Goal: Task Accomplishment & Management: Manage account settings

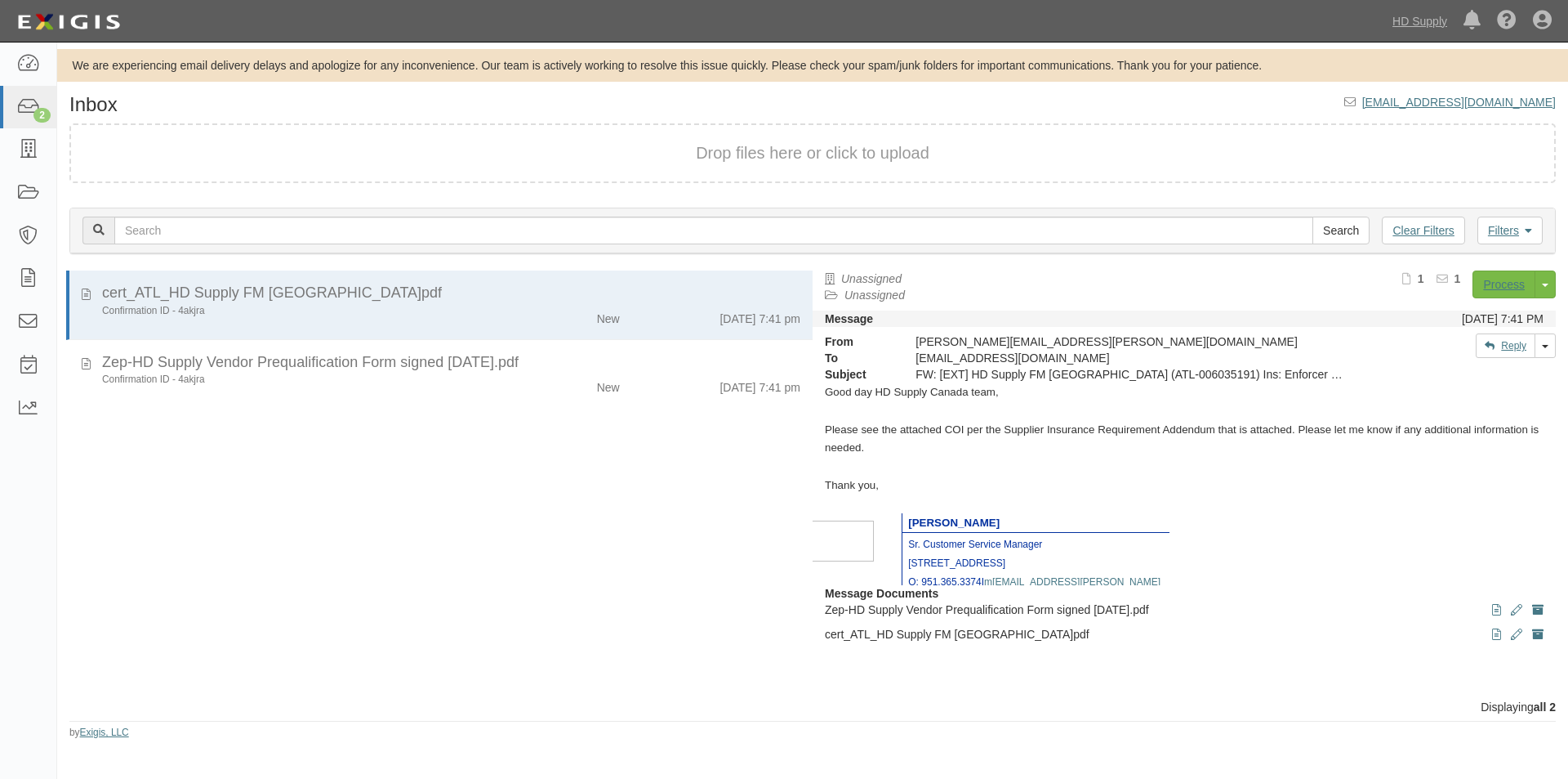
click at [184, 570] on div "cert_ATL_HD Supply FM Canada_6035191_1.pdf Confirmation ID - 4akjra New 7/7/25 …" at bounding box center [435, 485] width 756 height 428
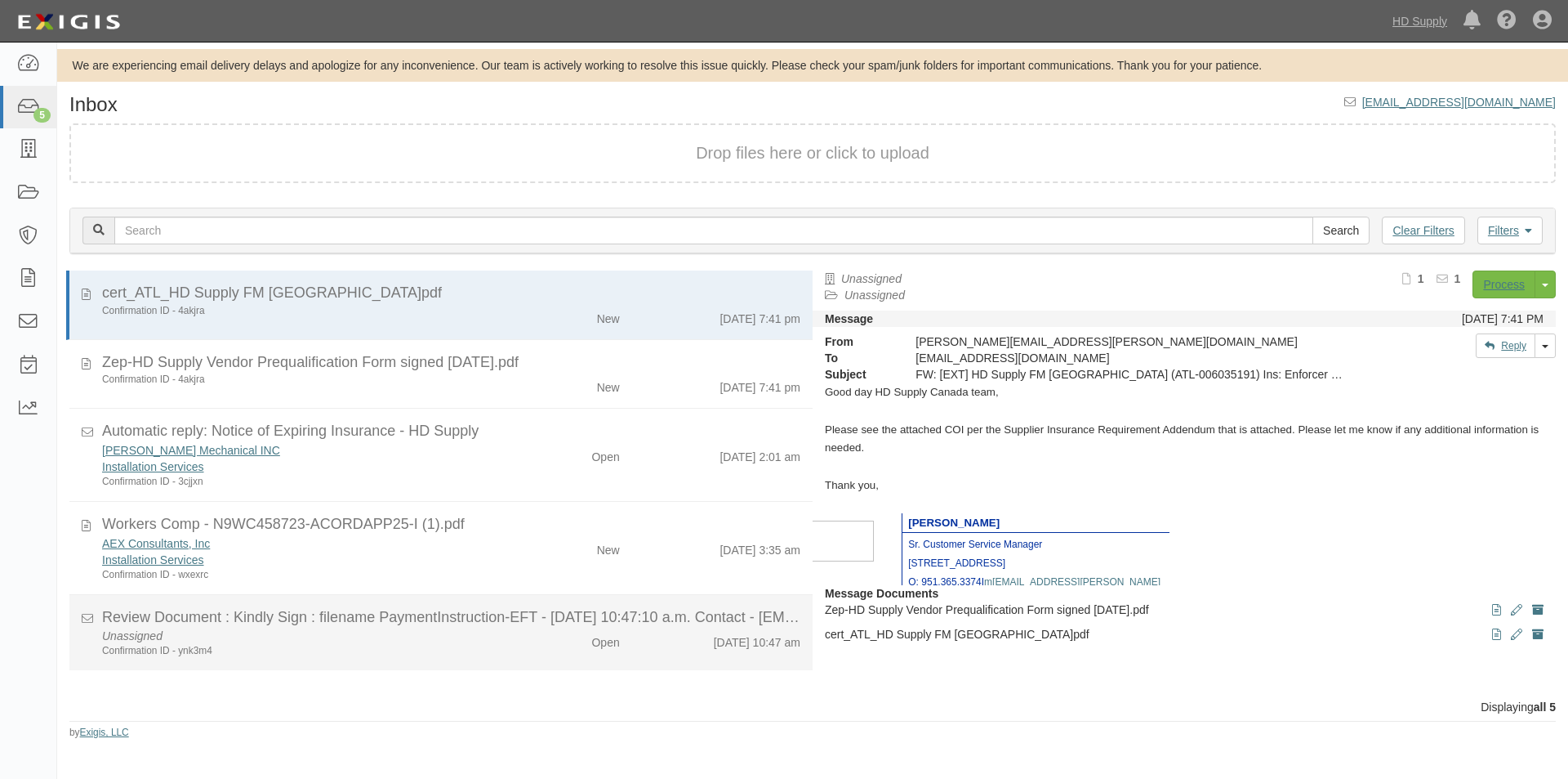
click at [355, 647] on div "Confirmation ID - ynk3m4" at bounding box center [301, 651] width 397 height 14
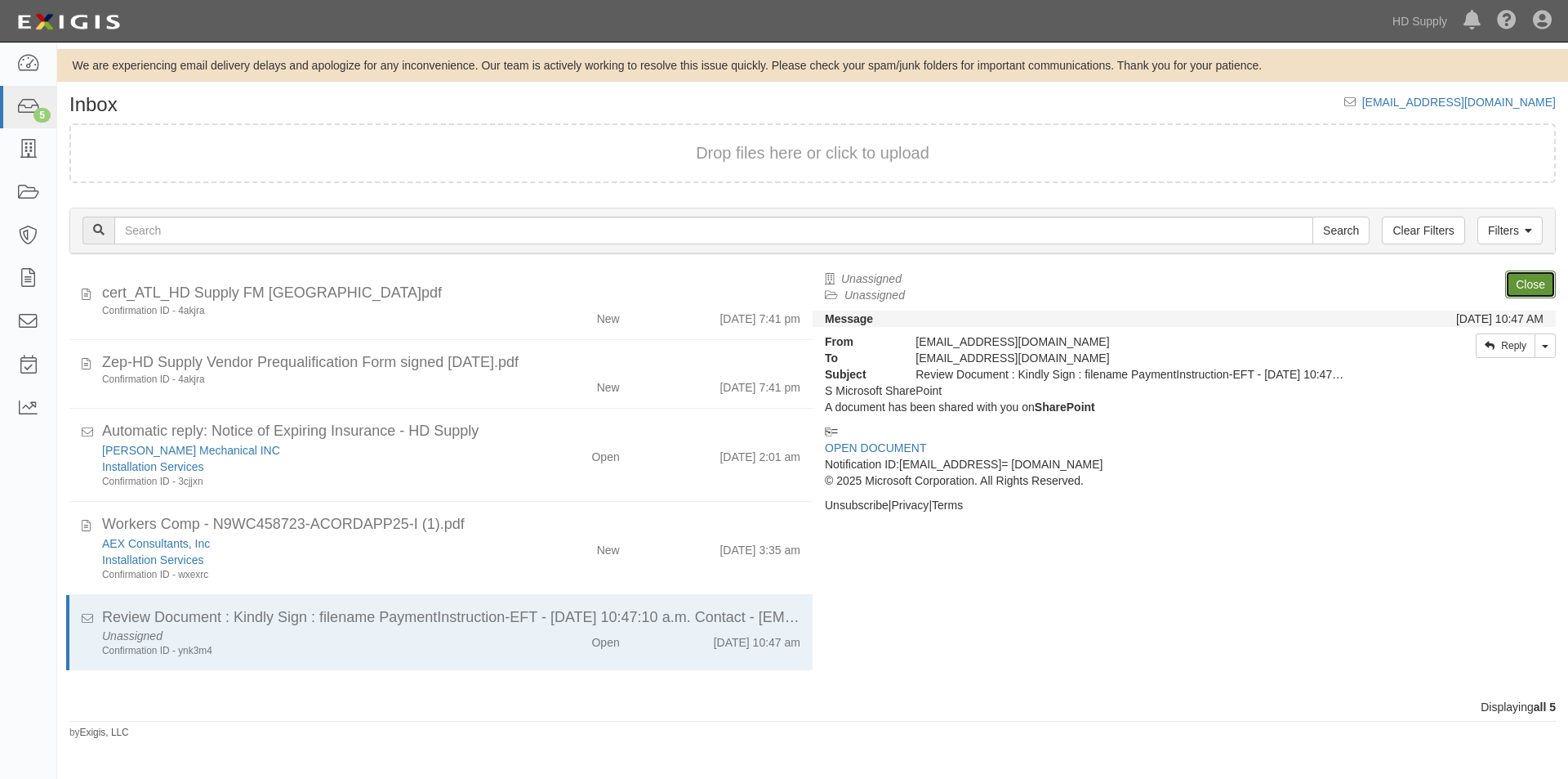
click at [1527, 273] on link "Close" at bounding box center [1531, 285] width 50 height 28
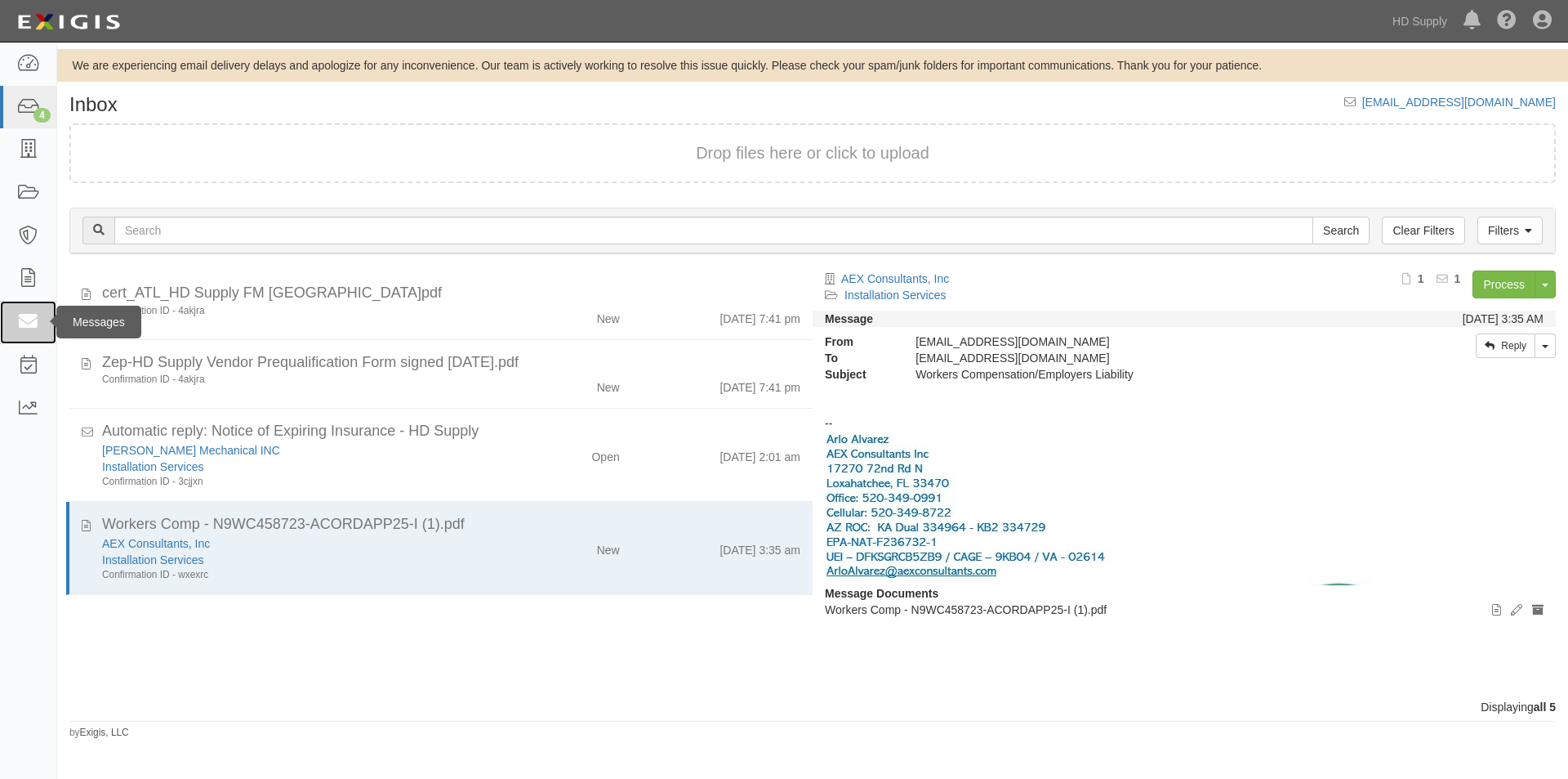
click at [20, 323] on icon at bounding box center [28, 322] width 23 height 19
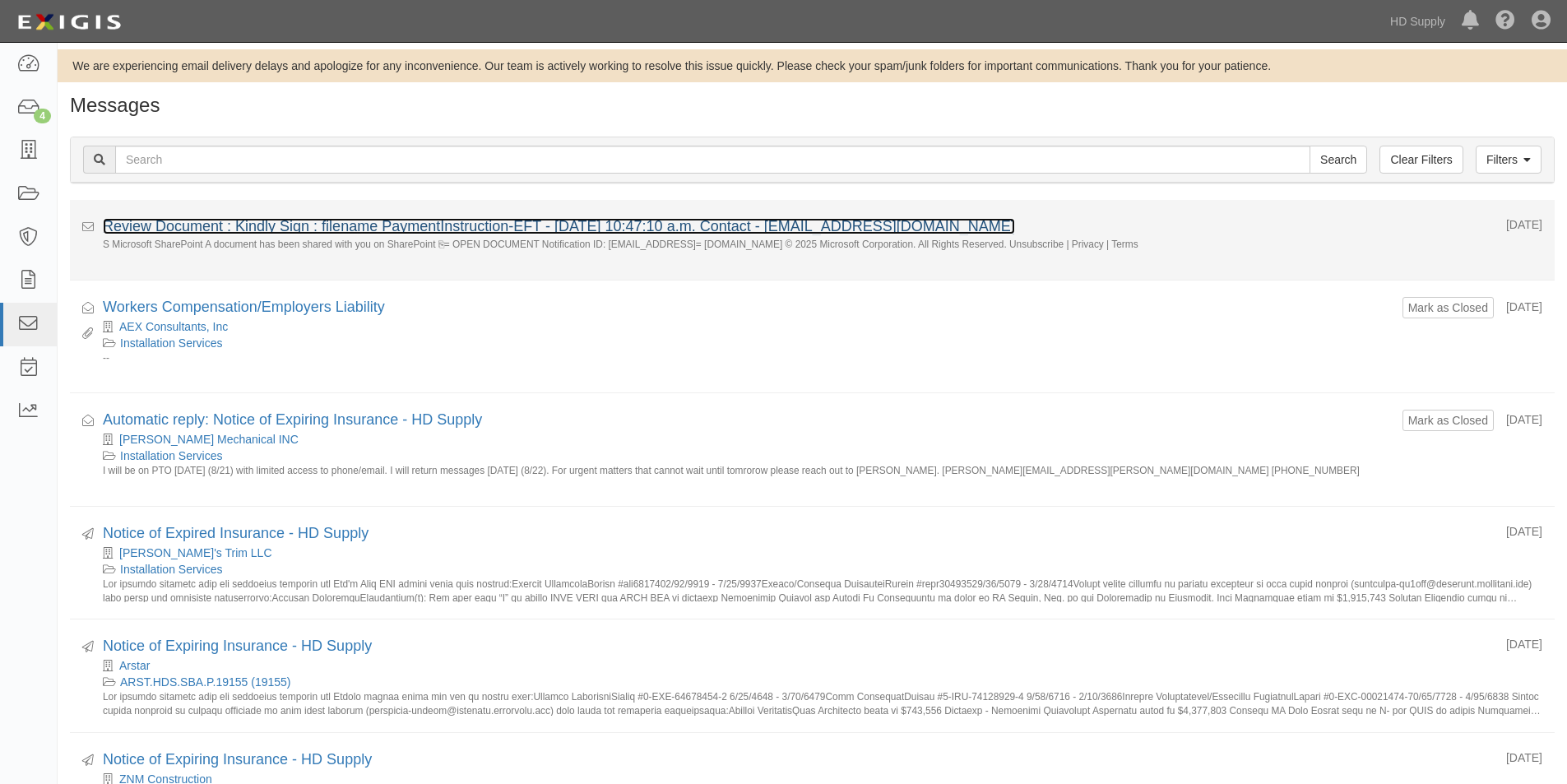
click at [430, 226] on link "Review Document : Kindly Sign : filename PaymentInstruction-EFT - 8/21/2025 10:…" at bounding box center [559, 227] width 912 height 17
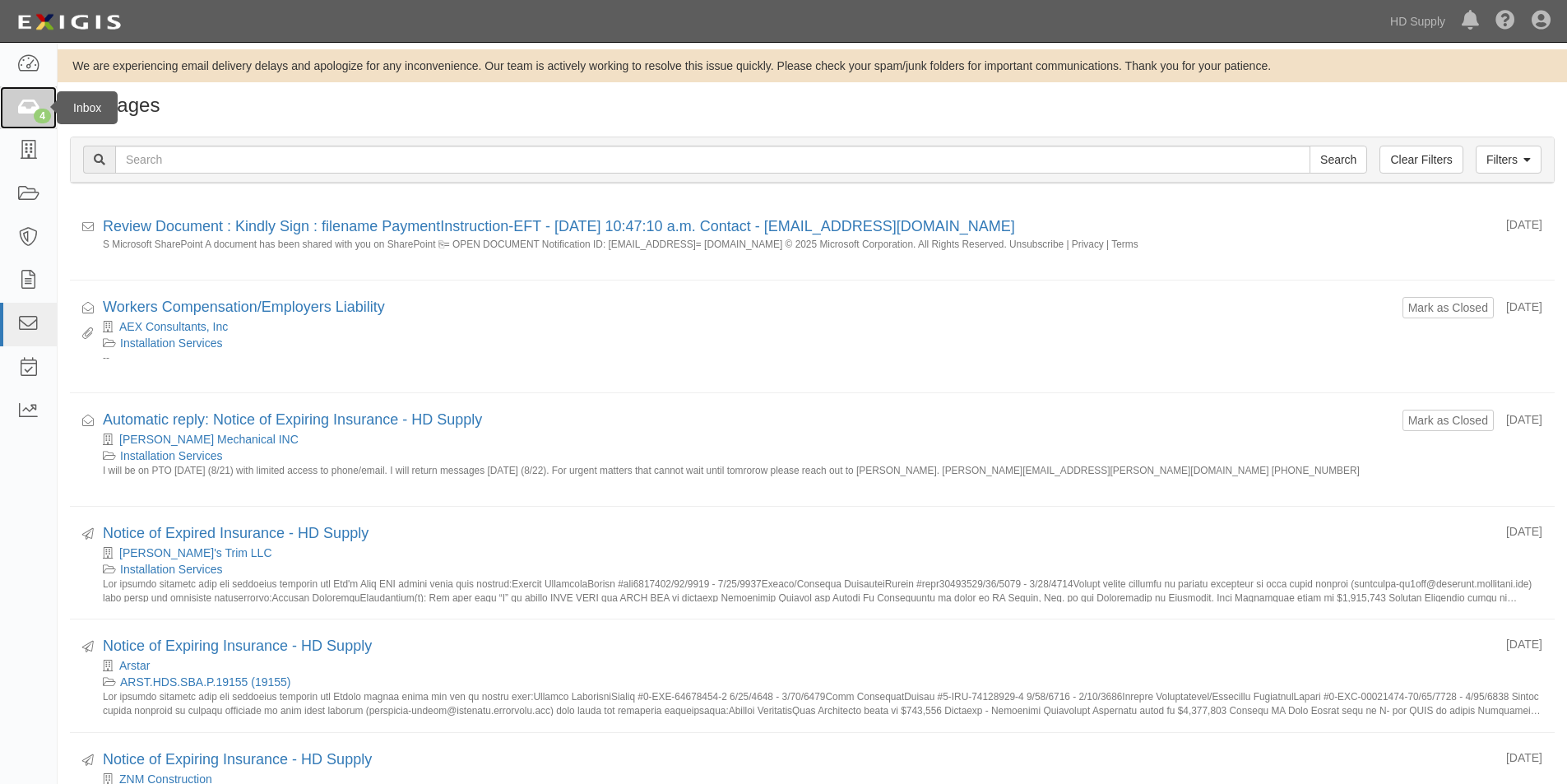
click at [27, 104] on icon at bounding box center [28, 108] width 23 height 19
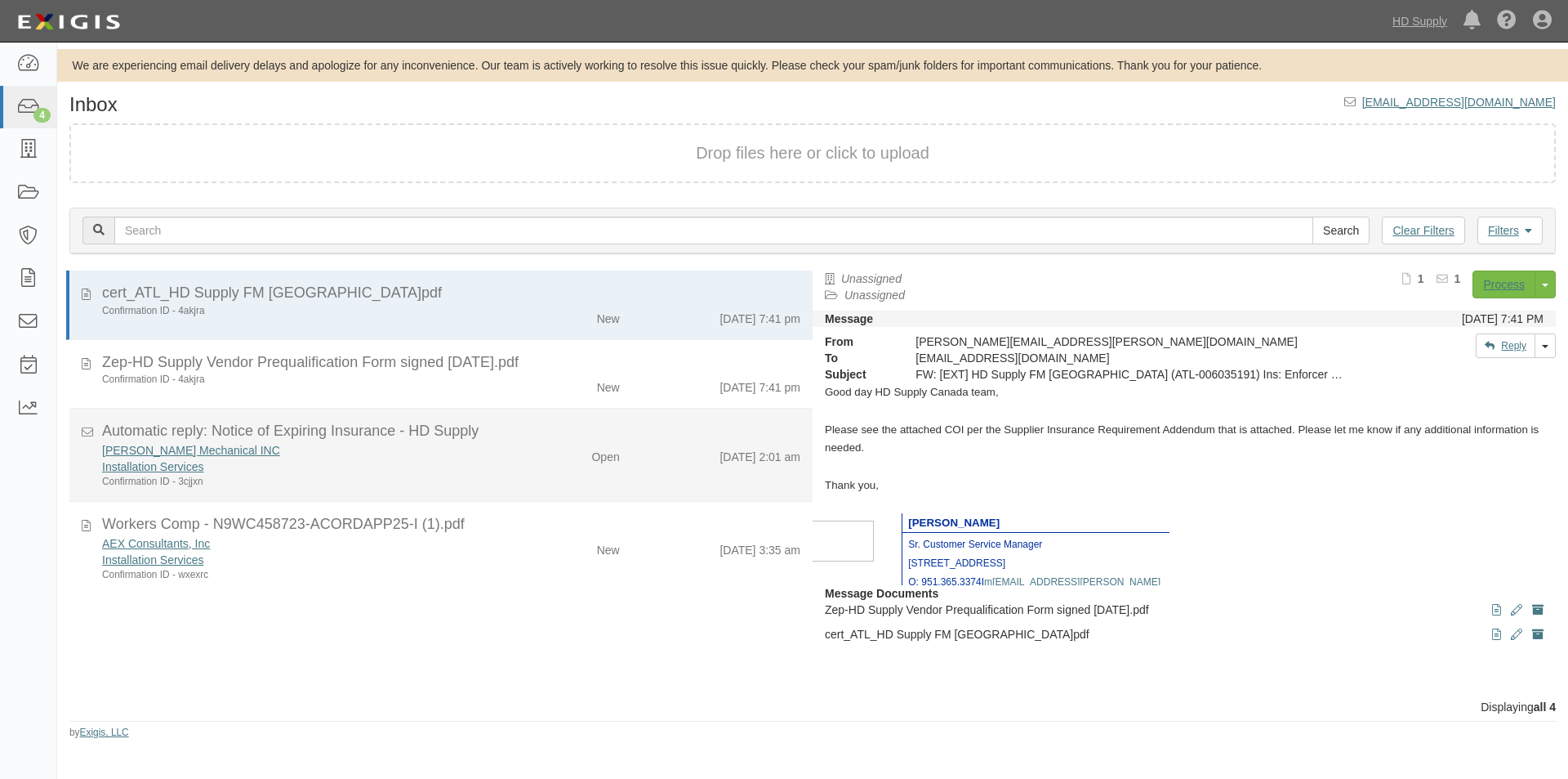
click at [652, 471] on div "Jensen Mechanical INC Installation Services Confirmation ID - 3cjjxn Open 8/21/…" at bounding box center [451, 465] width 723 height 47
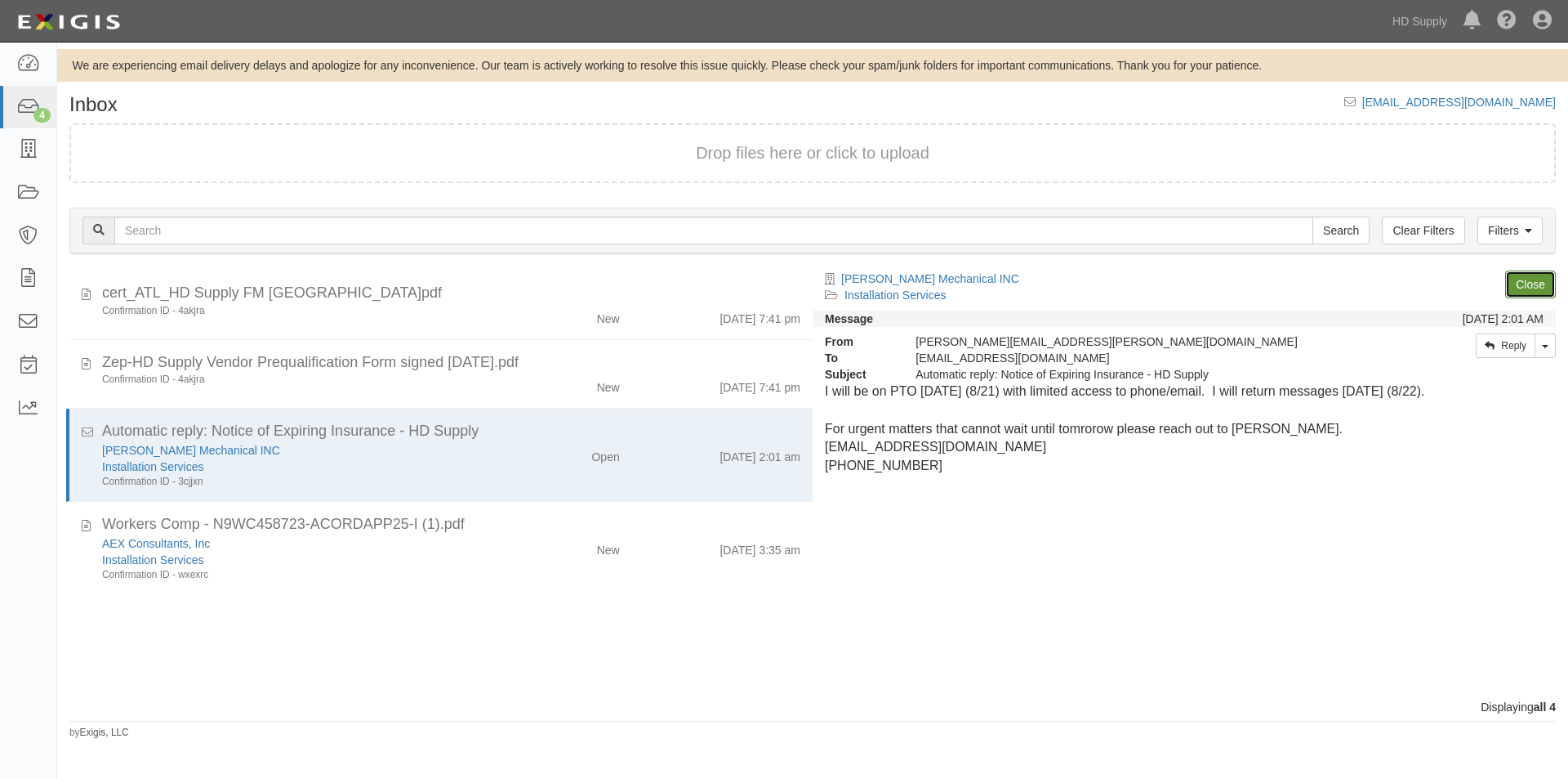
click at [1531, 283] on link "Close" at bounding box center [1531, 285] width 50 height 28
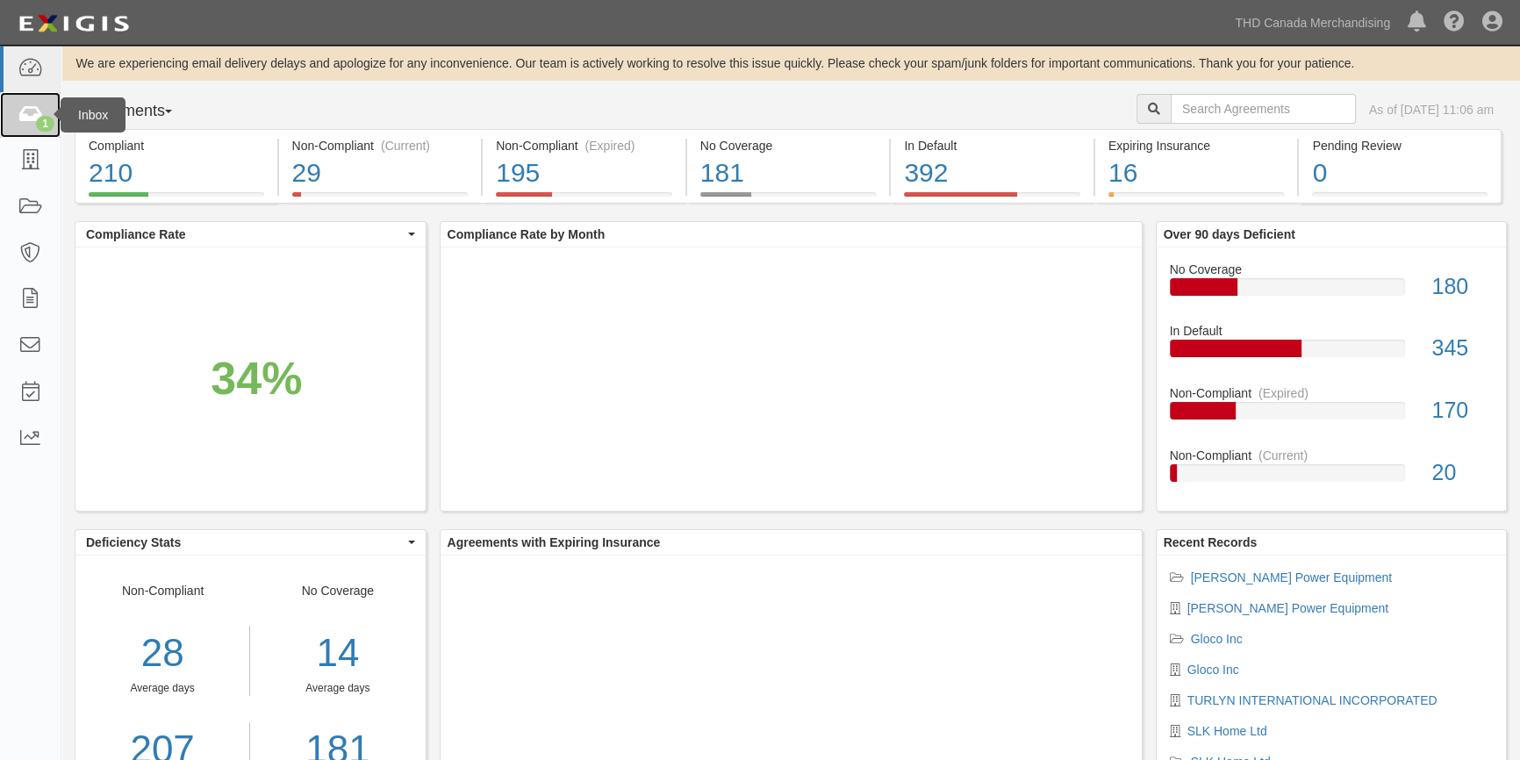
click at [39, 115] on icon at bounding box center [30, 115] width 25 height 20
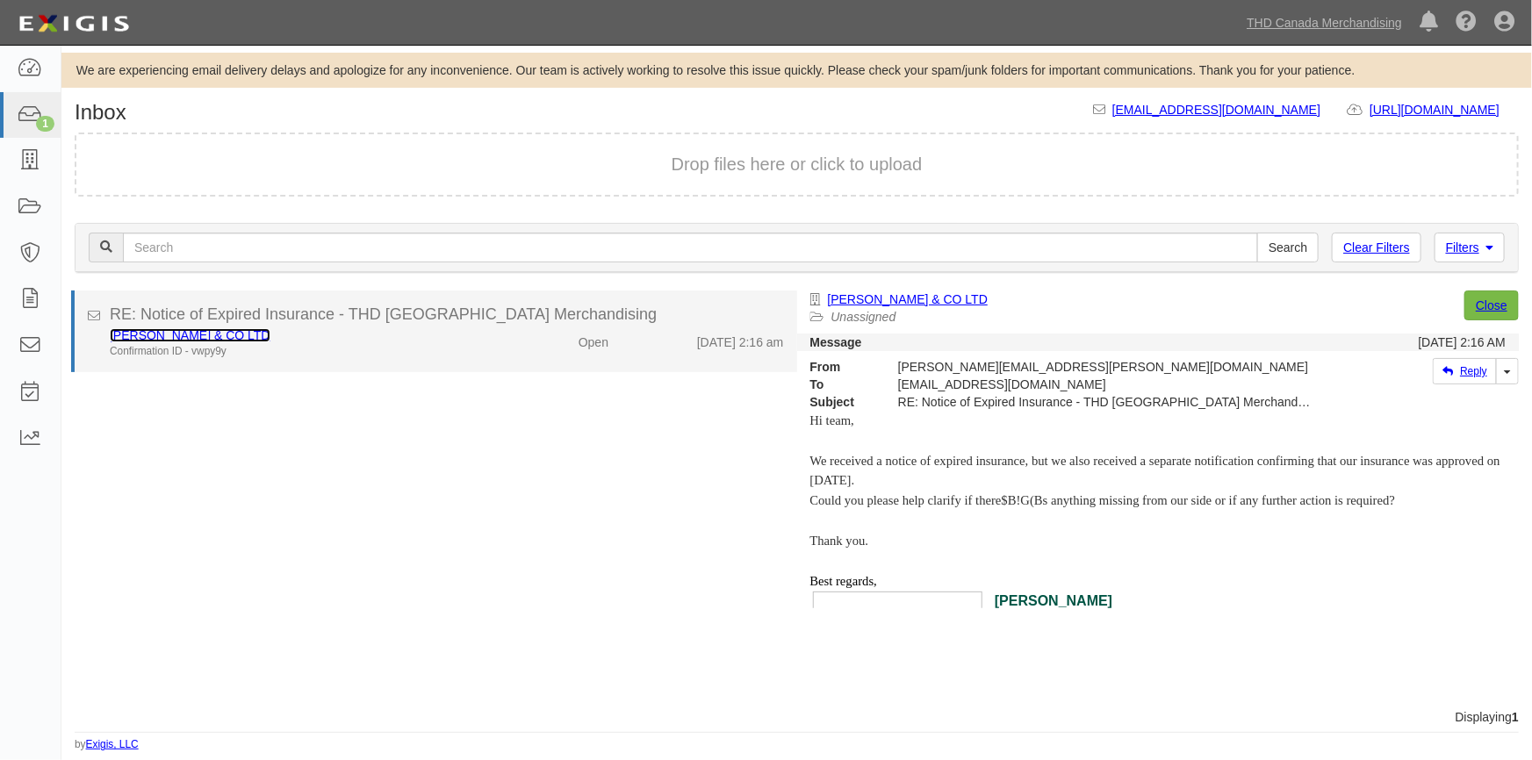
click at [138, 330] on link "[PERSON_NAME] & CO LTD" at bounding box center [190, 335] width 161 height 14
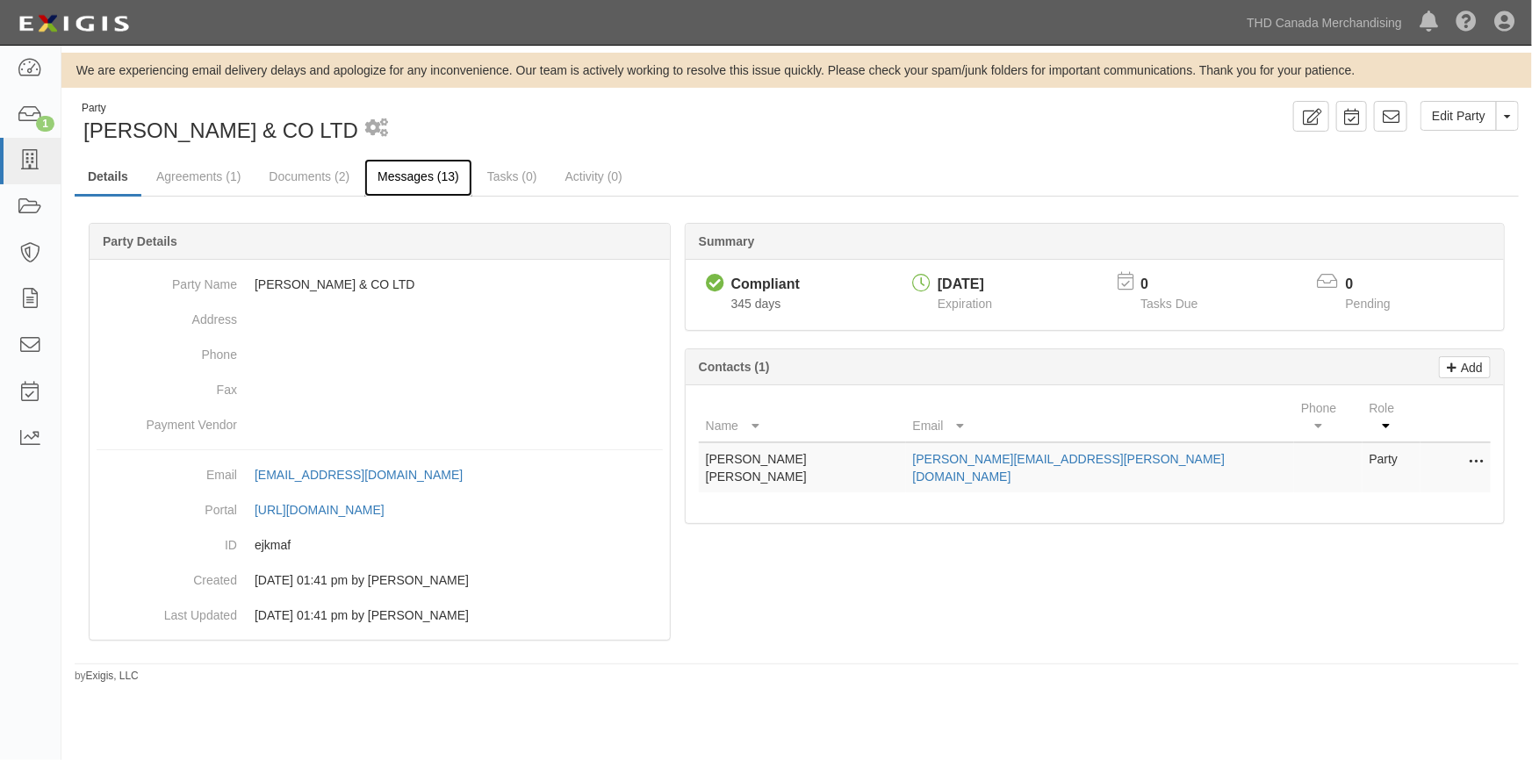
click at [413, 177] on link "Messages (13)" at bounding box center [418, 178] width 108 height 38
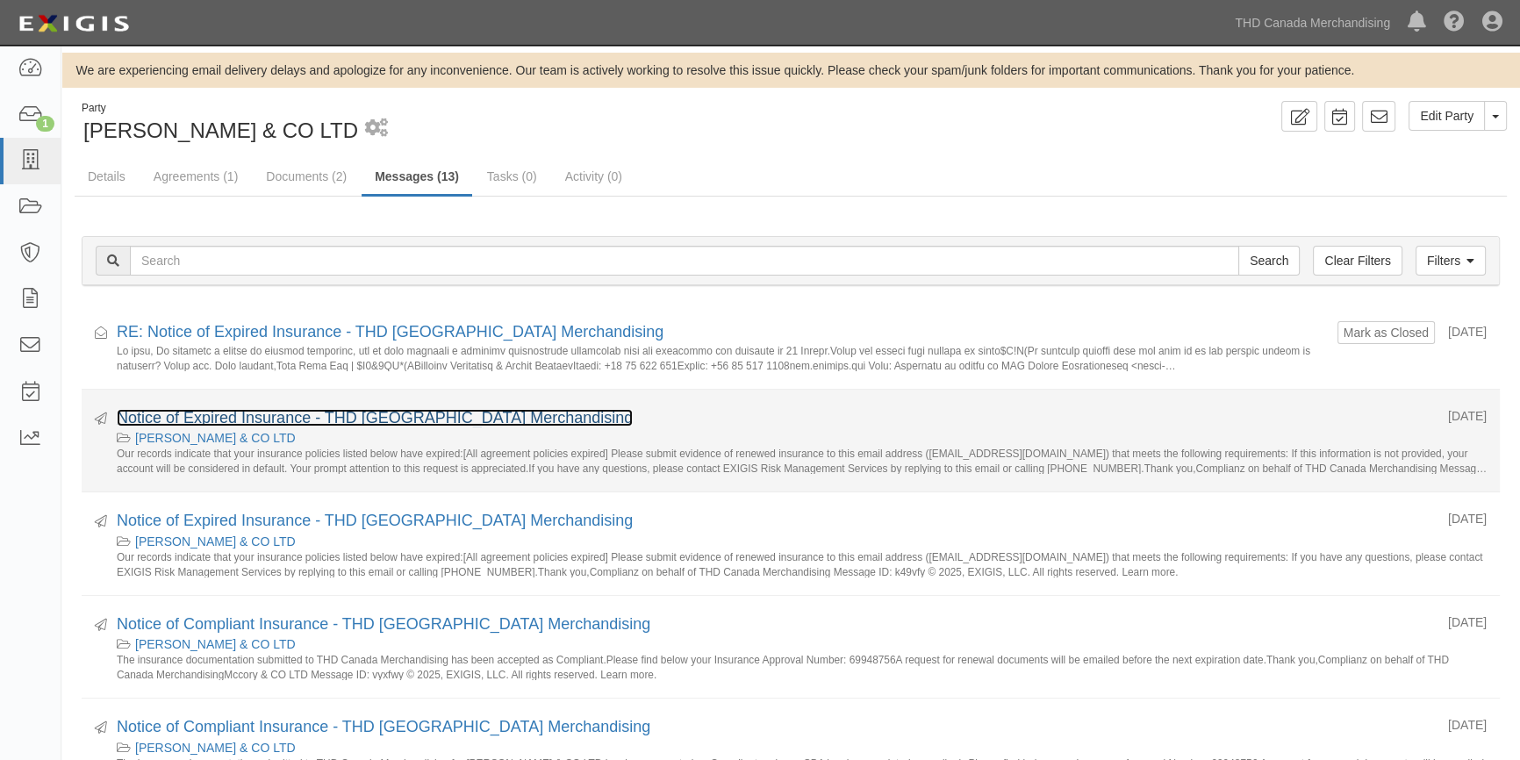
click at [263, 414] on link "Notice of Expired Insurance - THD [GEOGRAPHIC_DATA] Merchandising" at bounding box center [375, 418] width 516 height 18
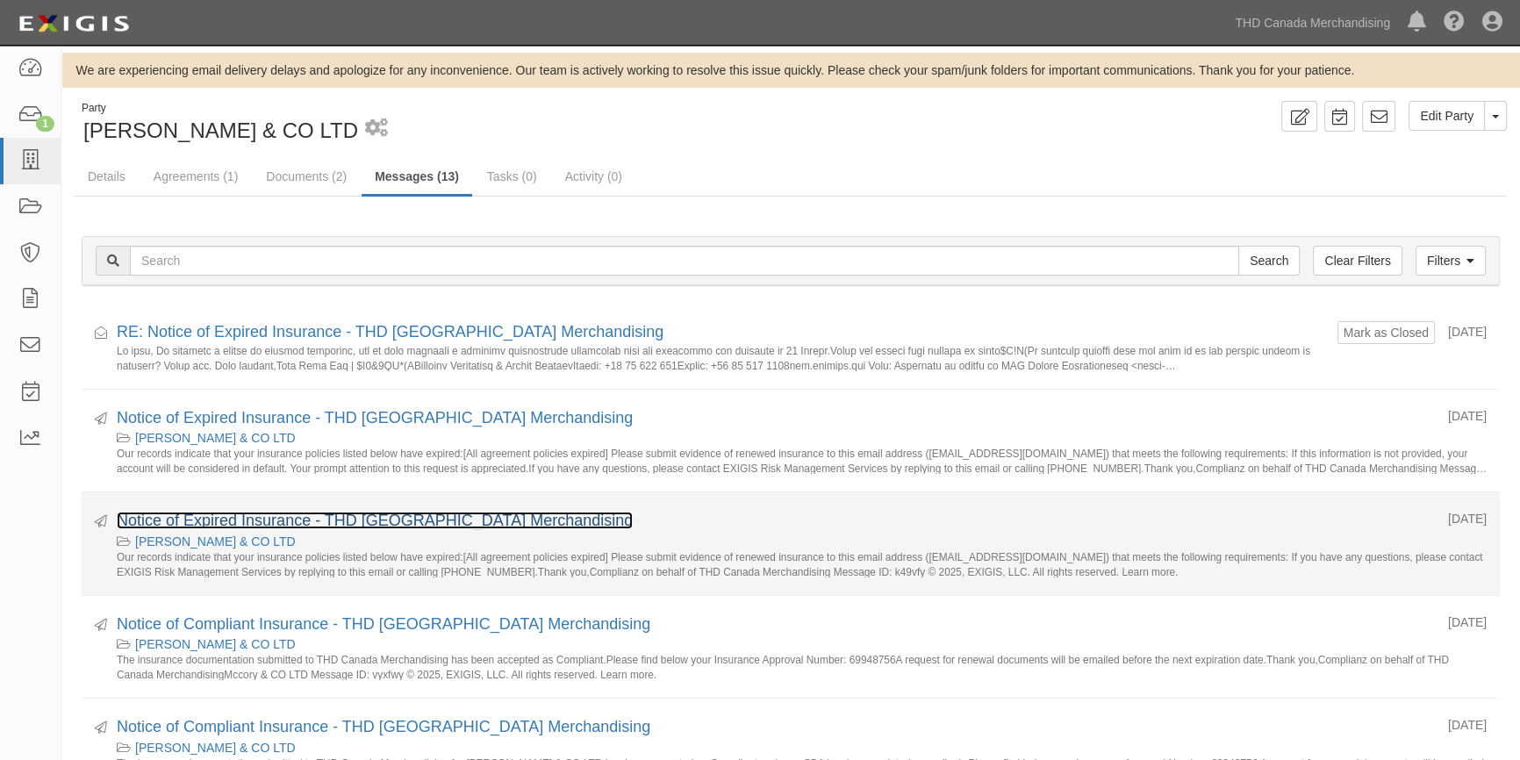
click at [216, 521] on link "Notice of Expired Insurance - THD Canada Merchandising" at bounding box center [375, 521] width 516 height 18
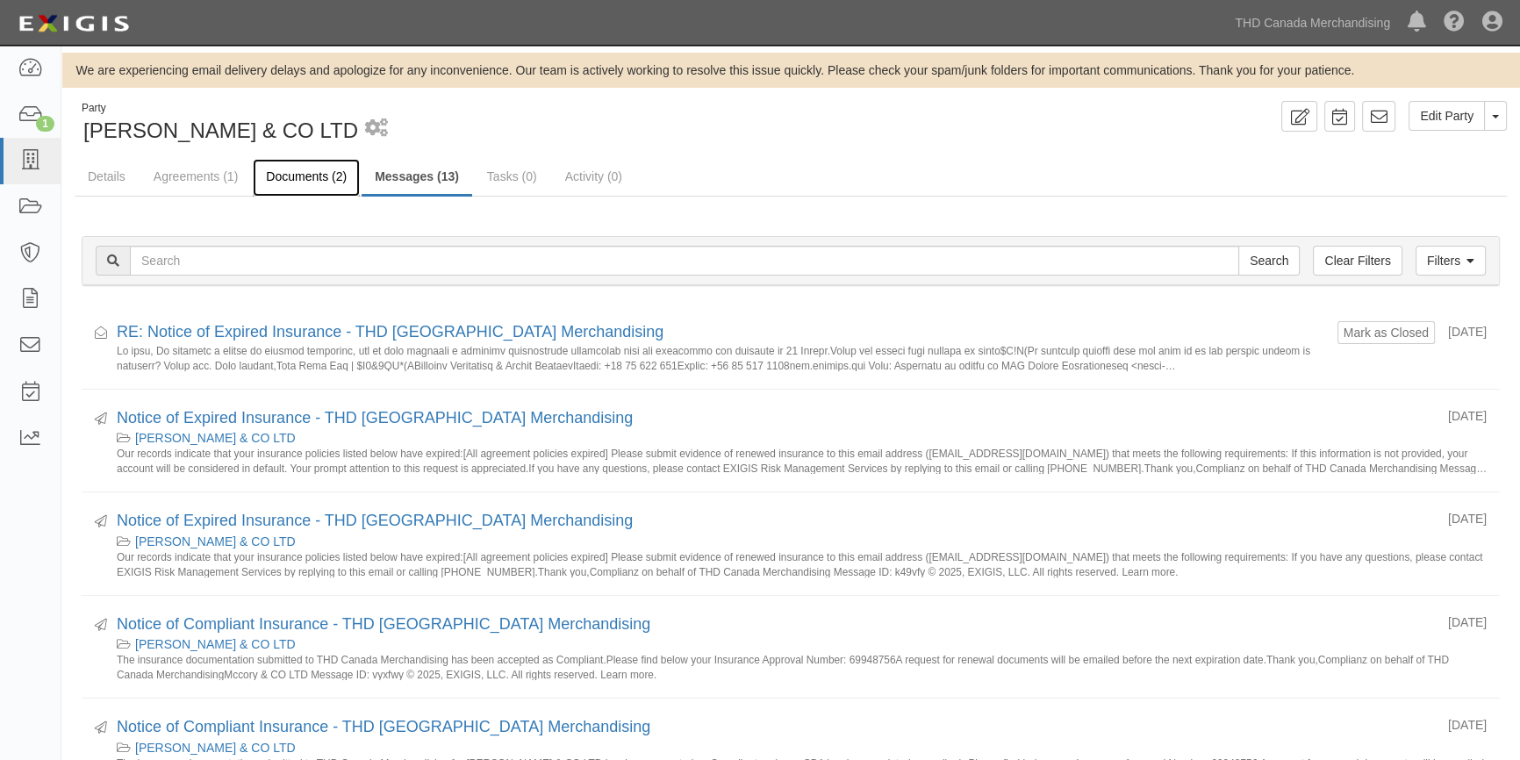
click at [278, 170] on link "Documents (2)" at bounding box center [306, 178] width 107 height 38
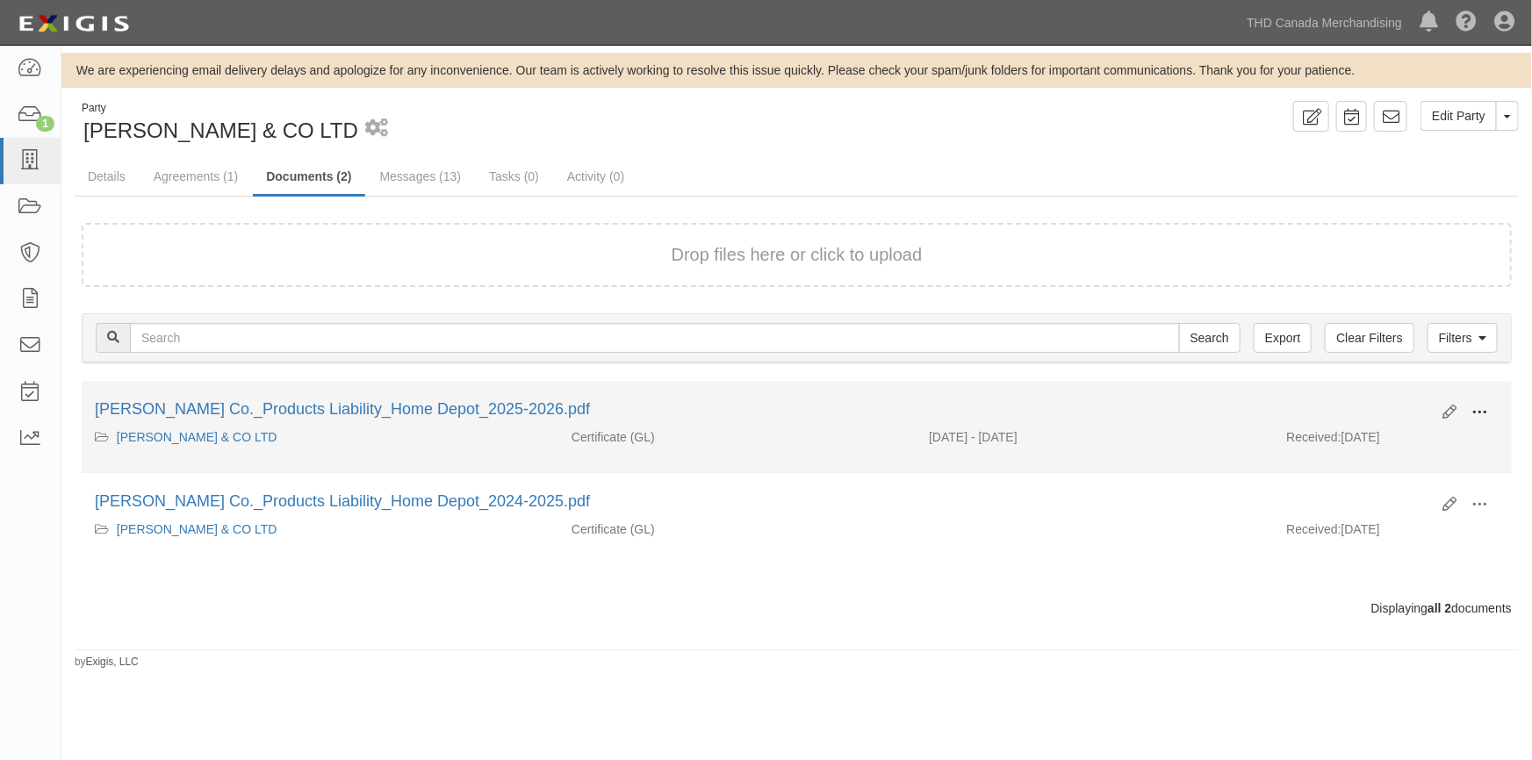
click at [1483, 415] on span at bounding box center [1479, 413] width 16 height 16
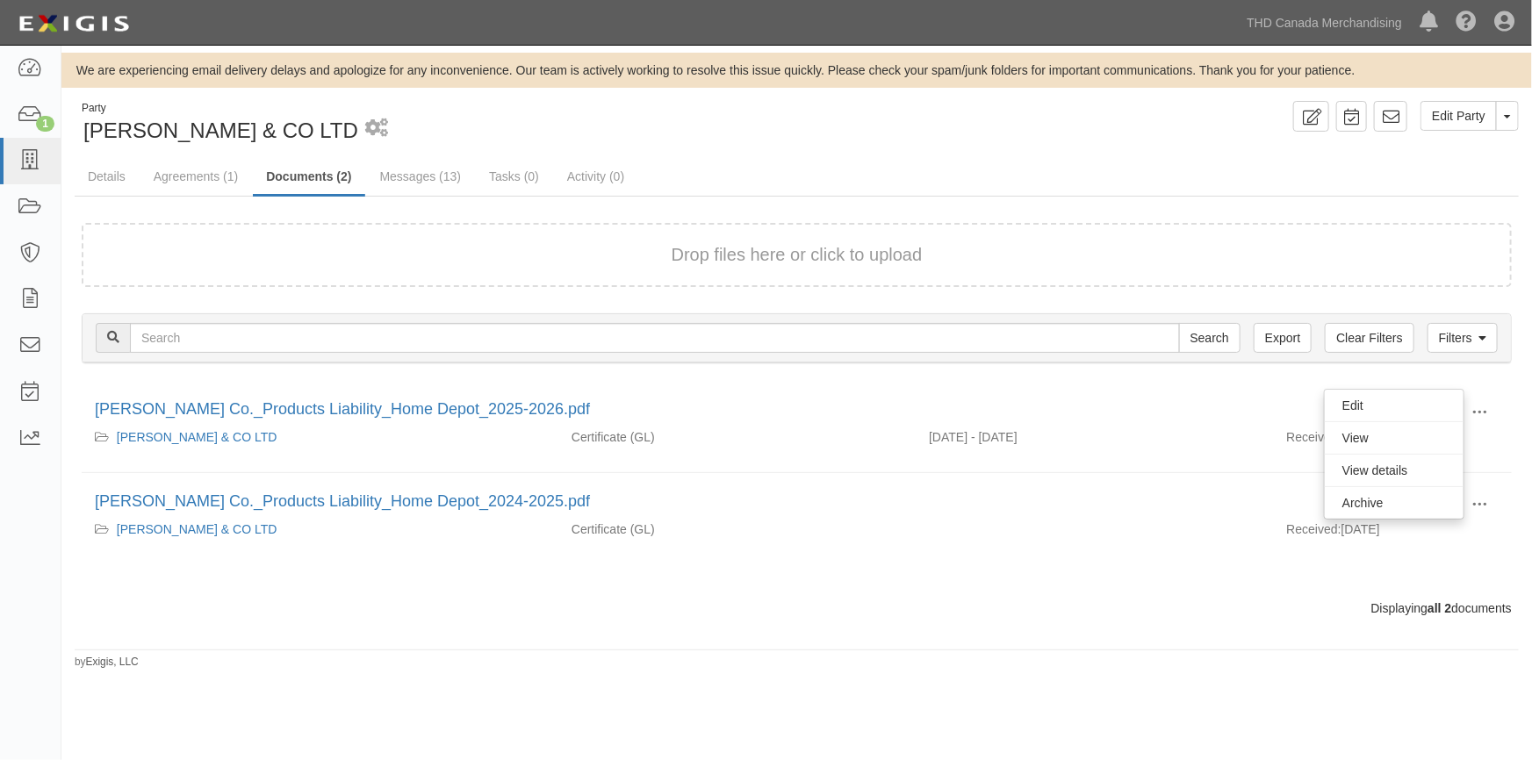
click at [1229, 588] on div "Drop files here or click to upload Filters Clear Filters Export Search Filters …" at bounding box center [797, 420] width 1430 height 395
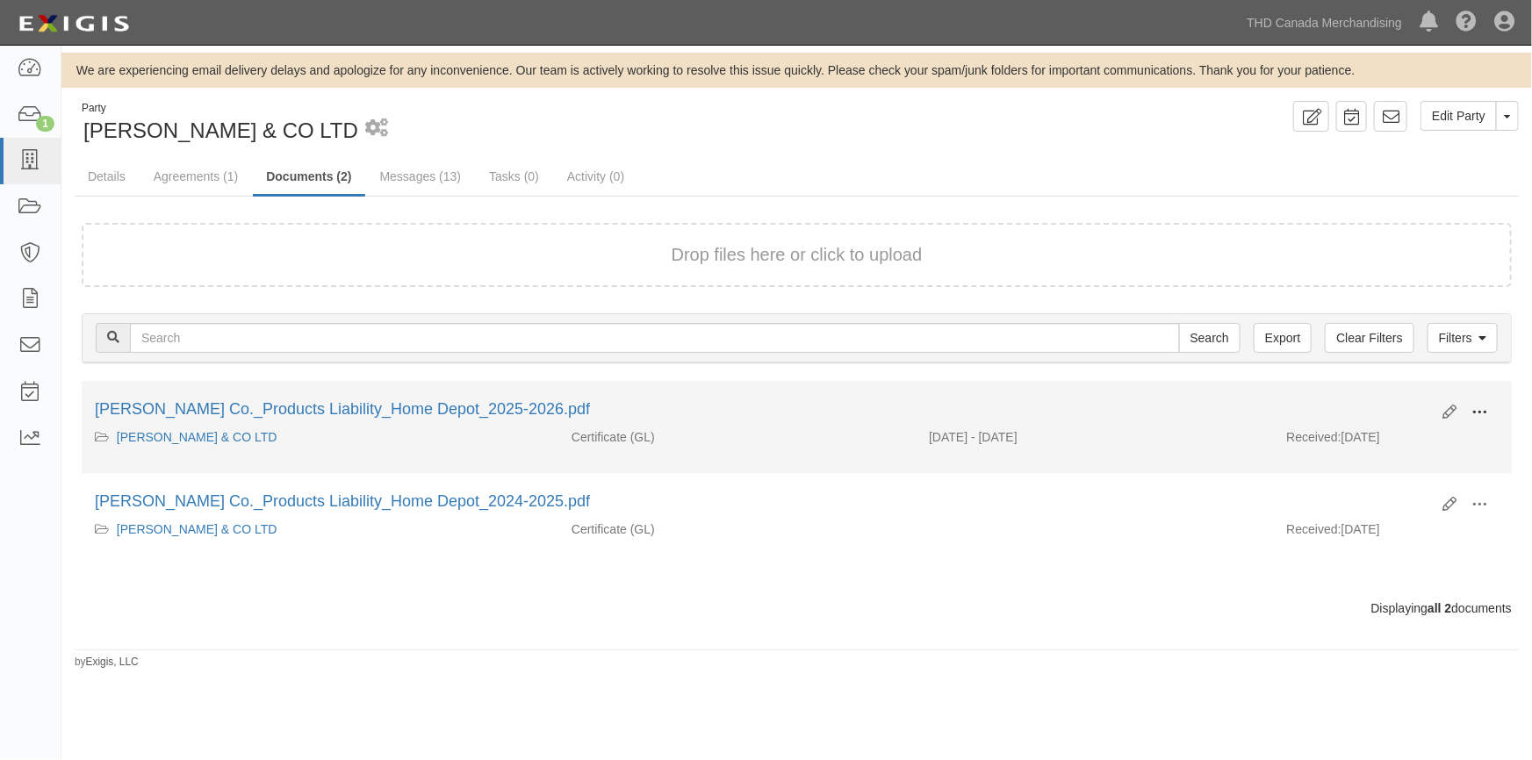
click at [1483, 412] on span at bounding box center [1479, 413] width 16 height 16
click at [1413, 429] on link "View" at bounding box center [1394, 438] width 139 height 32
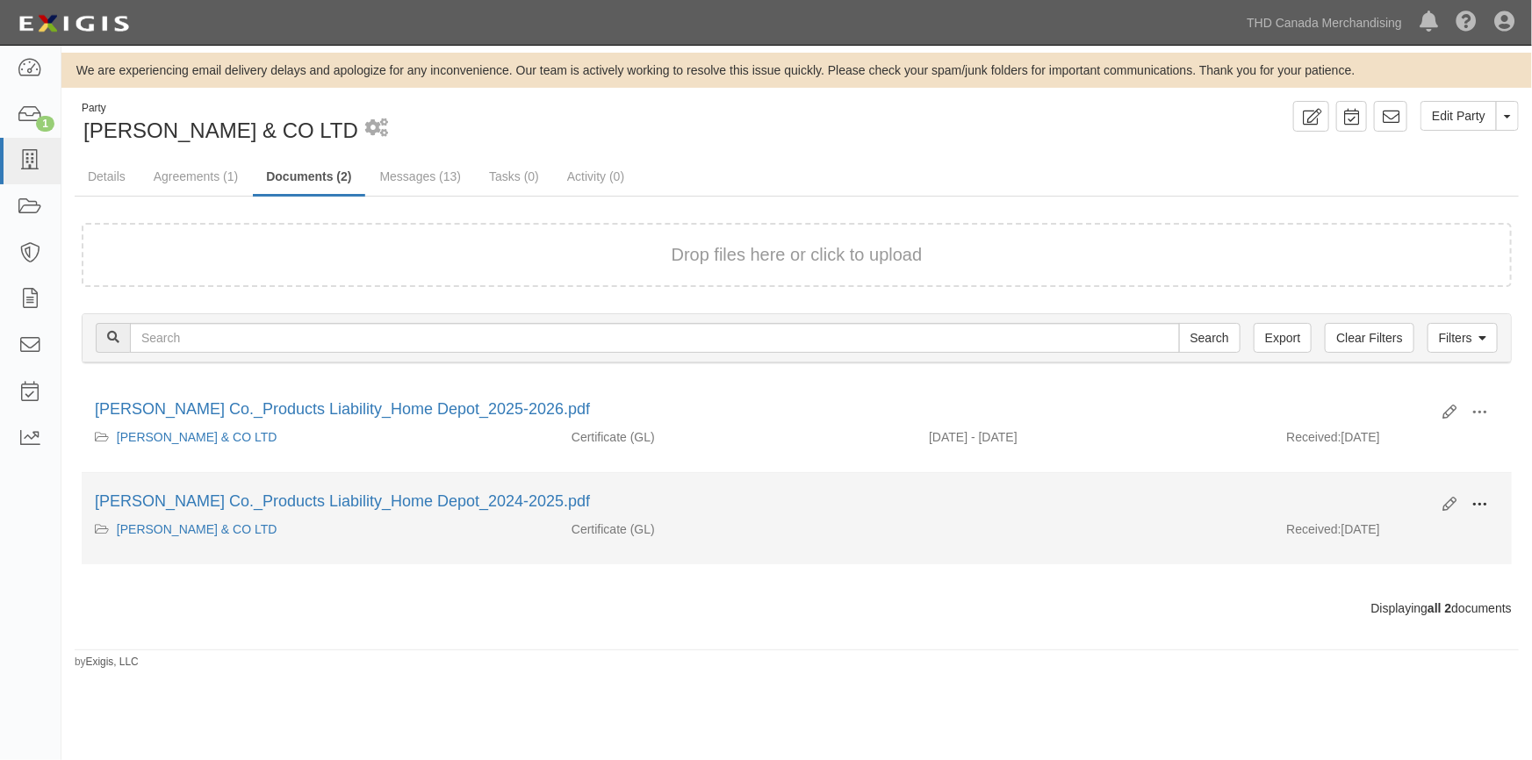
click at [1475, 499] on span at bounding box center [1479, 505] width 16 height 16
click at [1391, 530] on link "View" at bounding box center [1394, 530] width 139 height 32
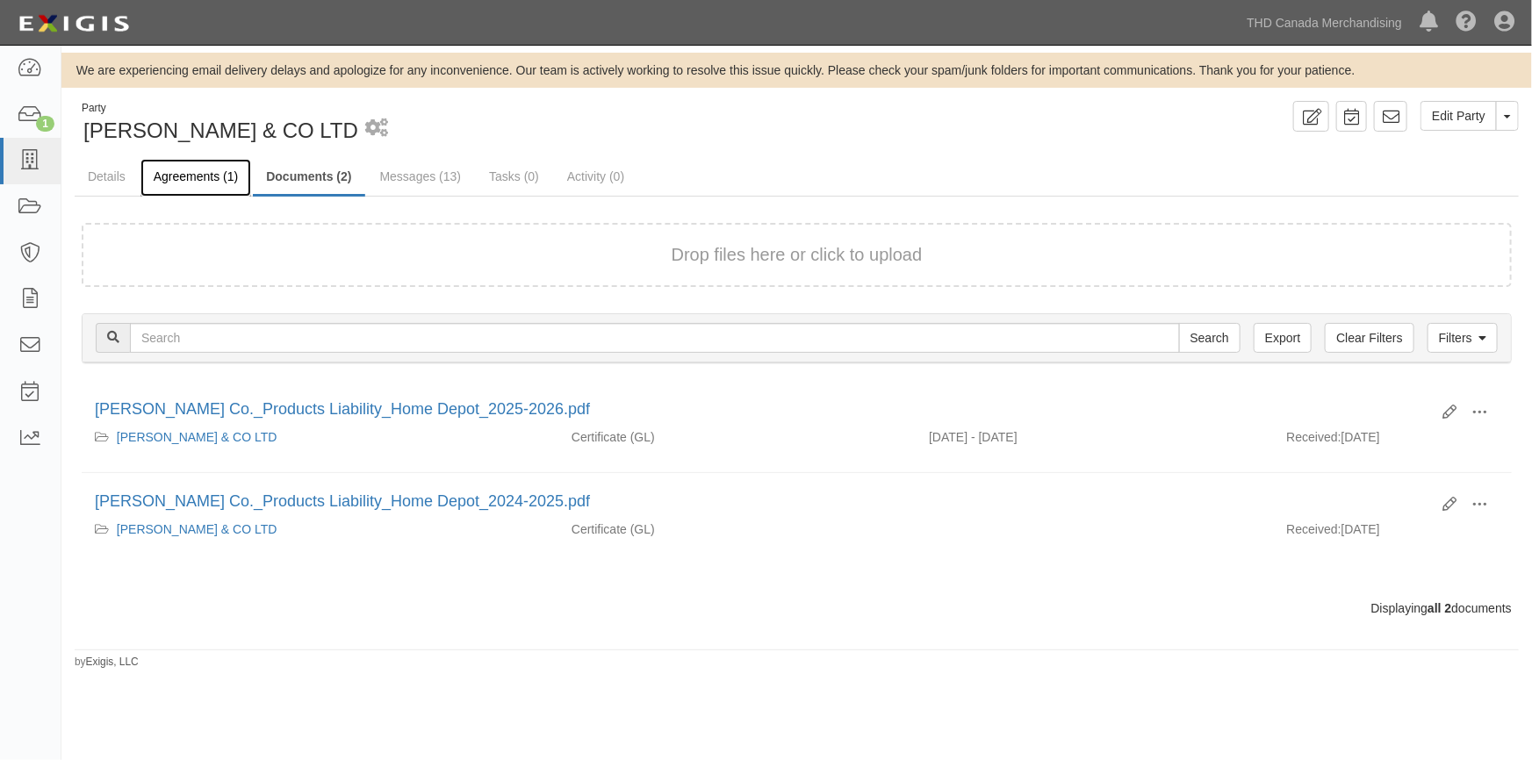
click at [212, 176] on link "Agreements (1)" at bounding box center [195, 178] width 111 height 38
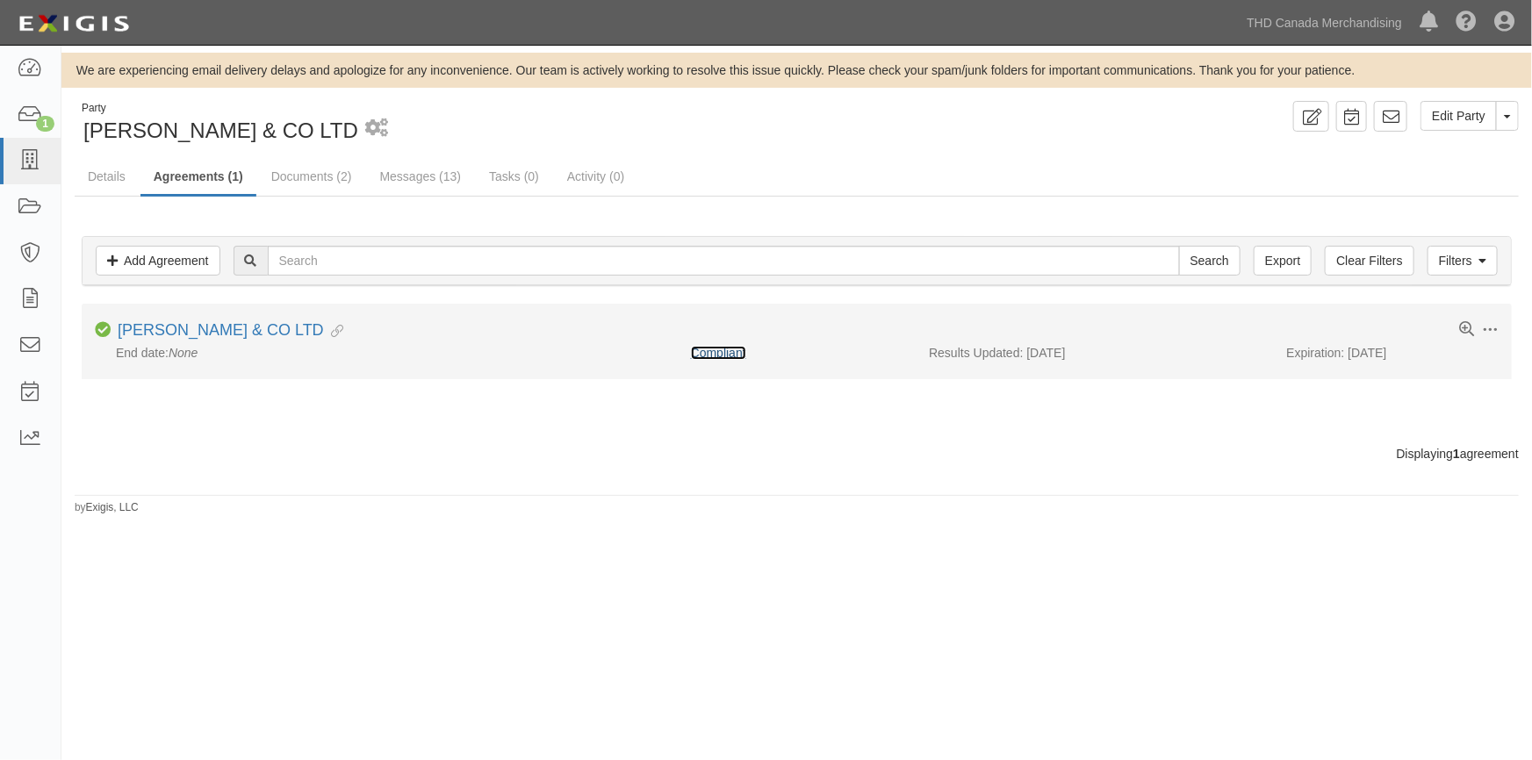
click at [733, 355] on link "Compliant" at bounding box center [718, 353] width 55 height 14
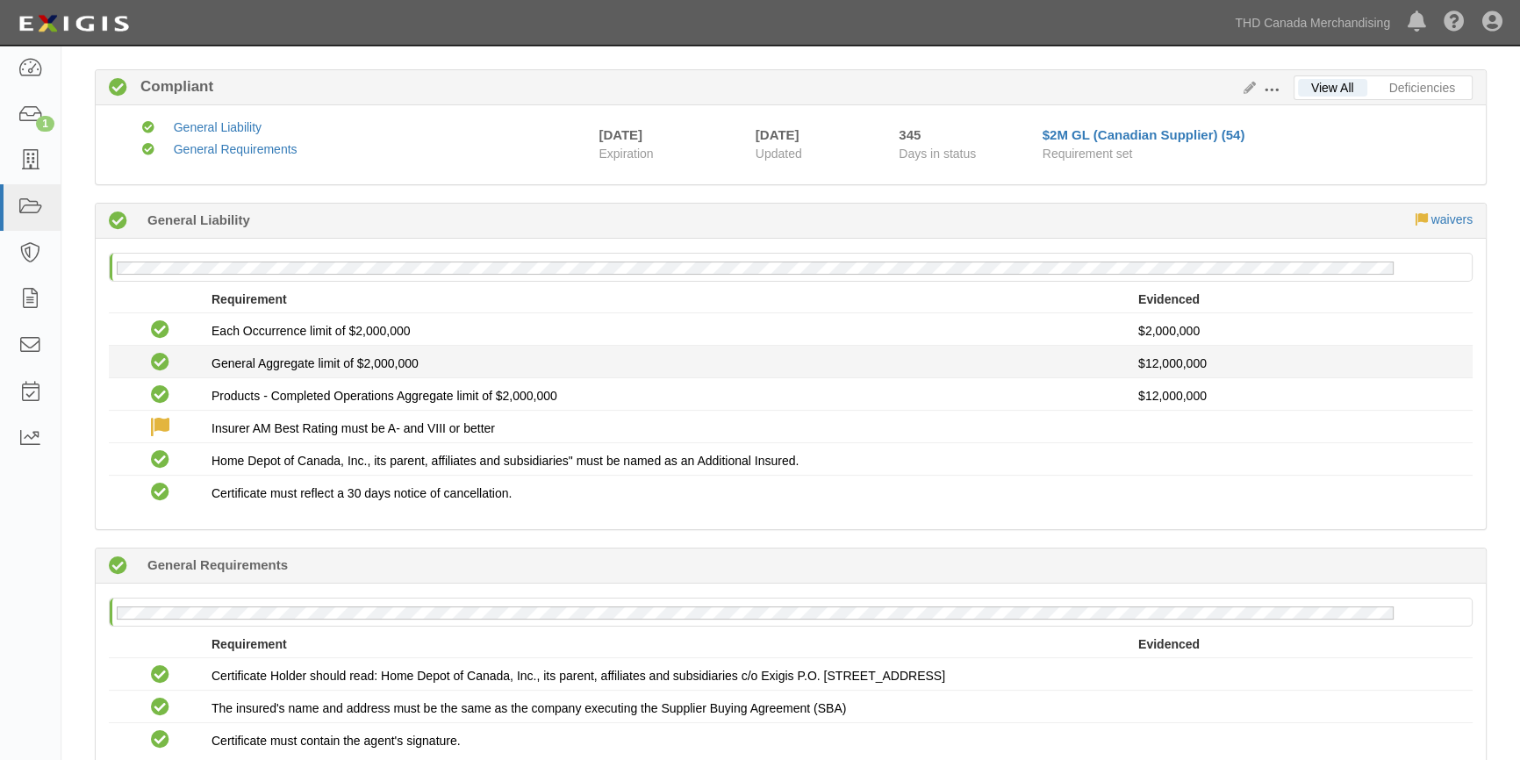
scroll to position [135, 0]
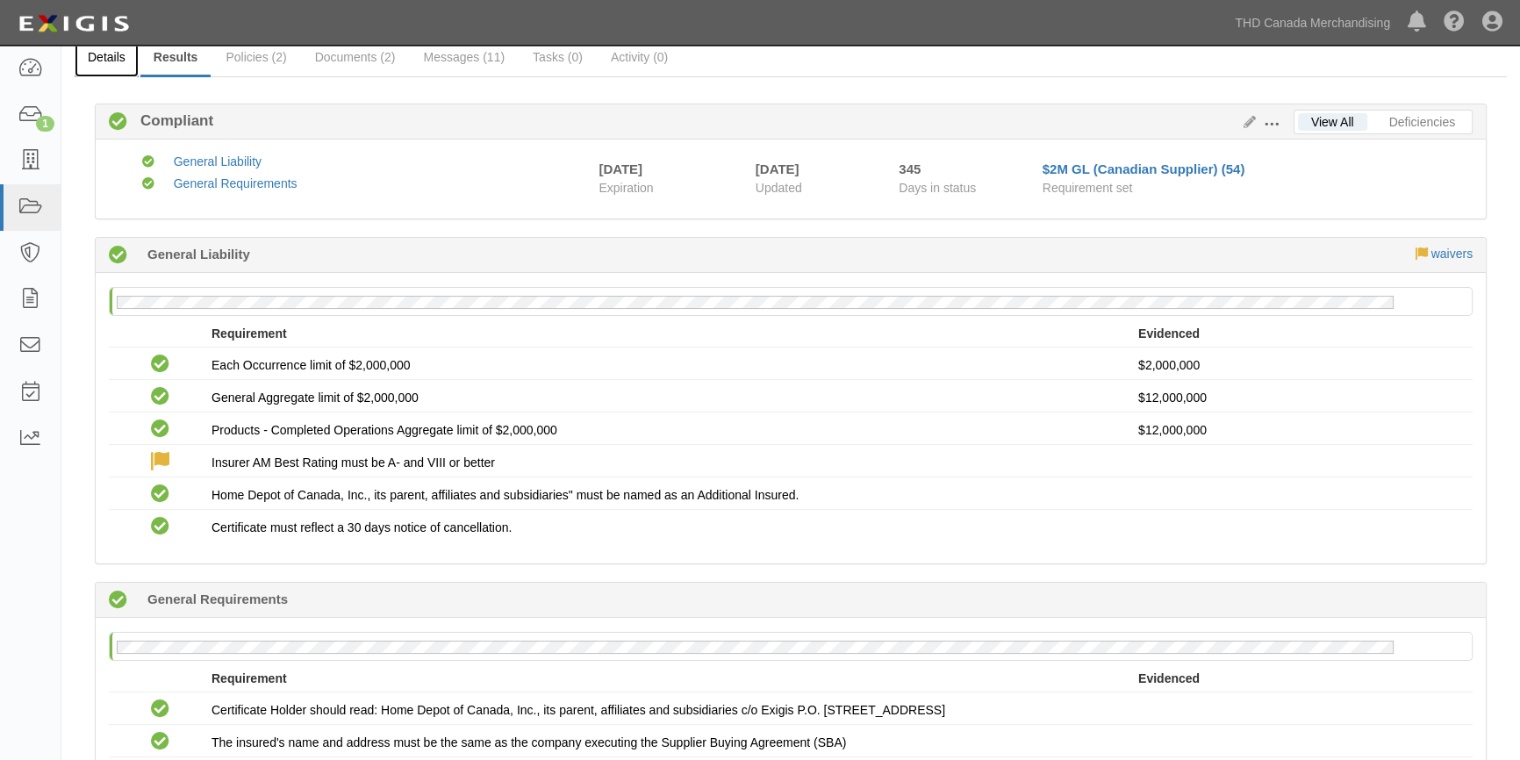
click at [114, 52] on link "Details" at bounding box center [107, 59] width 64 height 38
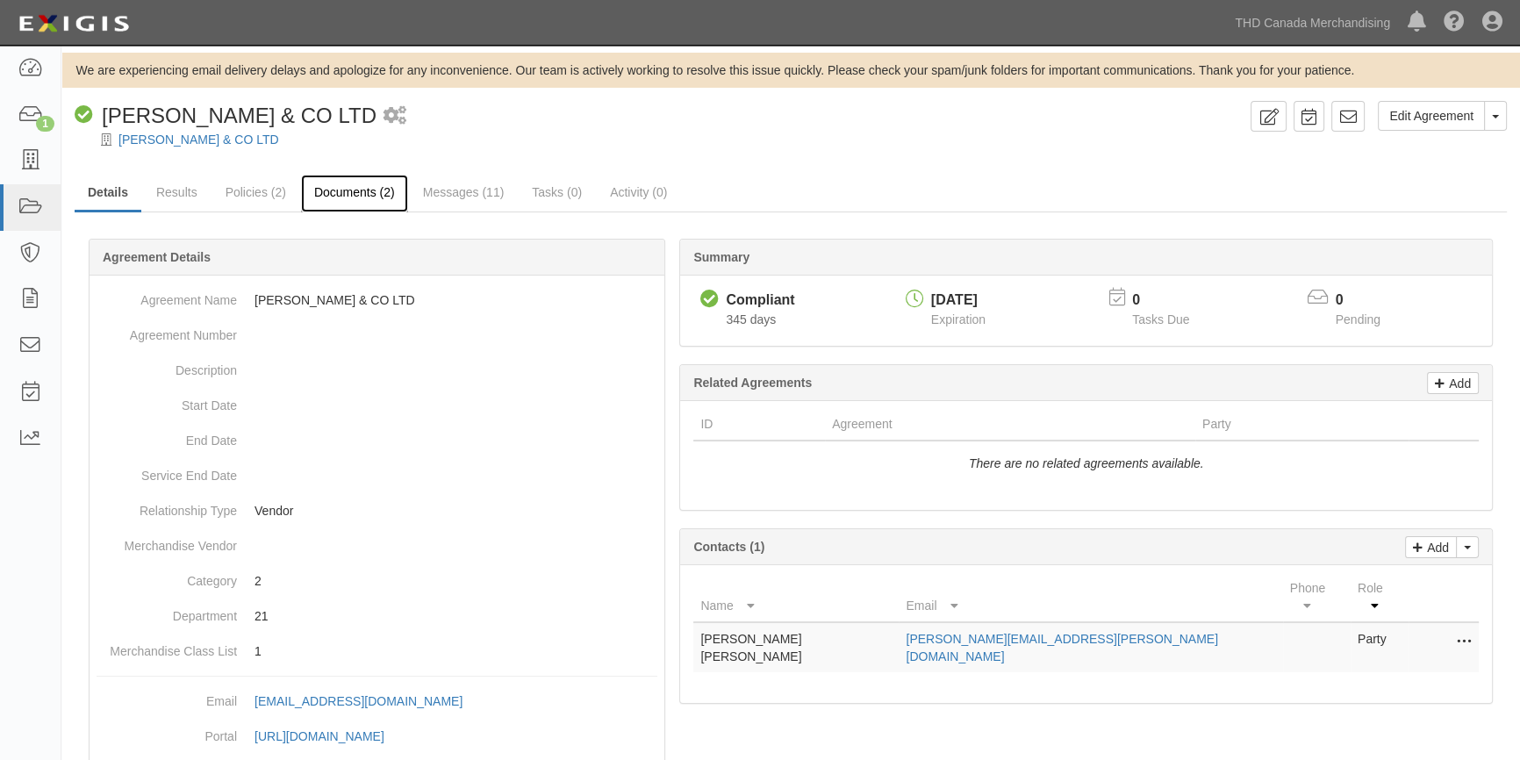
click at [327, 193] on link "Documents (2)" at bounding box center [354, 194] width 107 height 38
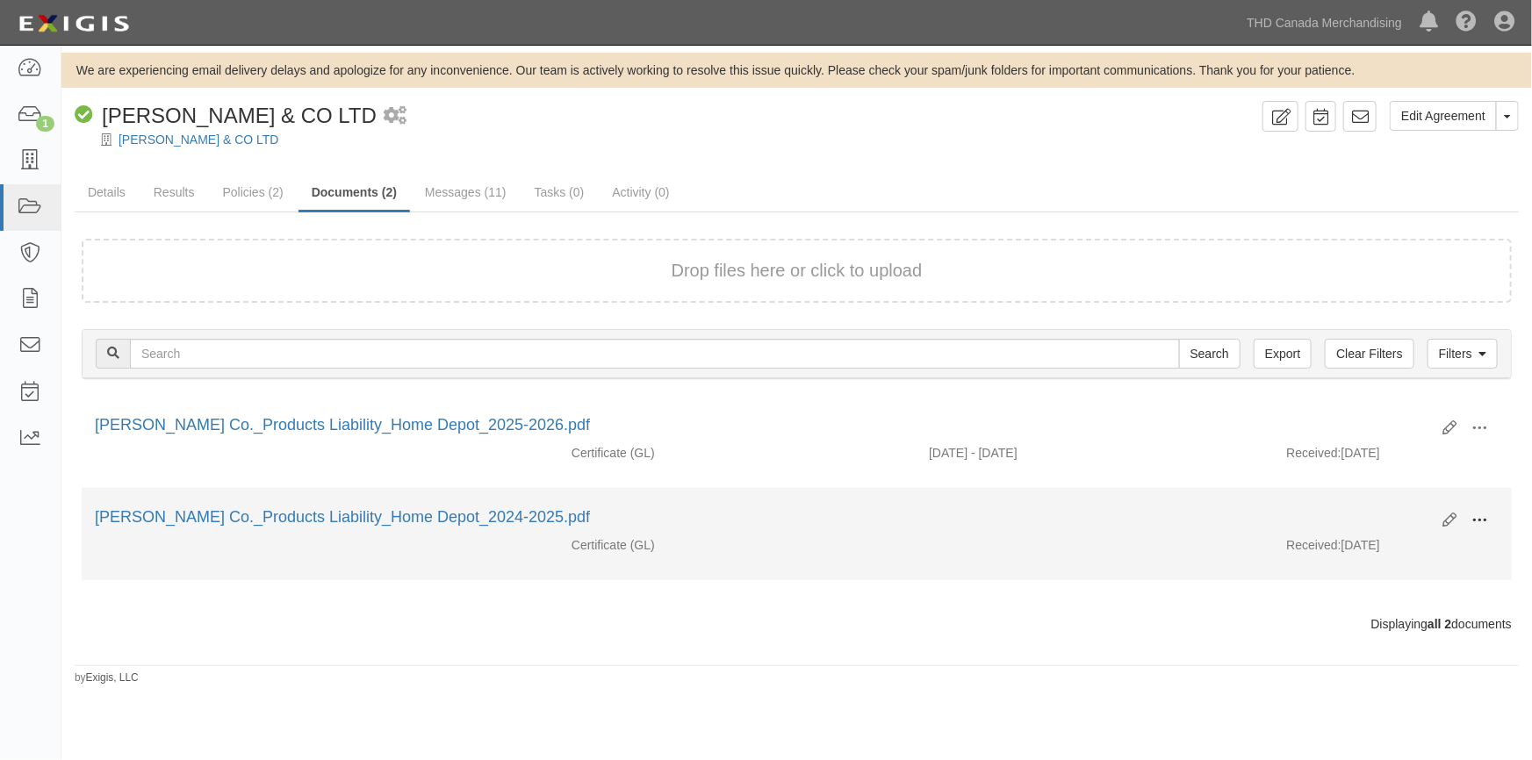
click at [1479, 519] on span at bounding box center [1479, 521] width 16 height 16
click at [1378, 550] on link "View" at bounding box center [1394, 546] width 139 height 32
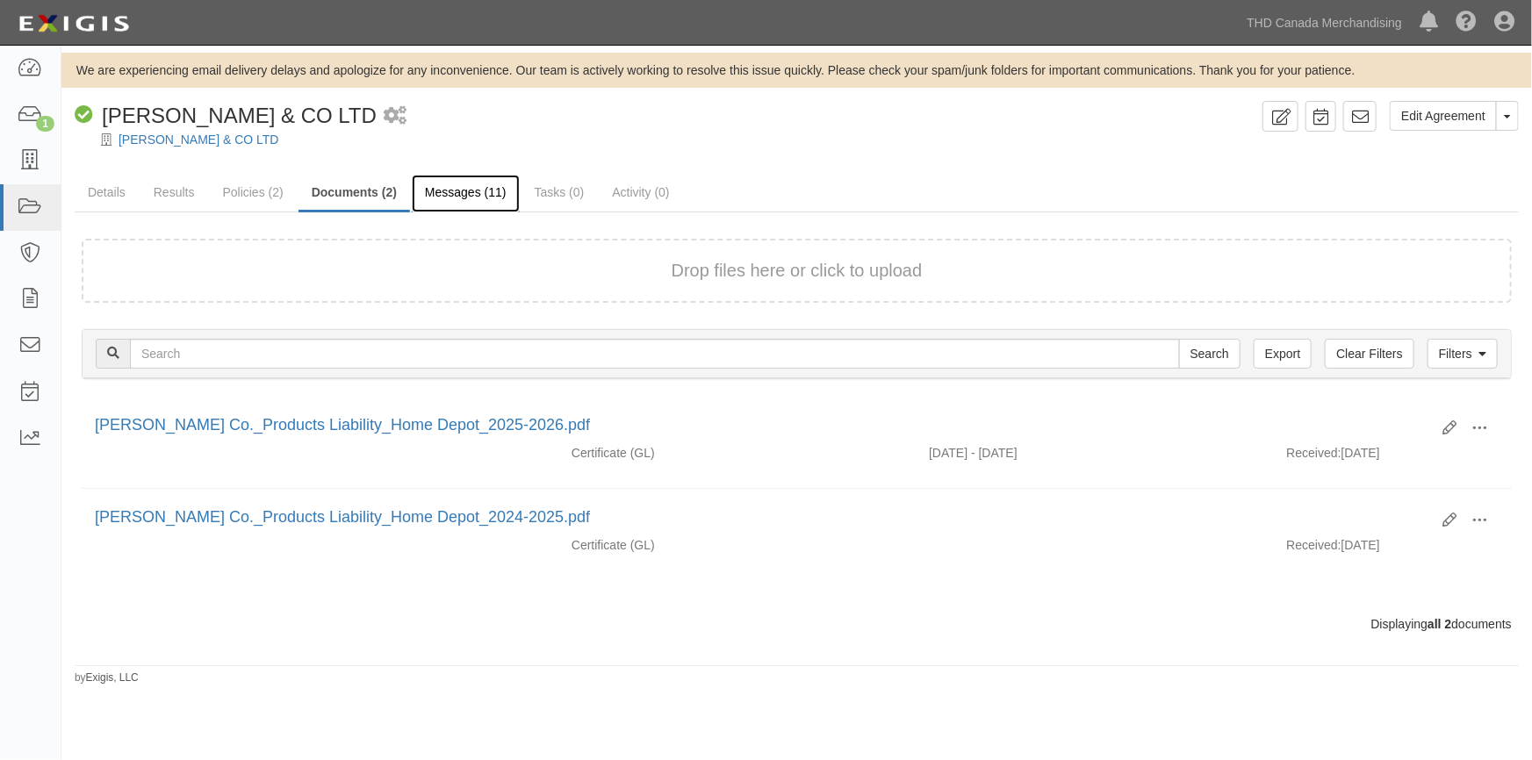
click at [448, 194] on link "Messages (11)" at bounding box center [466, 194] width 108 height 38
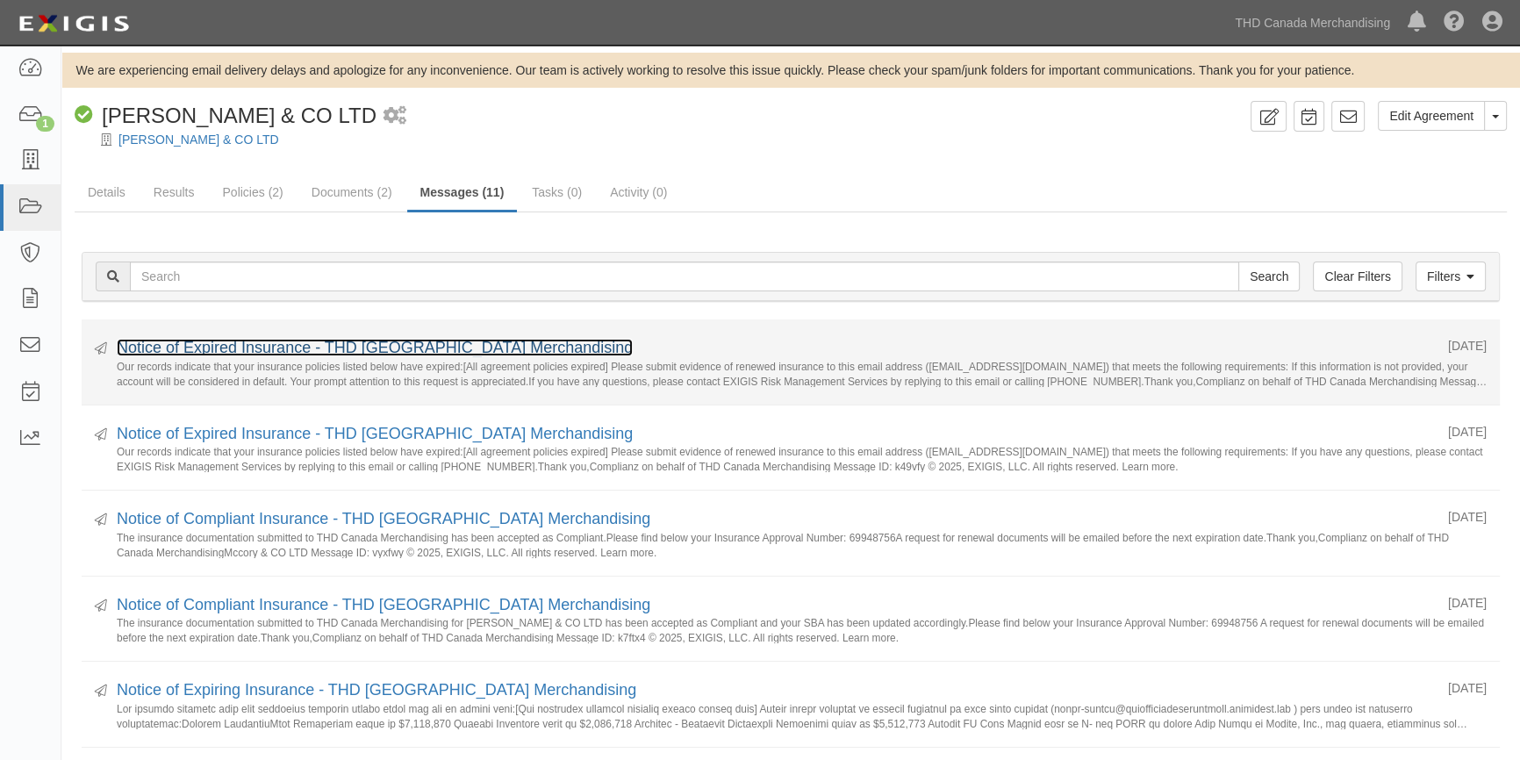
click at [231, 350] on link "Notice of Expired Insurance - THD [GEOGRAPHIC_DATA] Merchandising" at bounding box center [375, 348] width 516 height 18
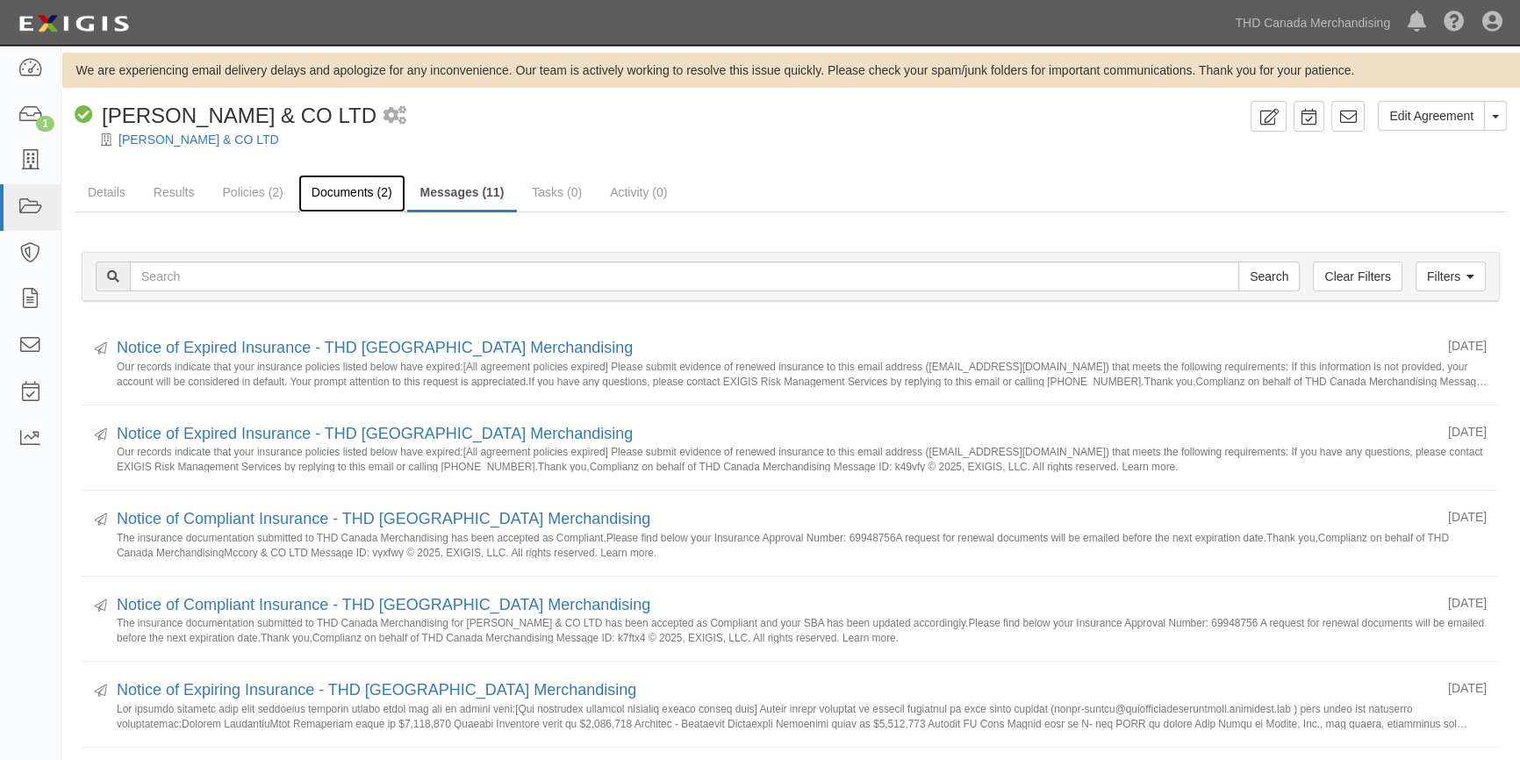
click at [320, 192] on link "Documents (2)" at bounding box center [351, 194] width 107 height 38
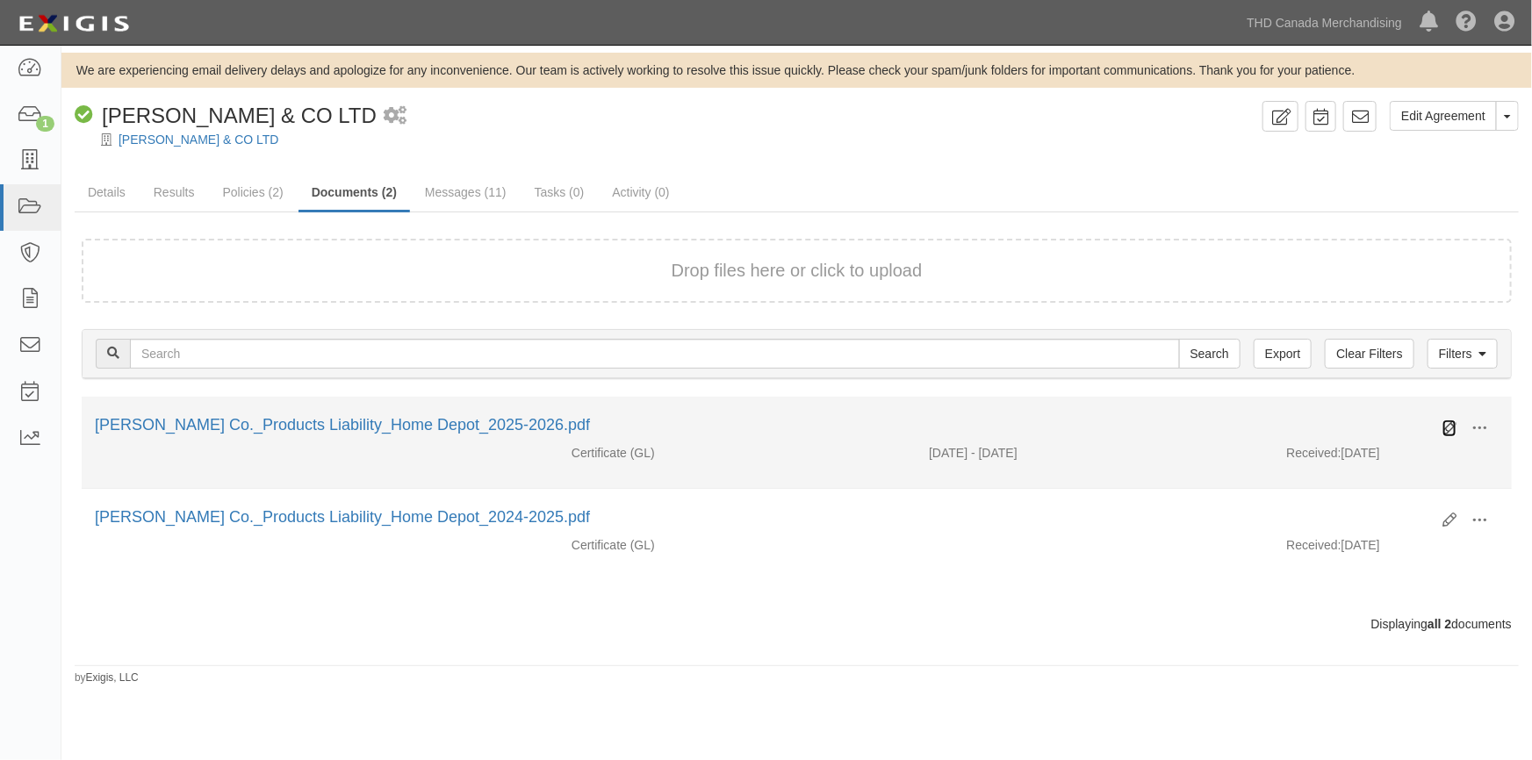
click at [1447, 427] on icon at bounding box center [1449, 428] width 14 height 14
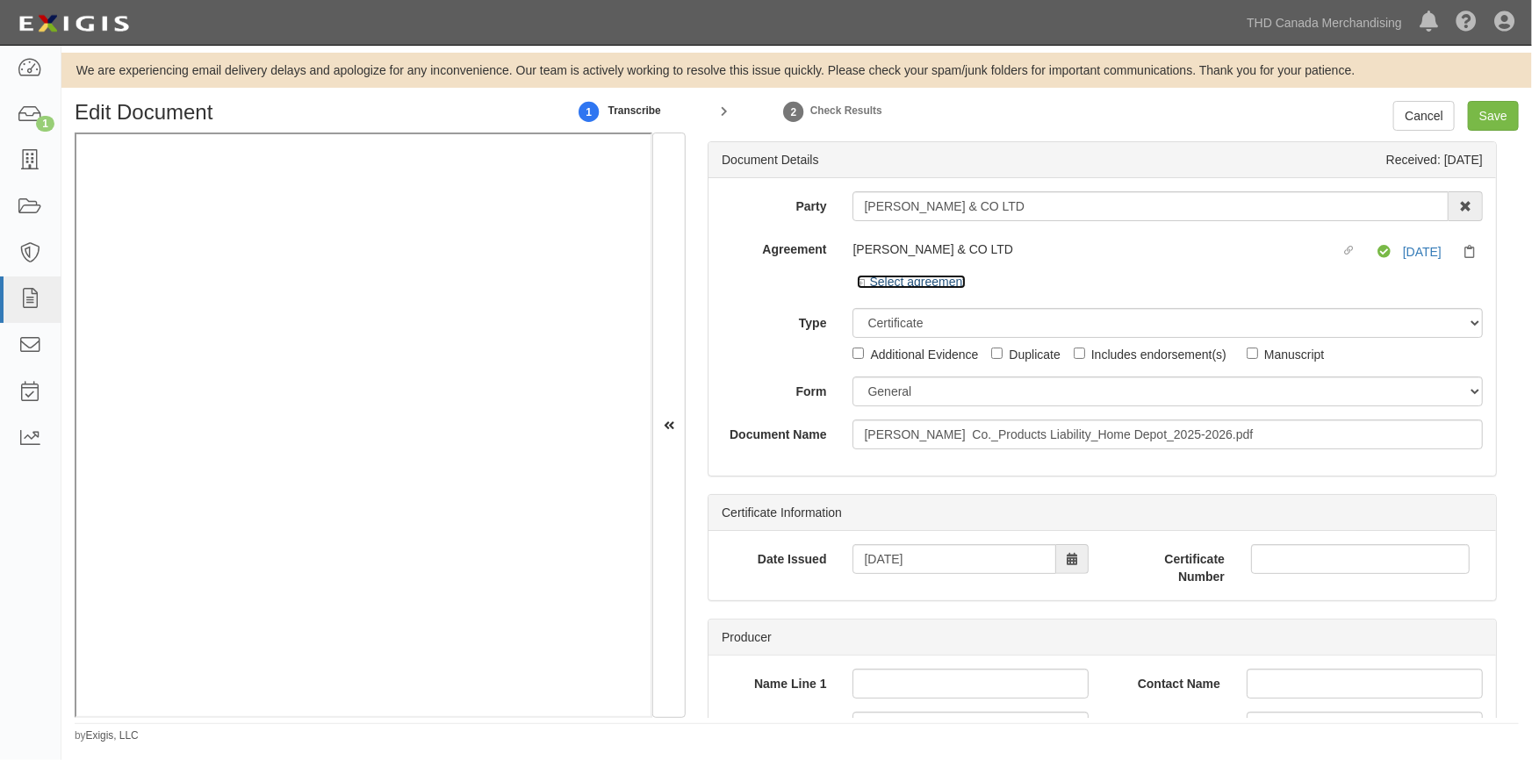
click at [875, 285] on link "Select agreement" at bounding box center [911, 282] width 109 height 14
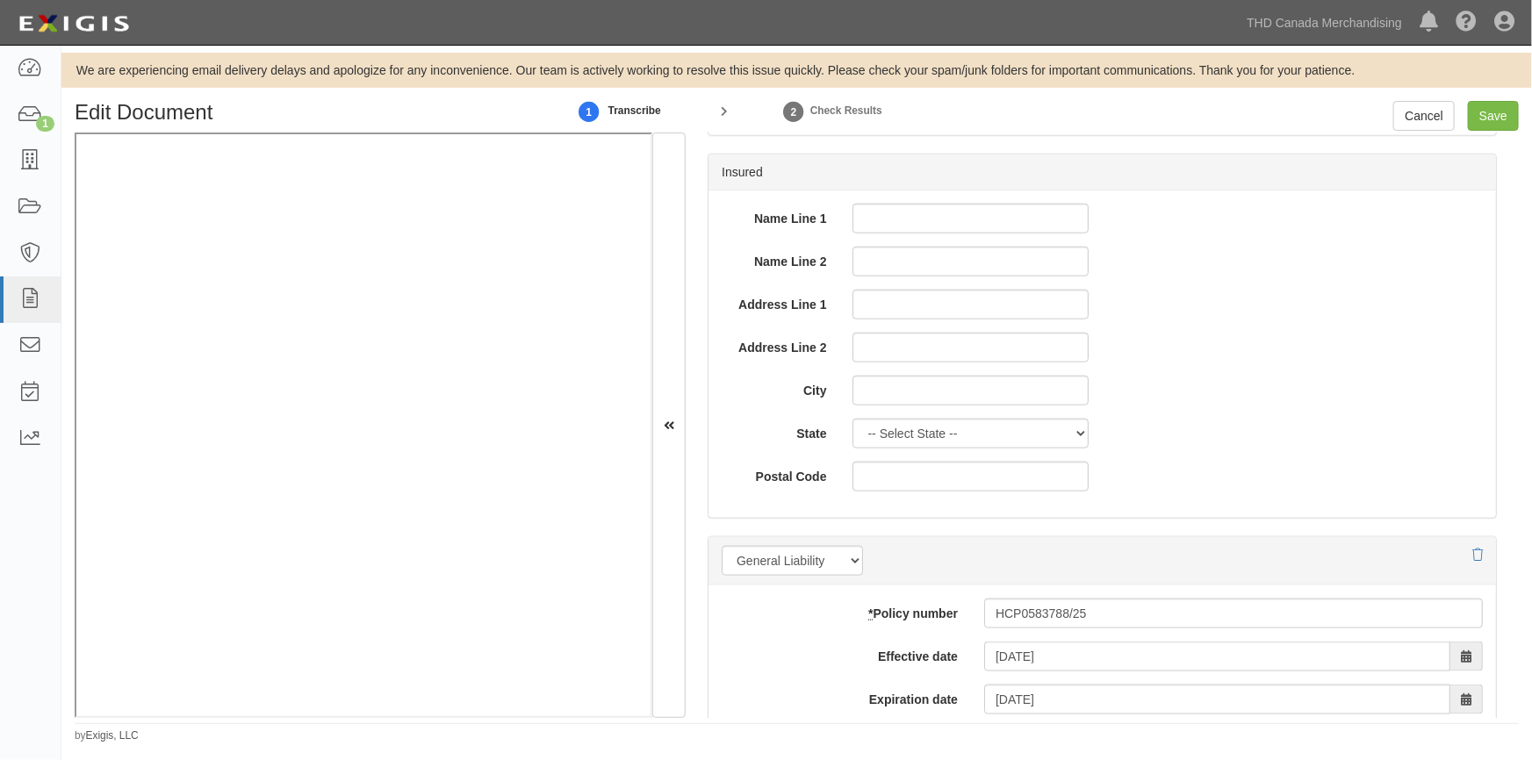
scroll to position [1037, 0]
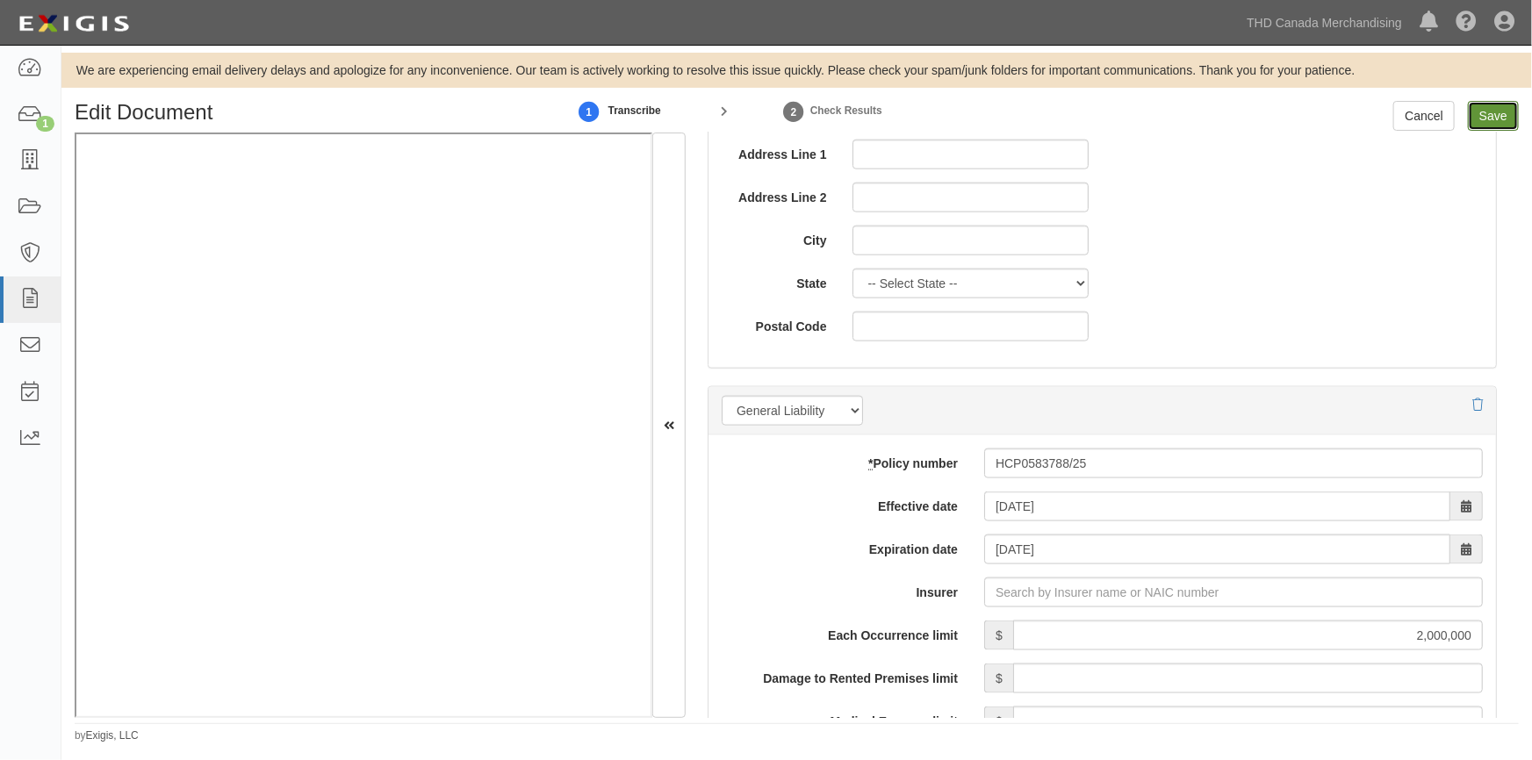
click at [1483, 116] on input "Save" at bounding box center [1493, 116] width 51 height 30
type input "2000000"
type input "12000000"
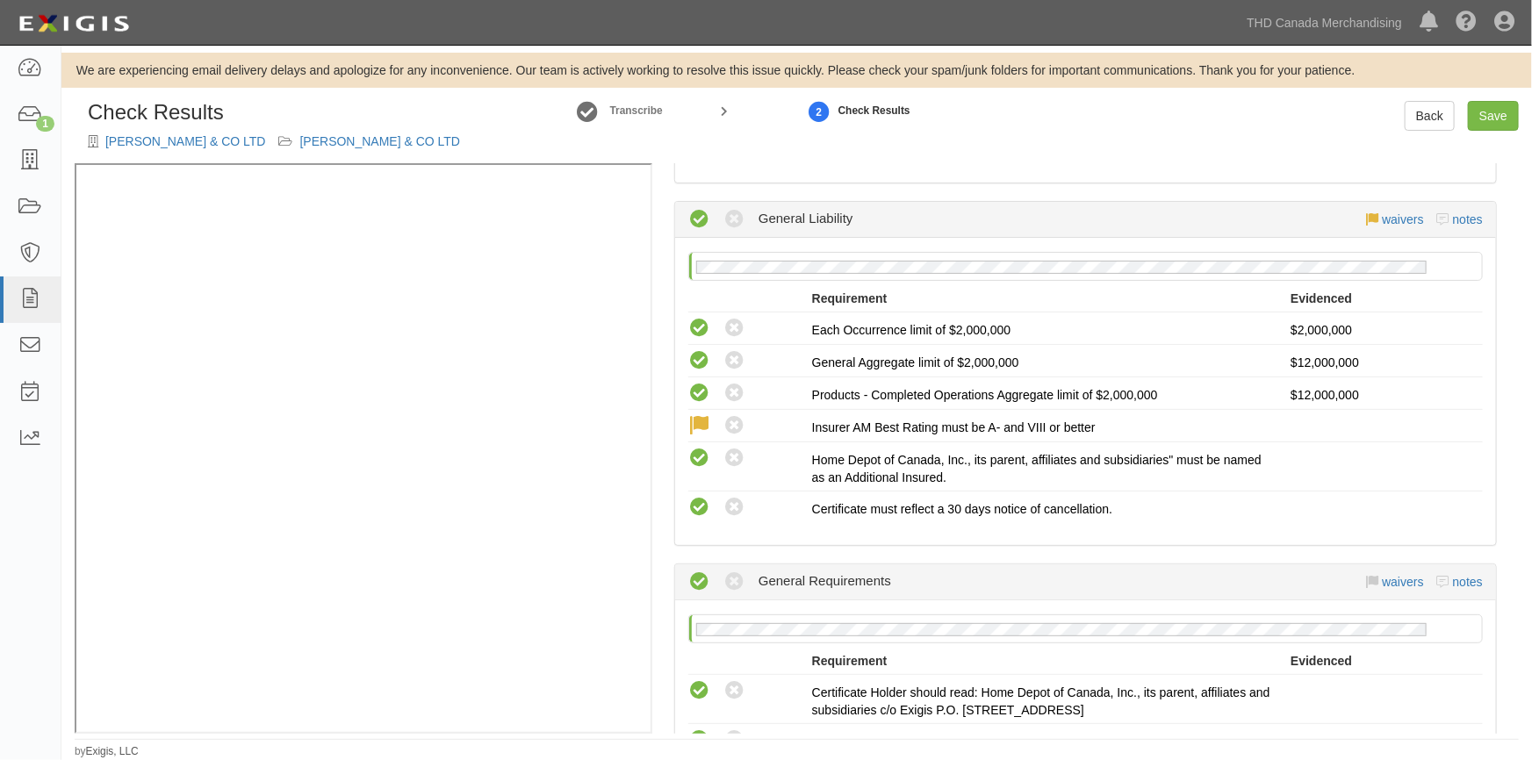
scroll to position [661, 0]
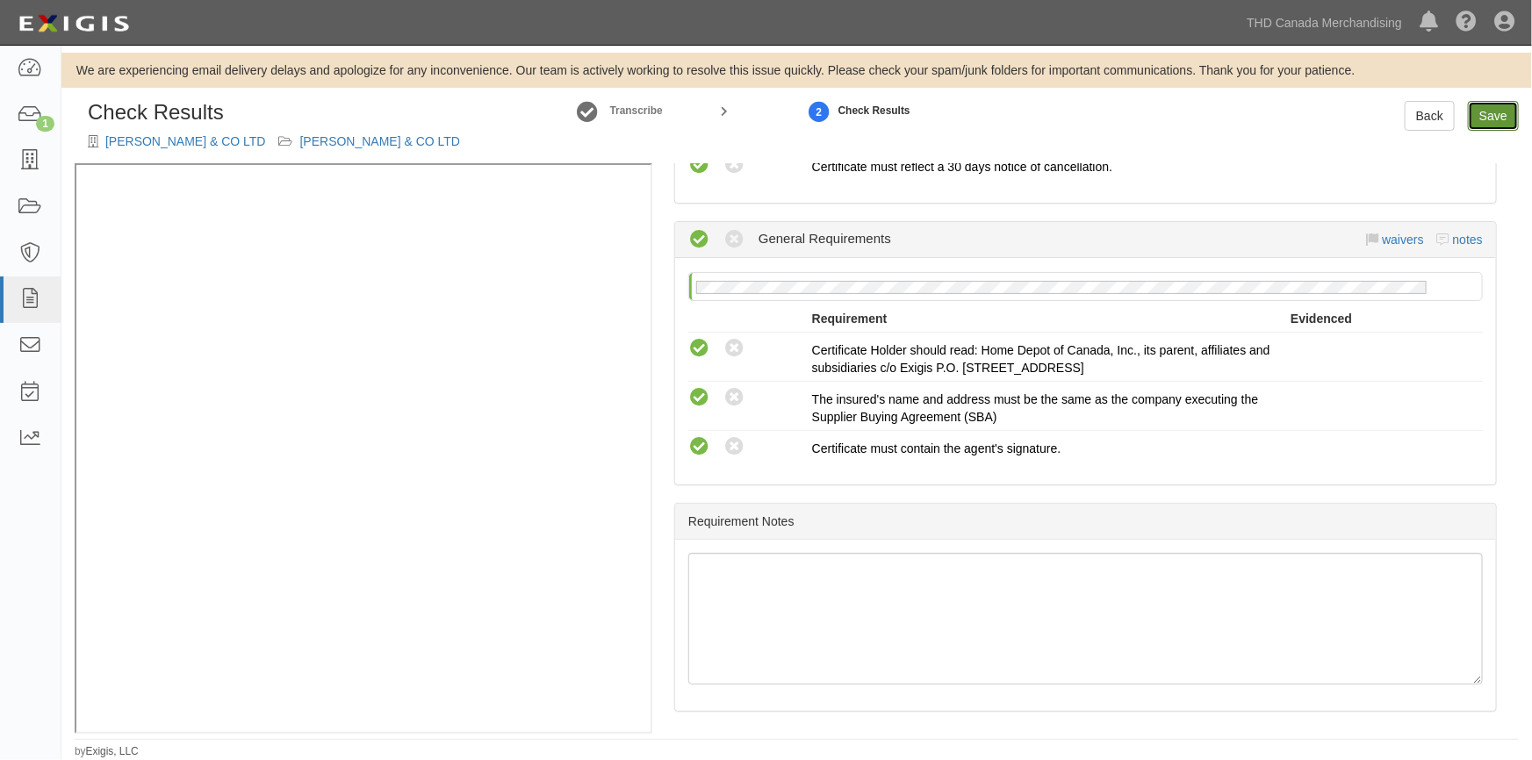
click at [1482, 121] on link "Save" at bounding box center [1493, 116] width 51 height 30
radio input "true"
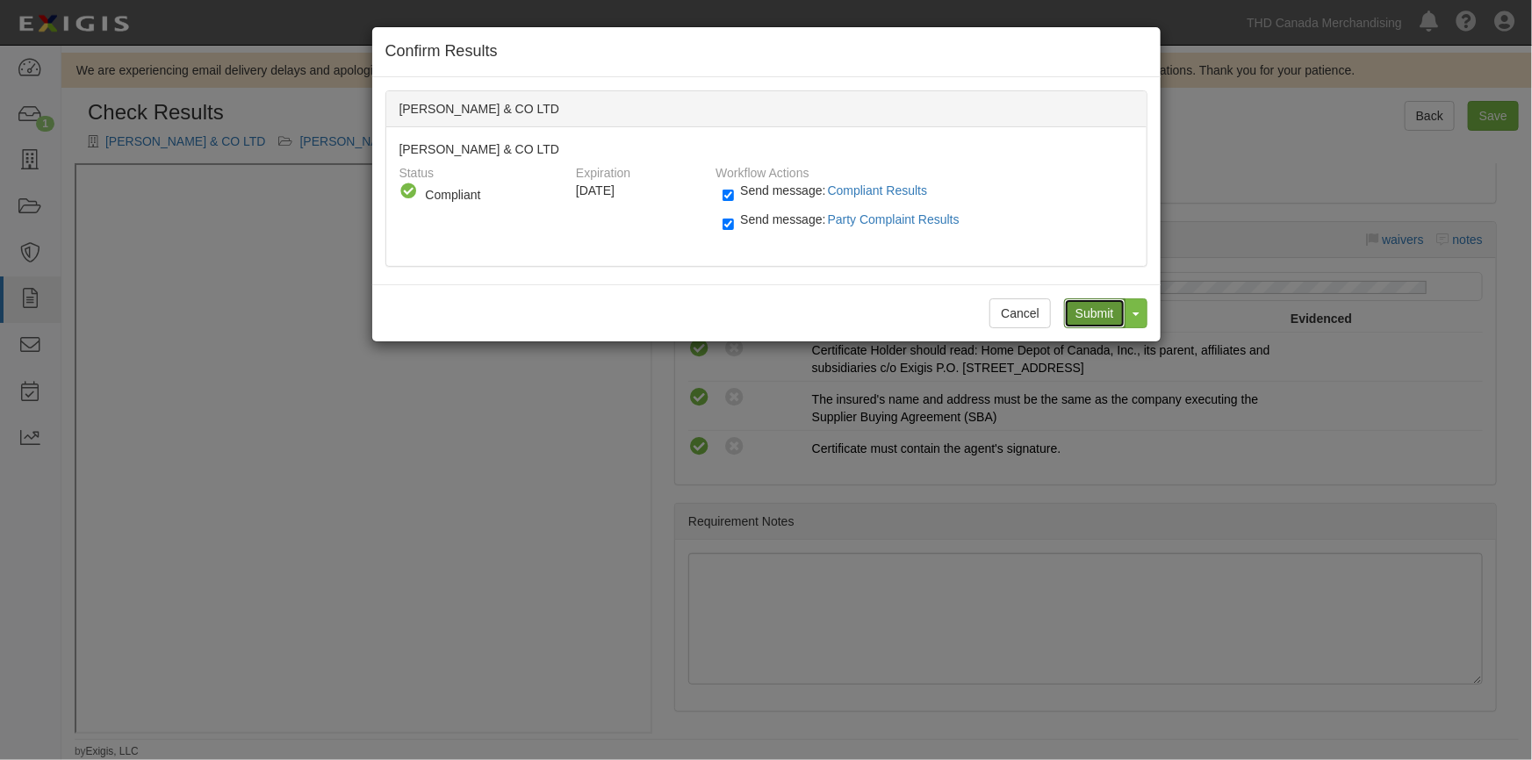
click at [1096, 305] on input "Submit" at bounding box center [1094, 313] width 61 height 30
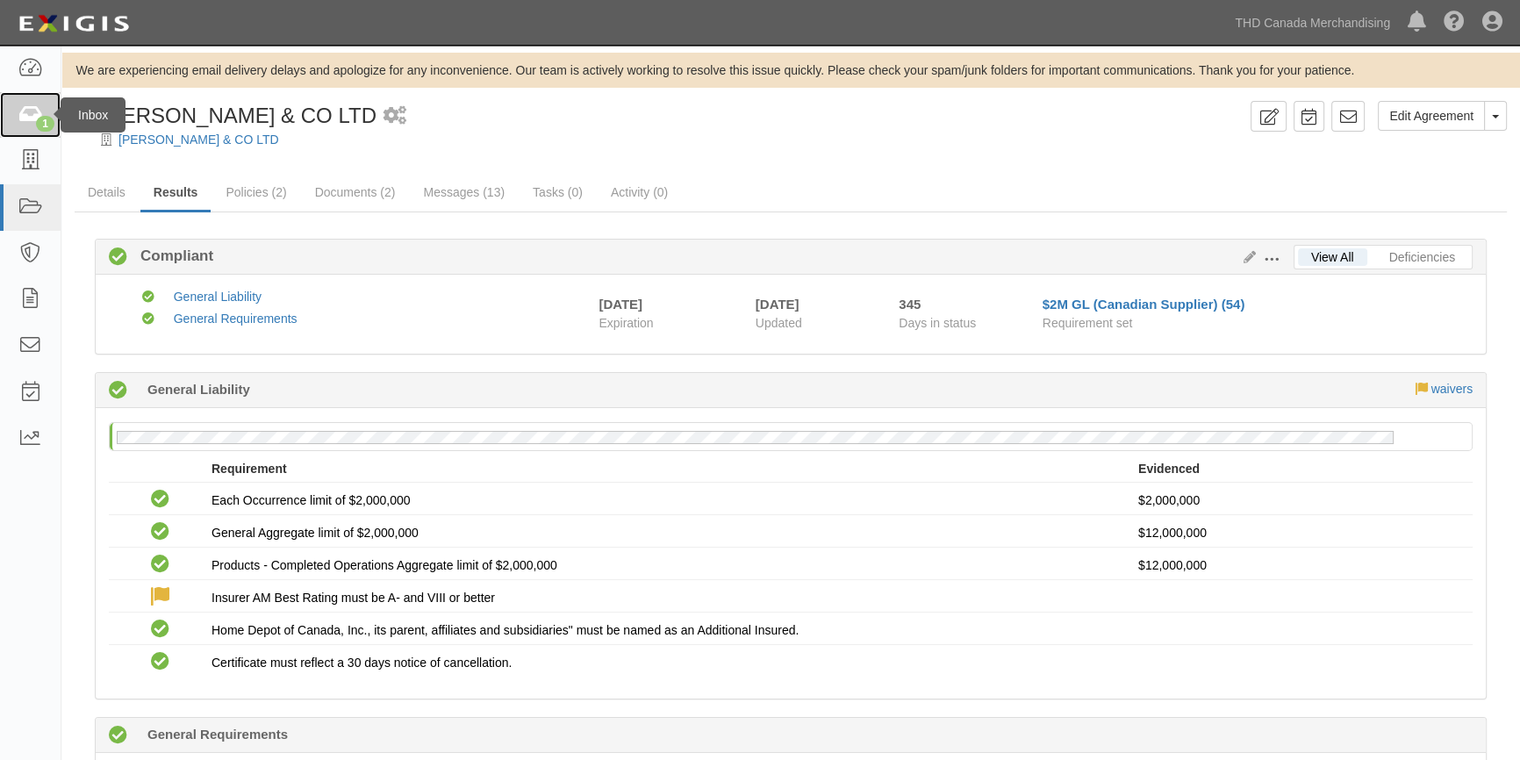
click at [25, 122] on icon at bounding box center [30, 115] width 25 height 20
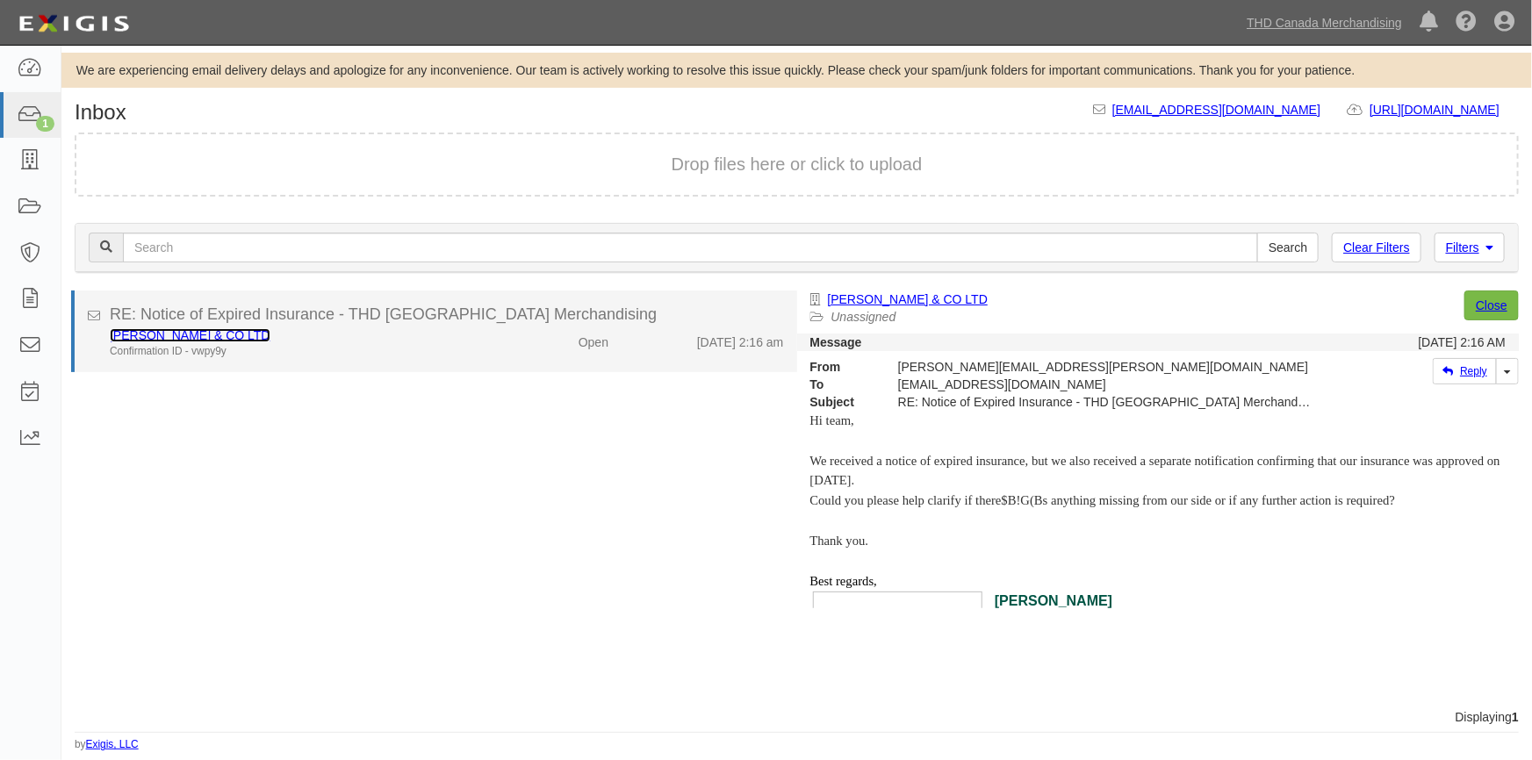
click at [184, 334] on link "[PERSON_NAME] & CO LTD" at bounding box center [190, 335] width 161 height 14
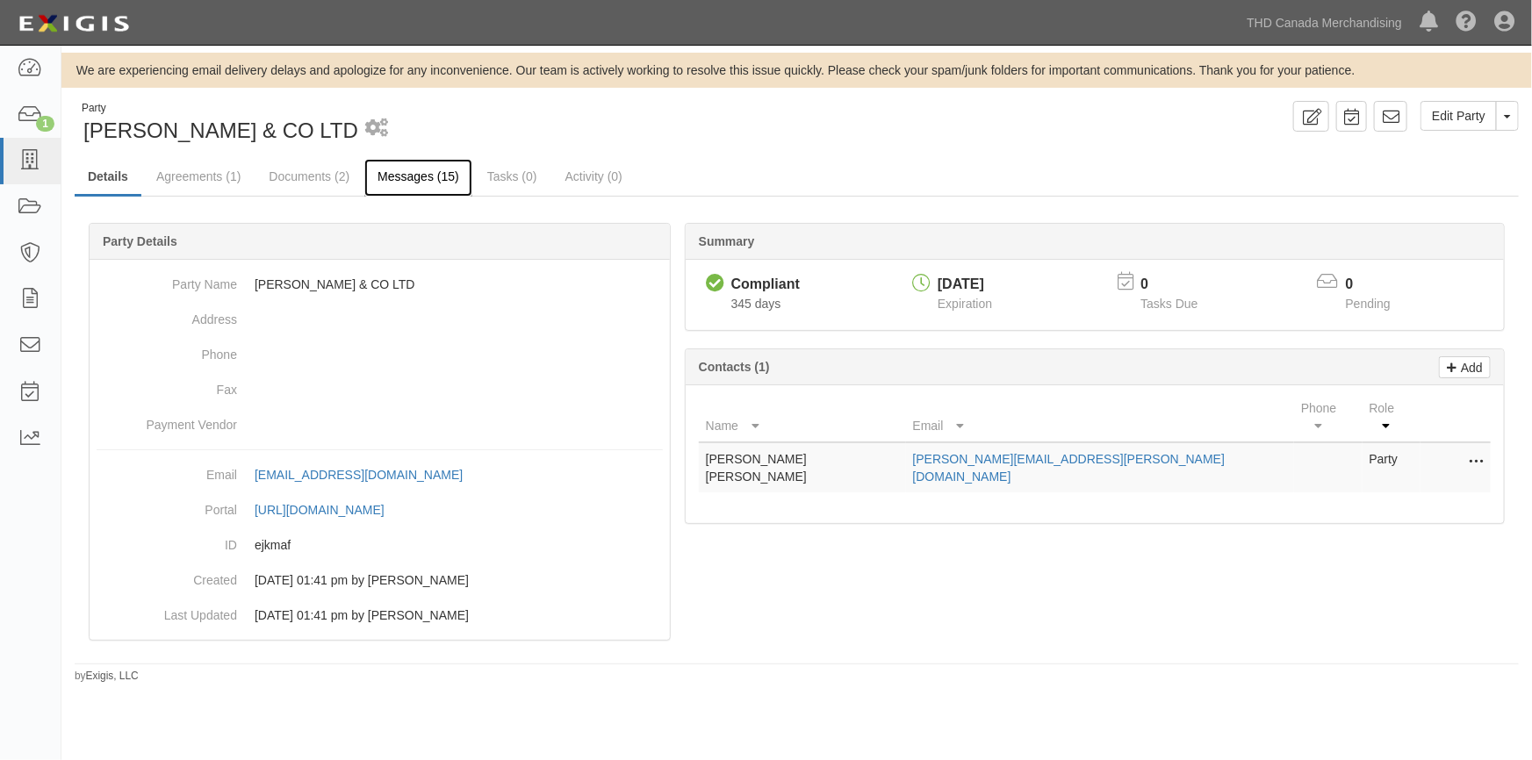
click at [406, 177] on link "Messages (15)" at bounding box center [418, 178] width 108 height 38
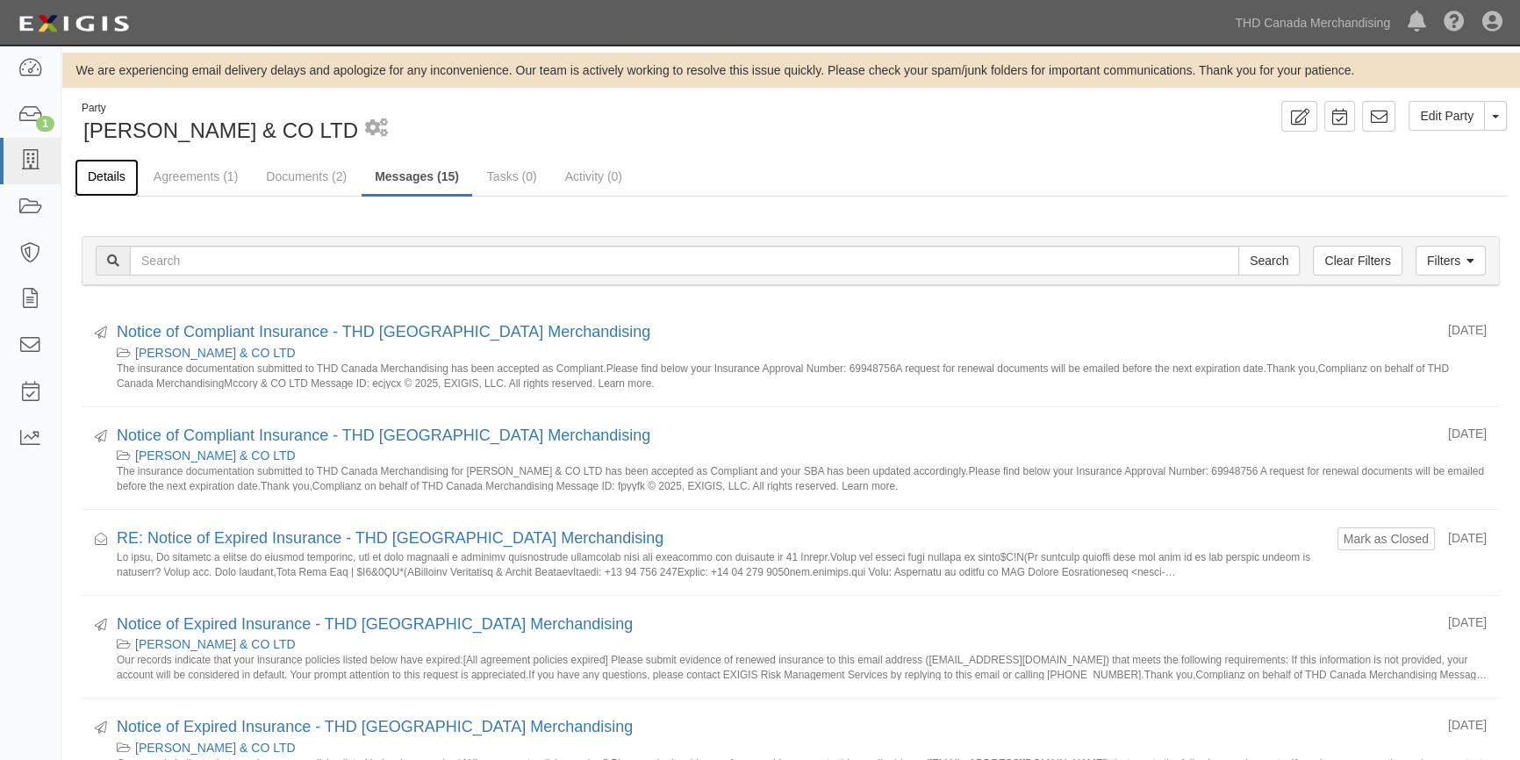
click at [109, 172] on link "Details" at bounding box center [107, 178] width 64 height 38
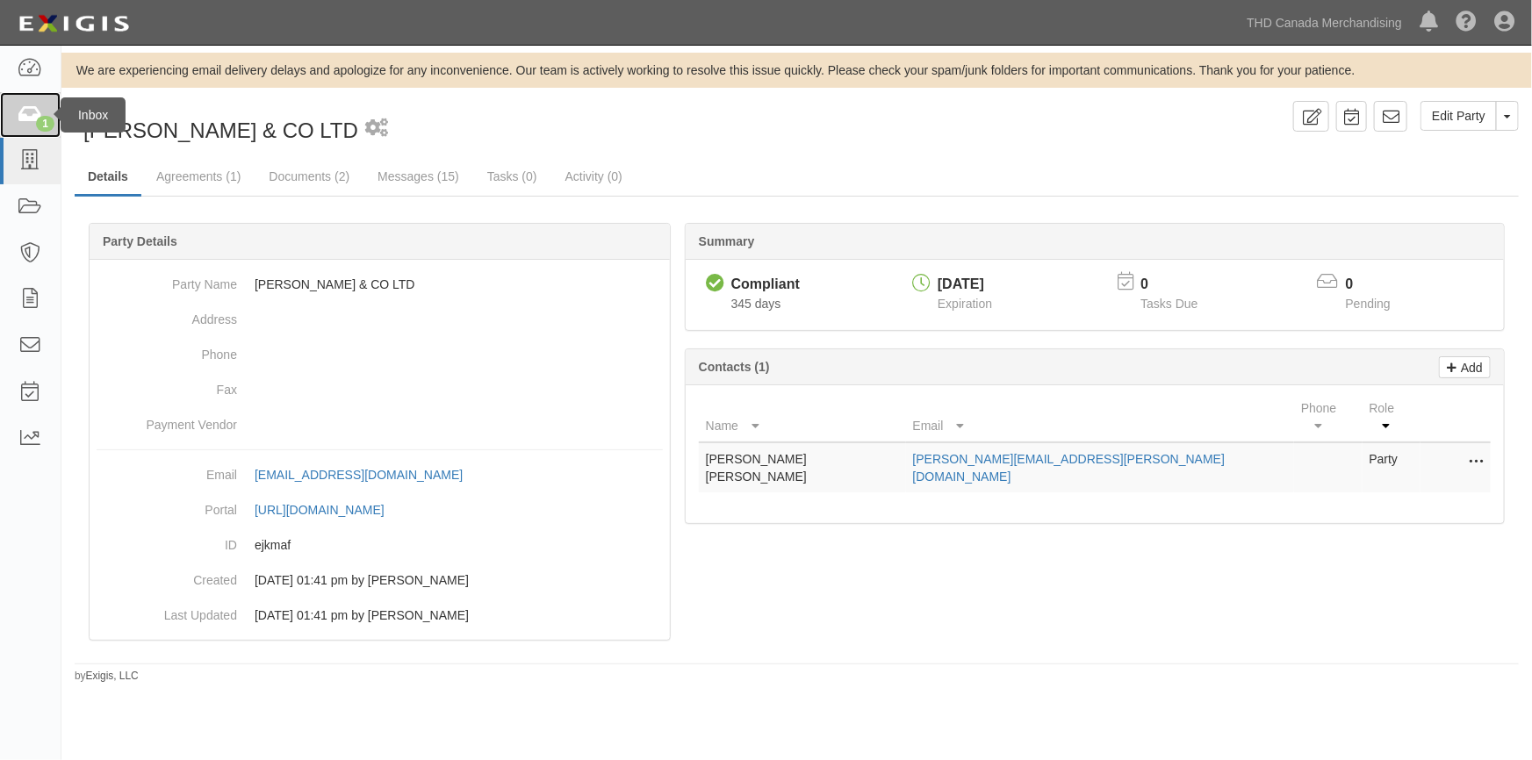
click at [16, 114] on link "1" at bounding box center [30, 115] width 61 height 47
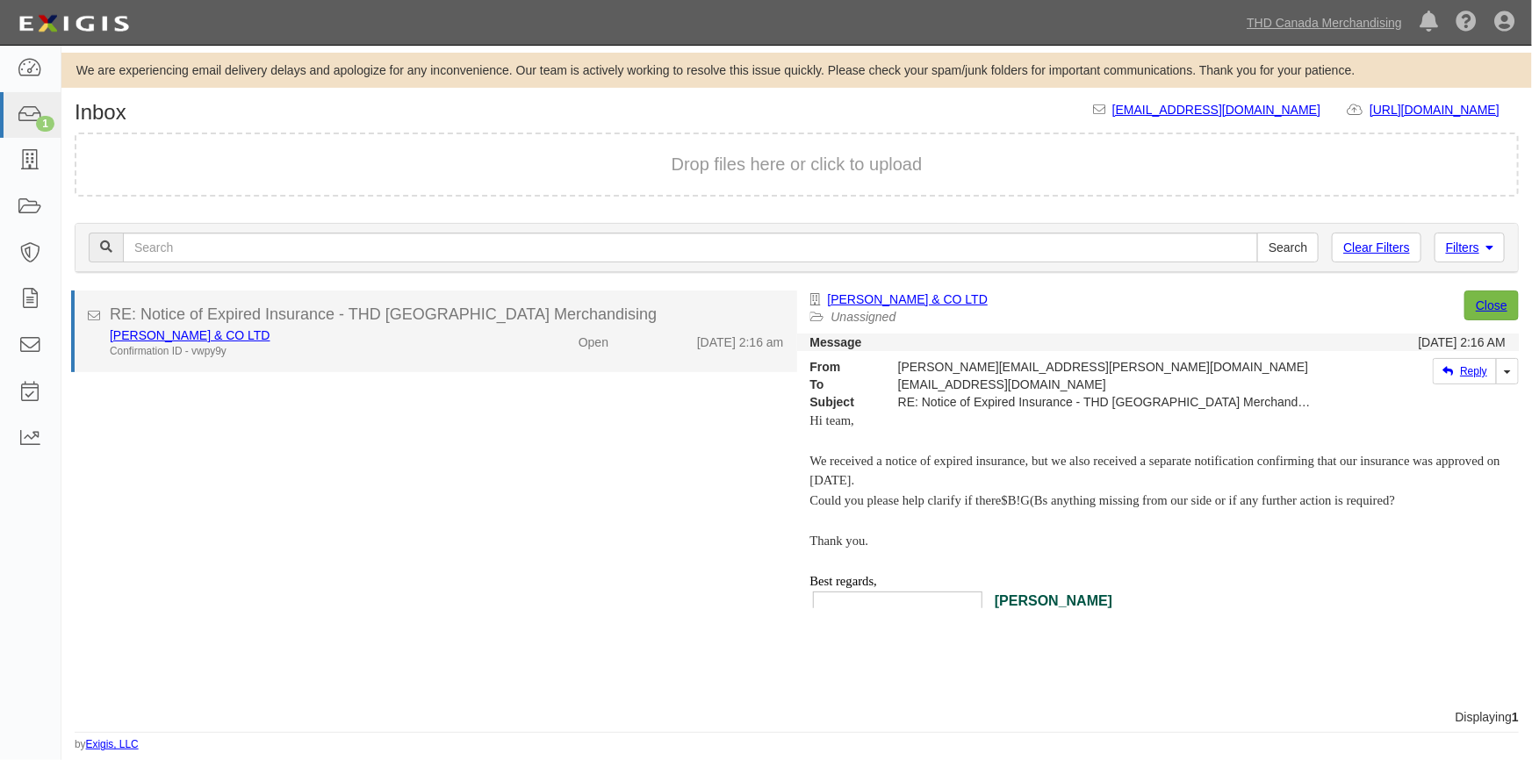
click at [383, 337] on div "[PERSON_NAME] & CO LTD" at bounding box center [301, 336] width 382 height 18
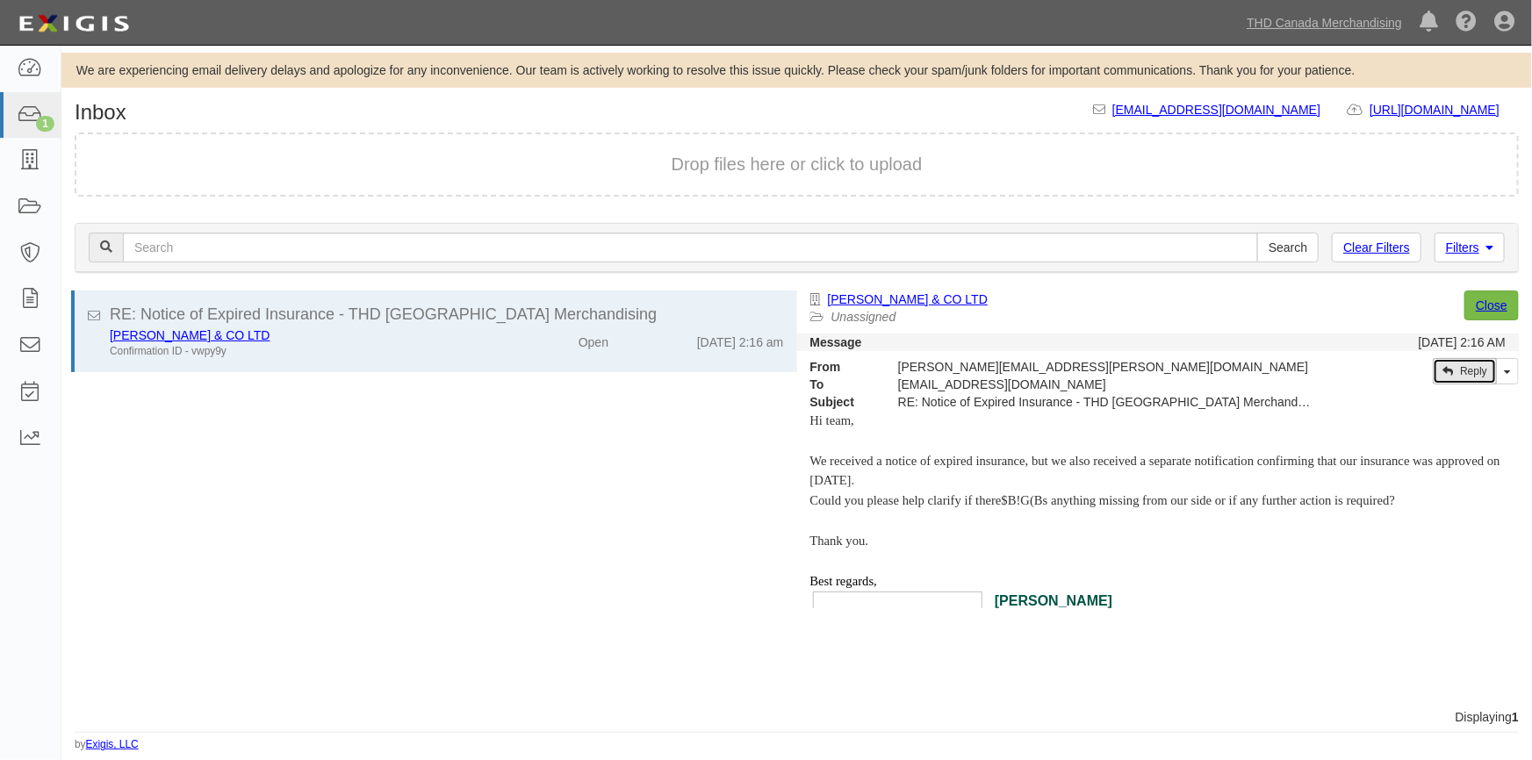
click at [1473, 370] on link "Reply" at bounding box center [1465, 371] width 64 height 26
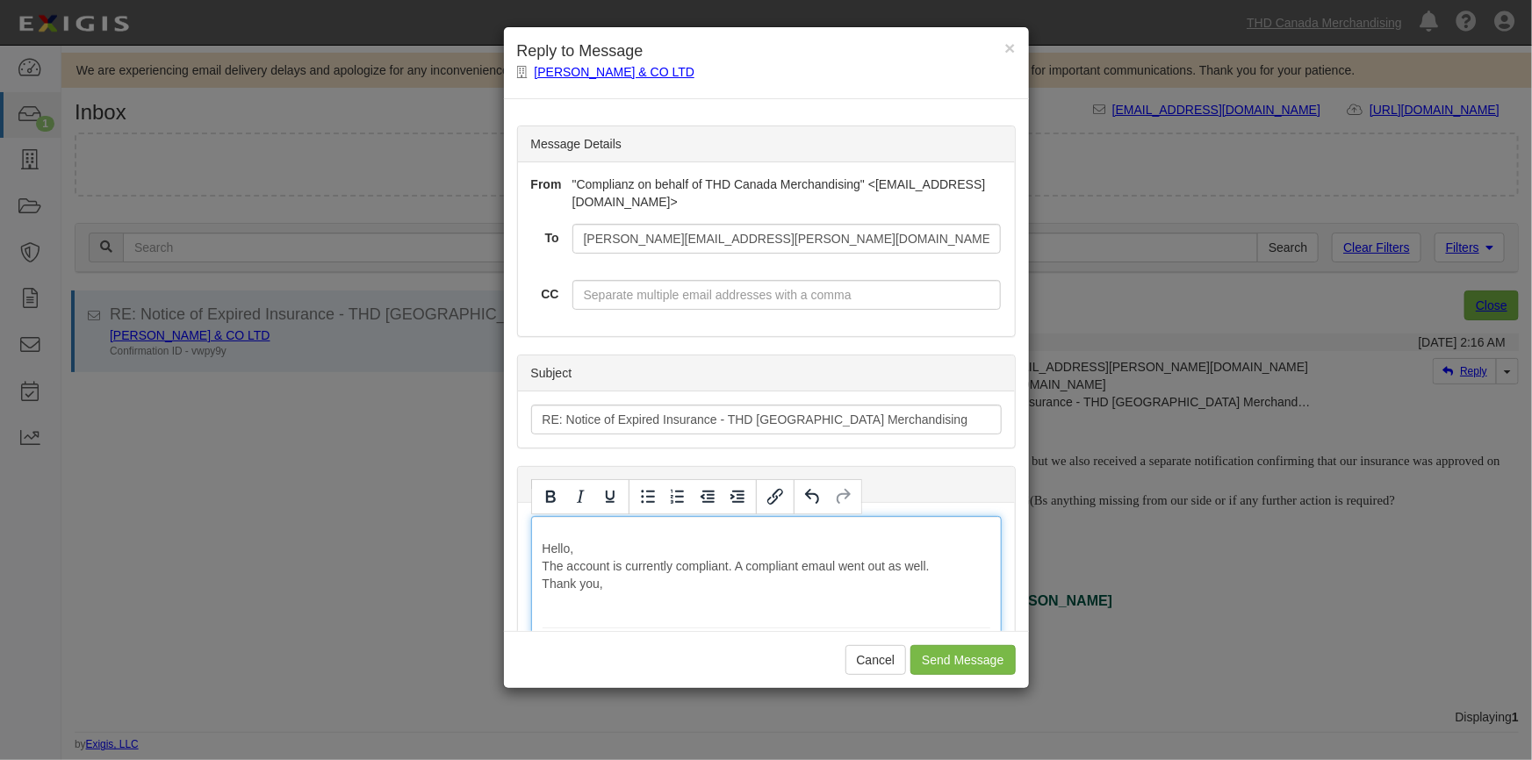
click at [930, 658] on input "Send Message" at bounding box center [962, 660] width 104 height 30
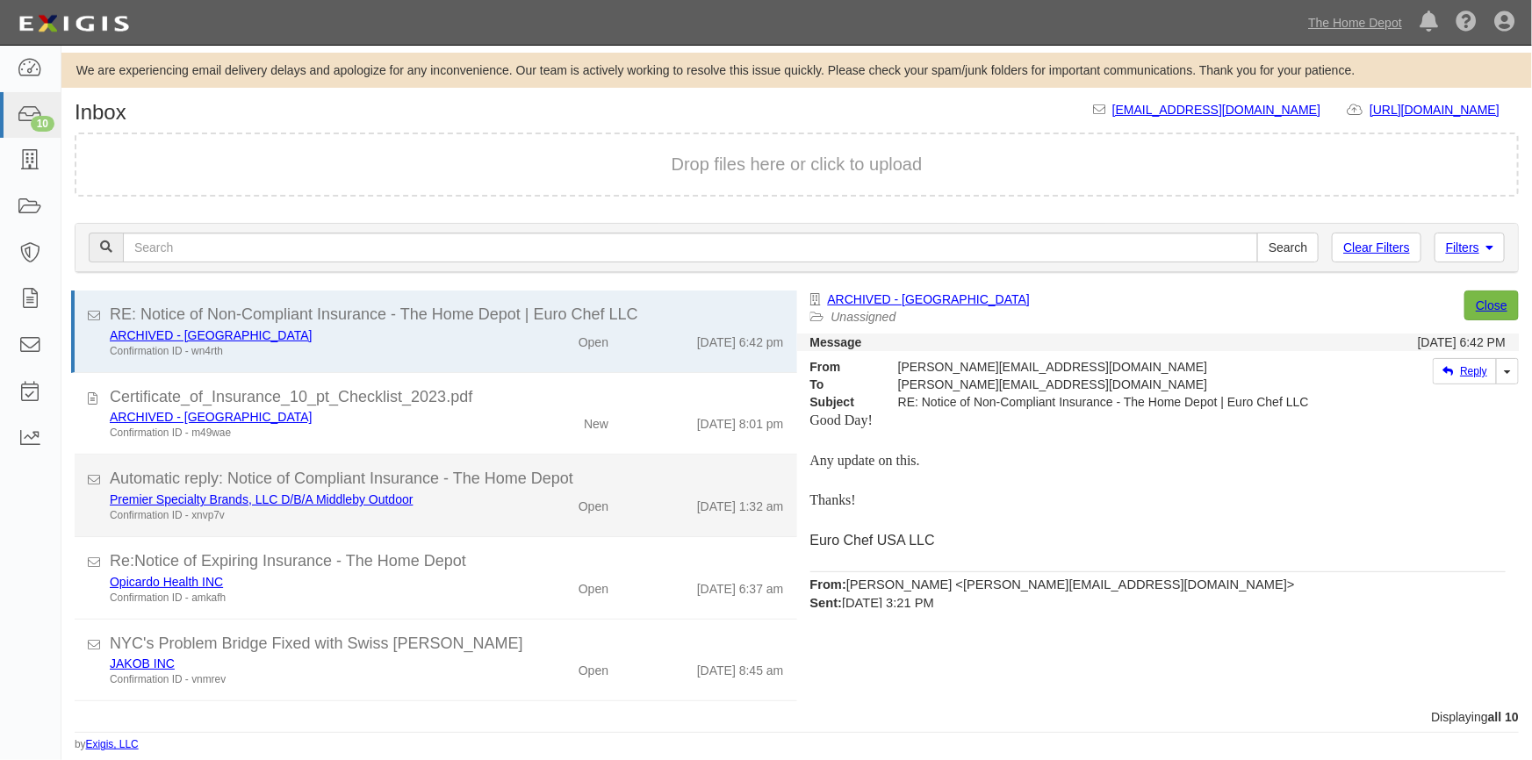
click at [496, 573] on div "Premier Specialty Brands, LLC D/B/A Middleby Outdoor Confirmation ID - xnvp7v" at bounding box center [301, 589] width 408 height 32
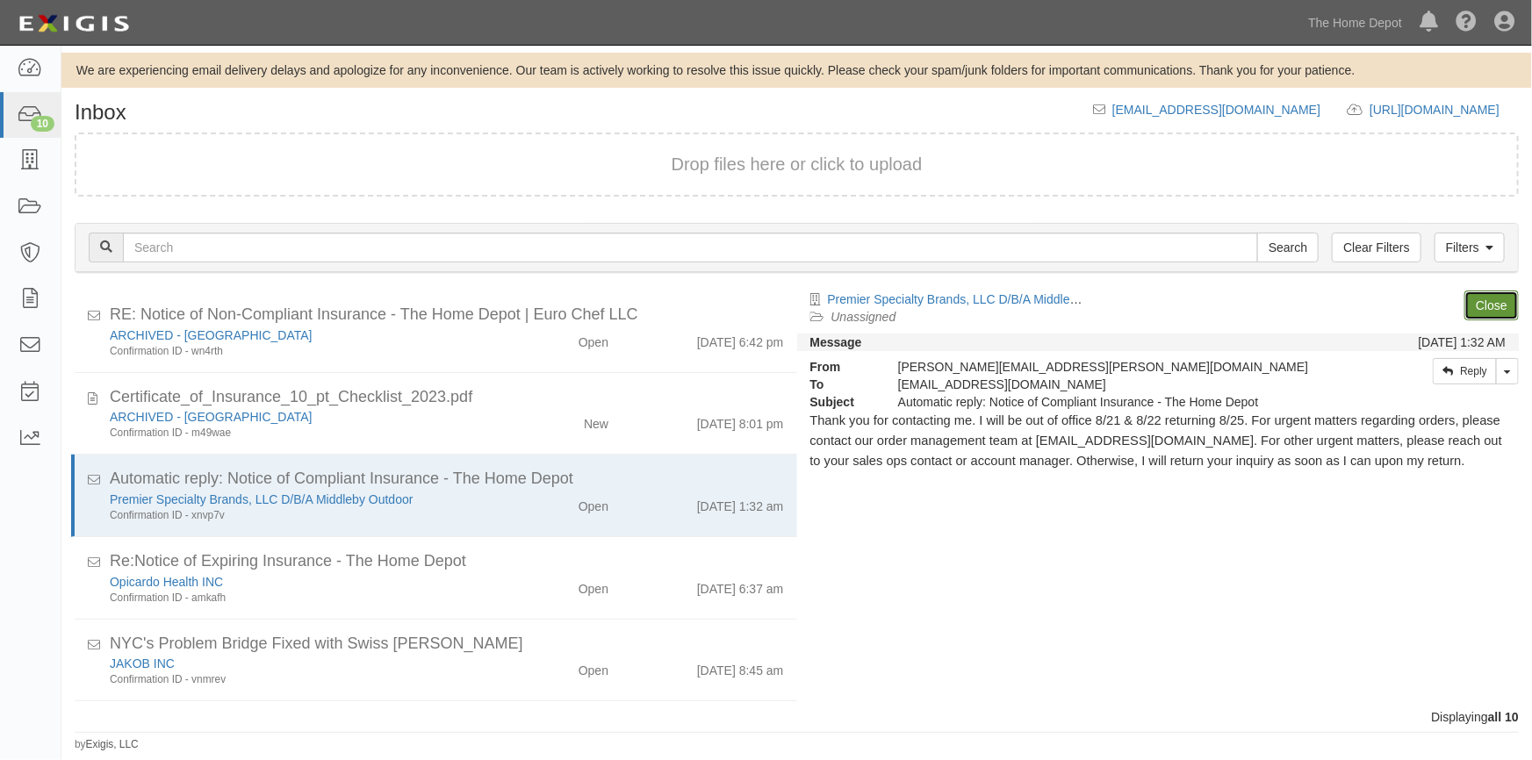
click at [1480, 305] on link "Close" at bounding box center [1491, 306] width 54 height 30
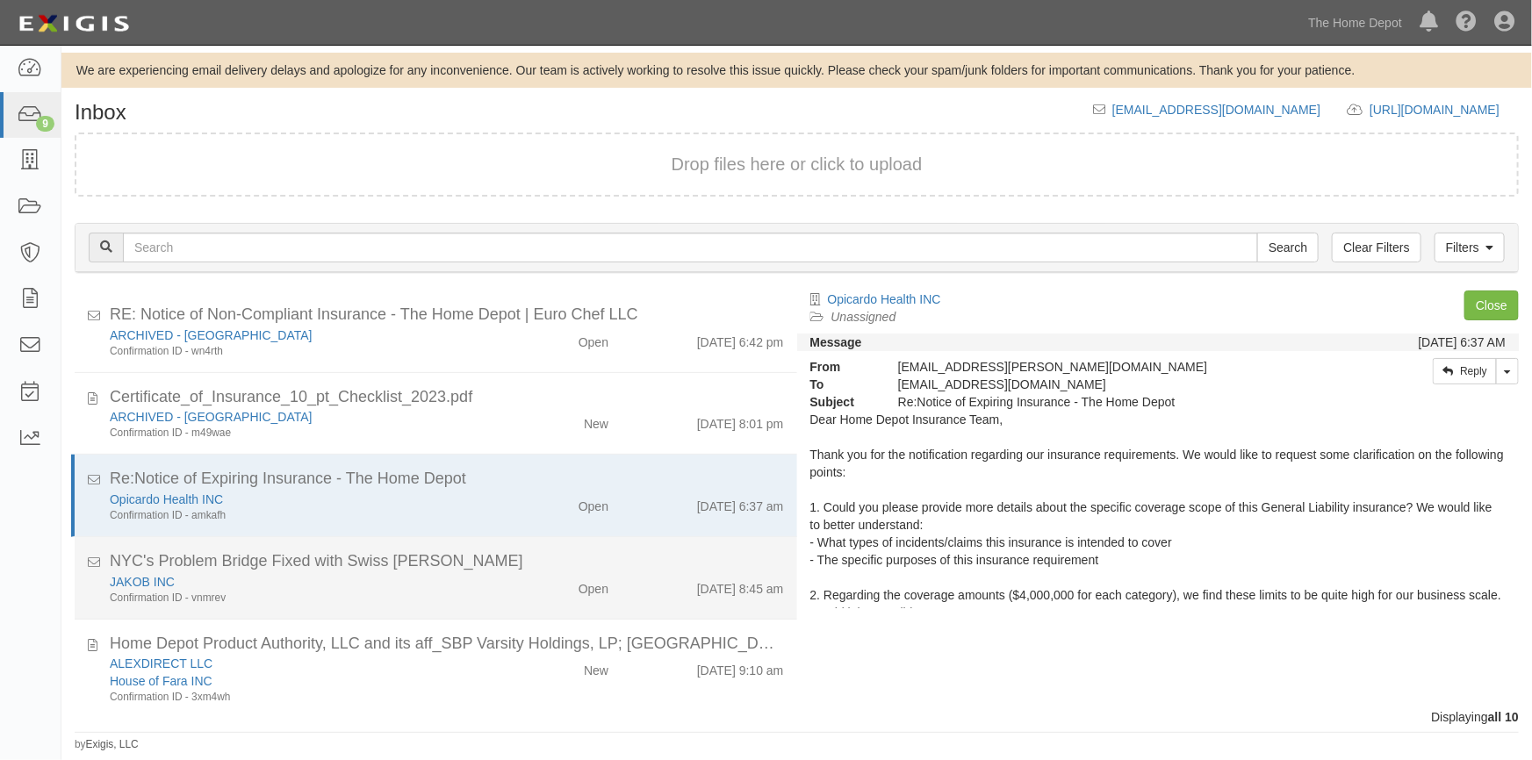
click at [489, 580] on div "JAKOB INC Confirmation ID - vnmrev" at bounding box center [301, 589] width 408 height 32
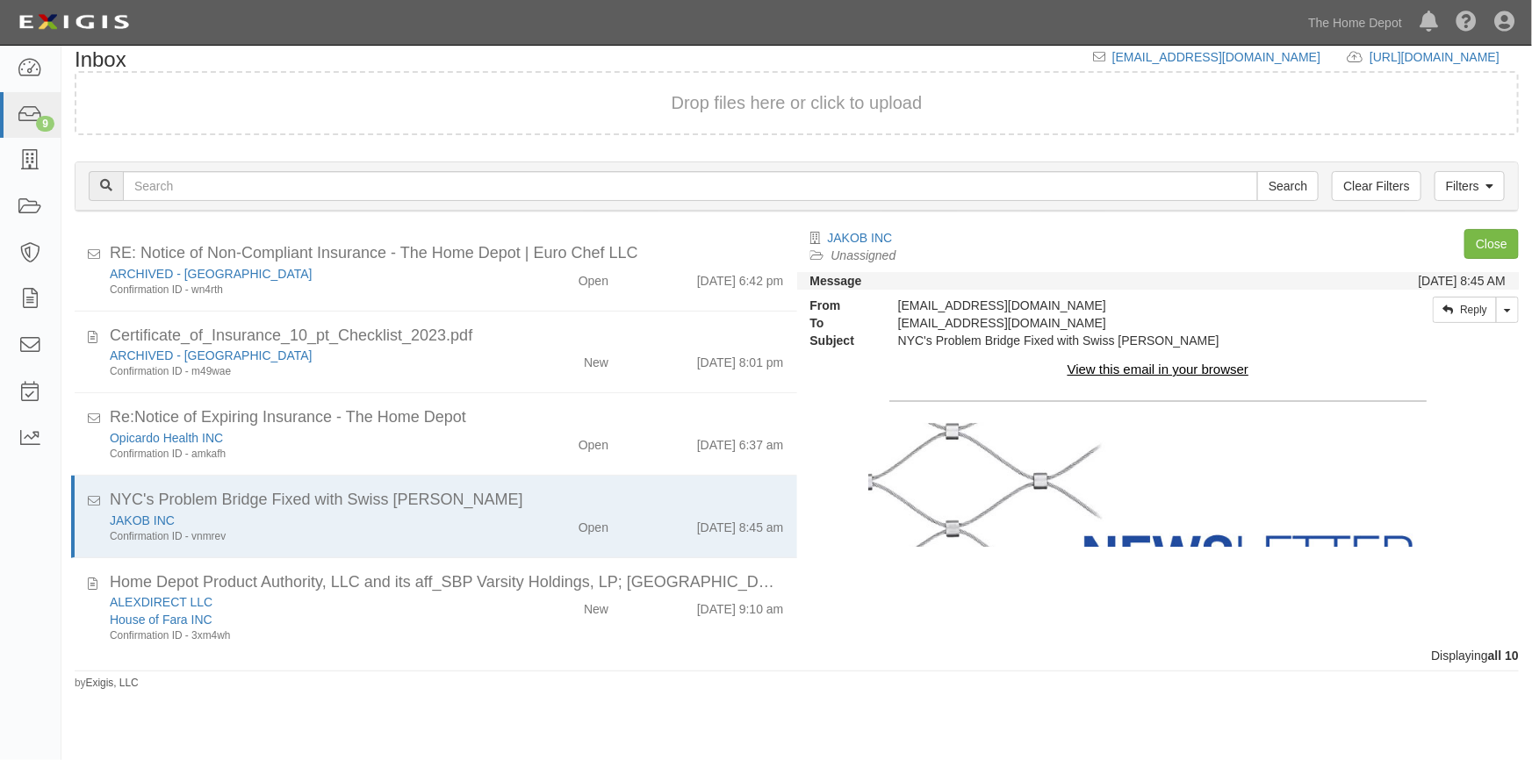
scroll to position [319, 0]
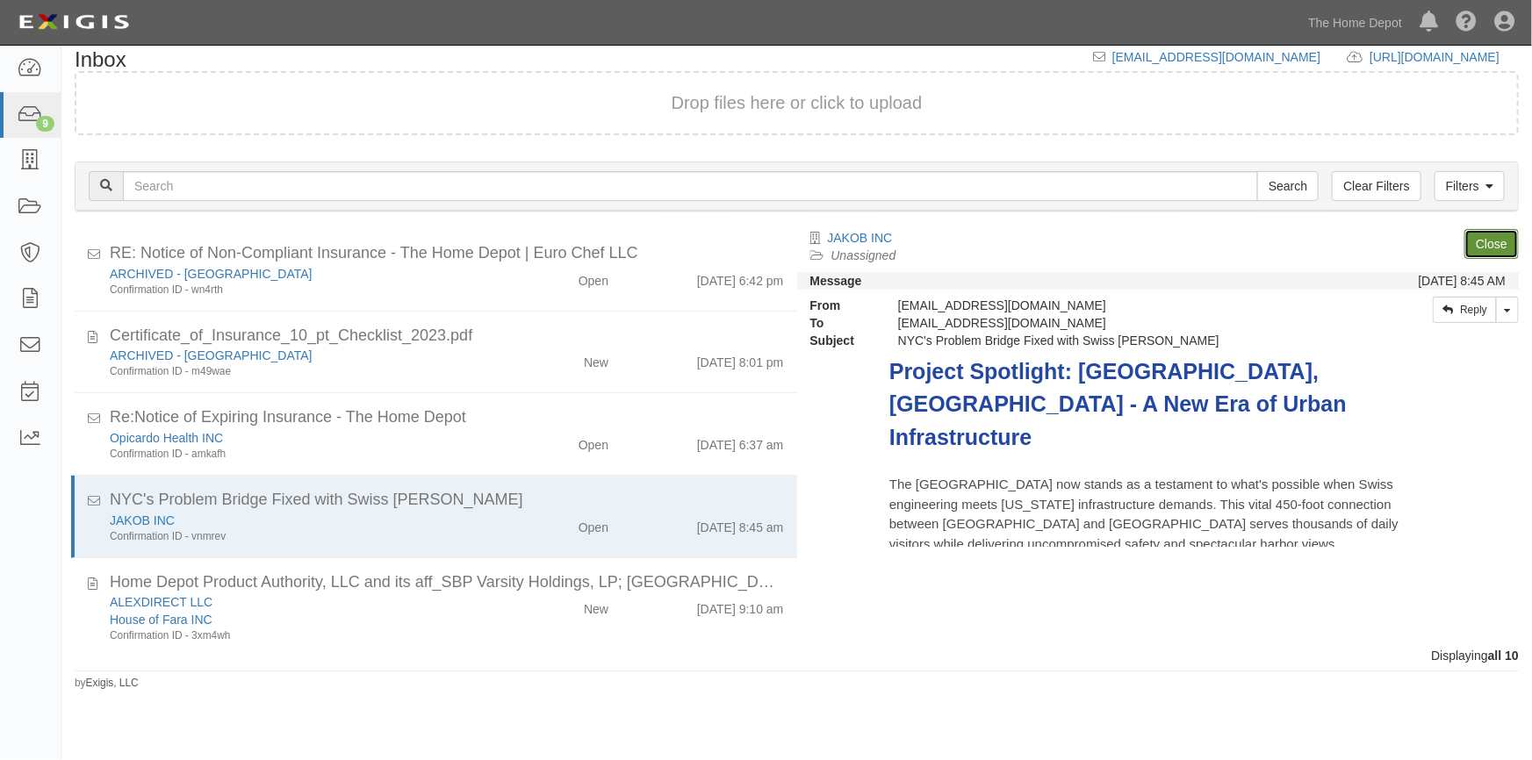
click at [1497, 255] on link "Close" at bounding box center [1491, 244] width 54 height 30
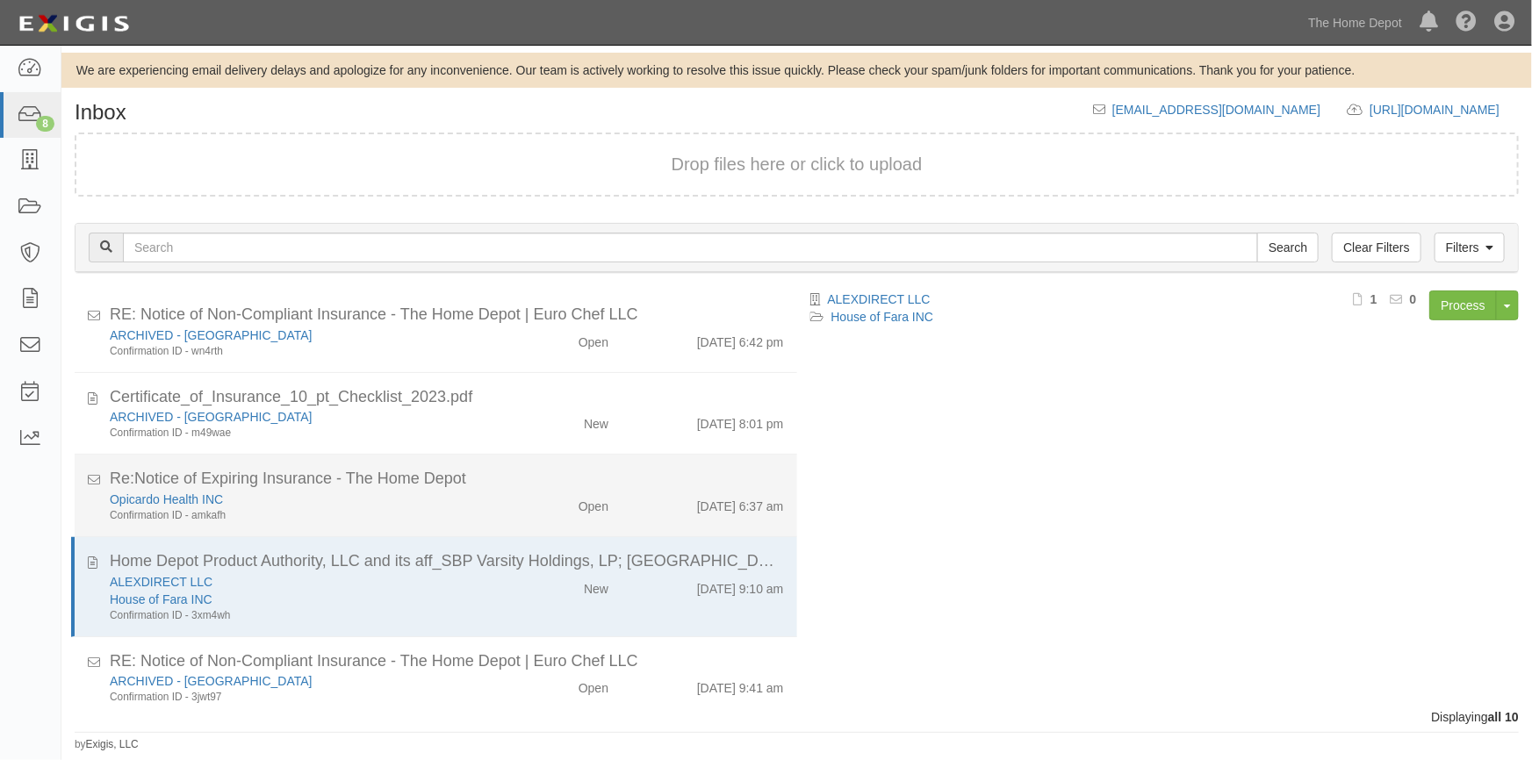
click at [0, 0] on div "Open" at bounding box center [0, 0] width 0 height 0
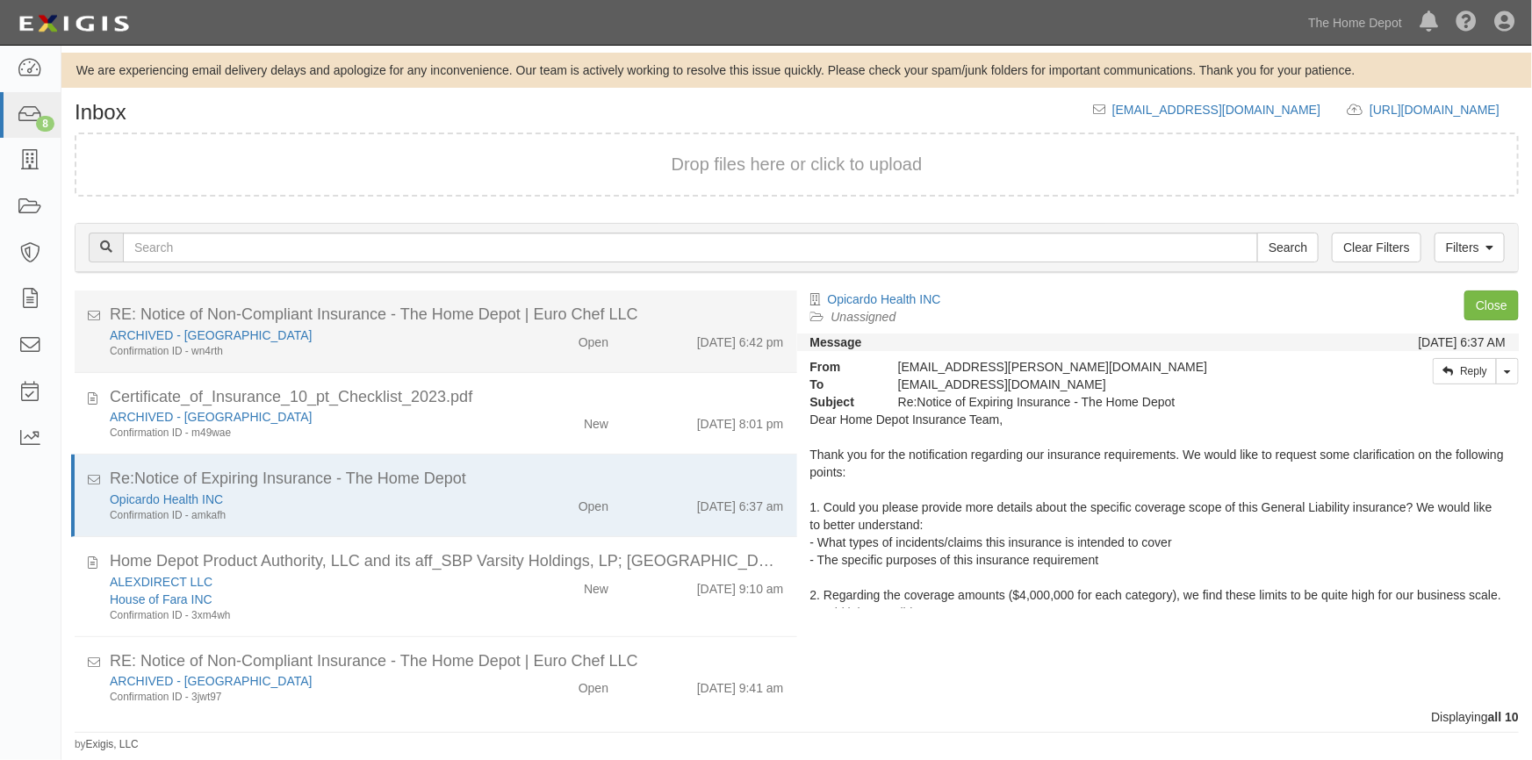
click at [521, 346] on div "Open" at bounding box center [563, 339] width 117 height 25
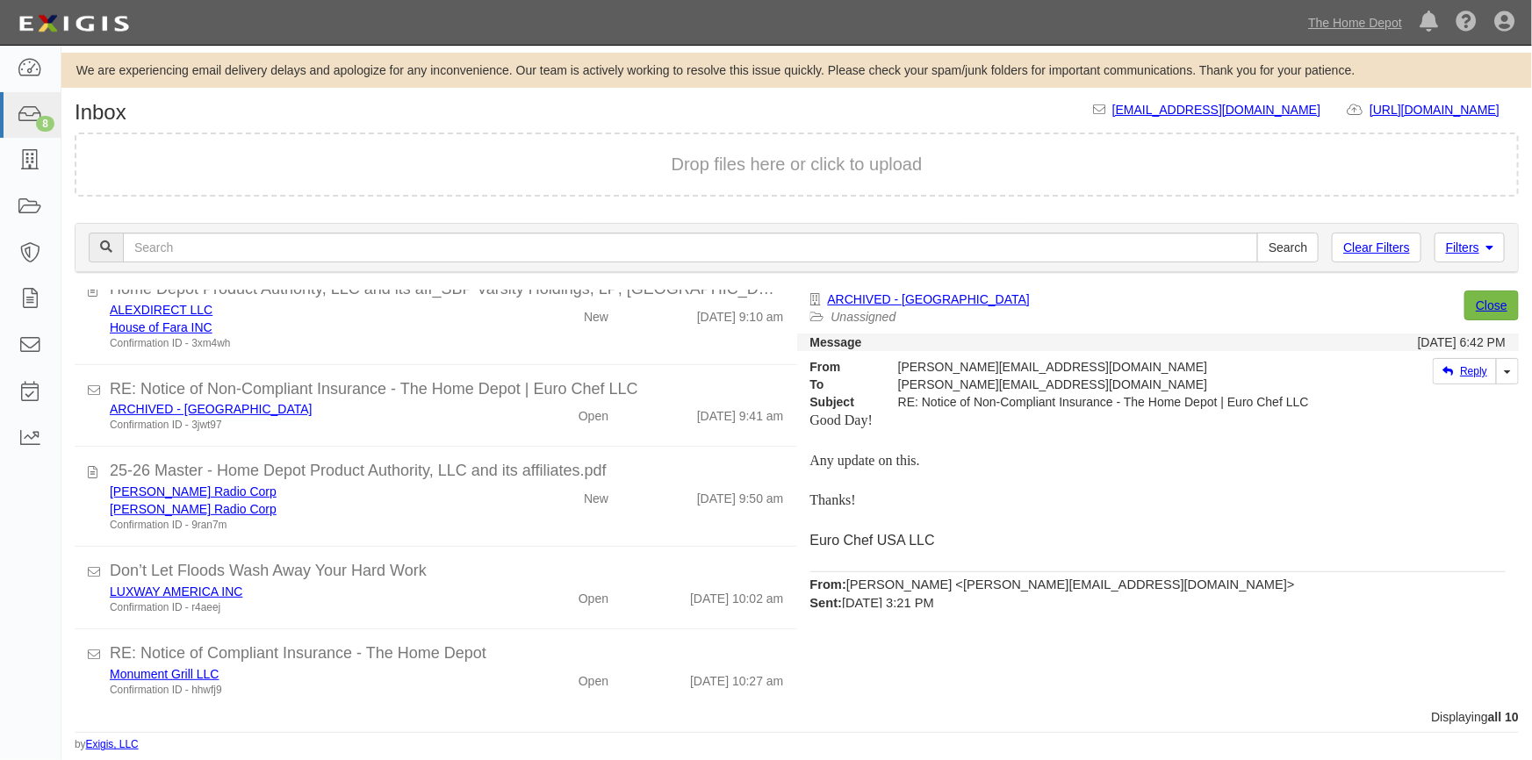
scroll to position [281, 0]
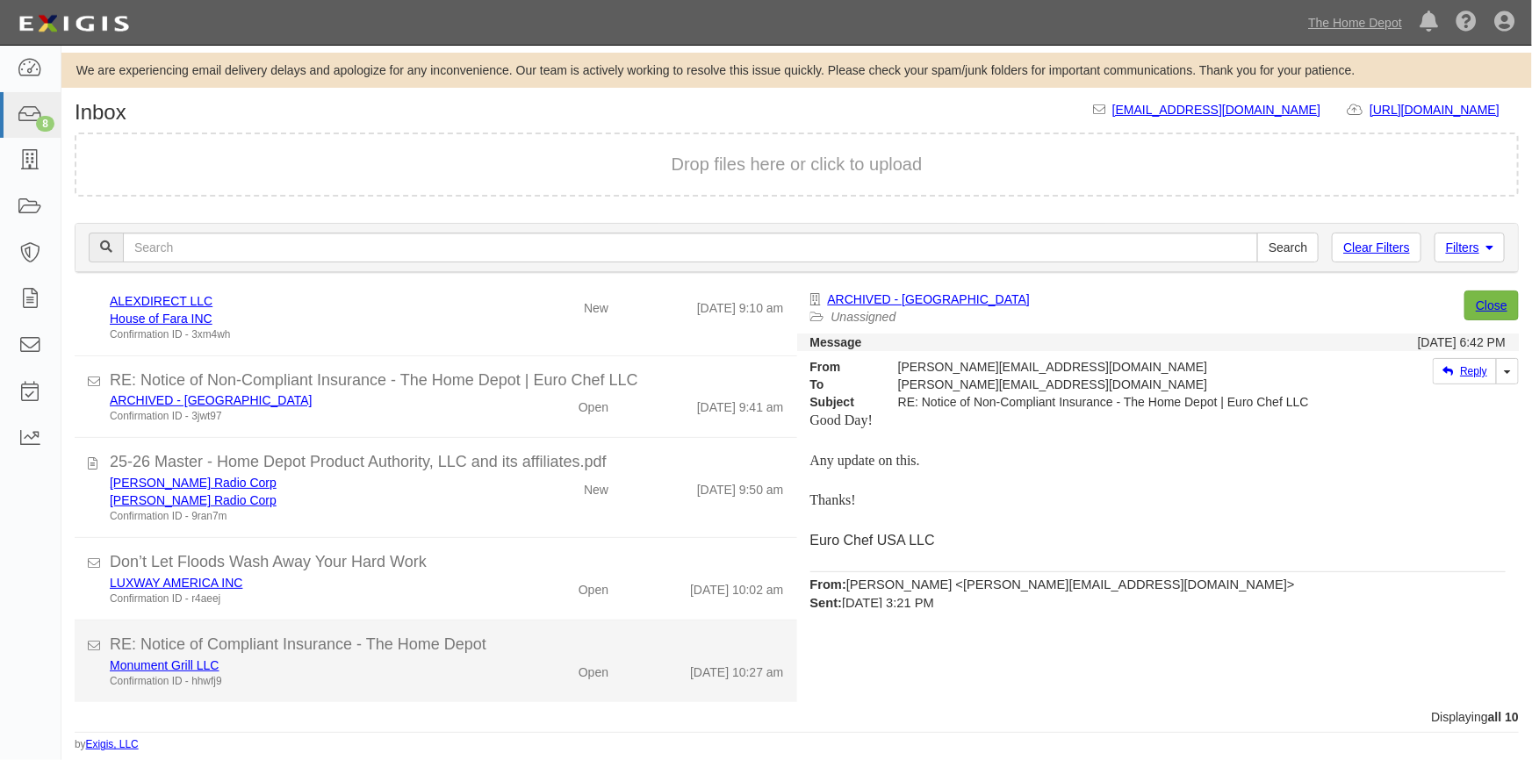
click at [487, 673] on div "Monument Grill LLC Confirmation ID - hhwfj9" at bounding box center [301, 673] width 408 height 32
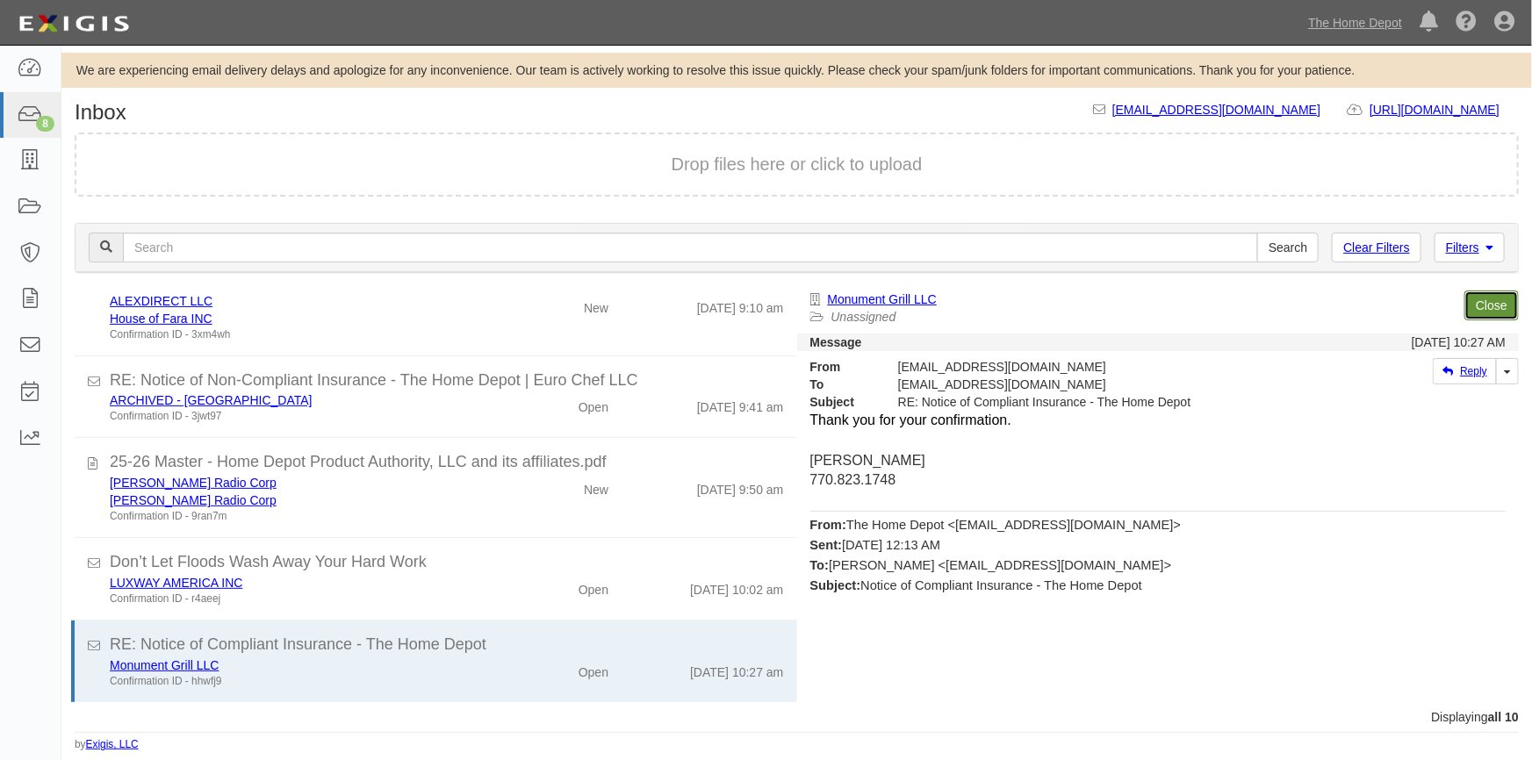
click at [1478, 308] on link "Close" at bounding box center [1491, 306] width 54 height 30
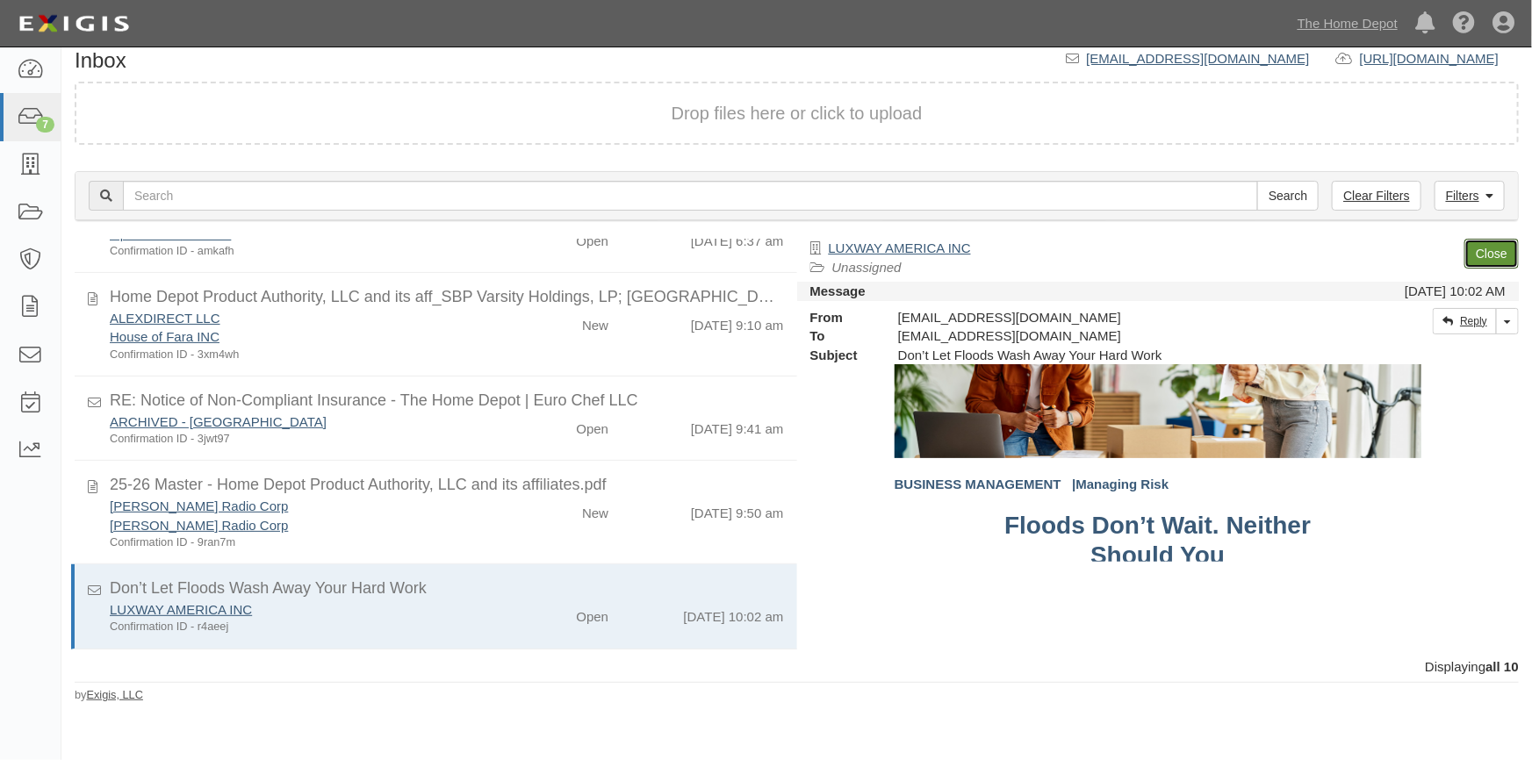
scroll to position [239, 0]
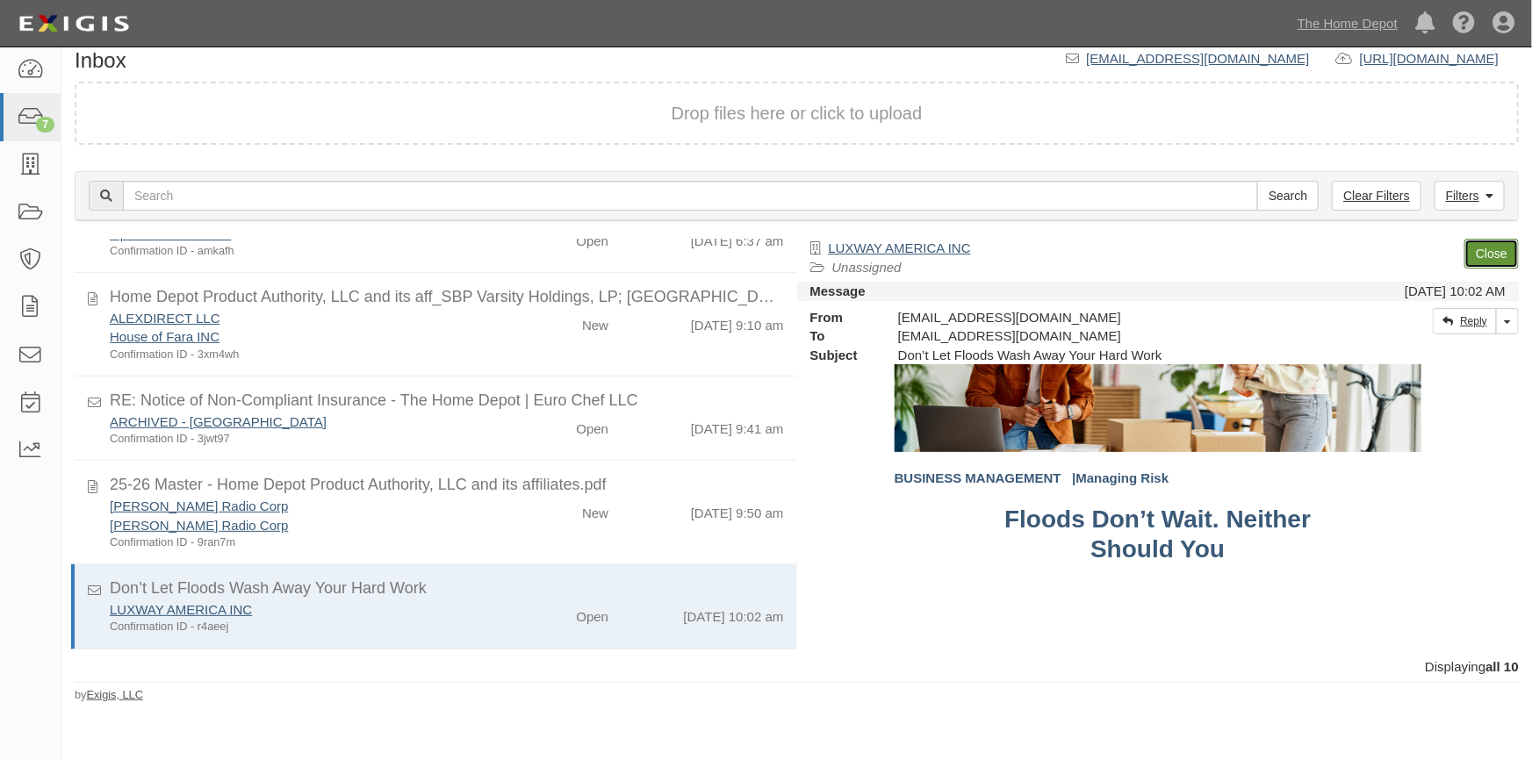
click at [1482, 248] on link "Close" at bounding box center [1491, 254] width 54 height 30
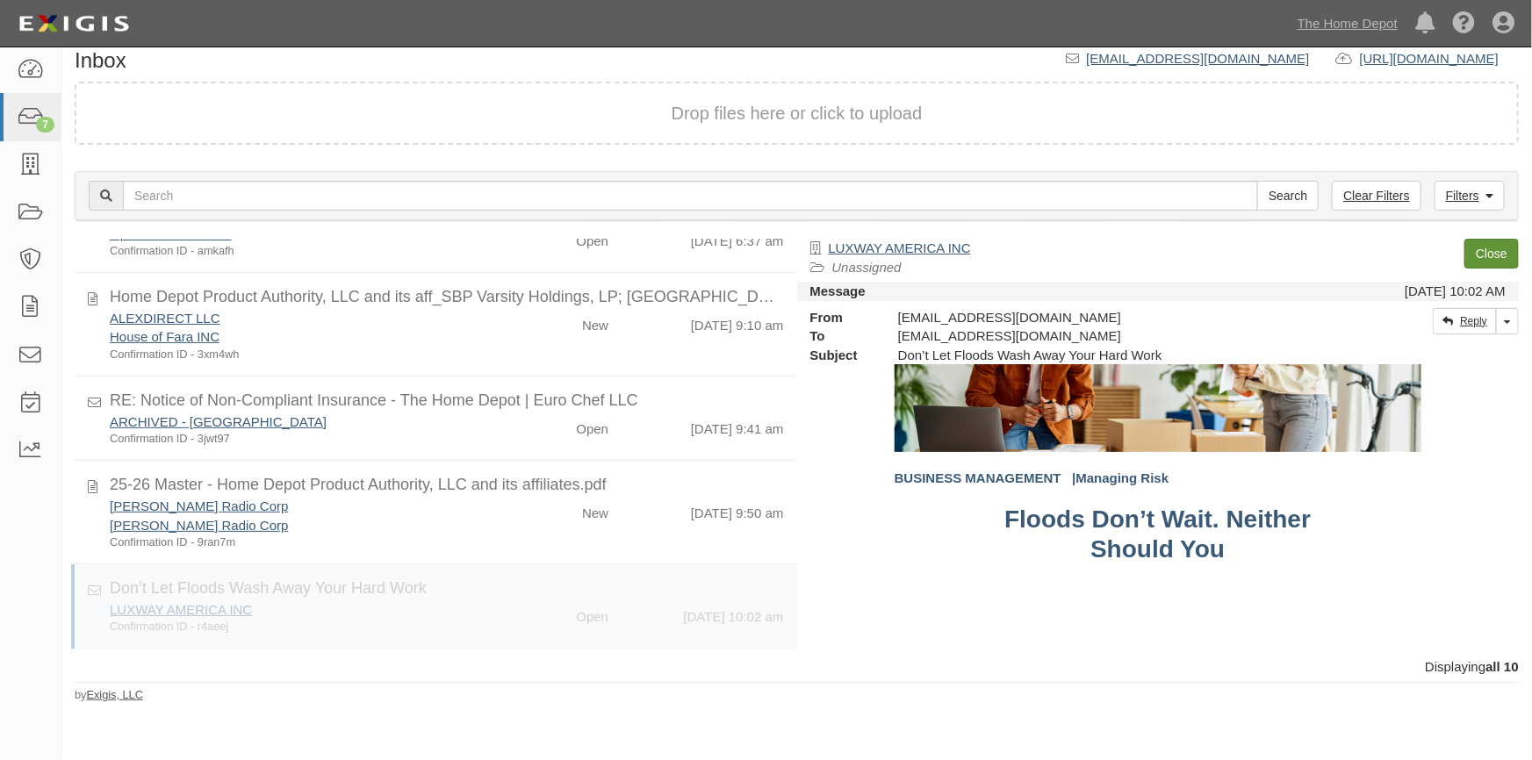
scroll to position [119, 0]
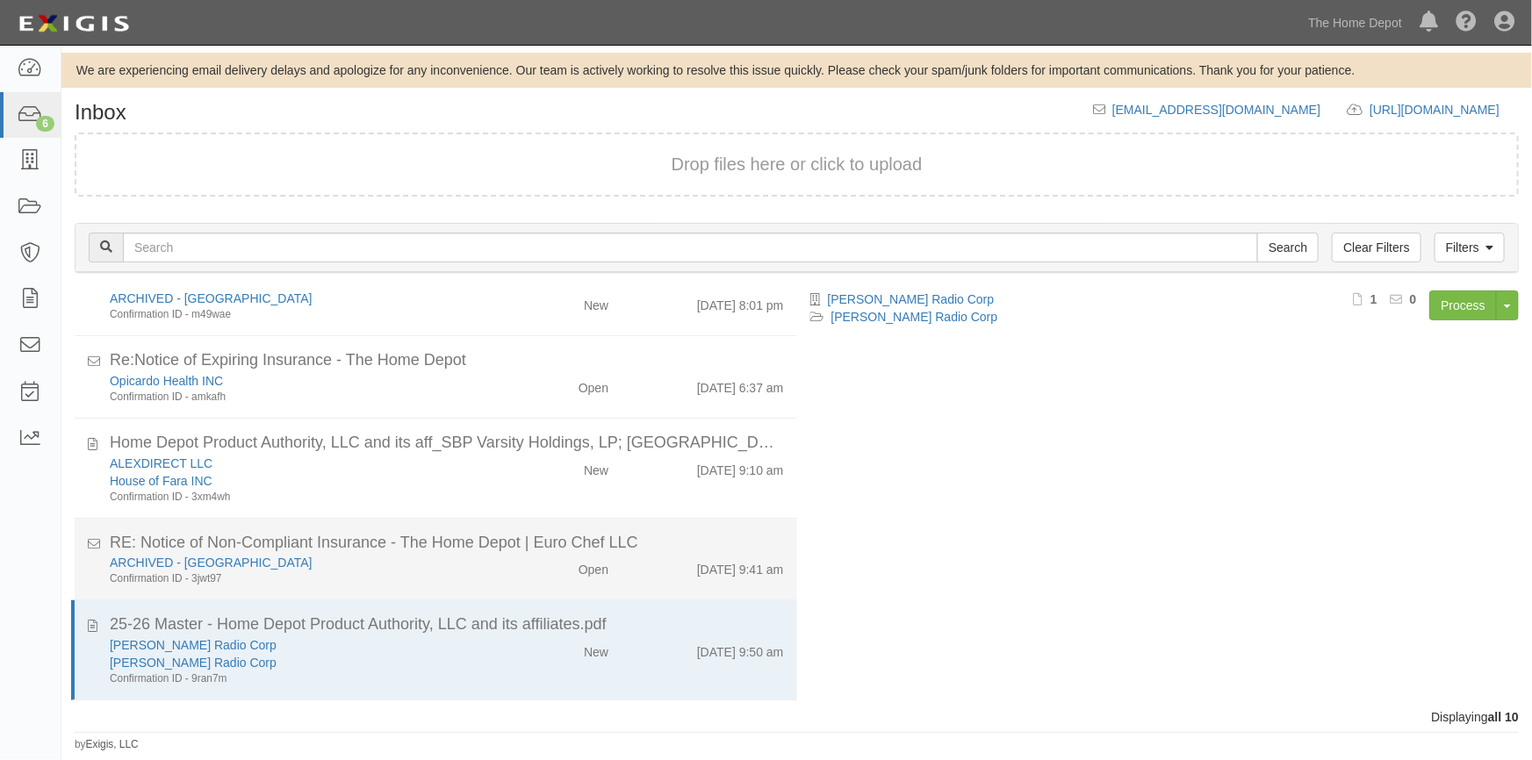
click at [465, 567] on div "ARCHIVED - [GEOGRAPHIC_DATA]" at bounding box center [301, 563] width 382 height 18
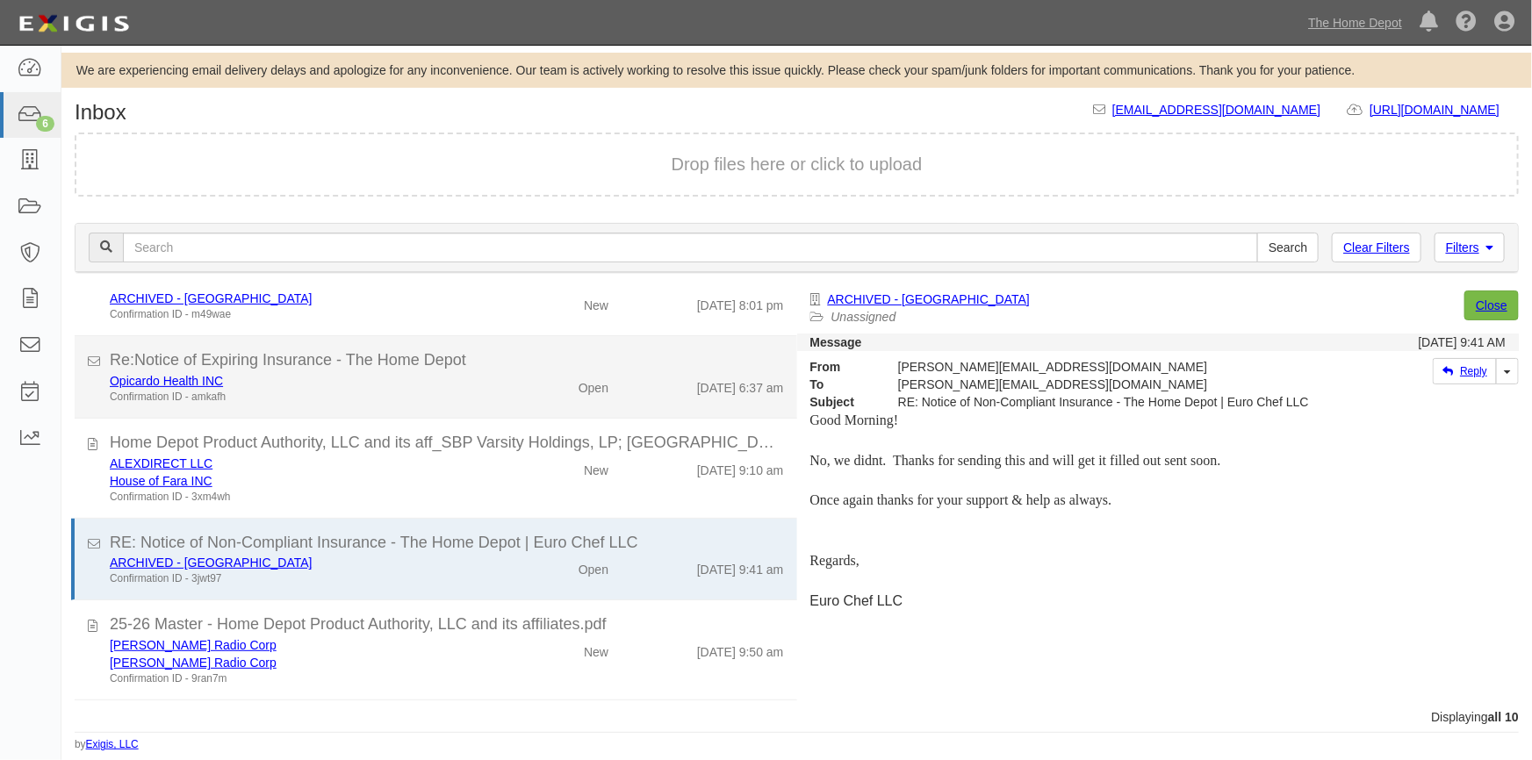
click at [503, 403] on li "Re:Notice of Expiring Insurance - The Home Depot Opicardo Health INC Confirmati…" at bounding box center [436, 377] width 722 height 83
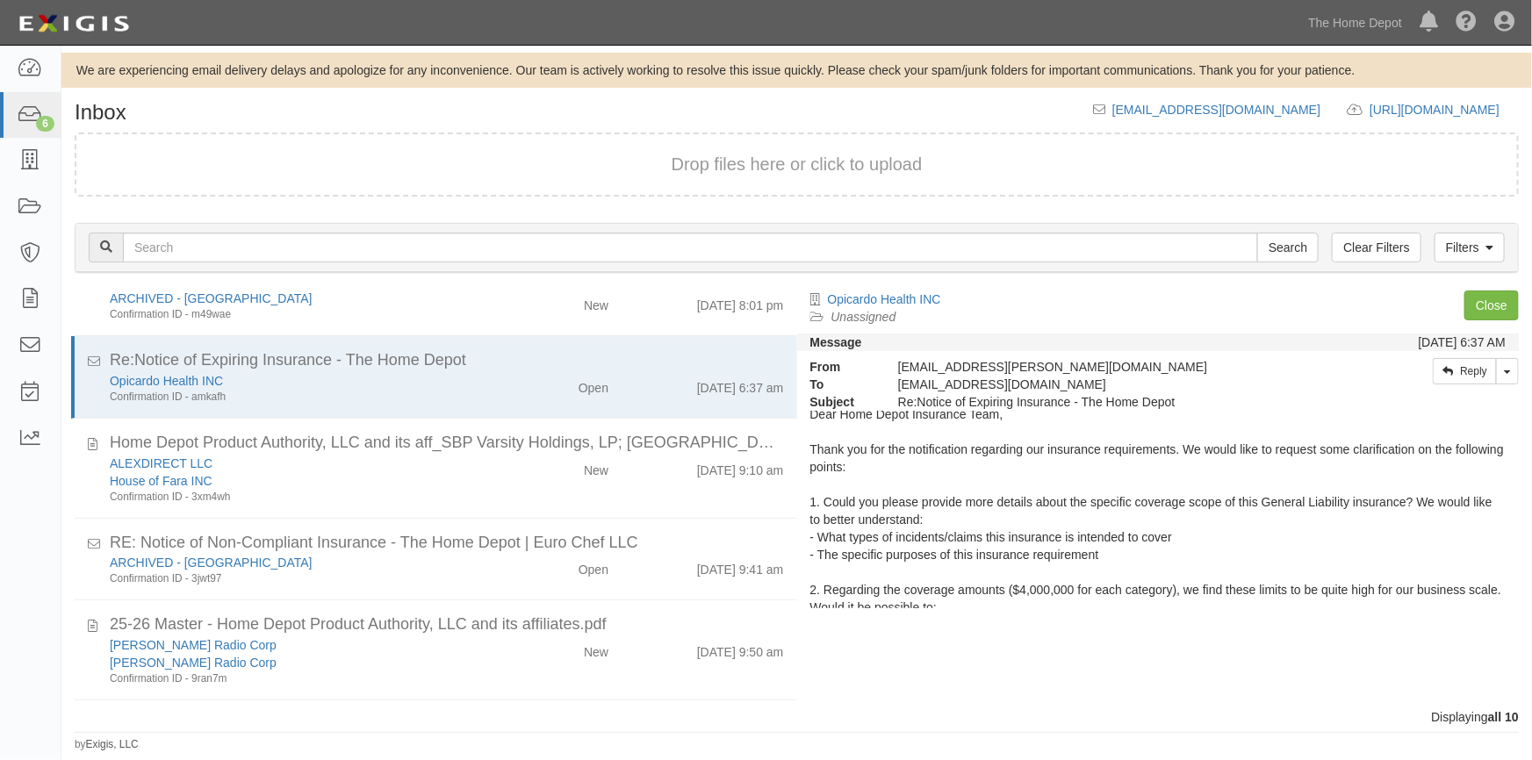
scroll to position [0, 0]
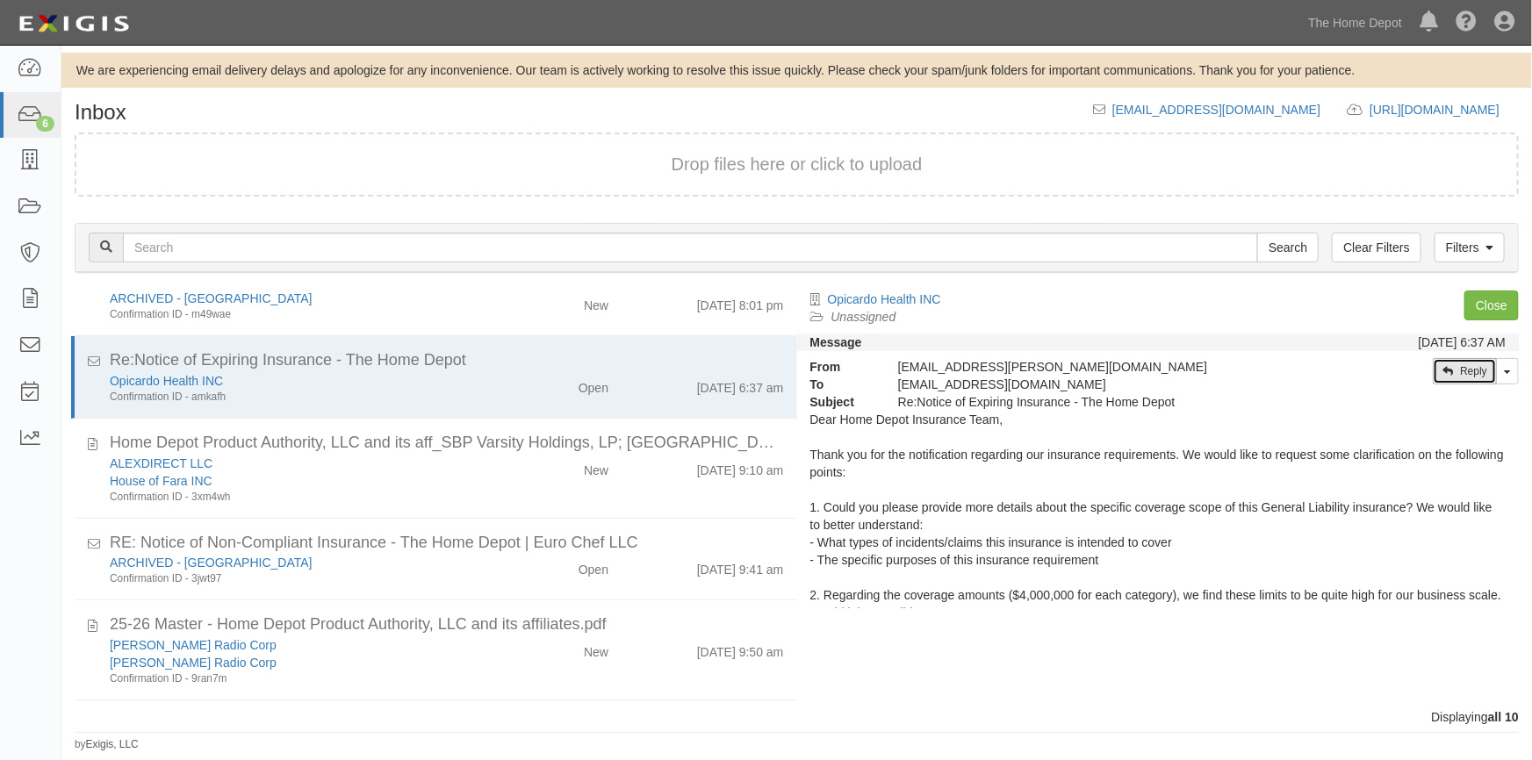
click at [1459, 369] on link "Reply" at bounding box center [1465, 371] width 64 height 26
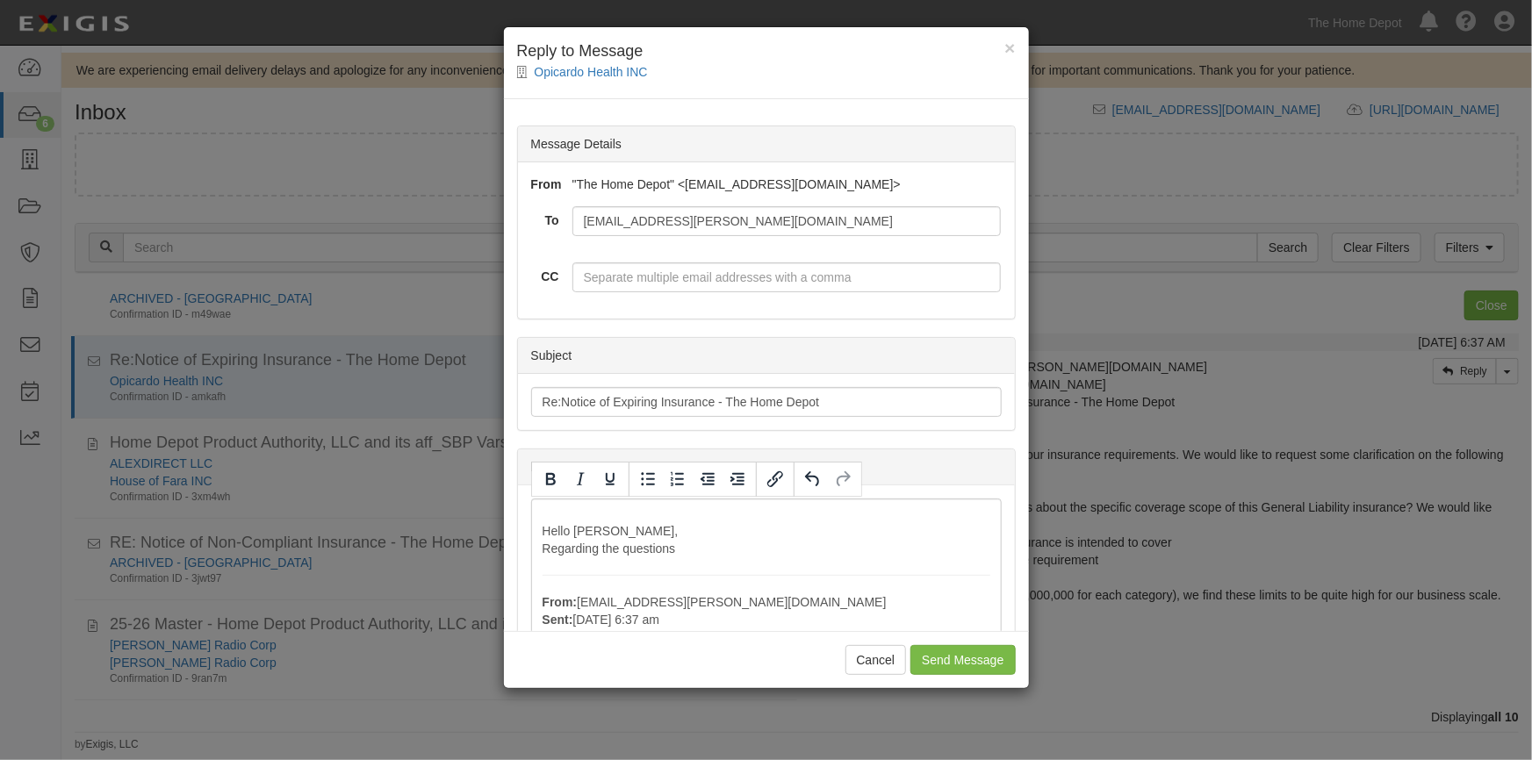
click at [23, 650] on div "× Reply to Message Opicardo Health INC Message Details From "The Home Depot" <p…" at bounding box center [766, 380] width 1532 height 760
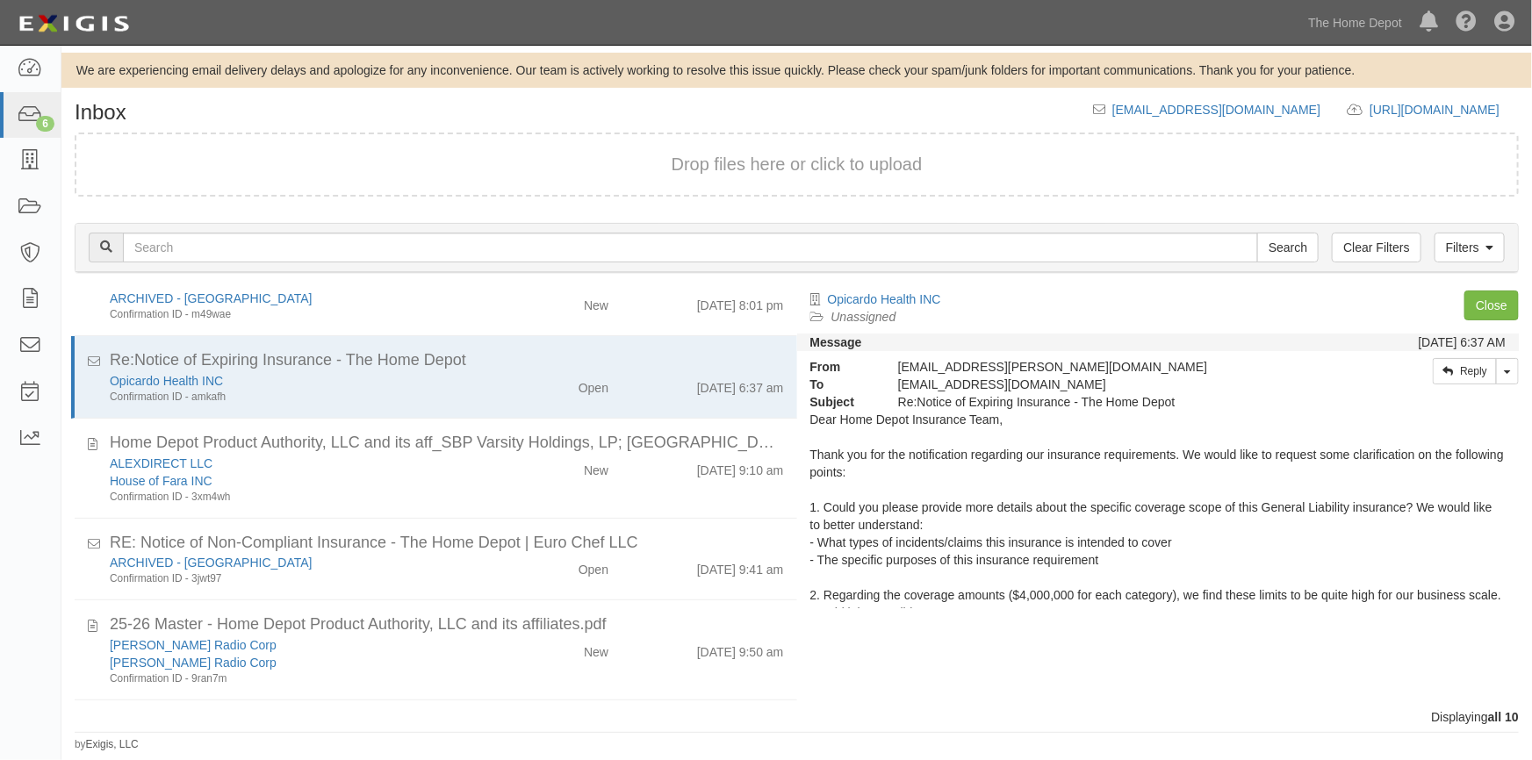
scroll to position [118, 0]
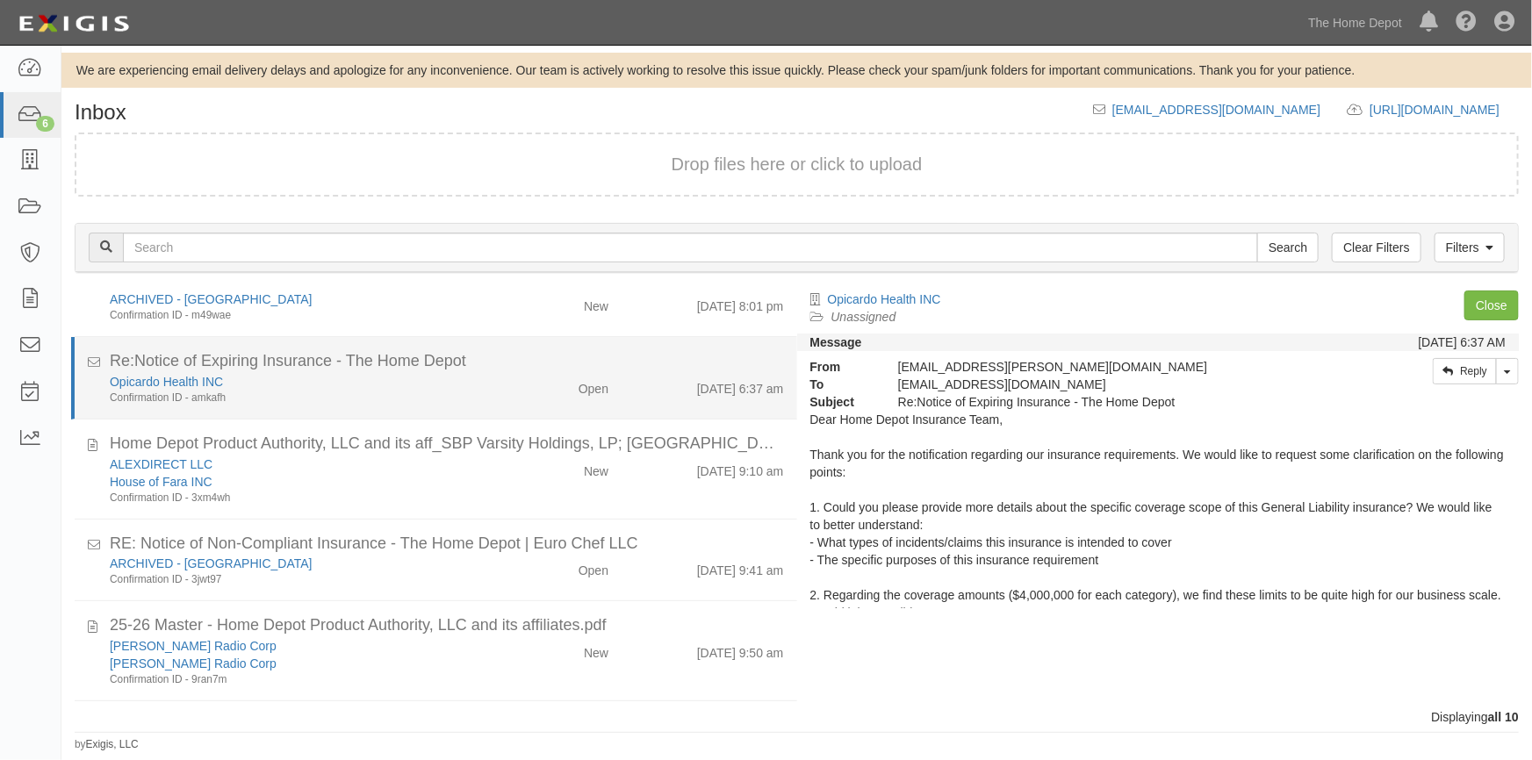
click at [493, 392] on div "Opicardo Health INC Confirmation ID - amkafh" at bounding box center [301, 389] width 408 height 32
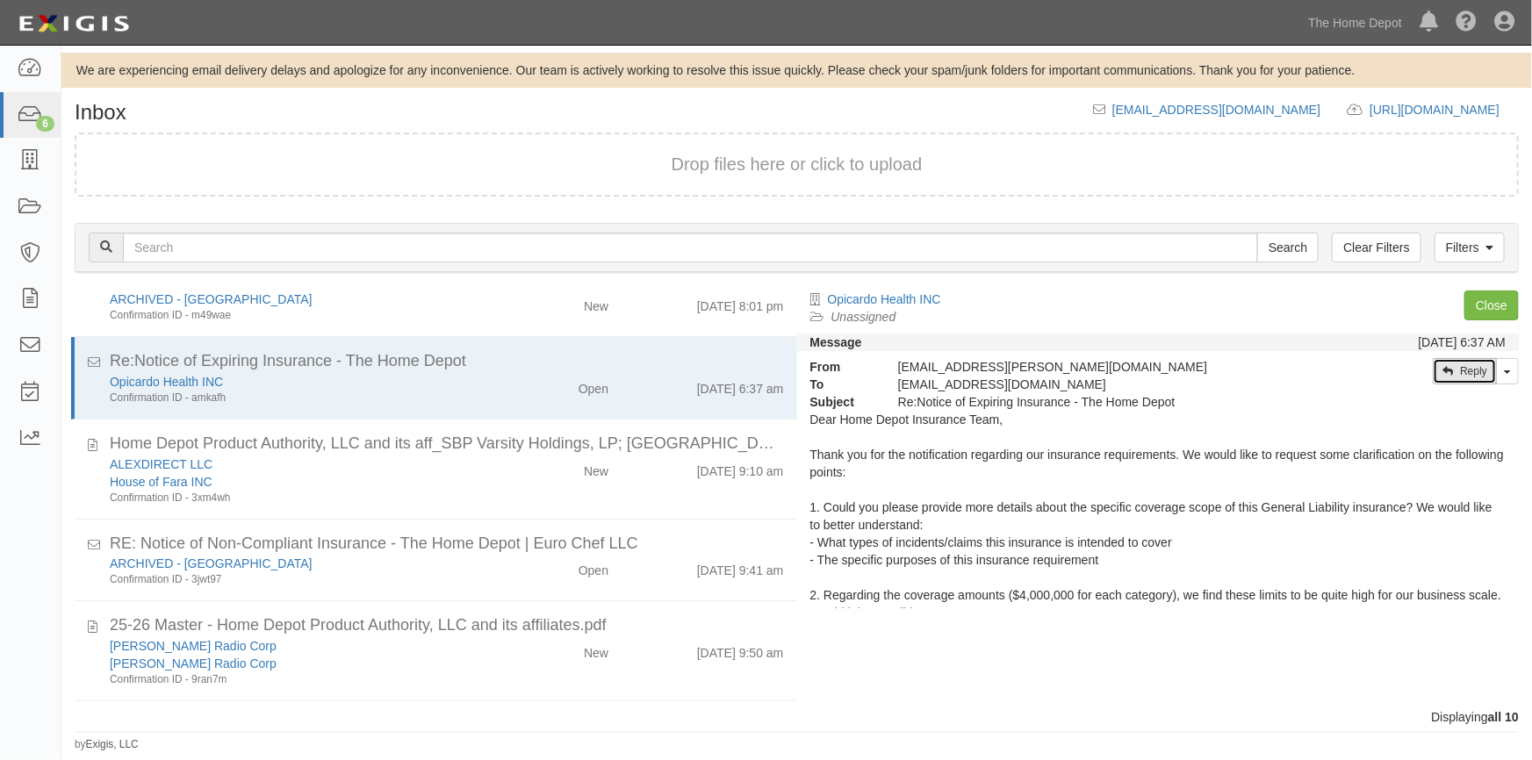
click at [1457, 372] on link "Reply" at bounding box center [1465, 371] width 64 height 26
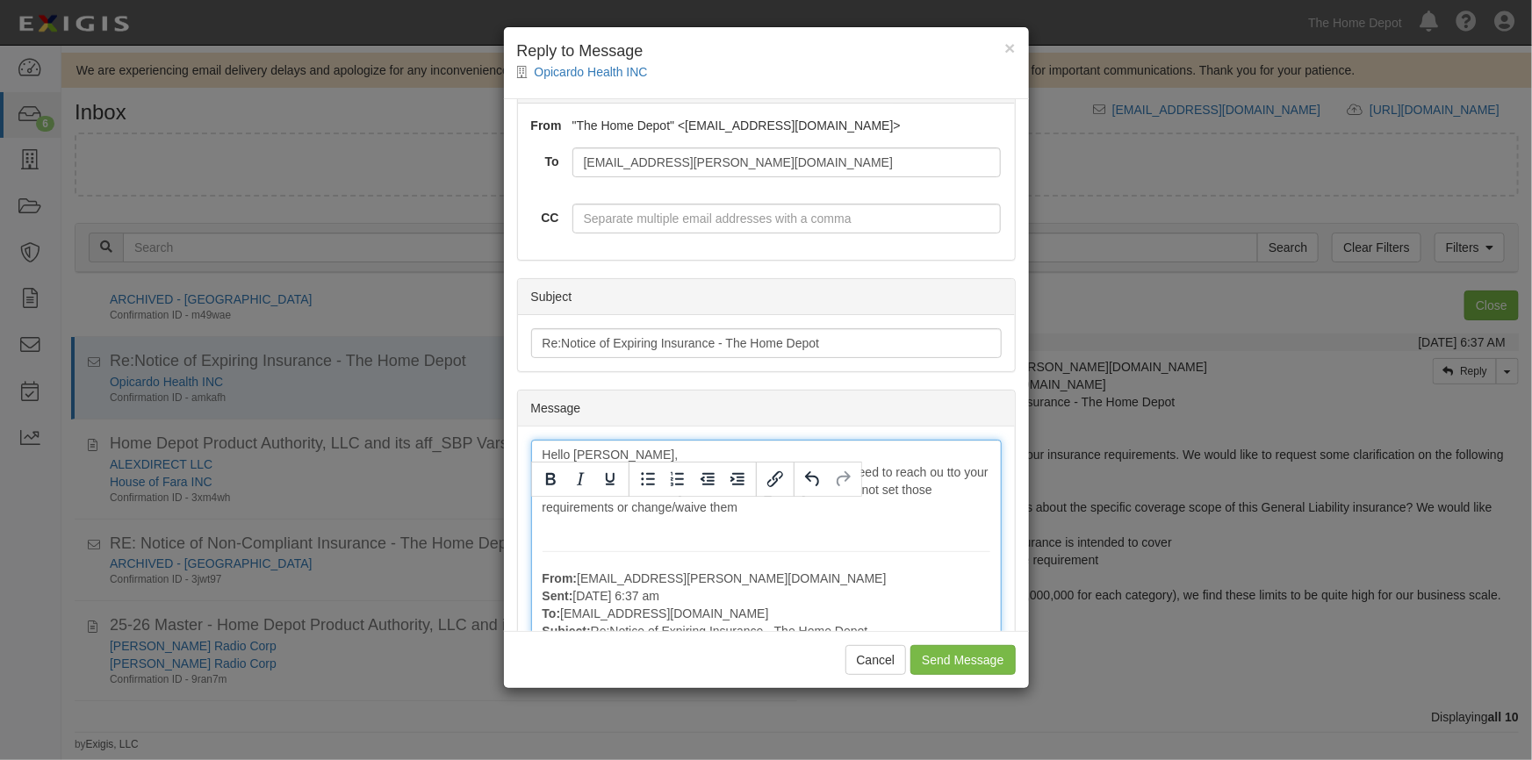
scroll to position [0, 0]
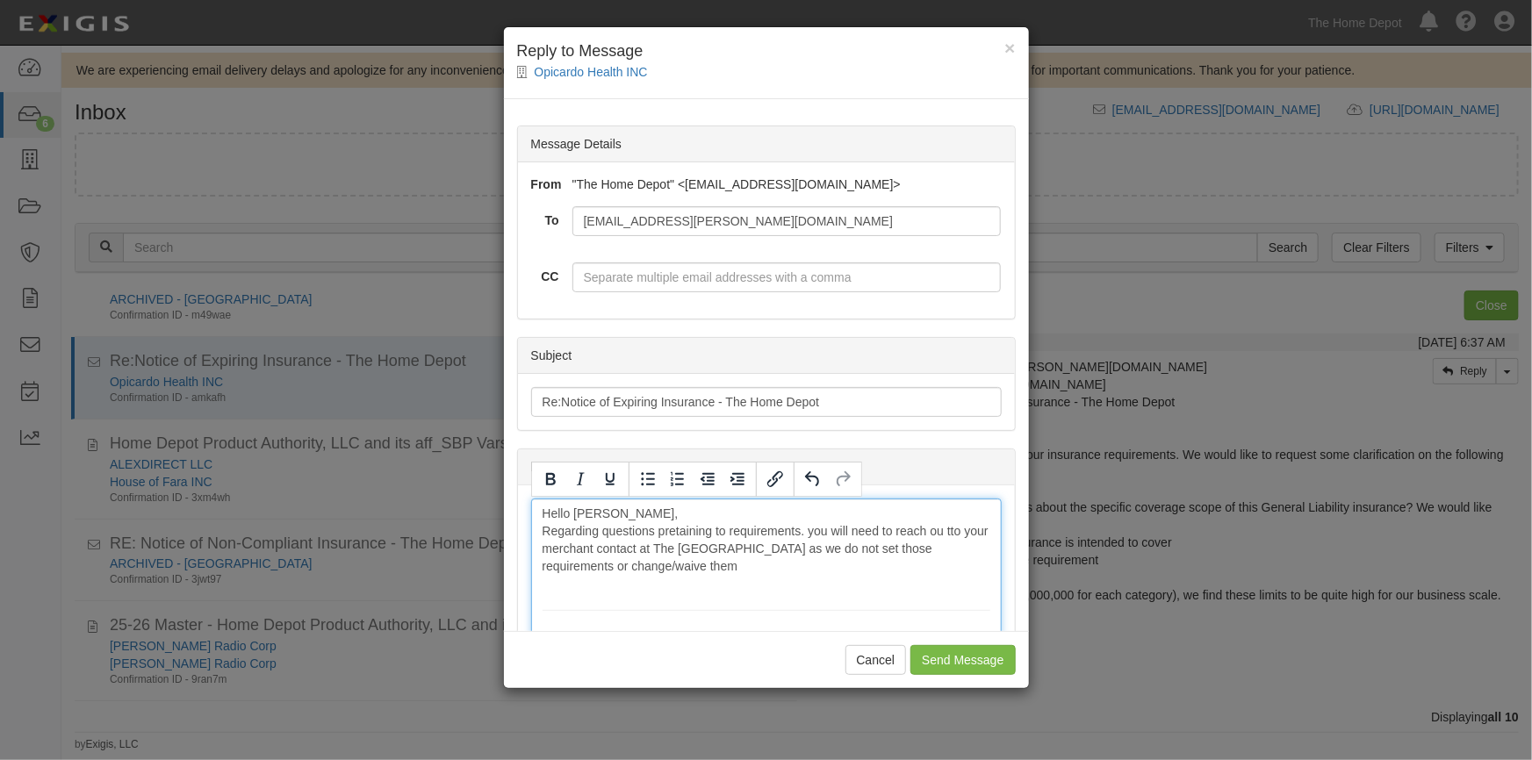
click at [922, 663] on input "Send Message" at bounding box center [962, 660] width 104 height 30
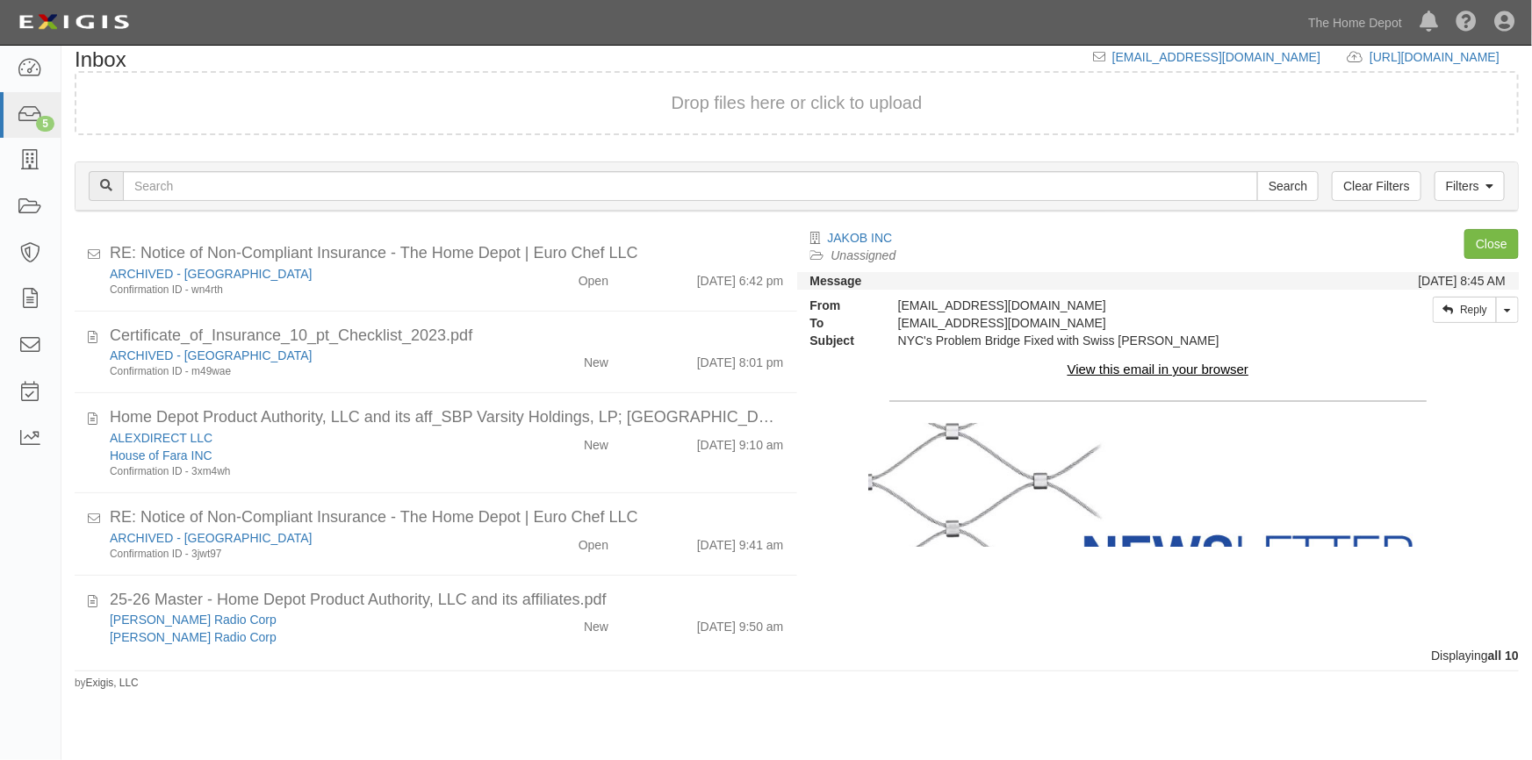
scroll to position [35, 0]
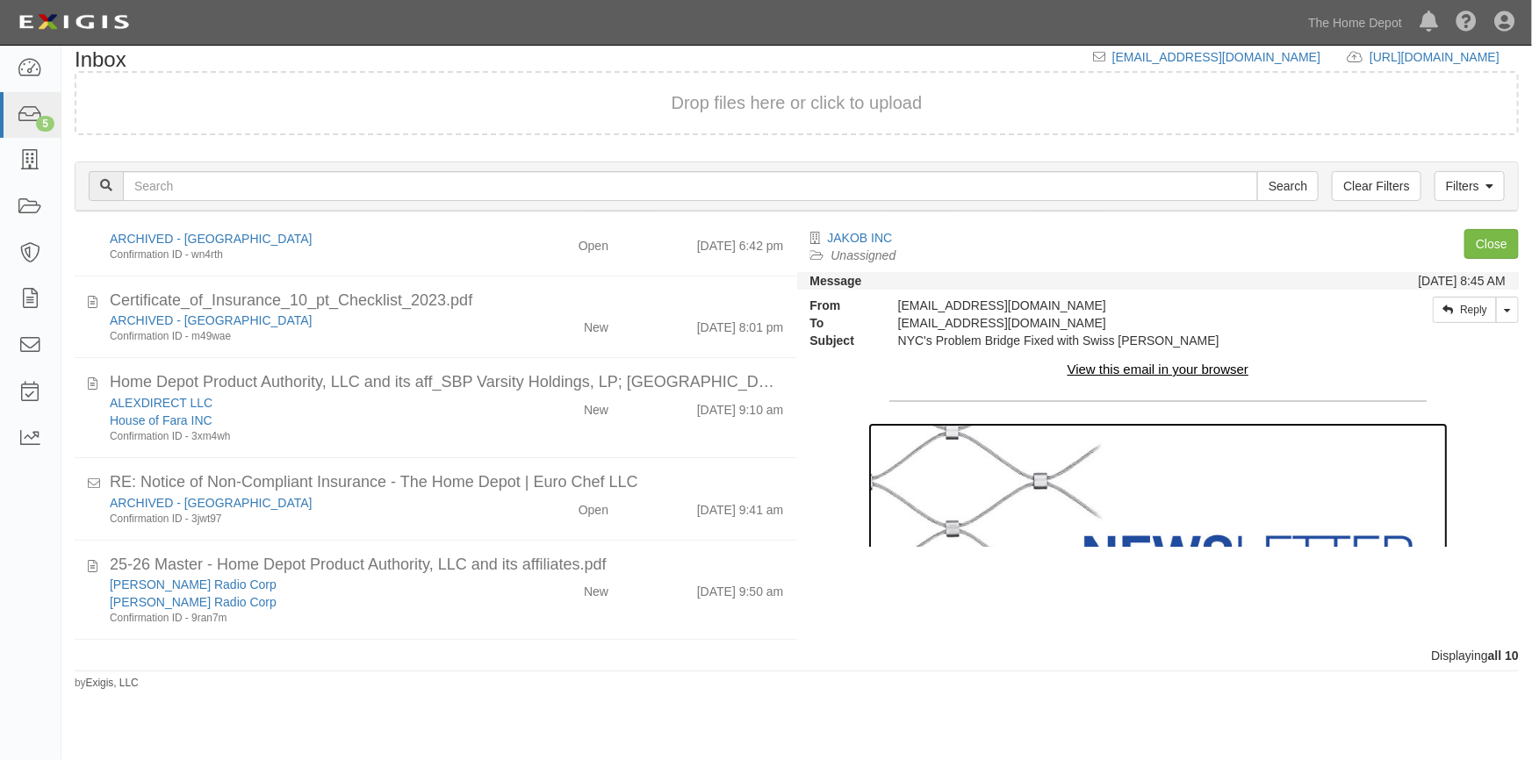
click at [1103, 493] on img at bounding box center [1157, 532] width 579 height 218
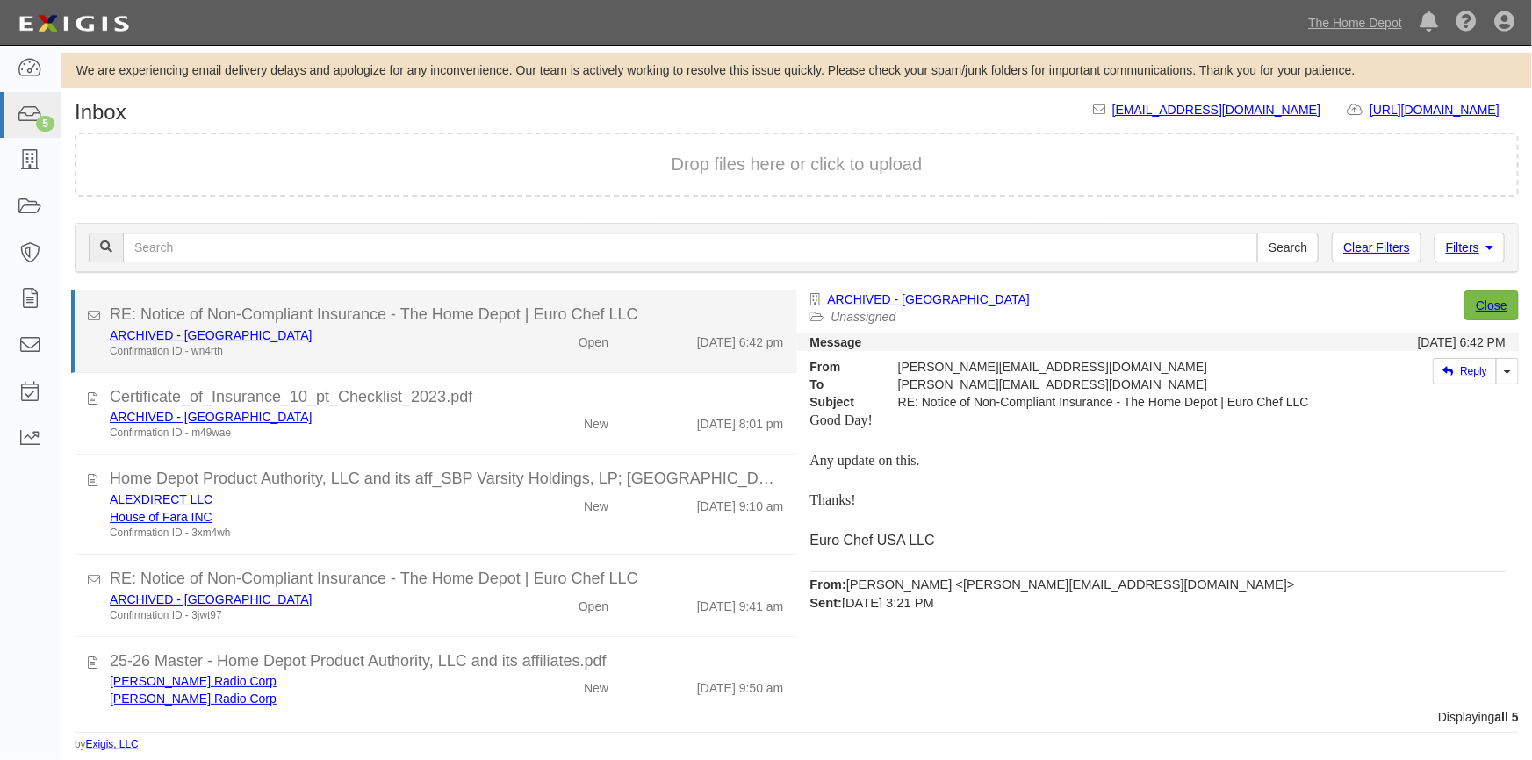
click at [481, 339] on div "ARCHIVED - Verona" at bounding box center [301, 336] width 382 height 18
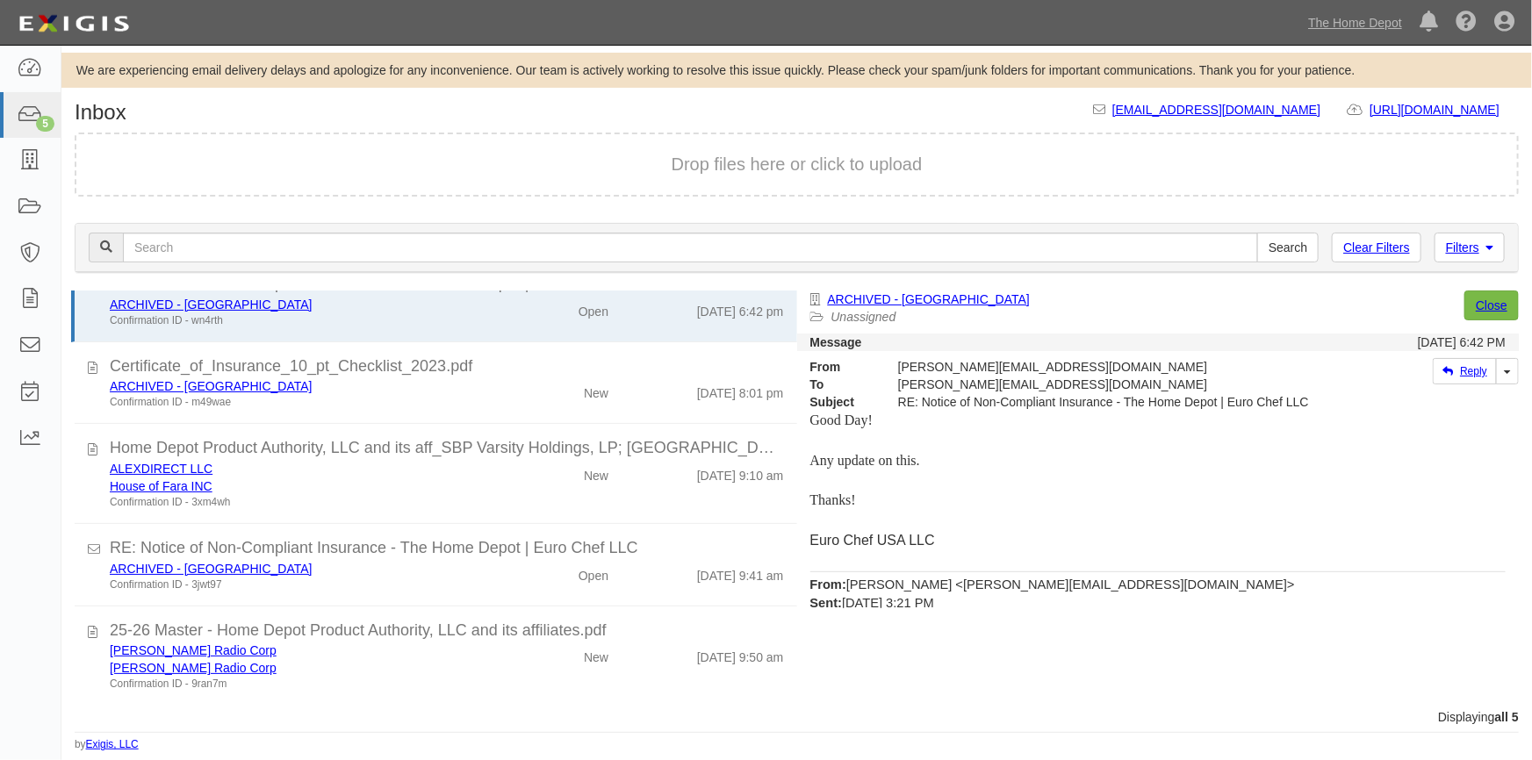
scroll to position [35, 0]
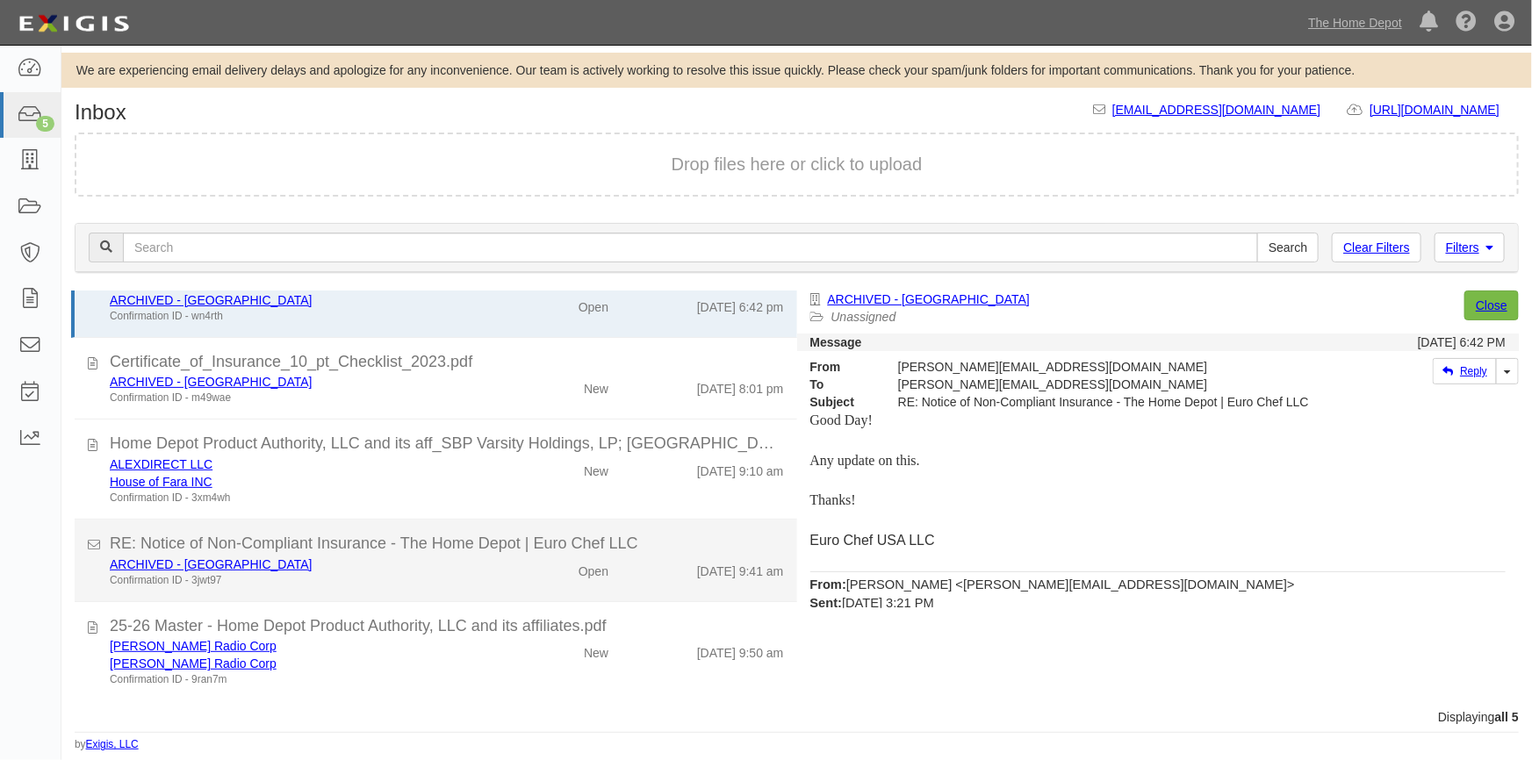
click at [435, 567] on div "ARCHIVED - Verona" at bounding box center [301, 565] width 382 height 18
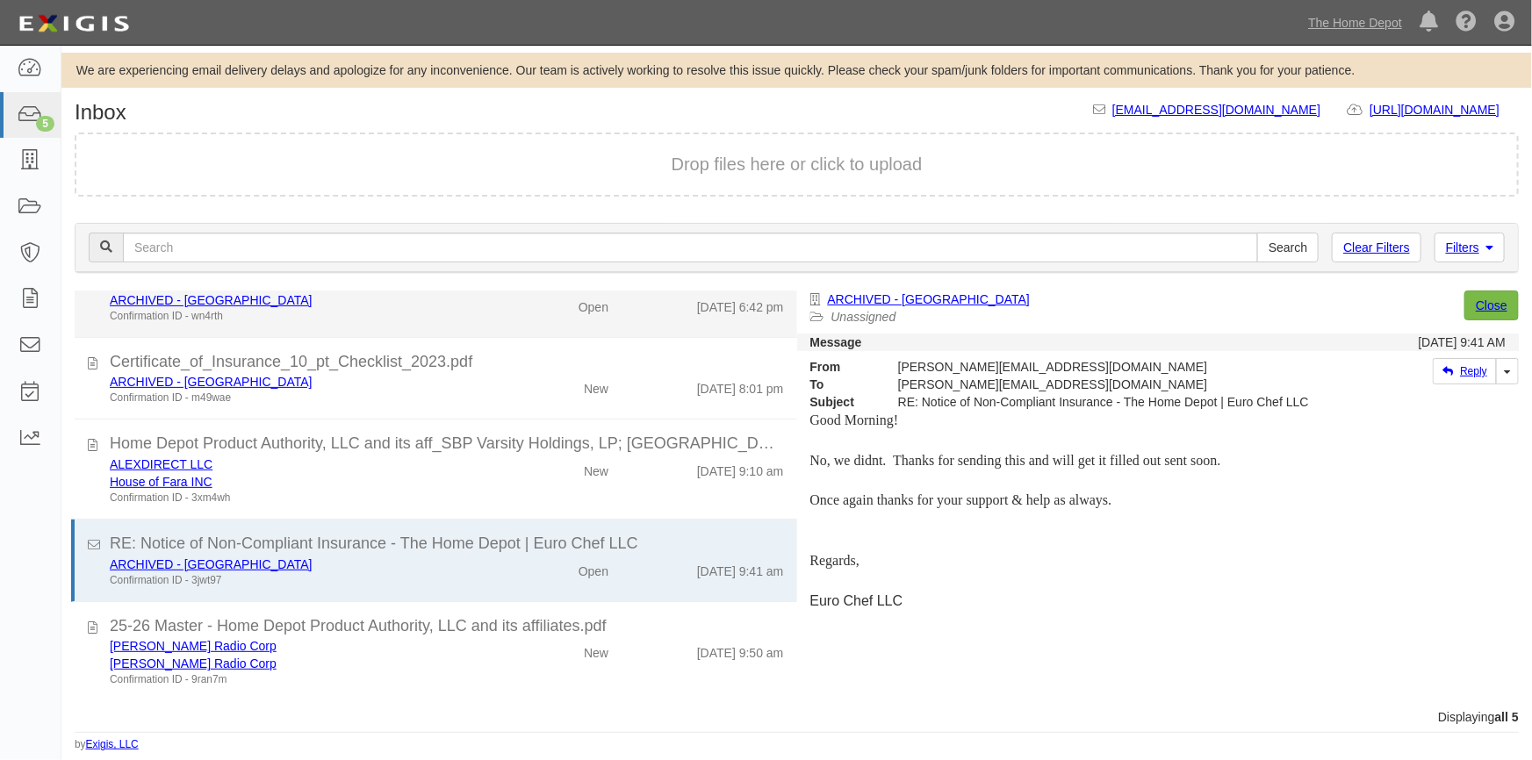
click at [382, 312] on div "Confirmation ID - wn4rth" at bounding box center [301, 316] width 382 height 15
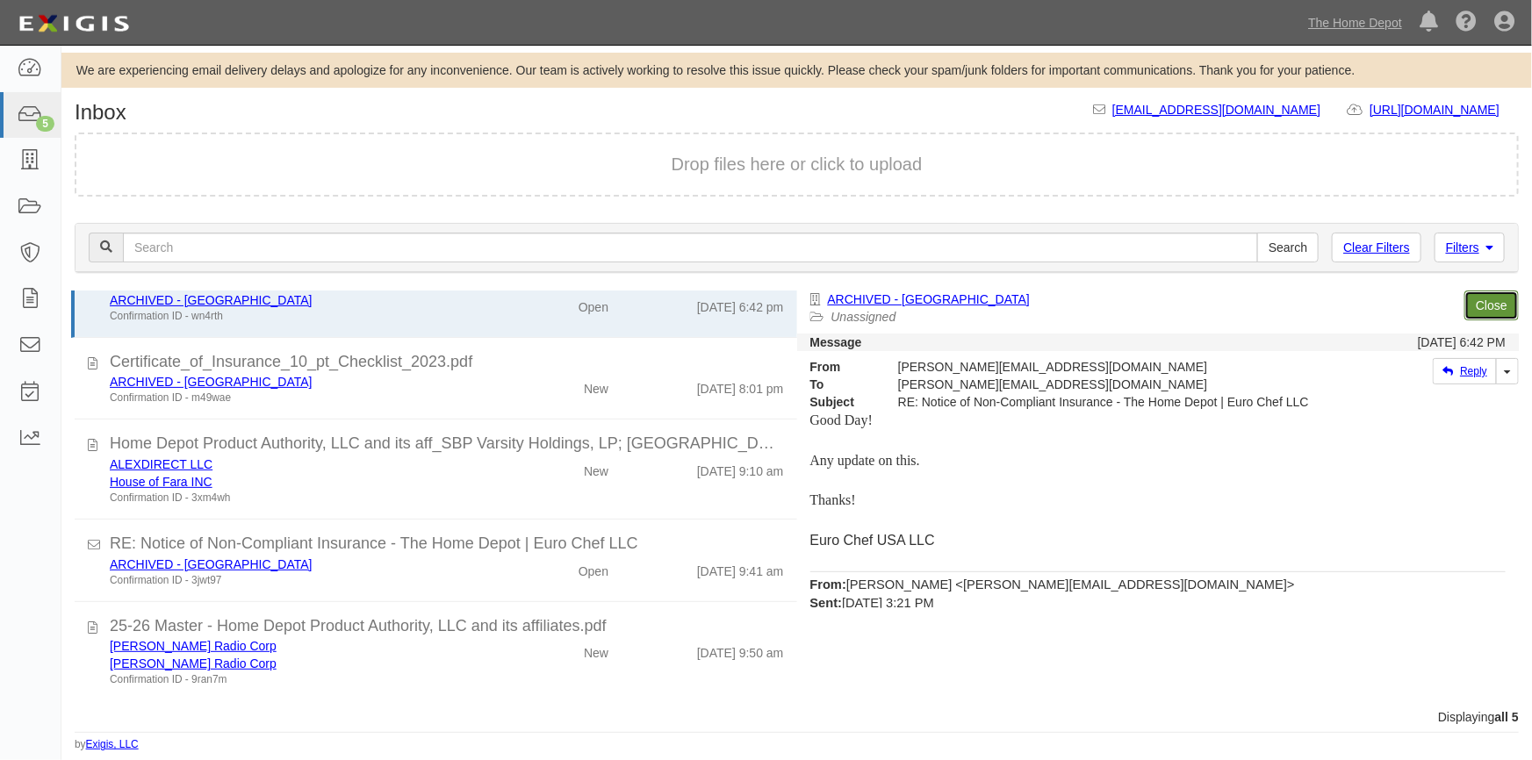
click at [1482, 308] on link "Close" at bounding box center [1491, 306] width 54 height 30
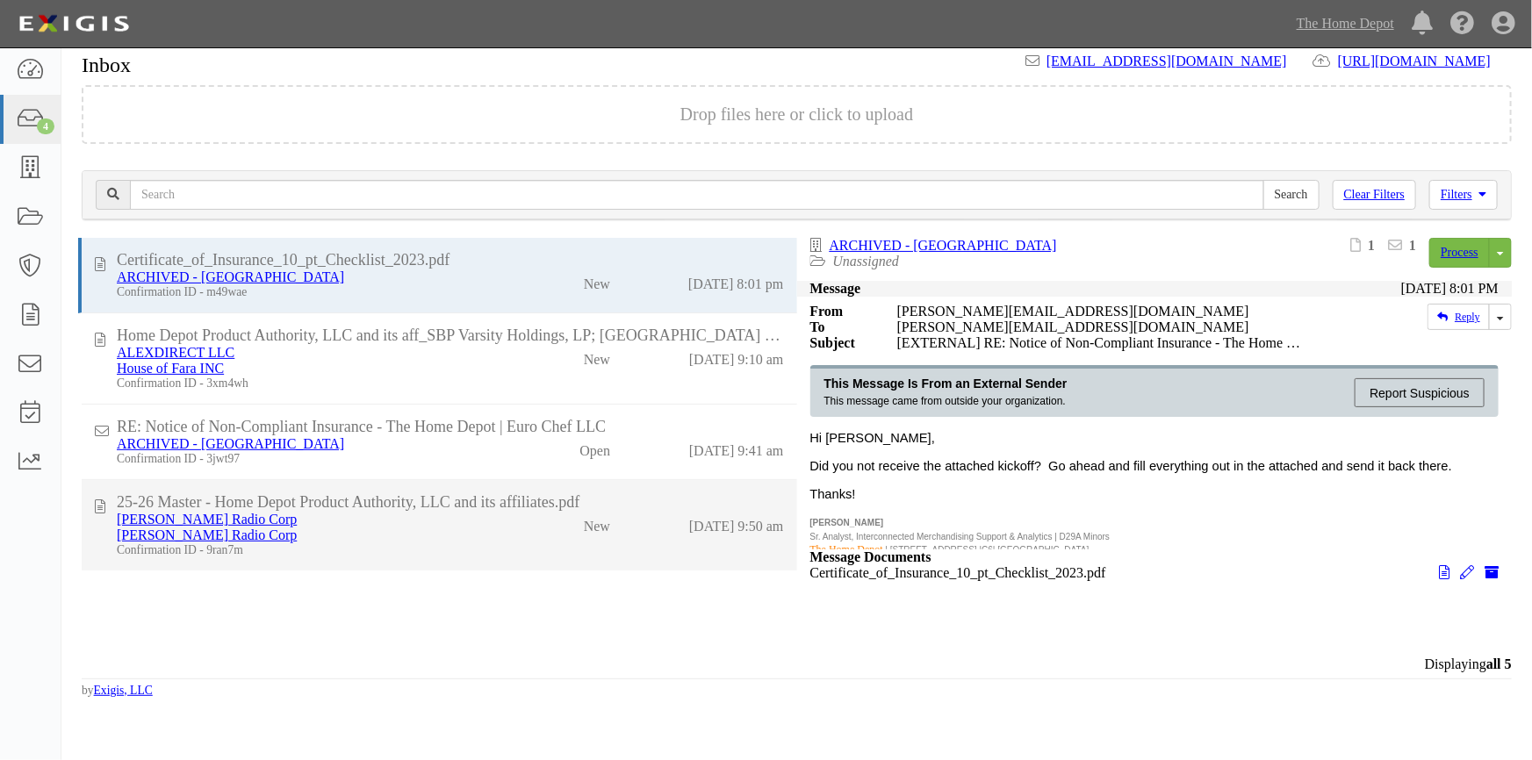
click at [510, 571] on li "25-26 Master - Home Depot Product Authority, LLC and its affiliates.pdf Emerson…" at bounding box center [439, 525] width 715 height 90
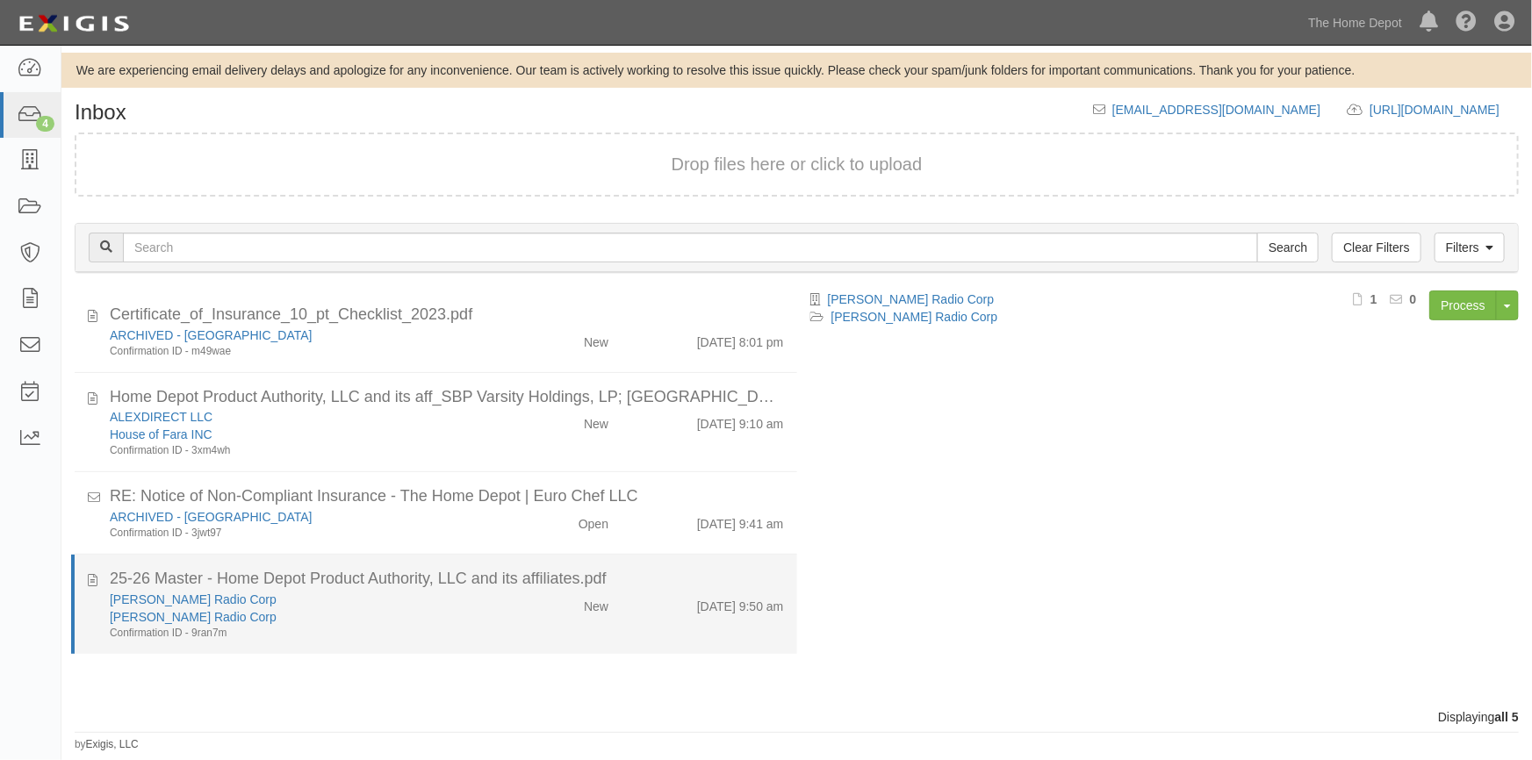
click at [462, 575] on div "25-26 Master - Home Depot Product Authority, LLC and its affiliates.pdf" at bounding box center [447, 579] width 674 height 23
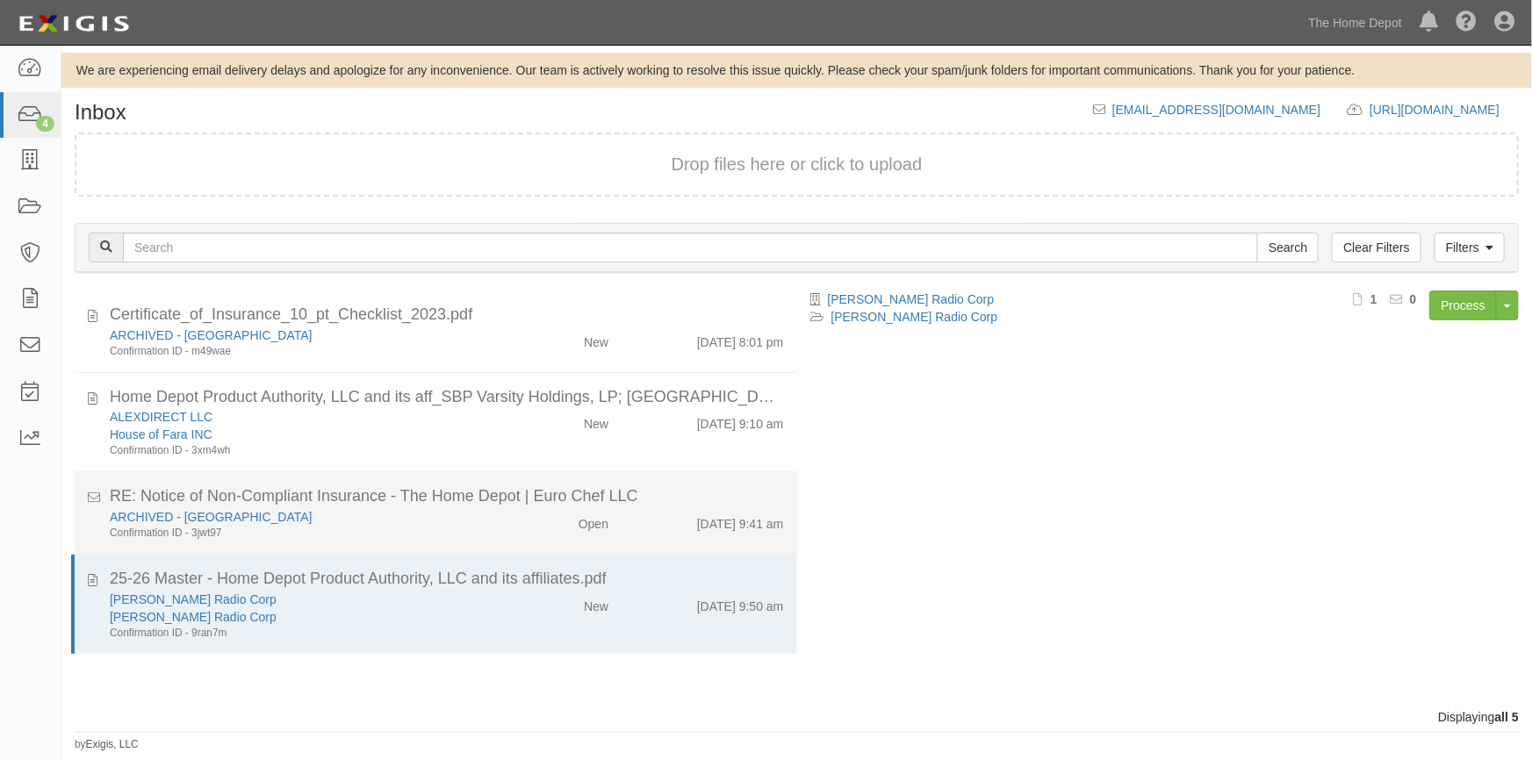
click at [432, 519] on div "ARCHIVED - Verona" at bounding box center [301, 517] width 382 height 18
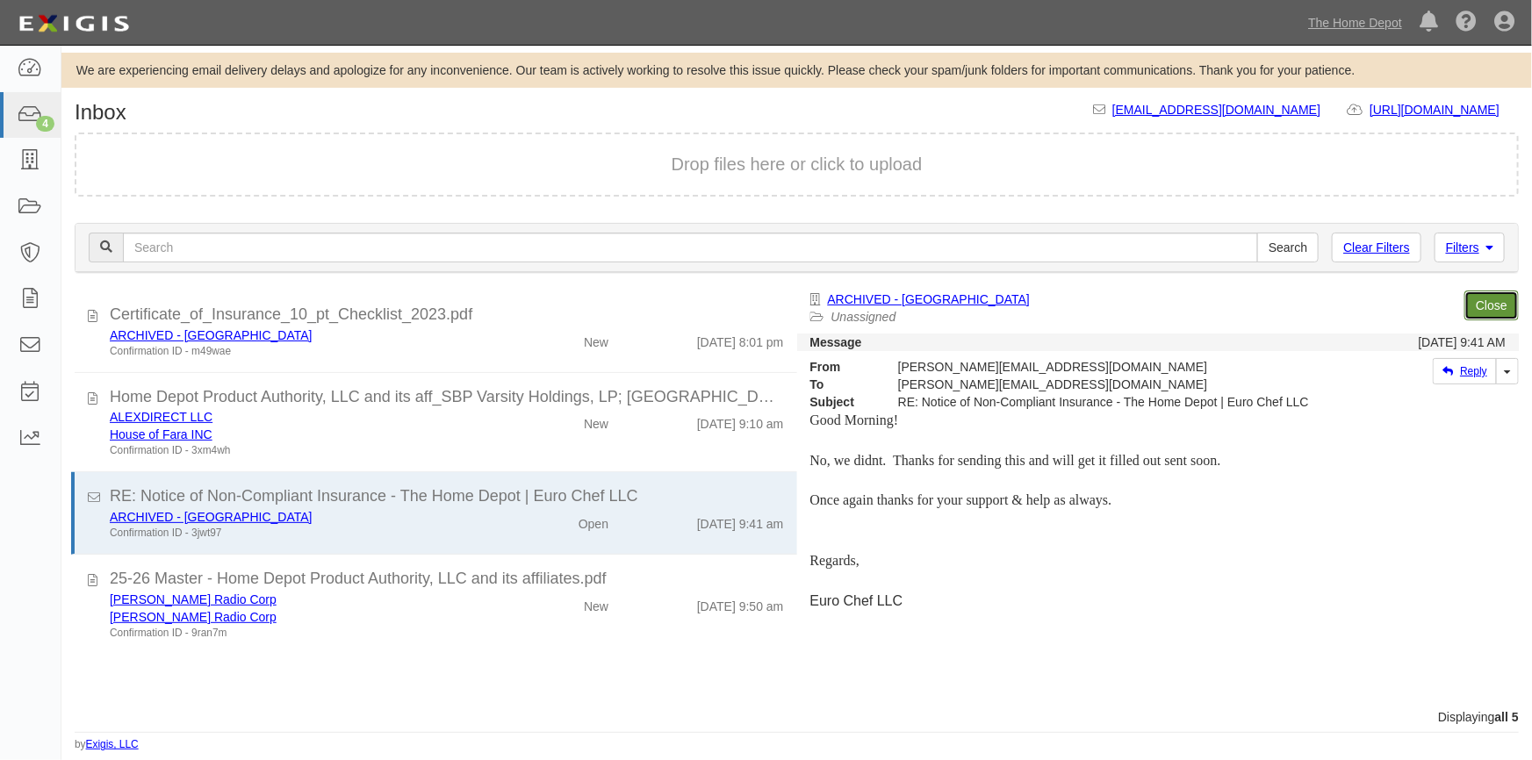
click at [1498, 298] on link "Close" at bounding box center [1491, 306] width 54 height 30
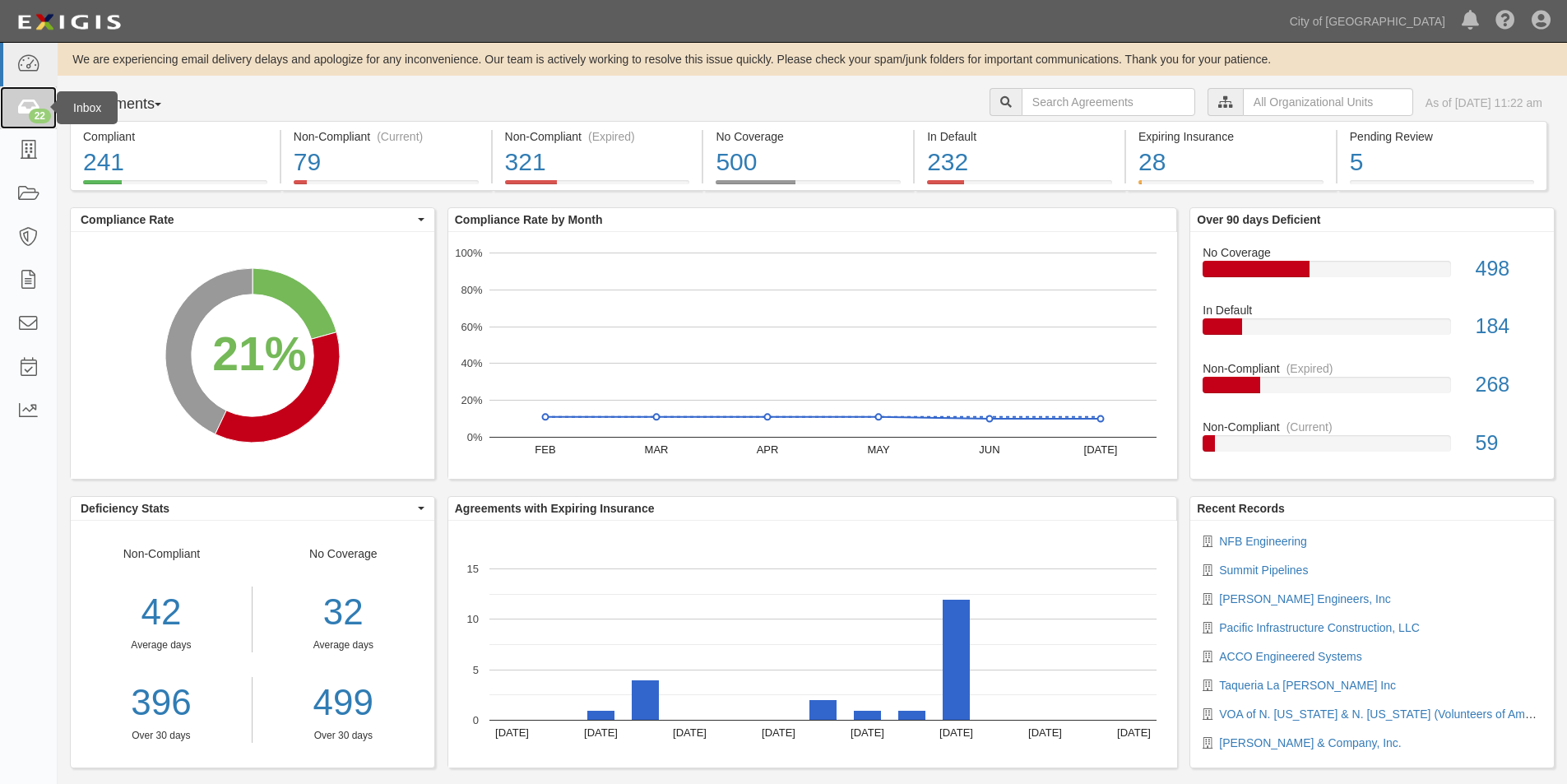
click at [25, 114] on icon at bounding box center [28, 108] width 23 height 19
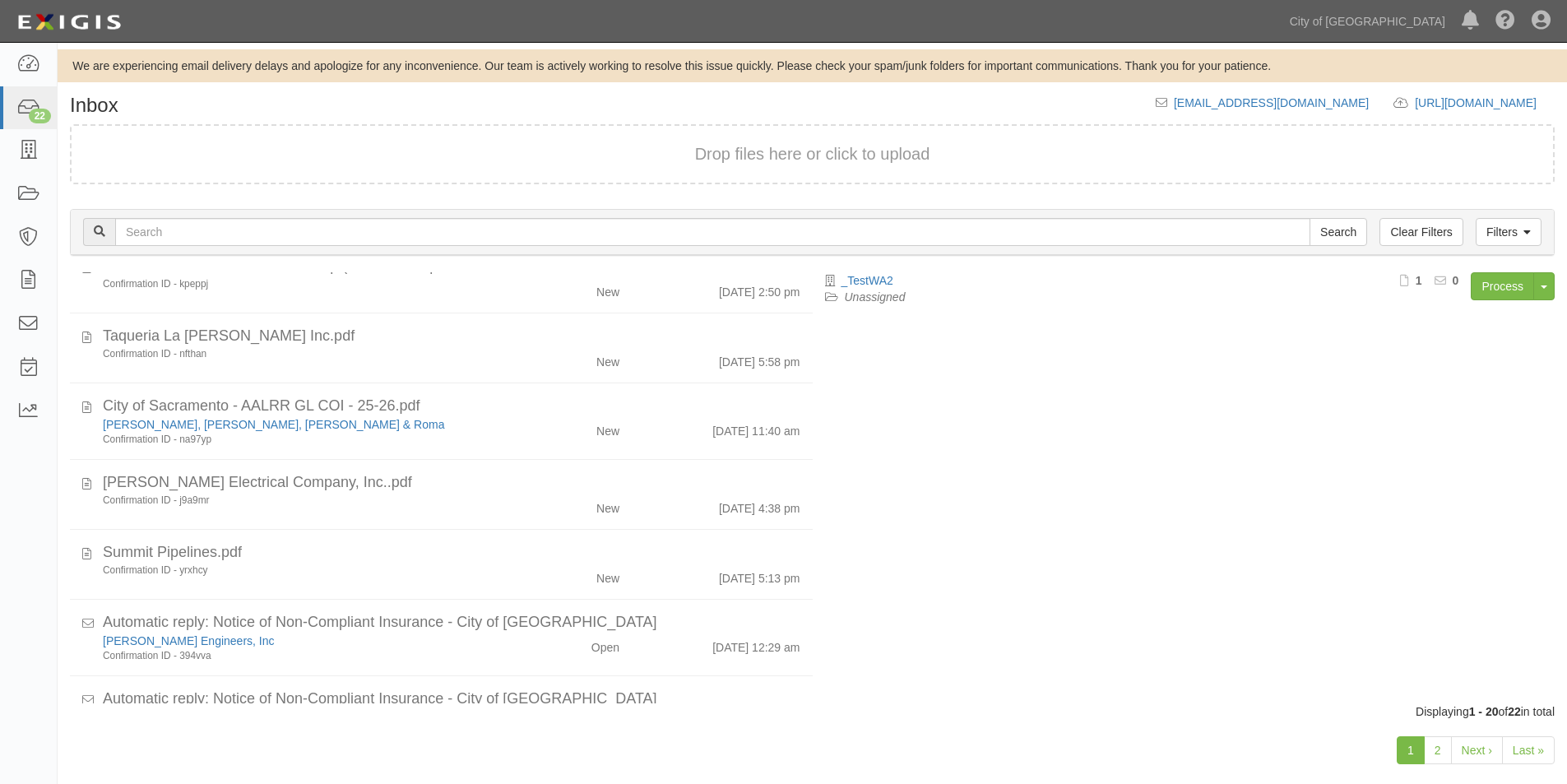
scroll to position [1043, 0]
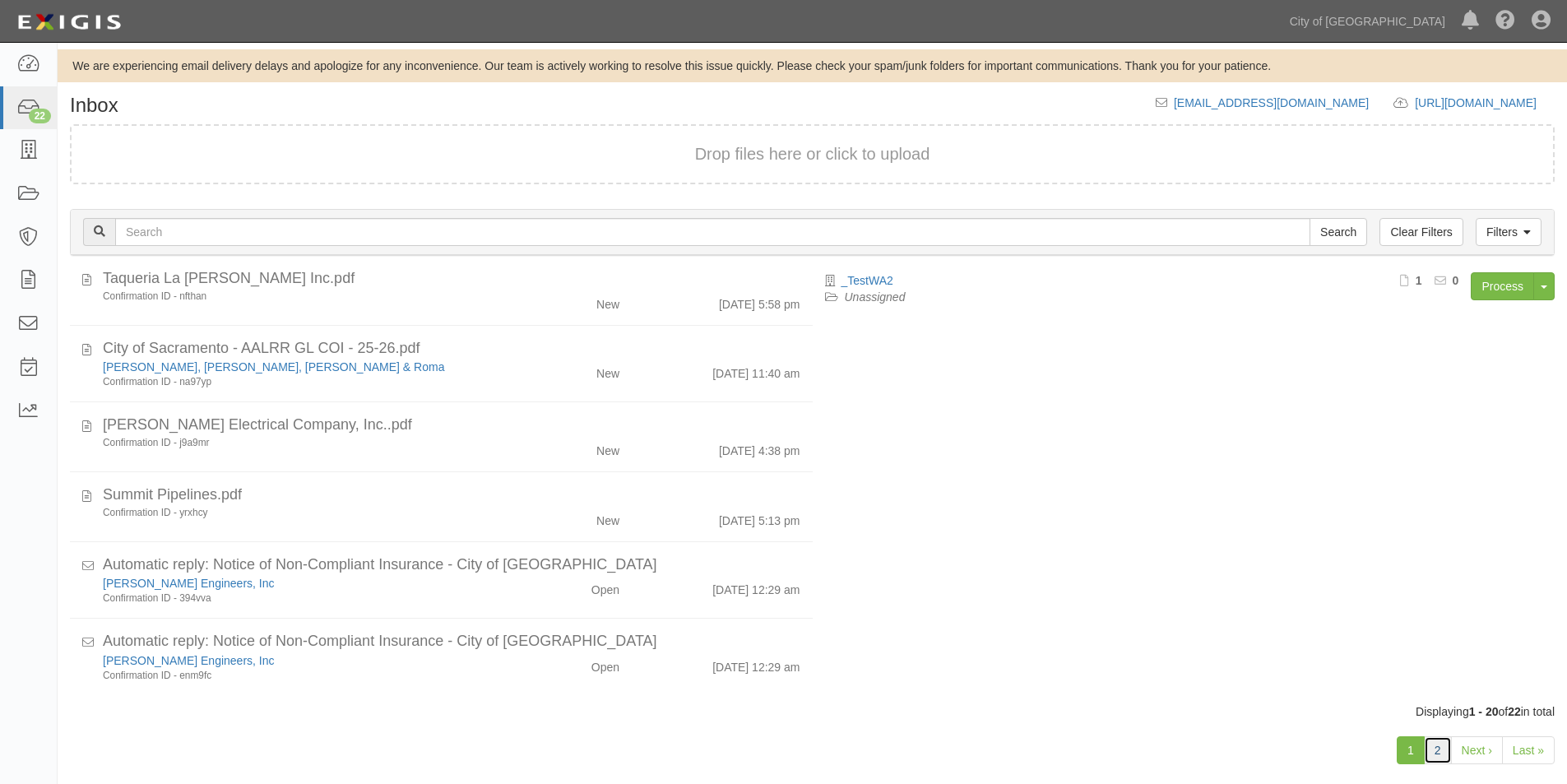
click at [1438, 744] on link "2" at bounding box center [1438, 750] width 28 height 28
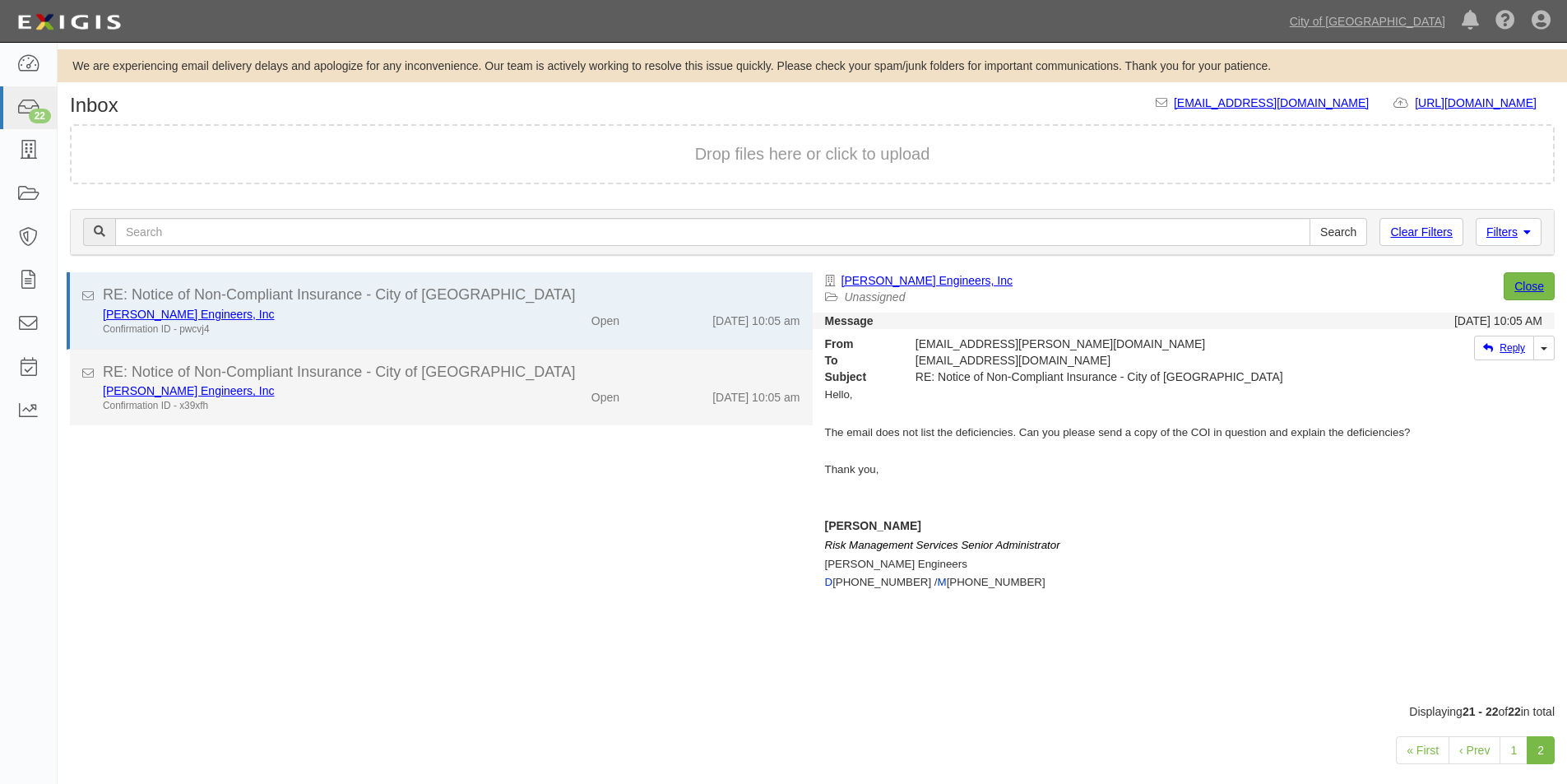
click at [422, 410] on div "Confirmation ID - x39xfh" at bounding box center [301, 406] width 396 height 14
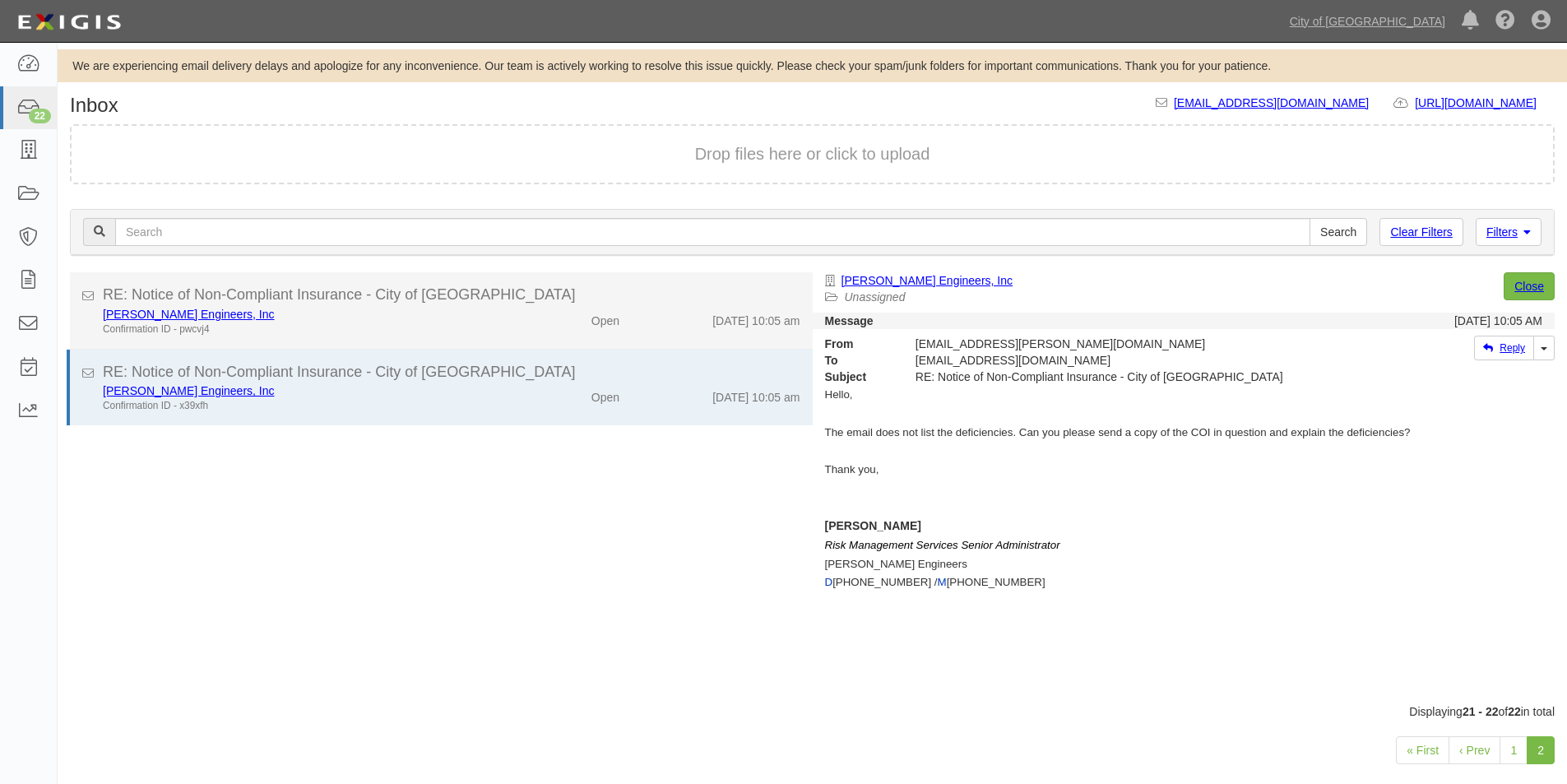
click at [424, 326] on div "Confirmation ID - pwcvj4" at bounding box center [301, 329] width 396 height 14
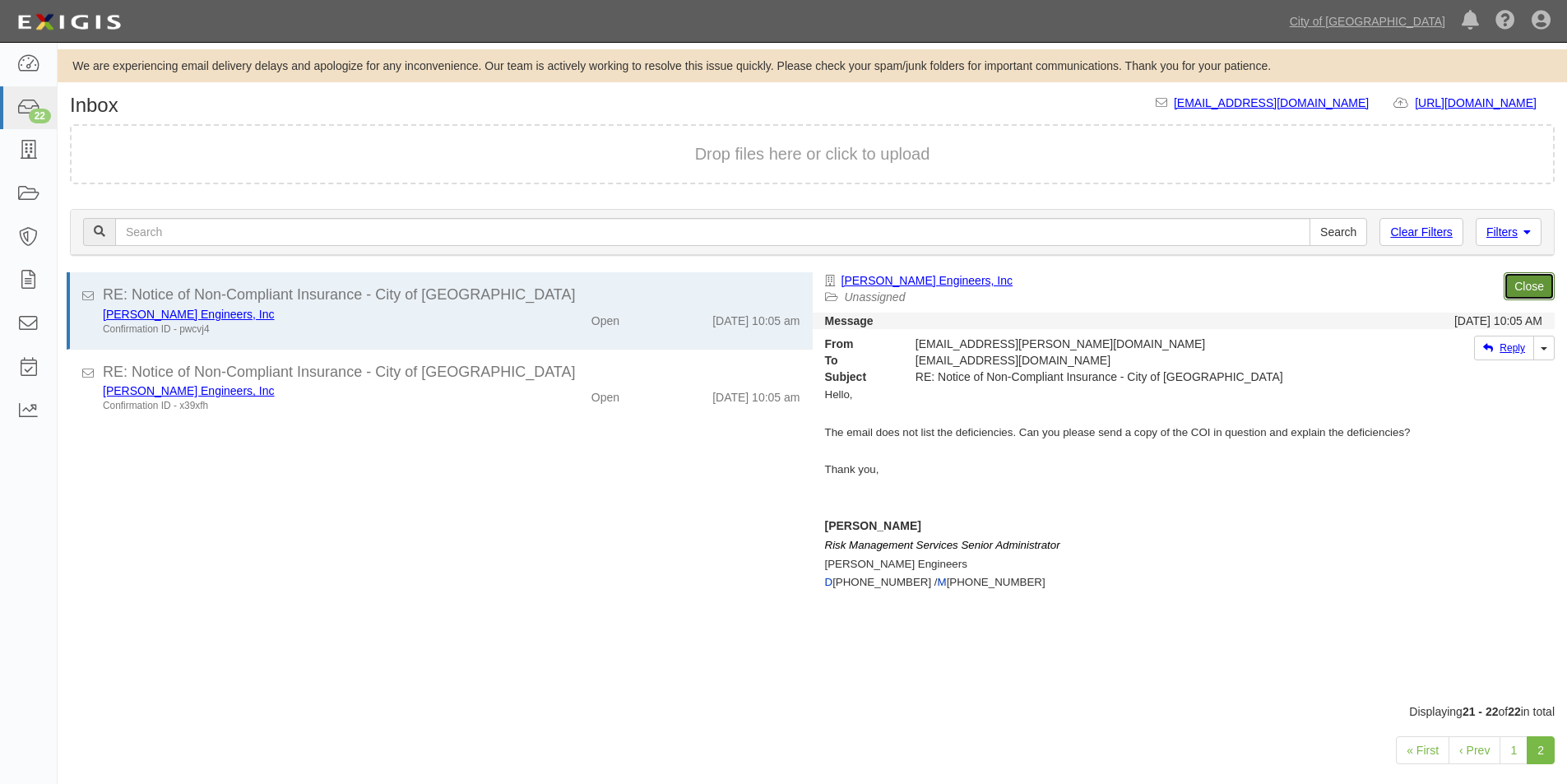
click at [1532, 284] on link "Close" at bounding box center [1530, 287] width 51 height 28
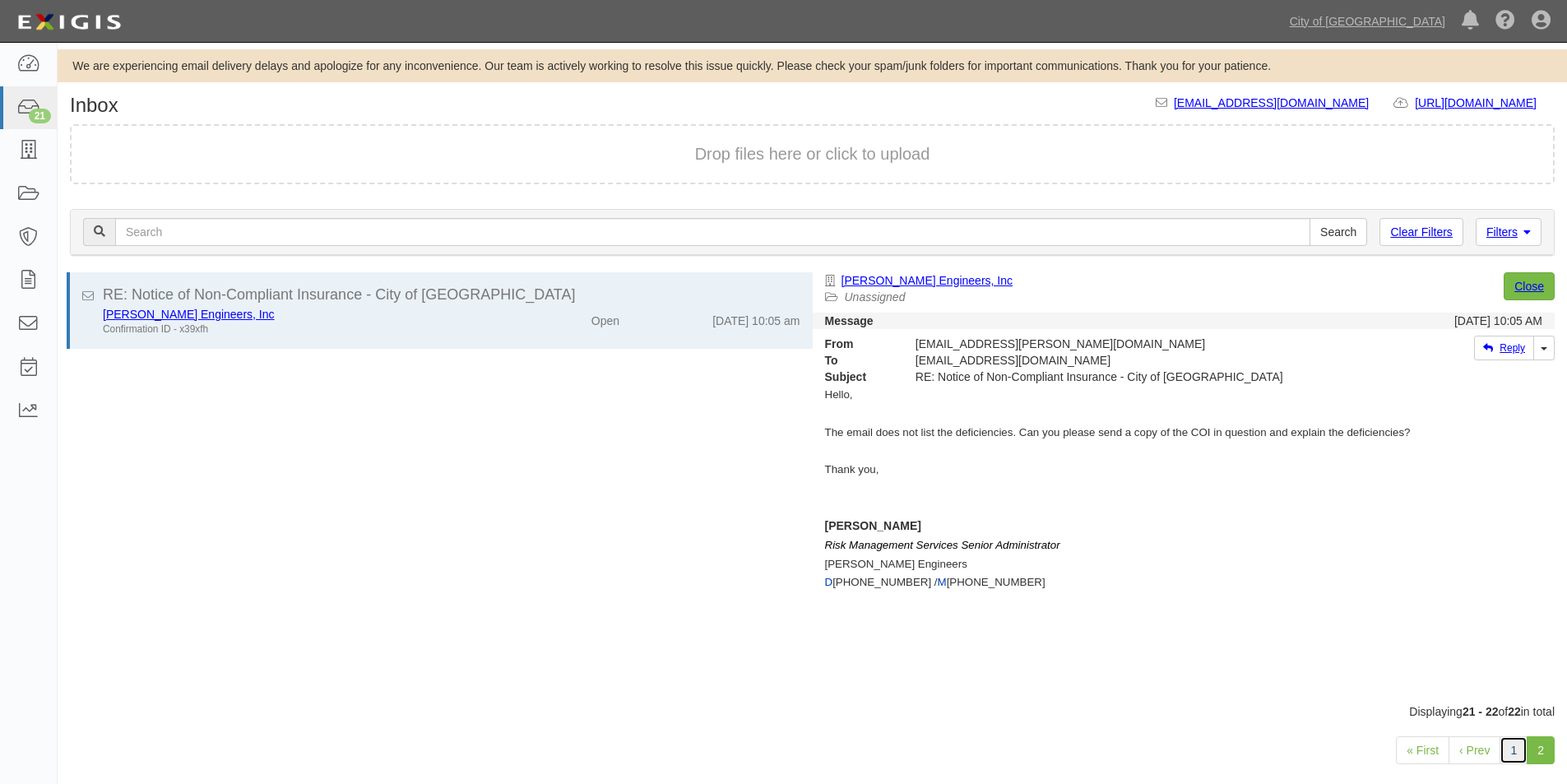
click at [1519, 747] on link "1" at bounding box center [1514, 750] width 28 height 28
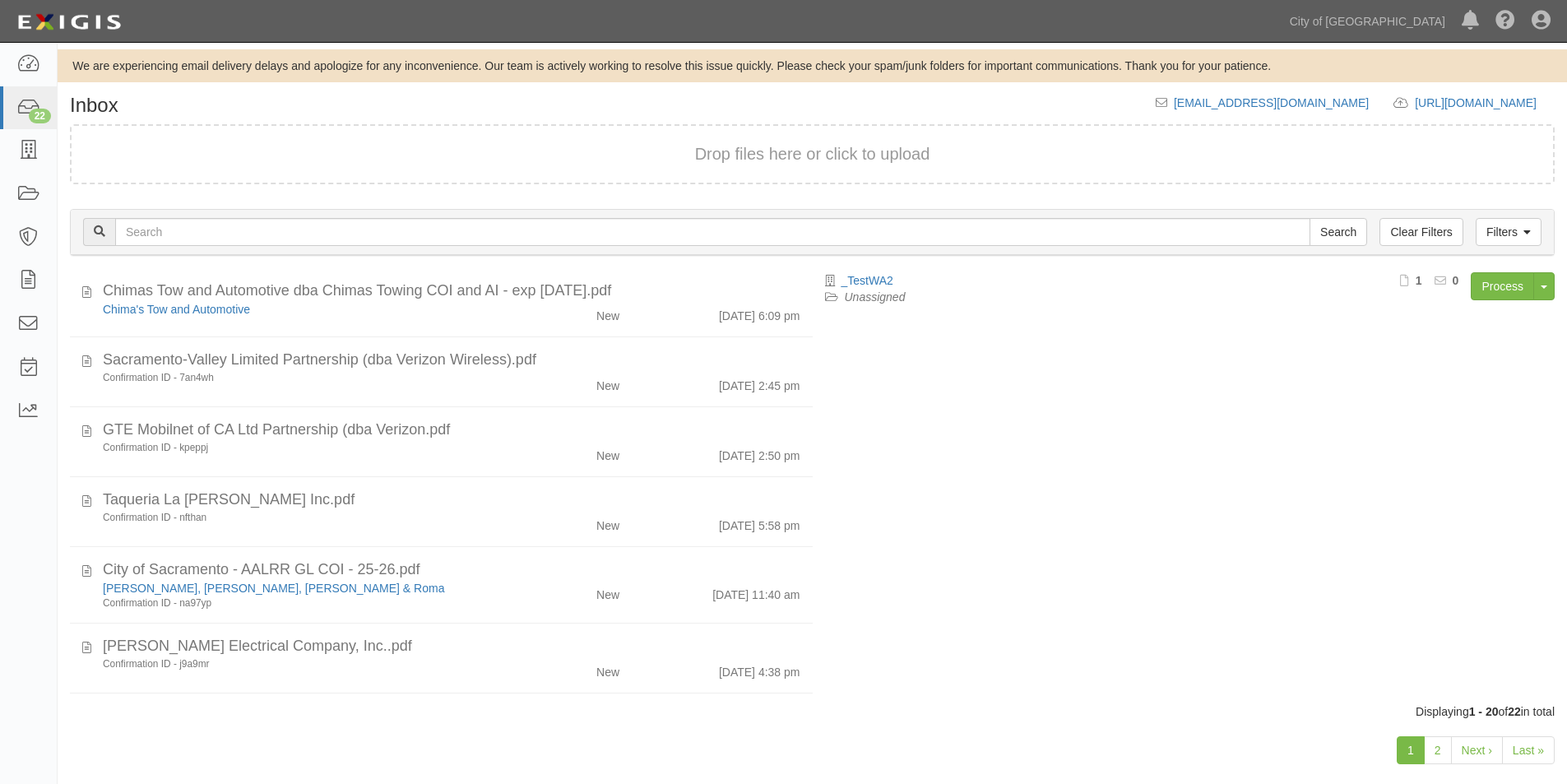
scroll to position [1043, 0]
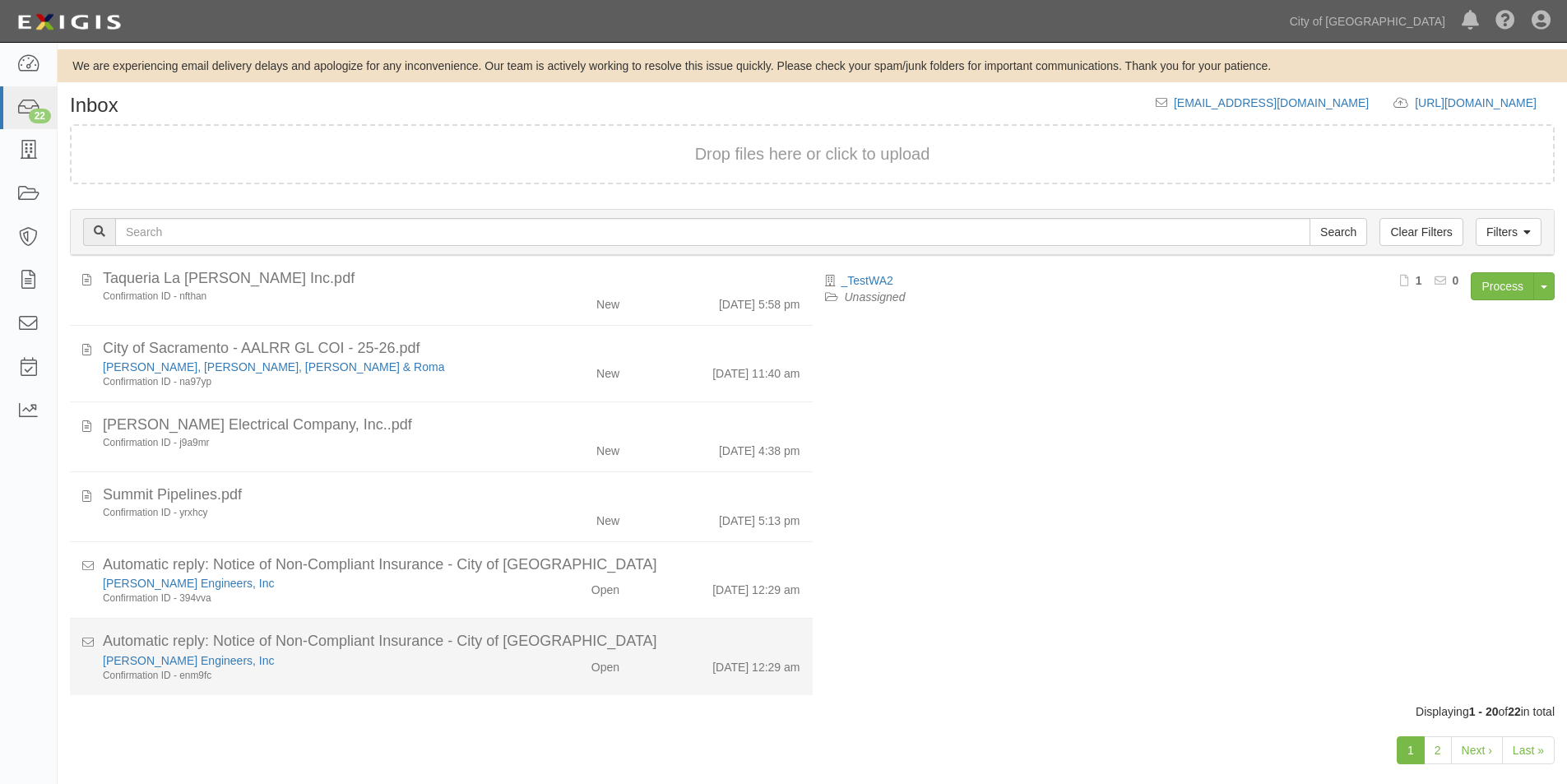
click at [466, 670] on div "Confirmation ID - enm9fc" at bounding box center [301, 675] width 396 height 14
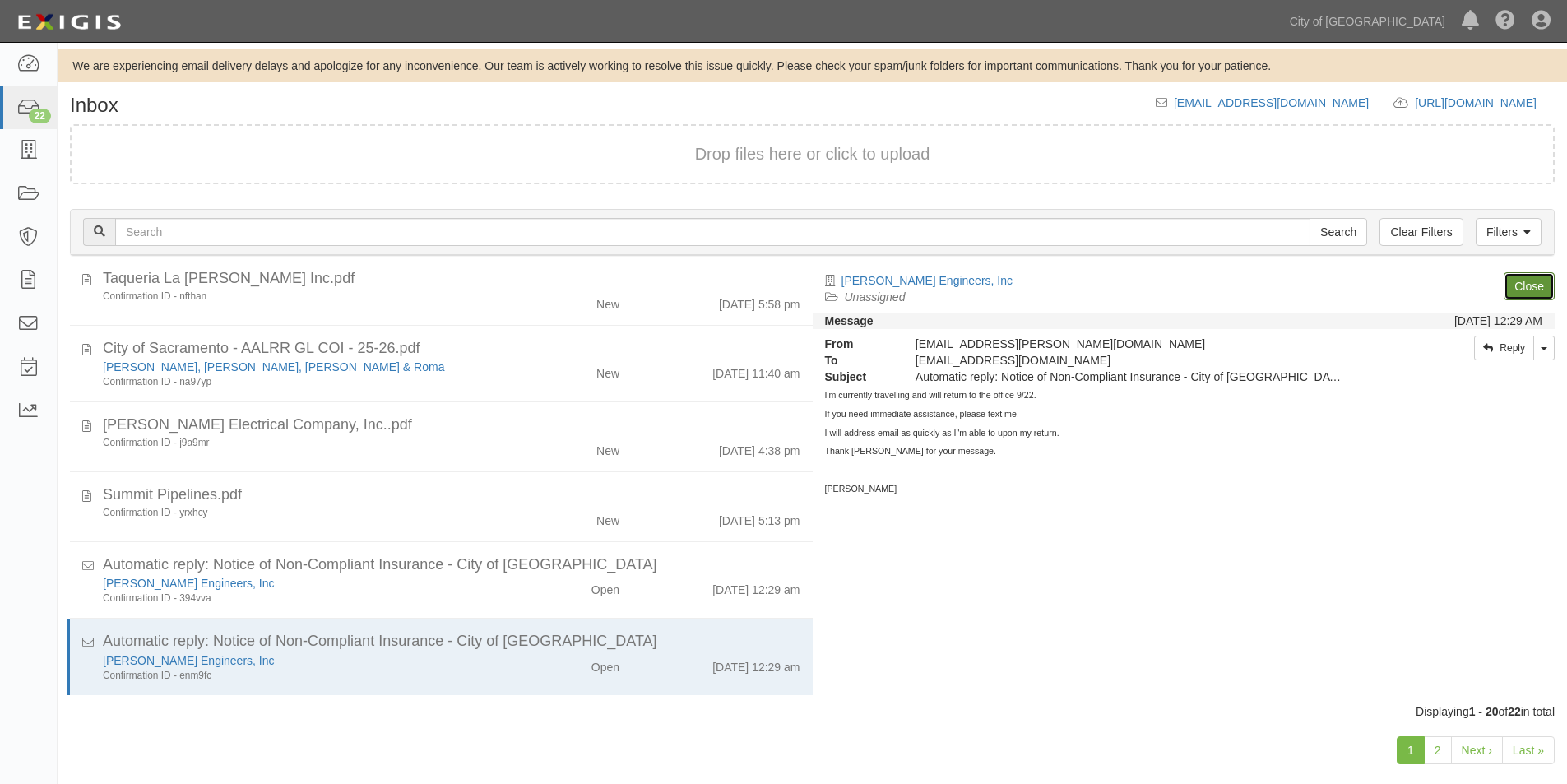
click at [1531, 280] on link "Close" at bounding box center [1530, 287] width 51 height 28
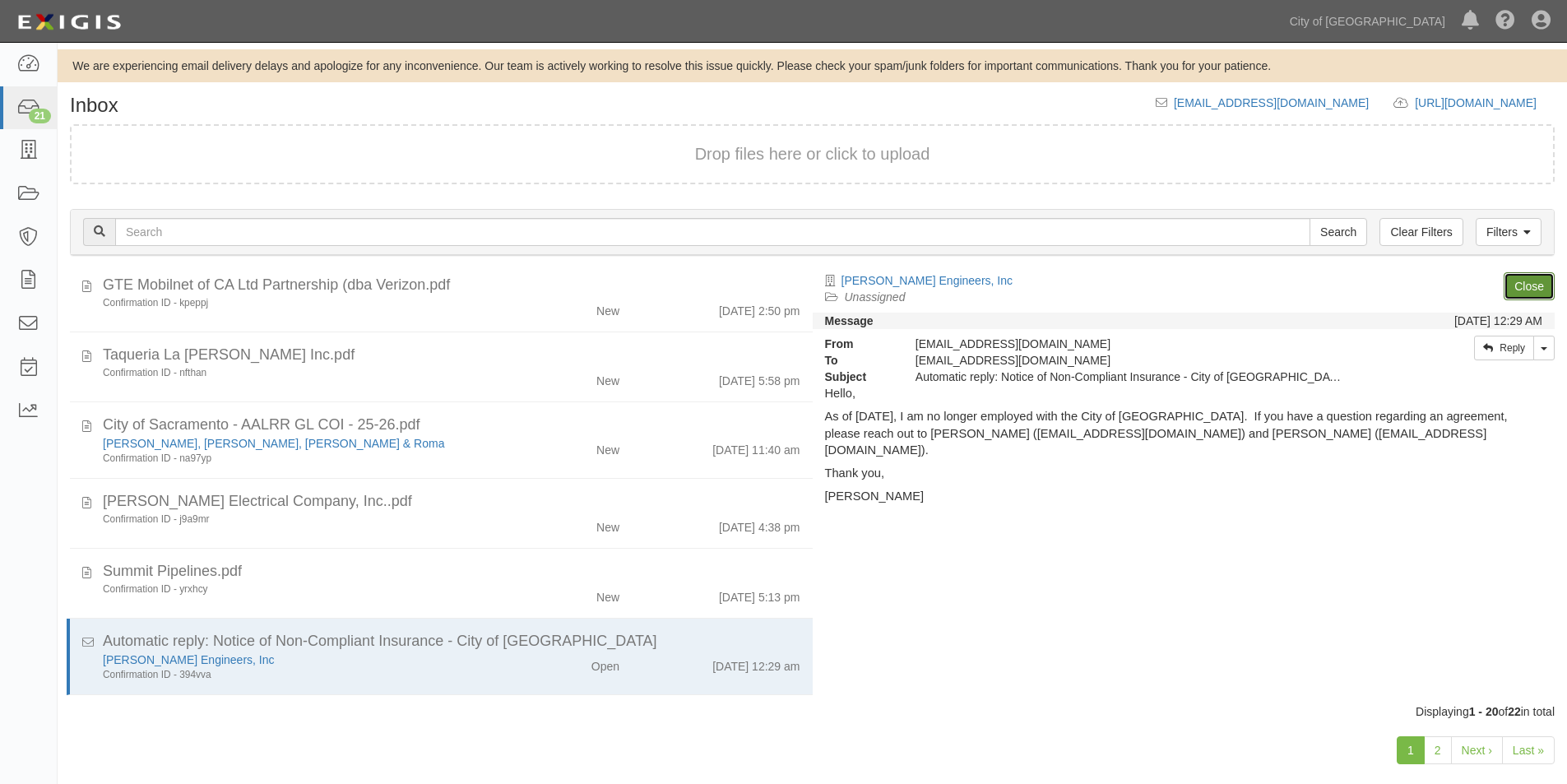
scroll to position [967, 0]
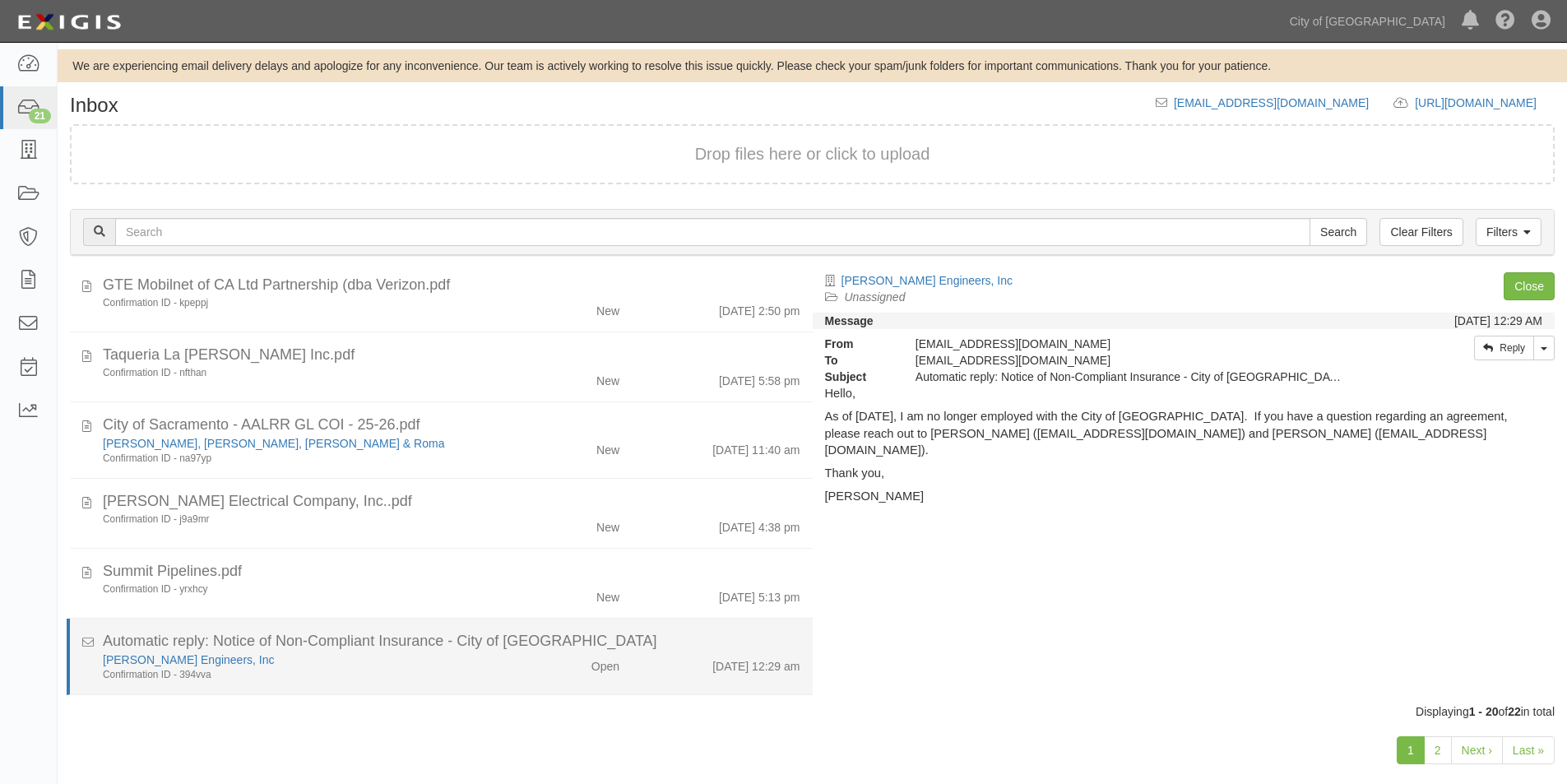
click at [473, 675] on div "Confirmation ID - 394vva" at bounding box center [301, 674] width 396 height 14
click at [488, 656] on div "[PERSON_NAME] Engineers, Inc" at bounding box center [301, 659] width 396 height 17
click at [165, 656] on link "[PERSON_NAME] Engineers, Inc" at bounding box center [188, 659] width 172 height 13
click at [360, 663] on div "[PERSON_NAME] Engineers, Inc" at bounding box center [301, 659] width 396 height 17
click at [366, 667] on div "[PERSON_NAME] Engineers, Inc" at bounding box center [301, 659] width 396 height 17
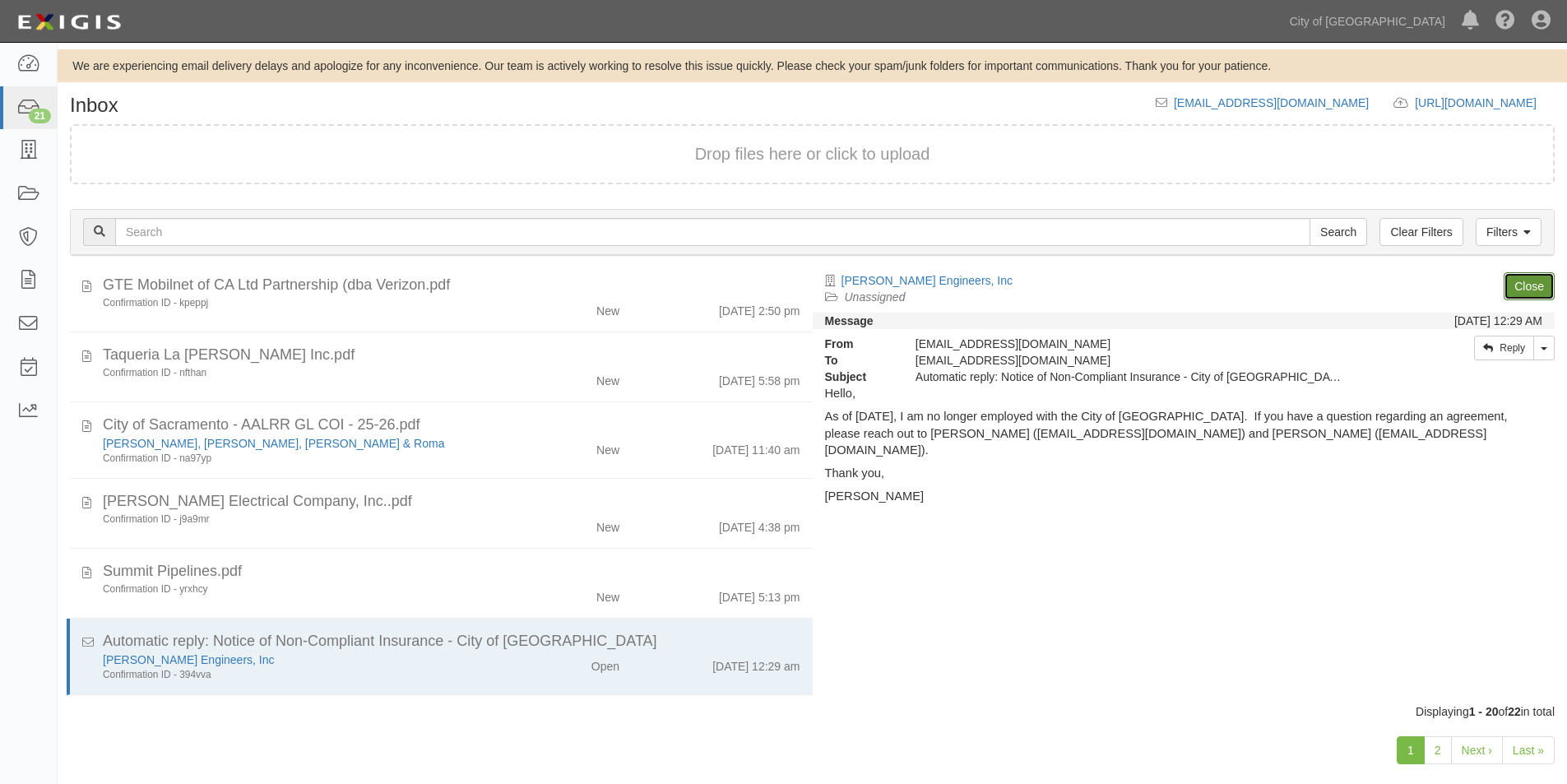
click at [1530, 286] on link "Close" at bounding box center [1530, 287] width 51 height 28
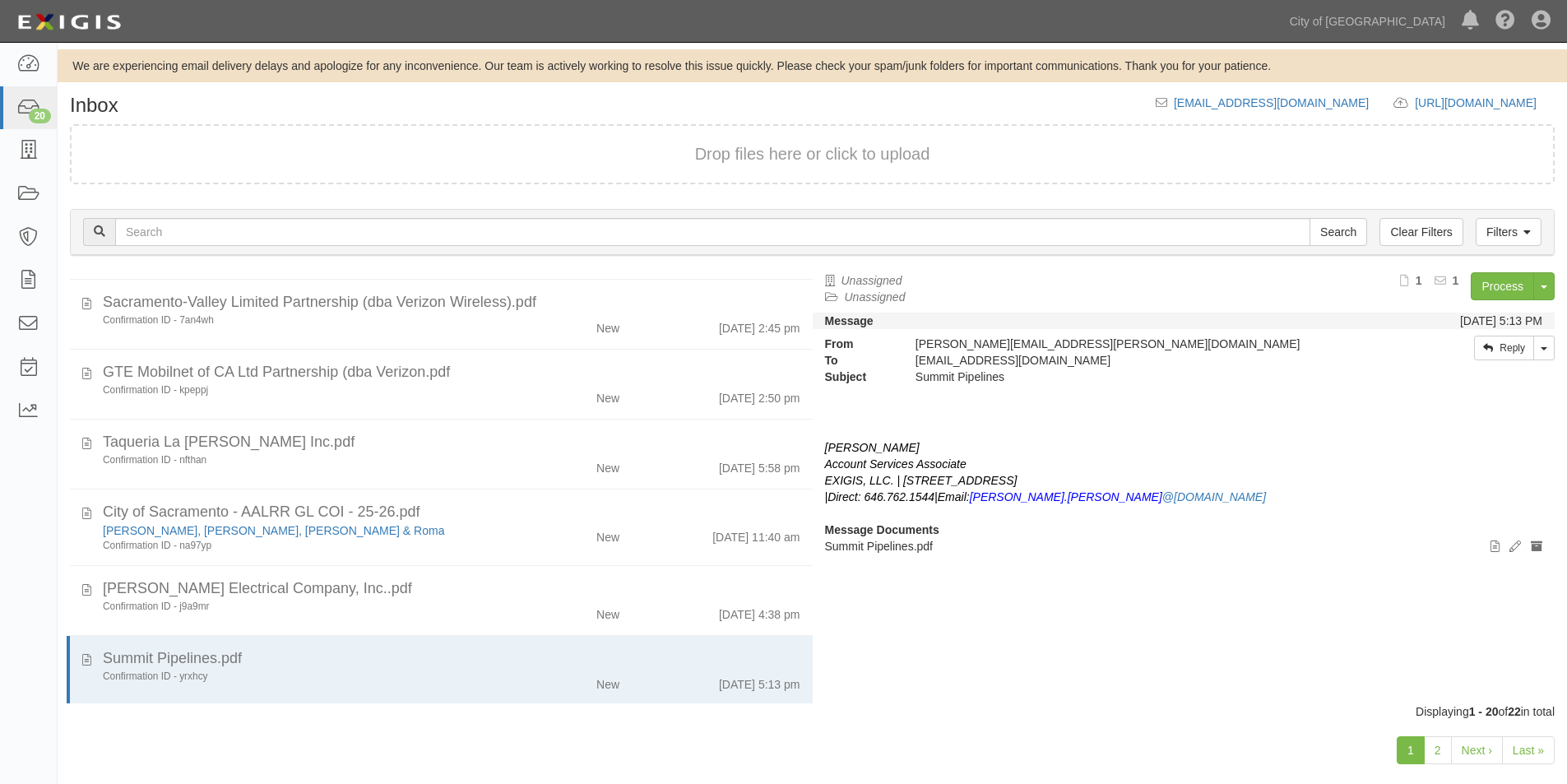
scroll to position [891, 0]
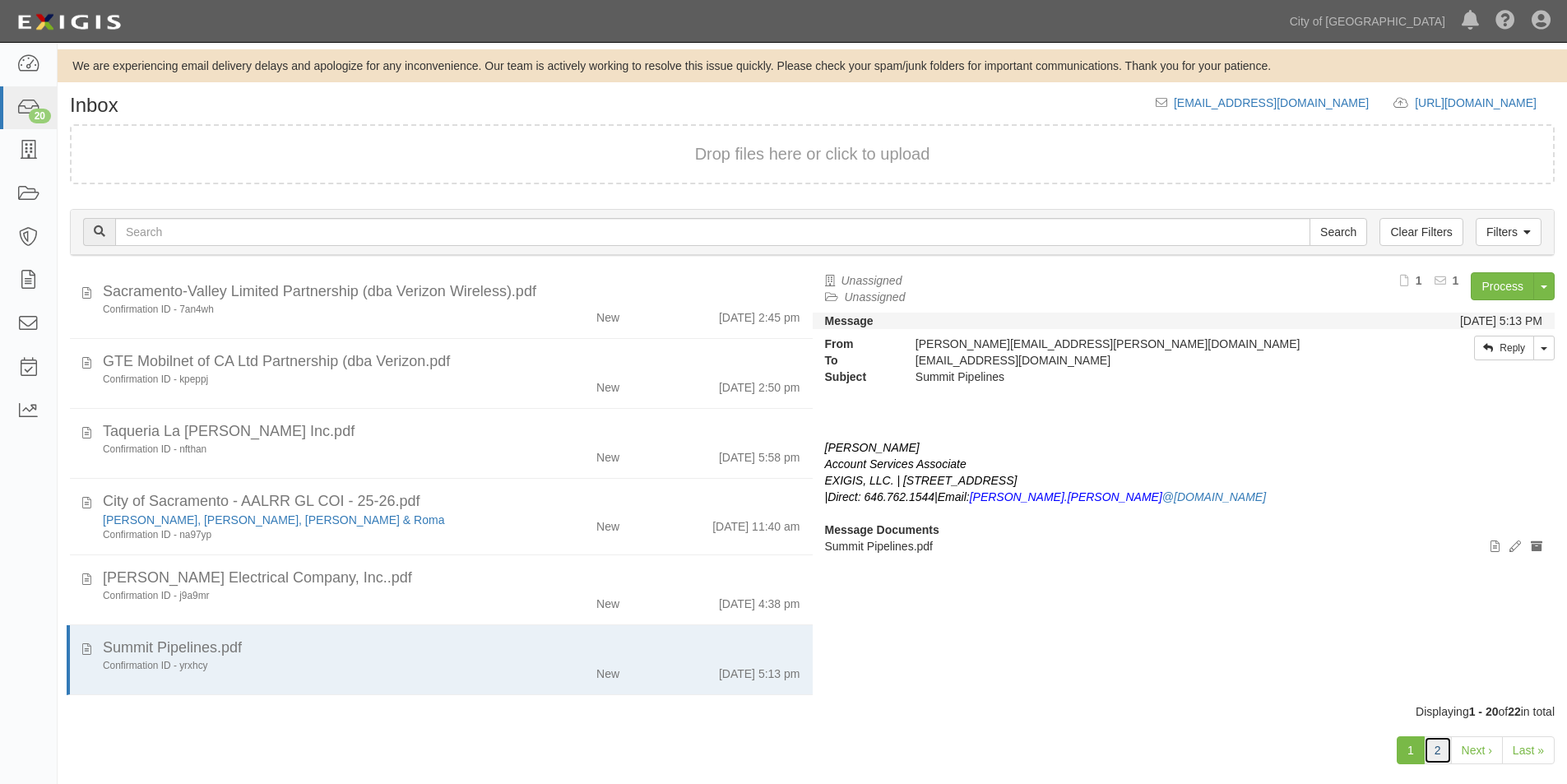
click at [1434, 742] on link "2" at bounding box center [1438, 750] width 28 height 28
click at [26, 332] on icon at bounding box center [28, 324] width 23 height 19
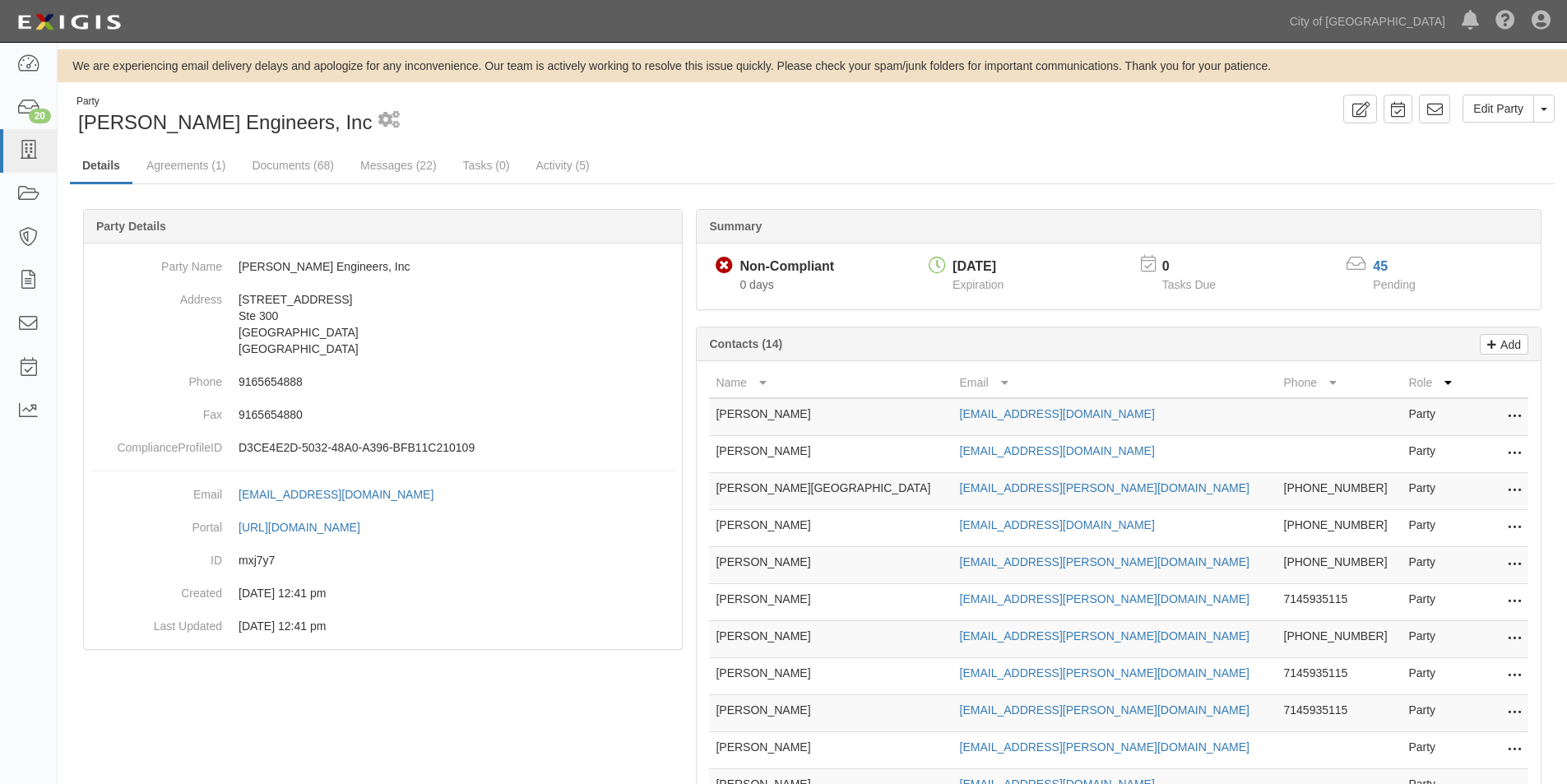
click at [1516, 455] on icon at bounding box center [1515, 453] width 13 height 22
click at [1433, 481] on link "Delete" at bounding box center [1455, 479] width 130 height 30
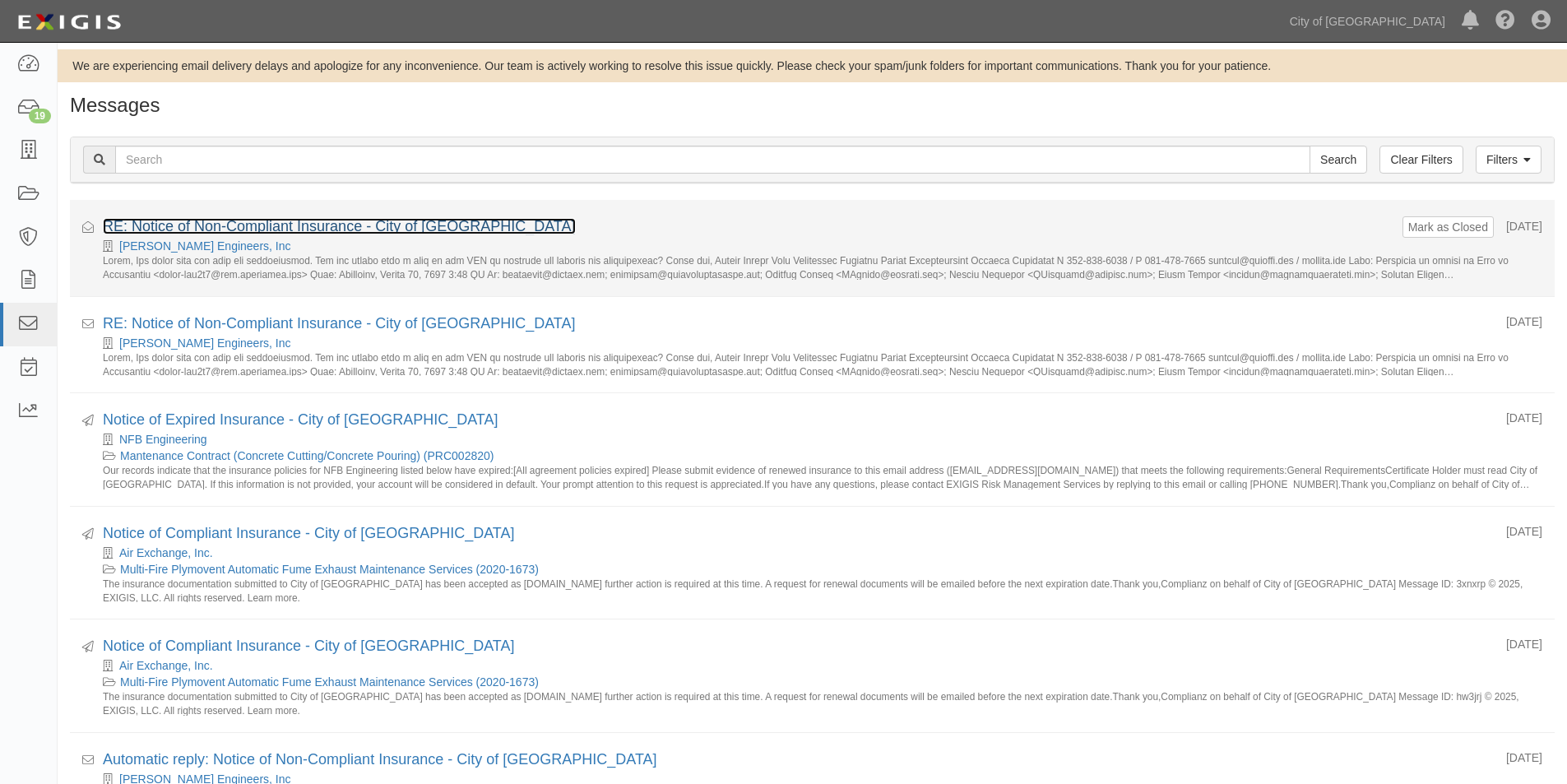
click at [223, 231] on link "RE: Notice of Non-Compliant Insurance - City of Sacramento" at bounding box center [339, 227] width 473 height 17
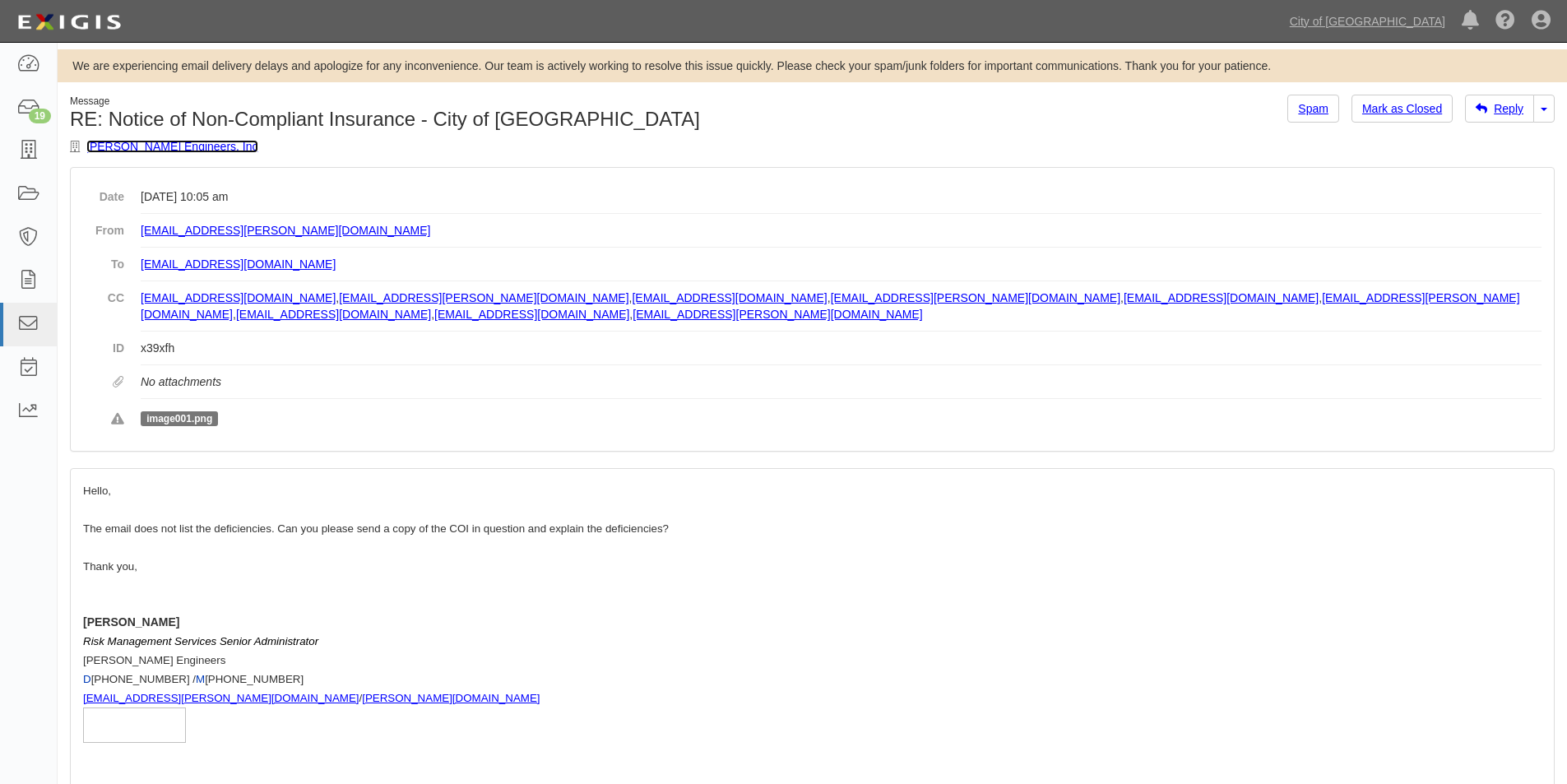
click at [152, 147] on link "[PERSON_NAME] Engineers, Inc" at bounding box center [172, 146] width 172 height 13
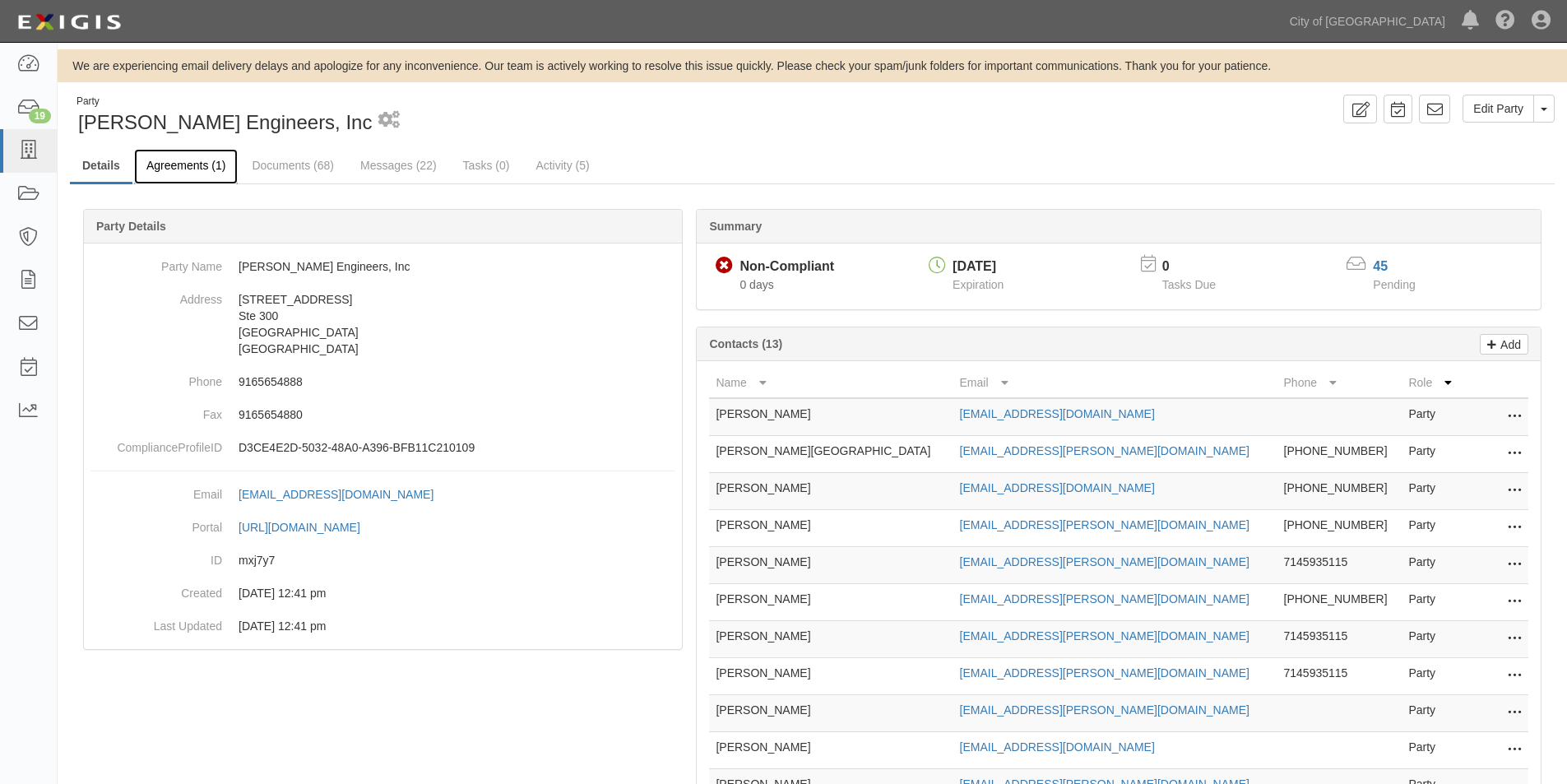
click at [199, 163] on link "Agreements (1)" at bounding box center [186, 167] width 104 height 36
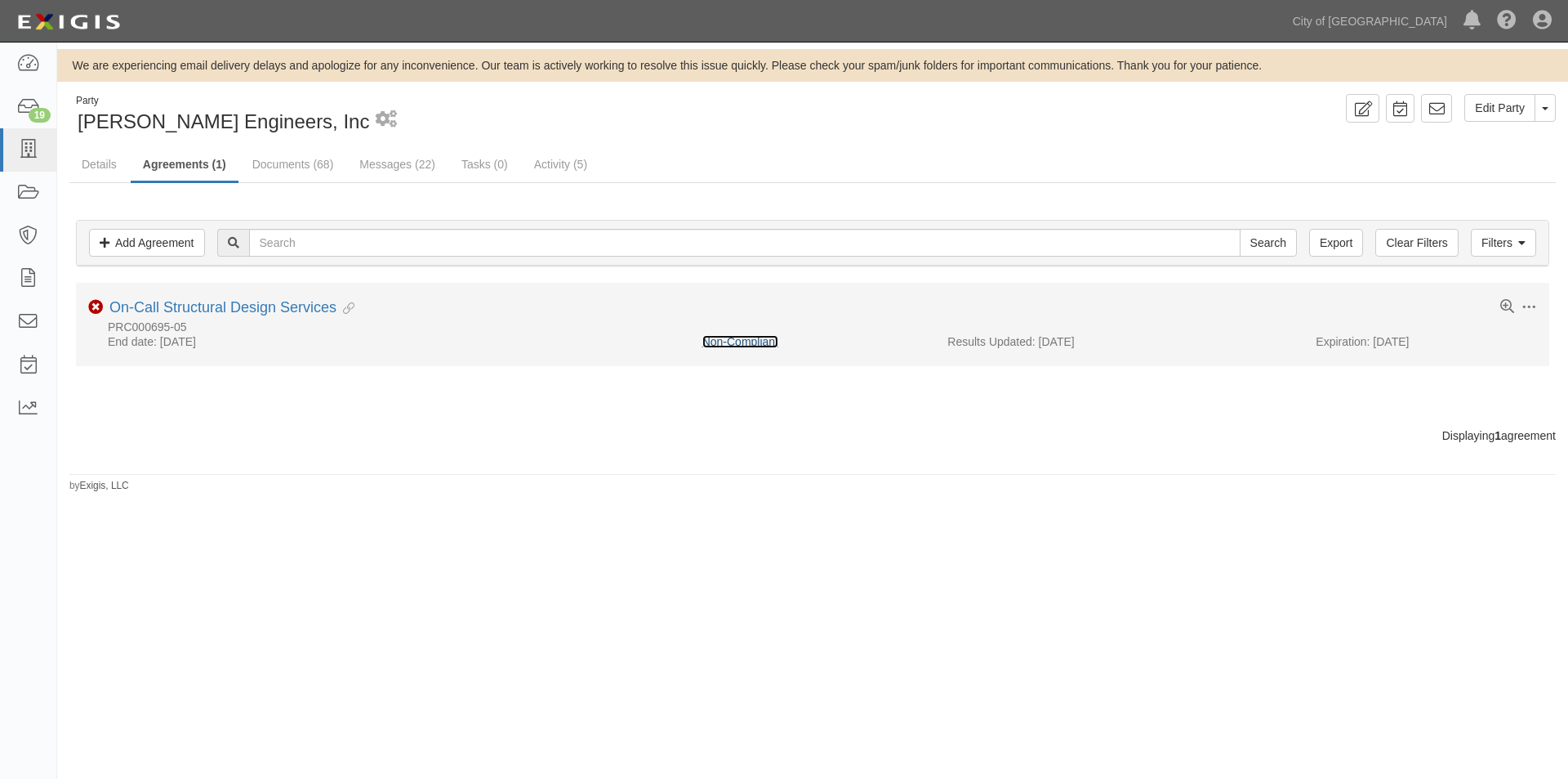
click at [724, 342] on link "Non-Compliant" at bounding box center [741, 342] width 76 height 13
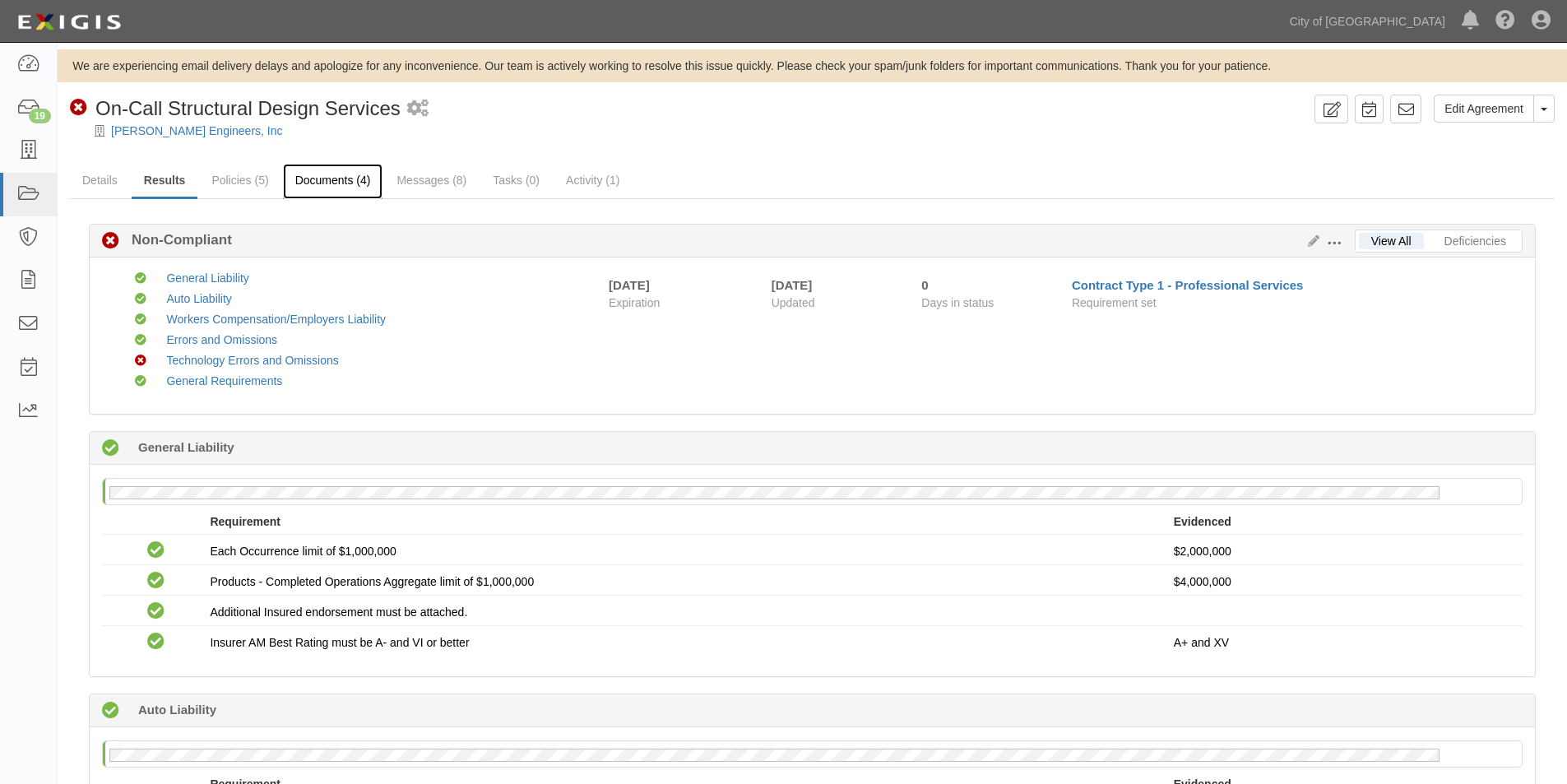
click at [322, 180] on link "Documents (4)" at bounding box center [333, 182] width 100 height 36
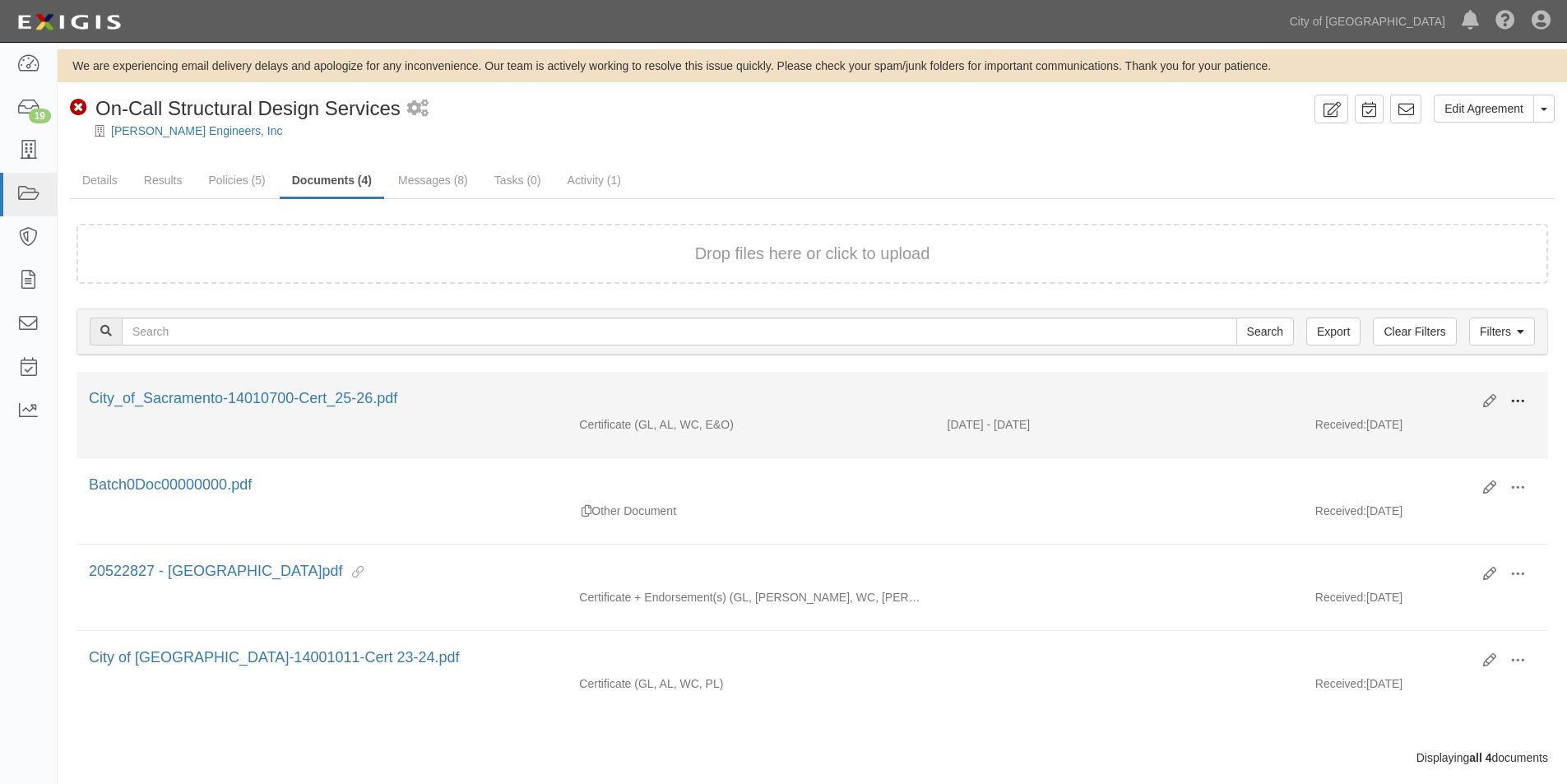
click at [1525, 401] on button at bounding box center [1517, 402] width 37 height 28
click at [1404, 429] on link "View" at bounding box center [1438, 425] width 130 height 30
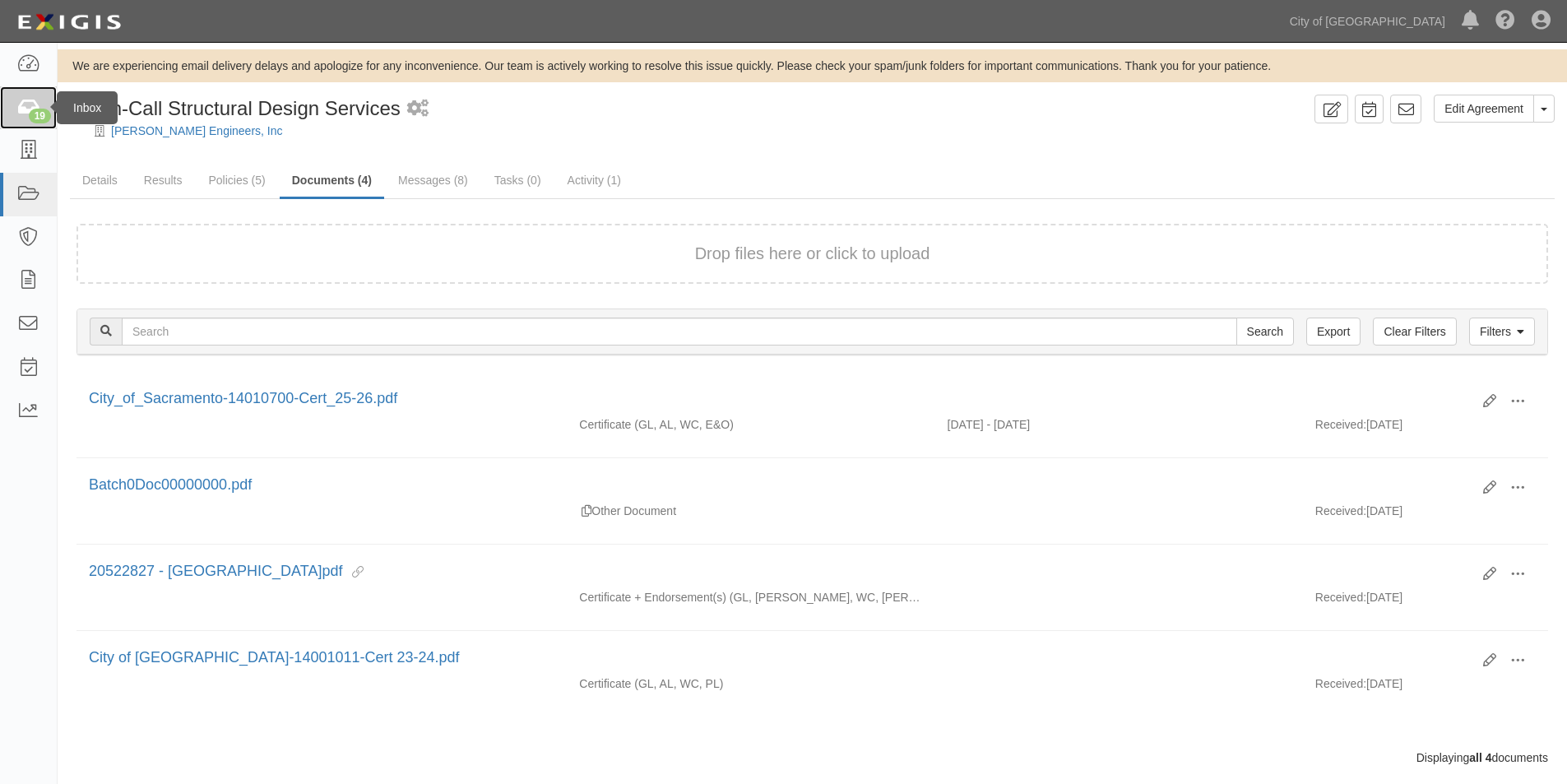
click at [43, 113] on div "19" at bounding box center [40, 116] width 22 height 15
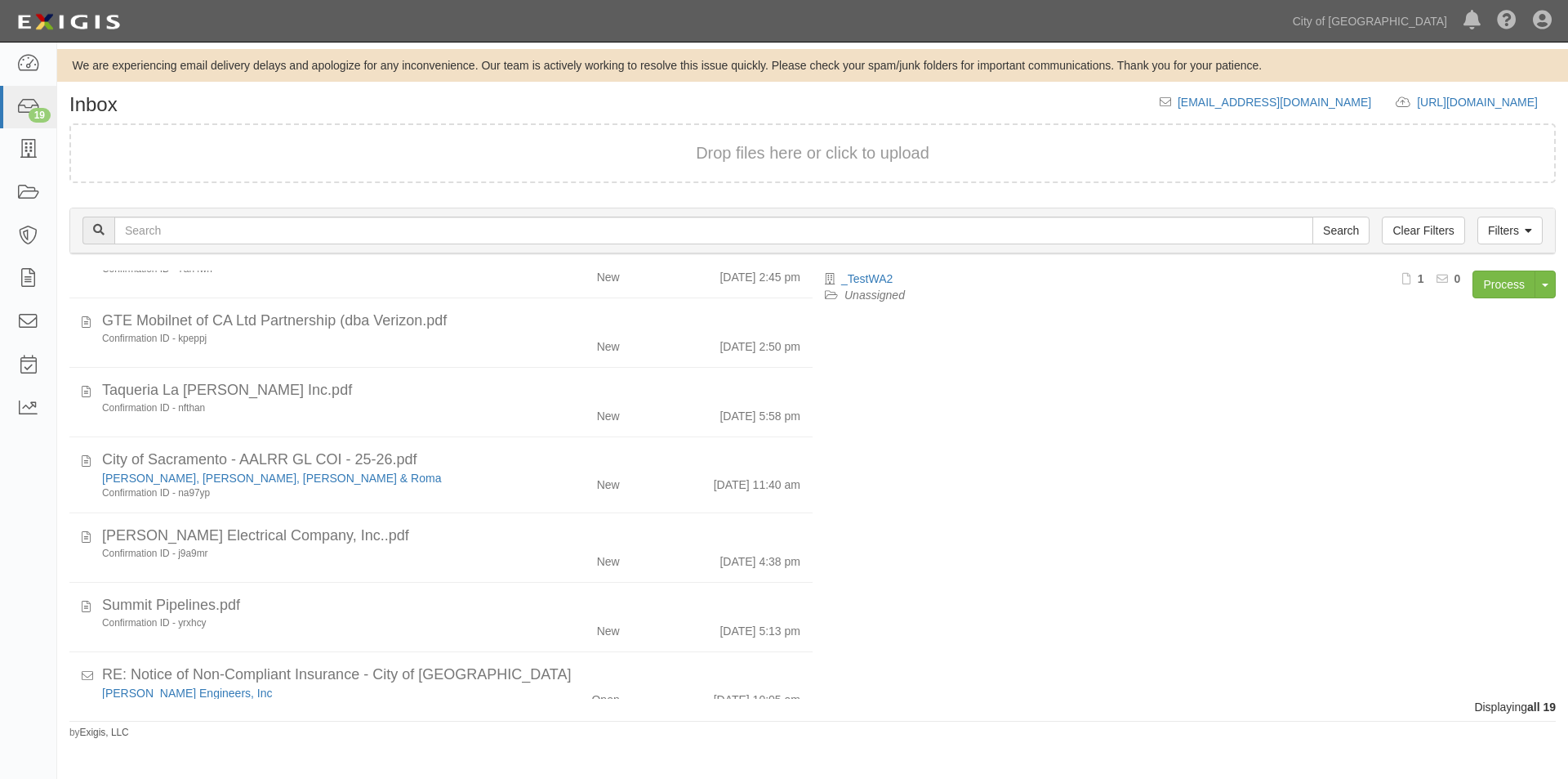
scroll to position [960, 0]
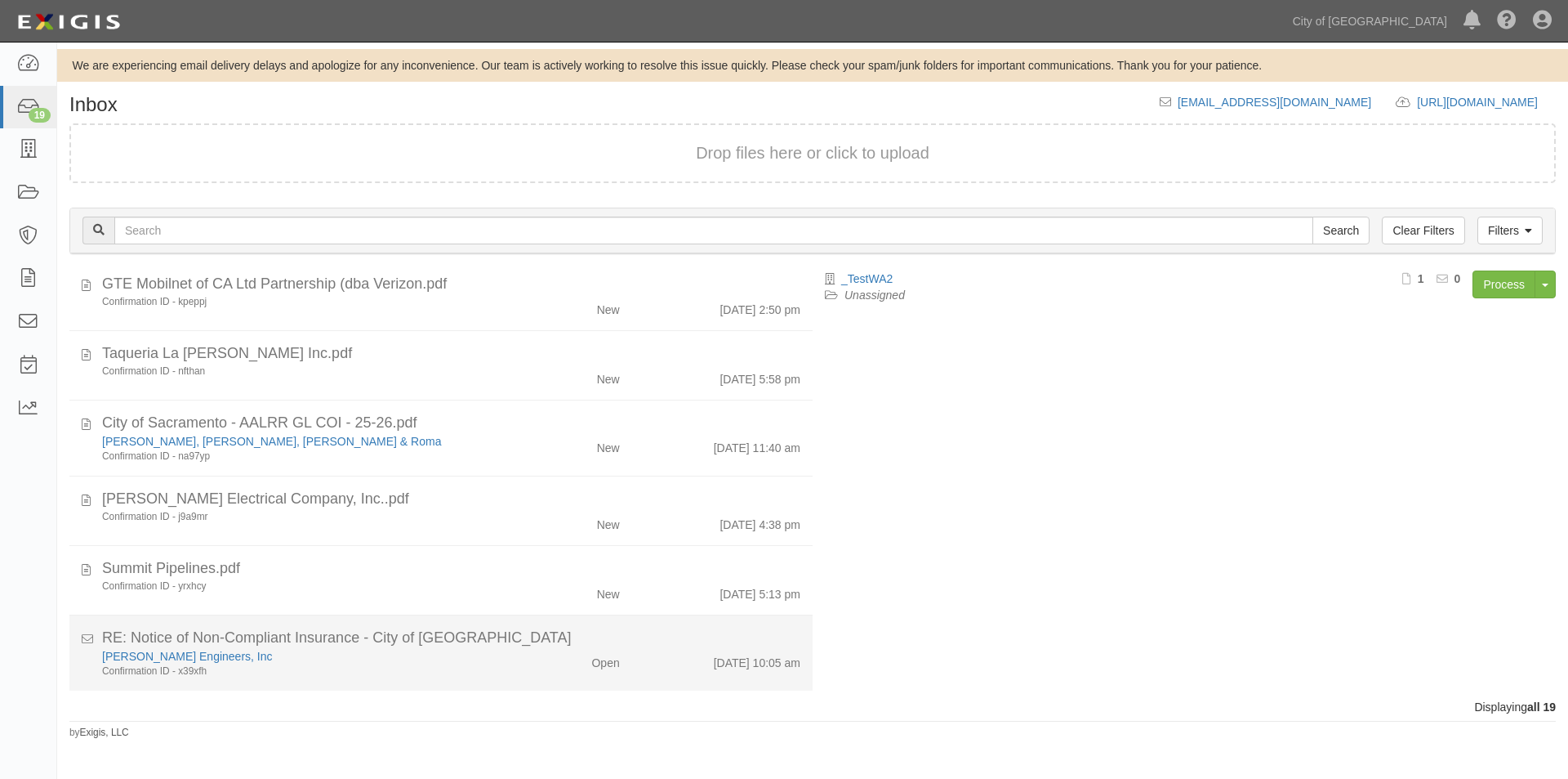
click at [264, 665] on div "Confirmation ID - x39xfh" at bounding box center [301, 671] width 397 height 14
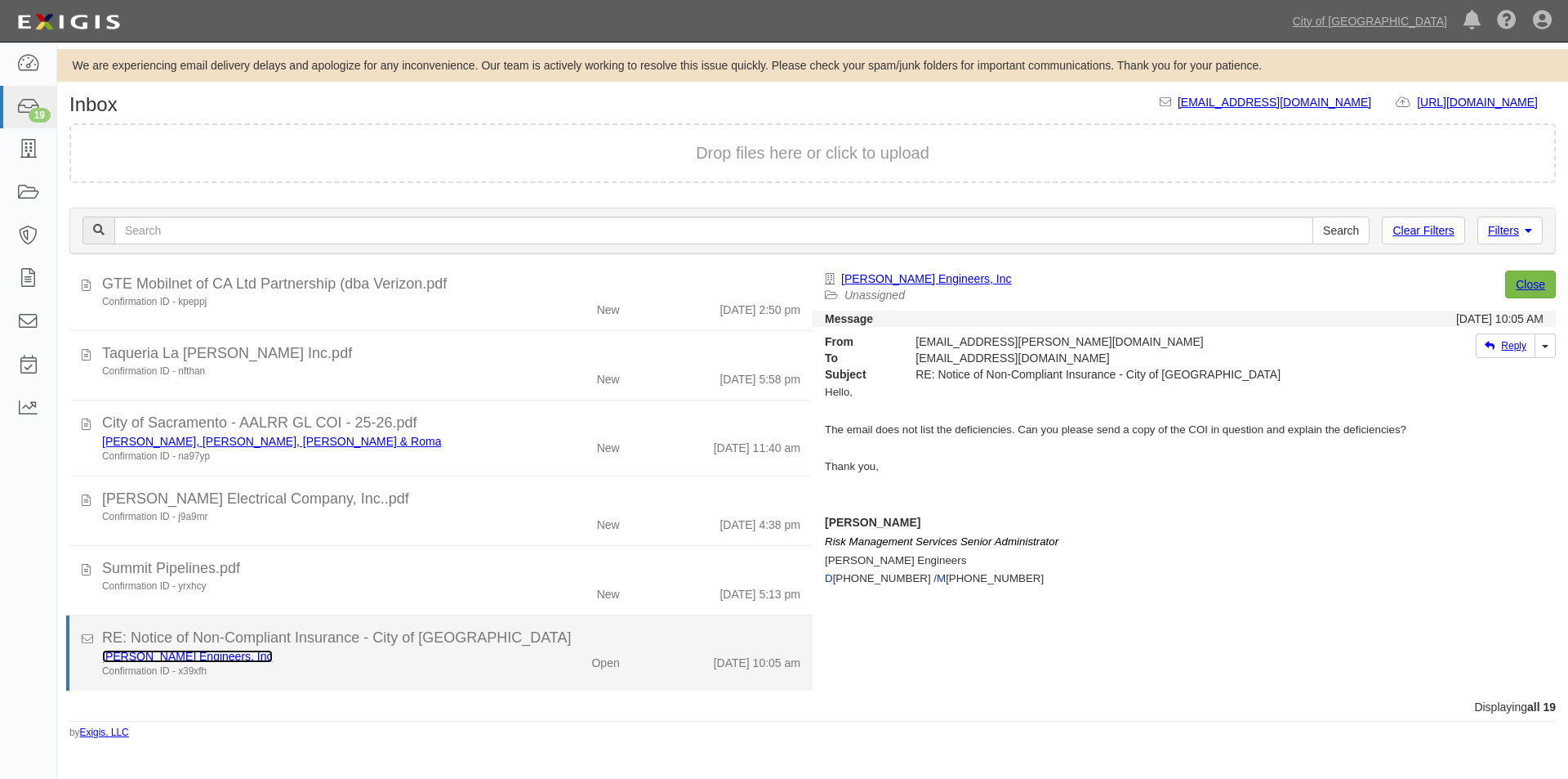
click at [175, 659] on link "[PERSON_NAME] Engineers, Inc" at bounding box center [187, 656] width 170 height 13
click at [318, 667] on div "Confirmation ID - x39xfh" at bounding box center [301, 671] width 397 height 14
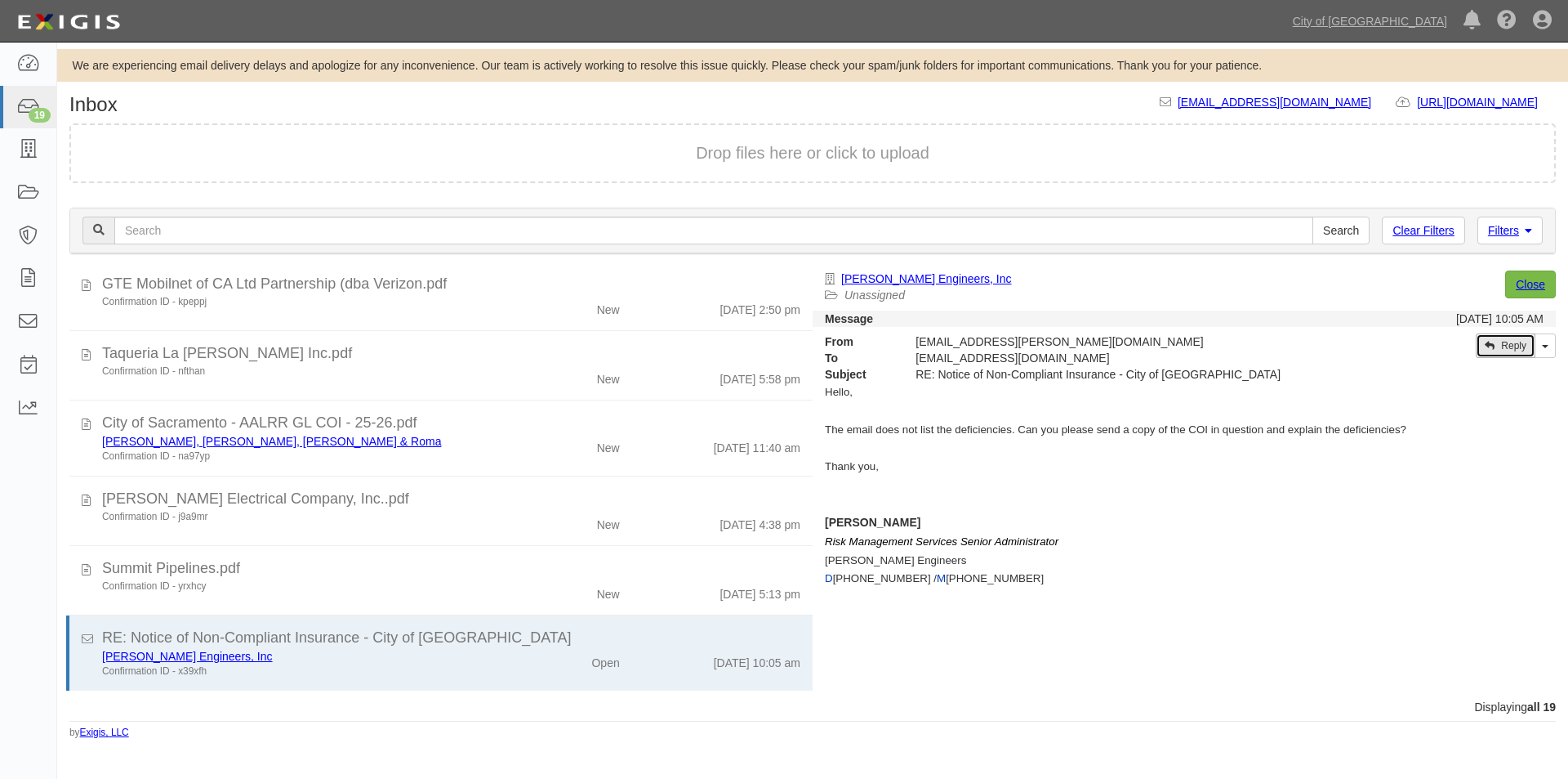
click at [1503, 351] on link "Reply" at bounding box center [1506, 345] width 60 height 24
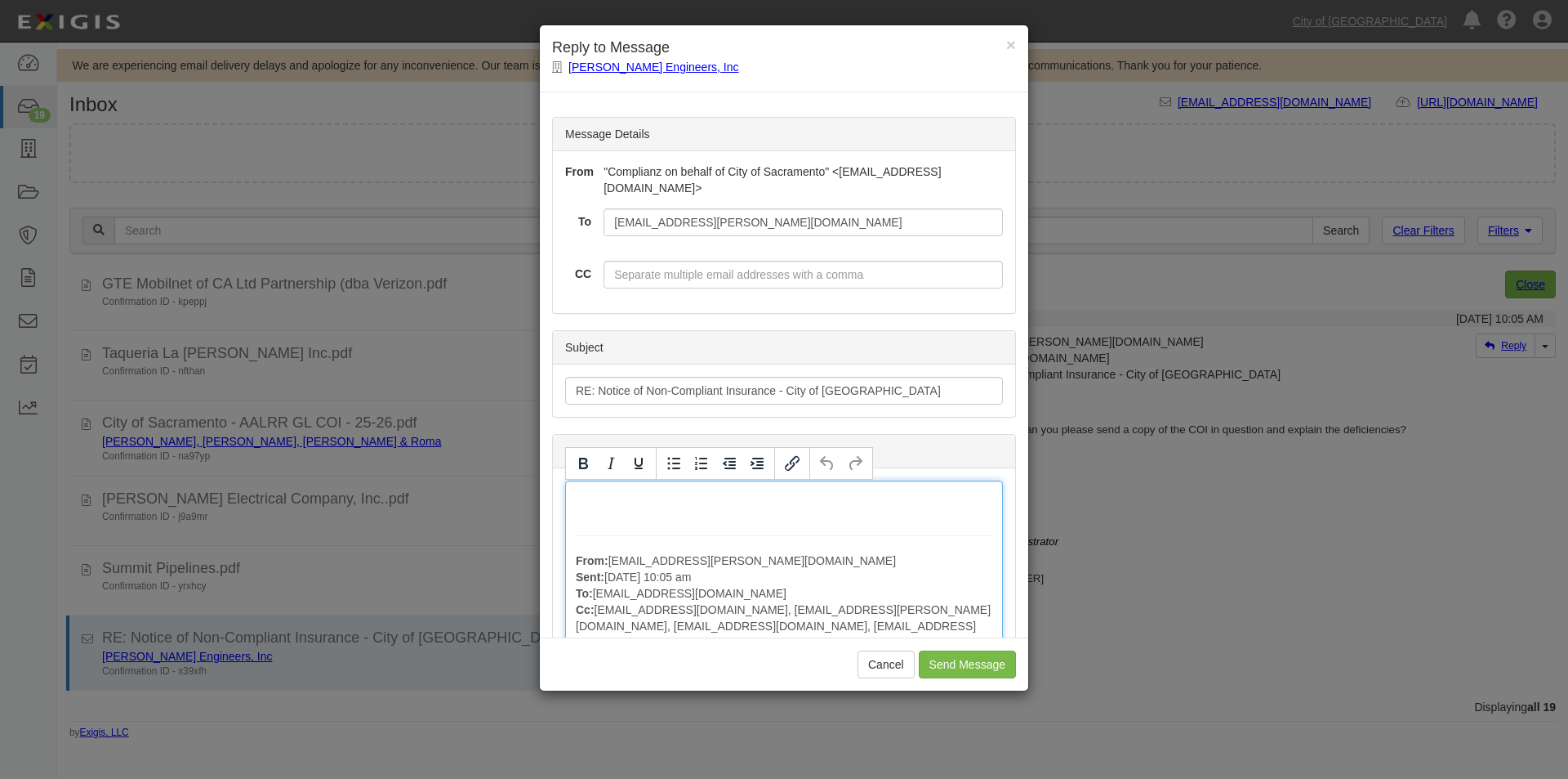
paste div
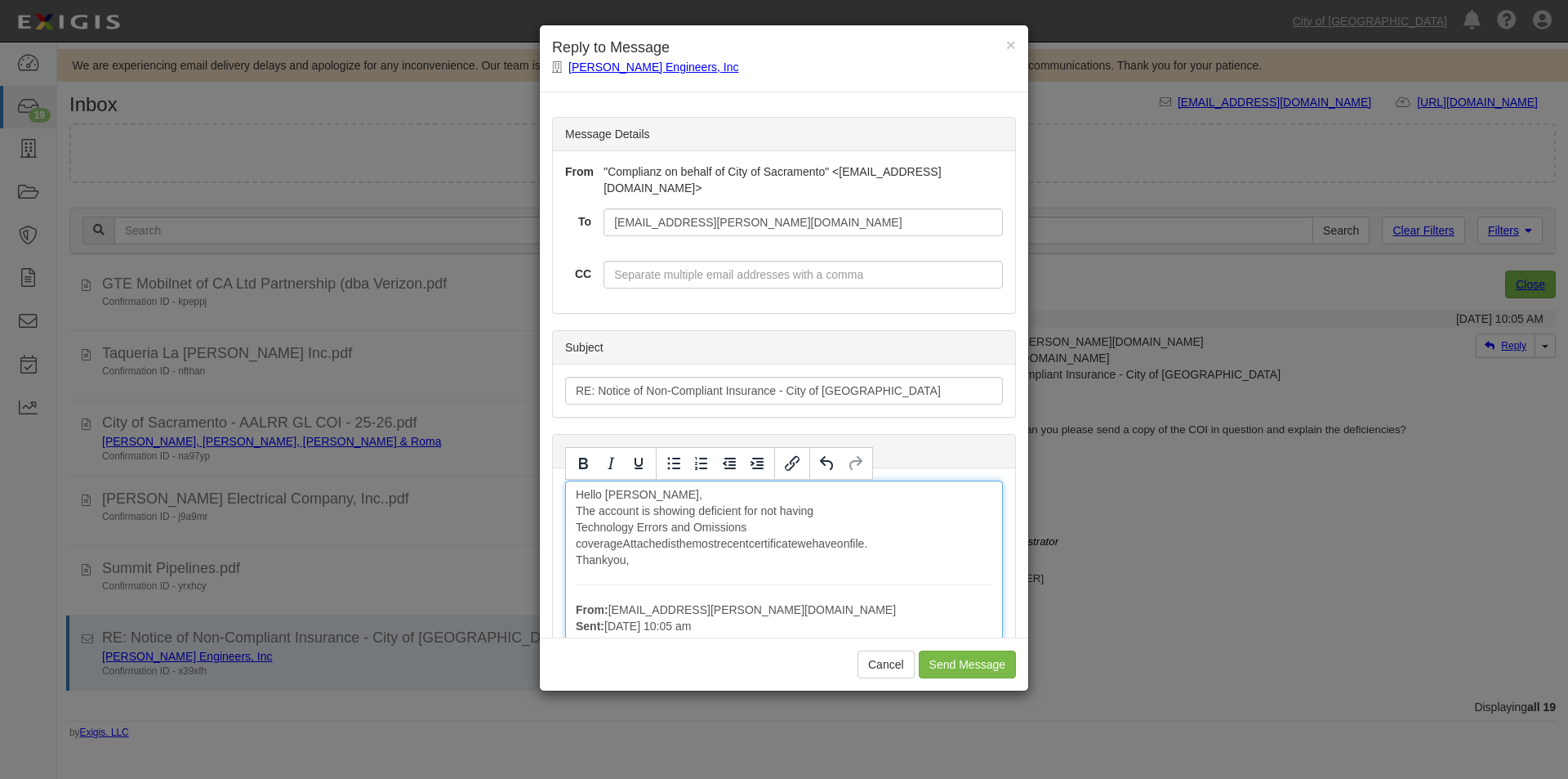
drag, startPoint x: 577, startPoint y: 528, endPoint x: 692, endPoint y: 532, distance: 115.1
drag, startPoint x: 759, startPoint y: 523, endPoint x: 571, endPoint y: 523, distance: 188.0
click at [580, 465] on icon "Bold" at bounding box center [583, 463] width 9 height 11
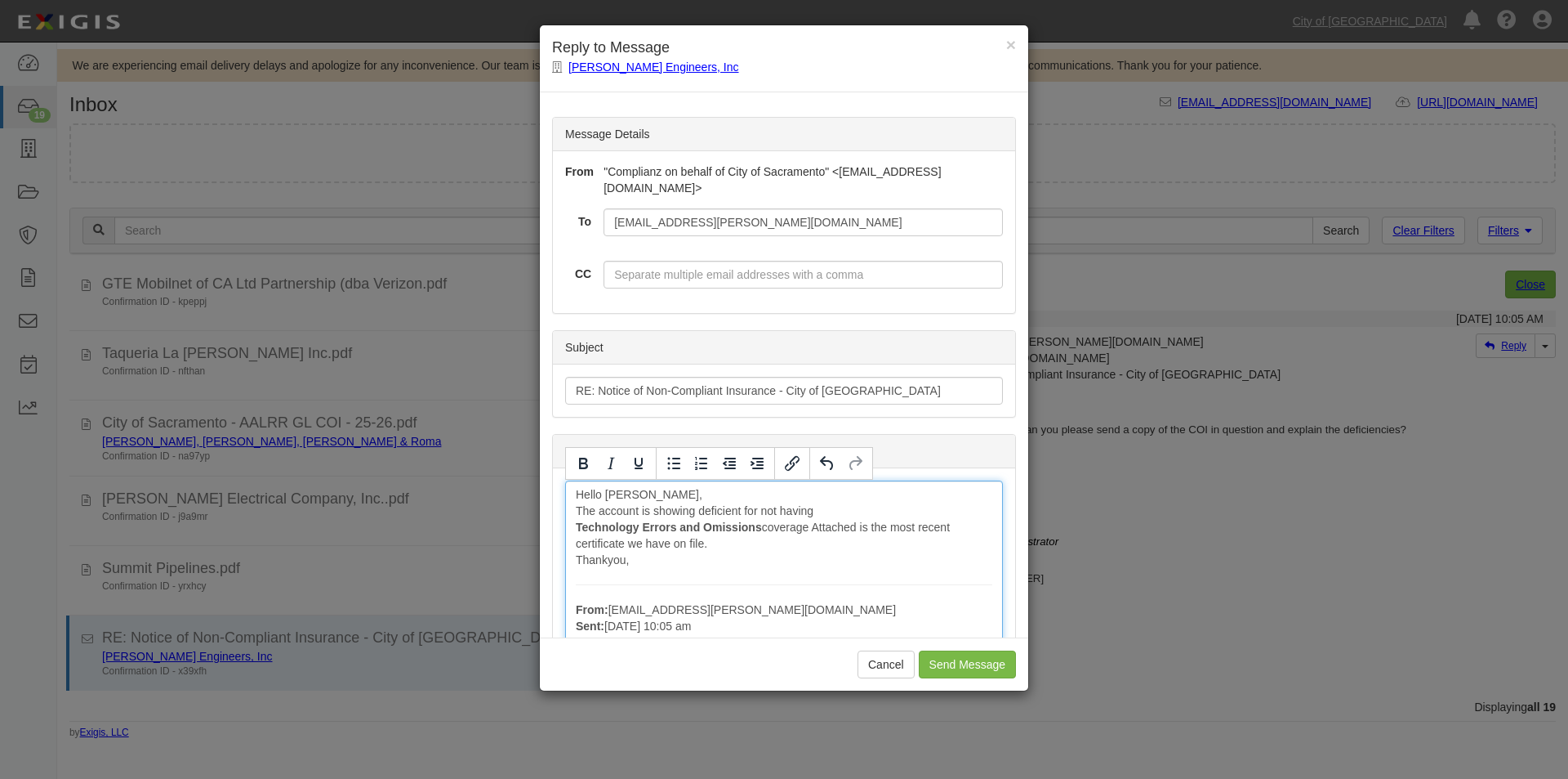
drag, startPoint x: 623, startPoint y: 544, endPoint x: 553, endPoint y: 544, distance: 70.0
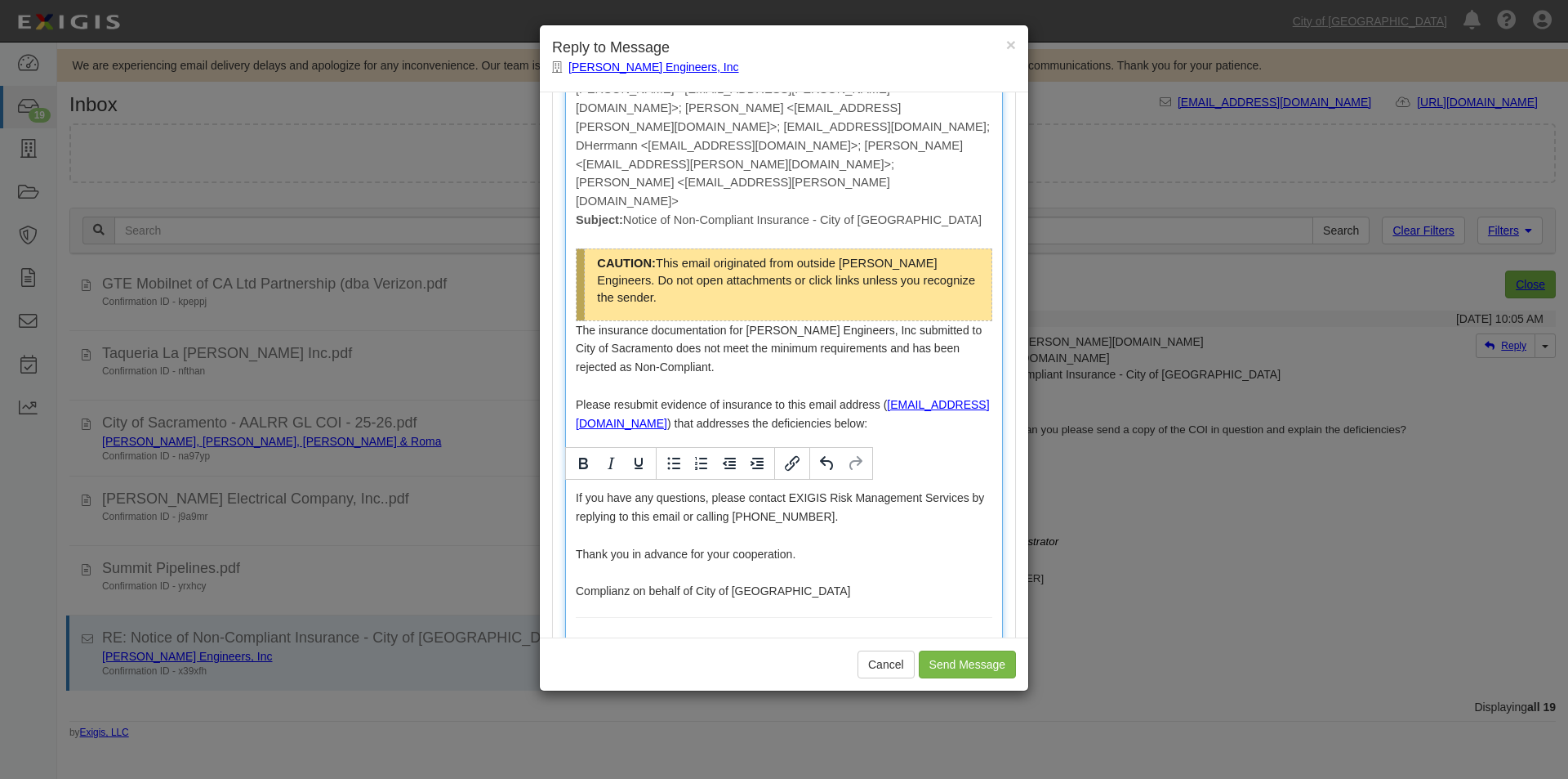
scroll to position [1337, 0]
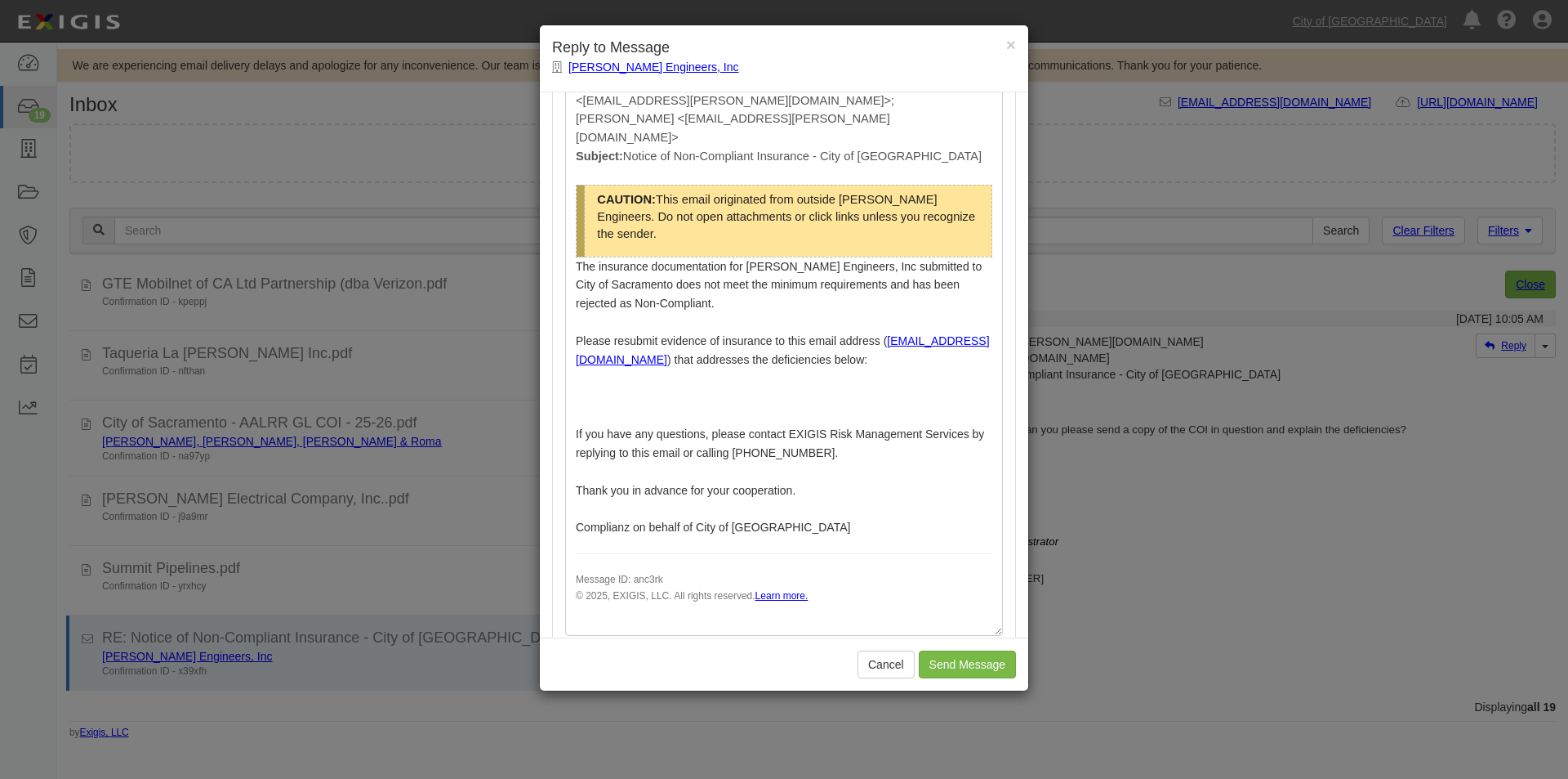
drag, startPoint x: 762, startPoint y: 531, endPoint x: 661, endPoint y: 538, distance: 101.2
drag, startPoint x: 661, startPoint y: 538, endPoint x: 633, endPoint y: 544, distance: 28.6
click at [633, 730] on div "Drop files here or click to upload" at bounding box center [784, 741] width 402 height 23
click at [960, 660] on input "Send Message" at bounding box center [968, 665] width 97 height 28
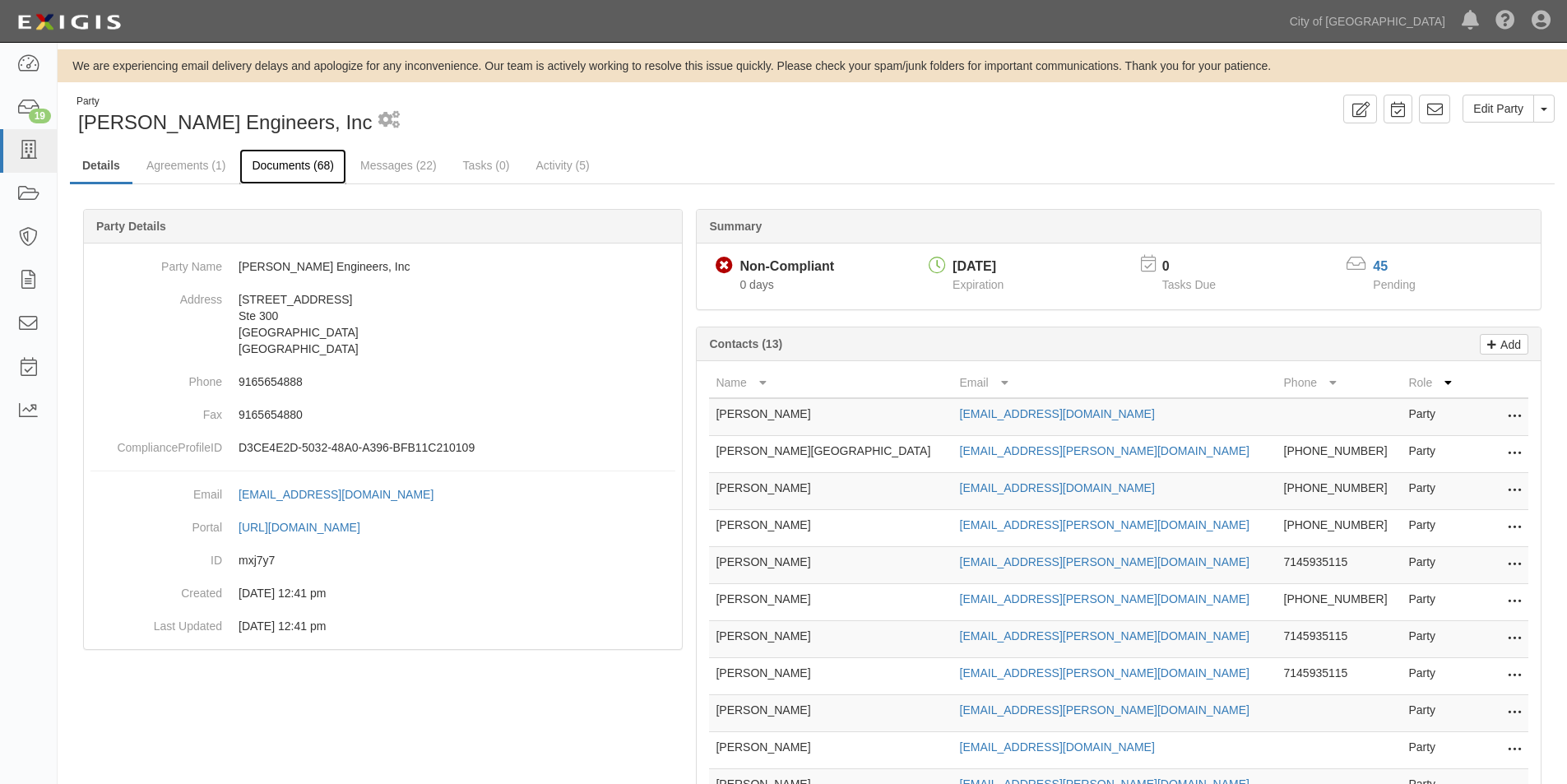
click at [283, 165] on link "Documents (68)" at bounding box center [292, 167] width 107 height 36
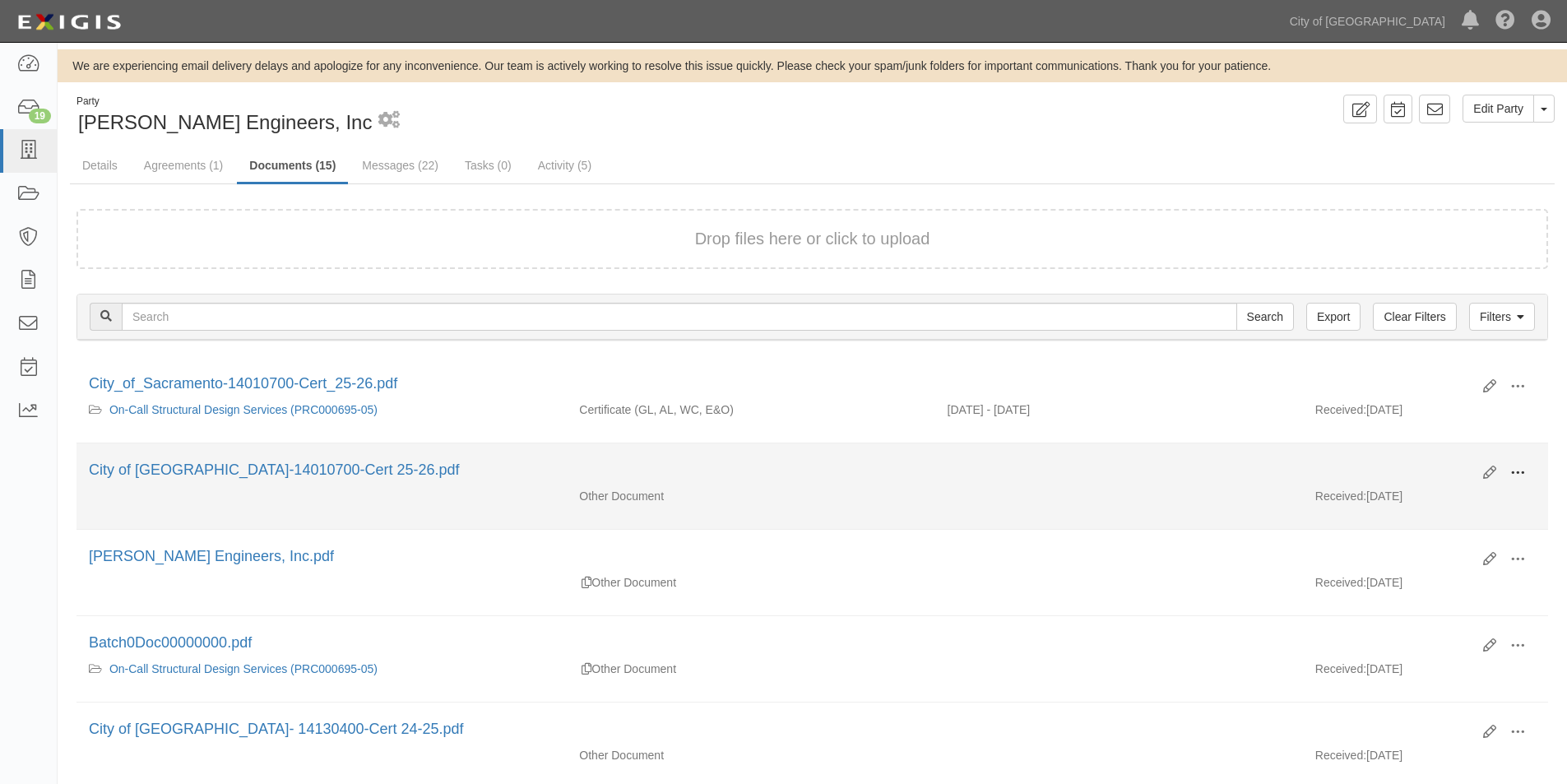
click at [1508, 467] on button at bounding box center [1517, 474] width 37 height 28
click at [1433, 500] on link "View" at bounding box center [1438, 496] width 130 height 30
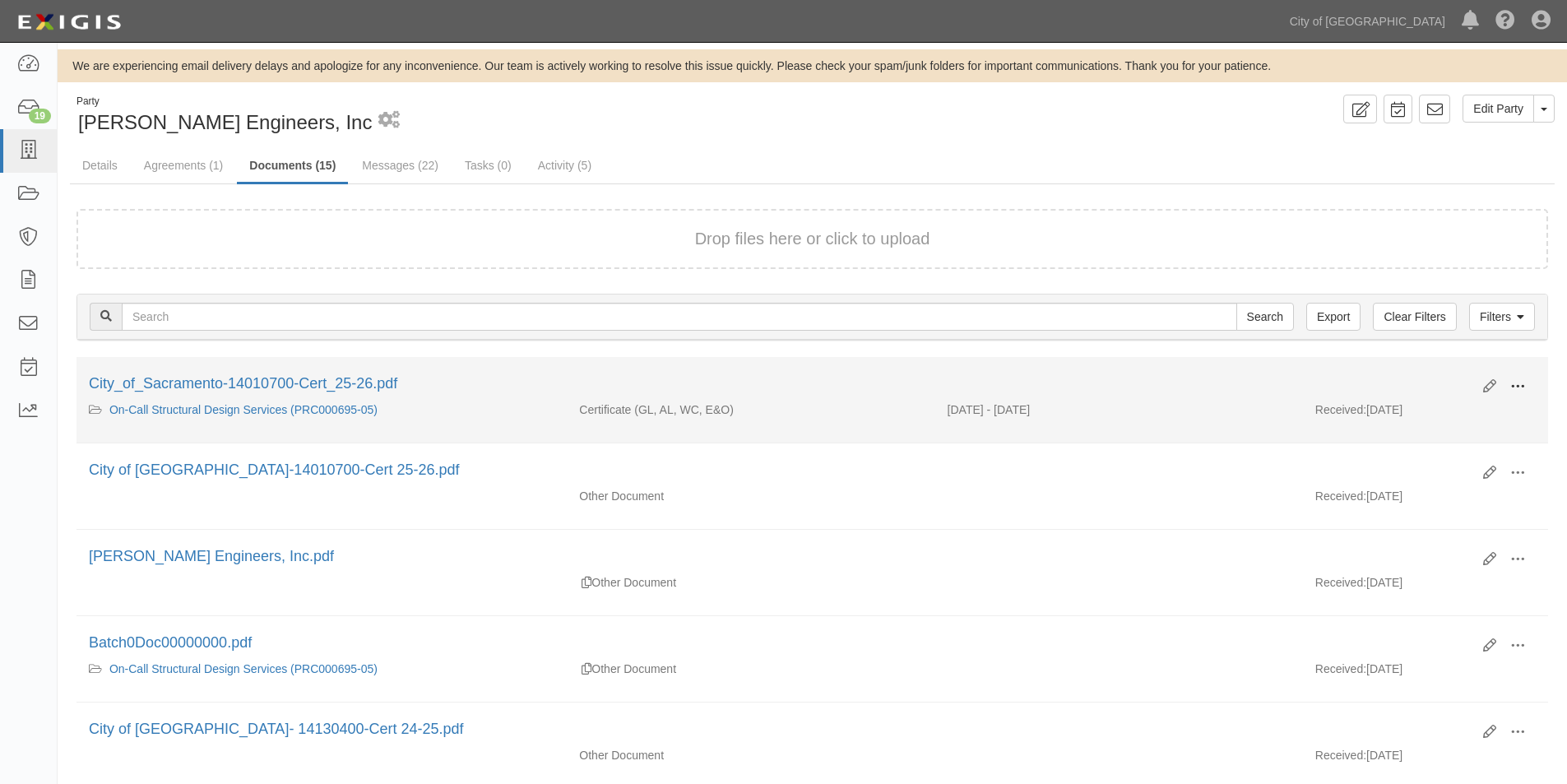
click at [1520, 387] on span at bounding box center [1518, 387] width 15 height 15
click at [1417, 417] on link "View" at bounding box center [1438, 410] width 130 height 30
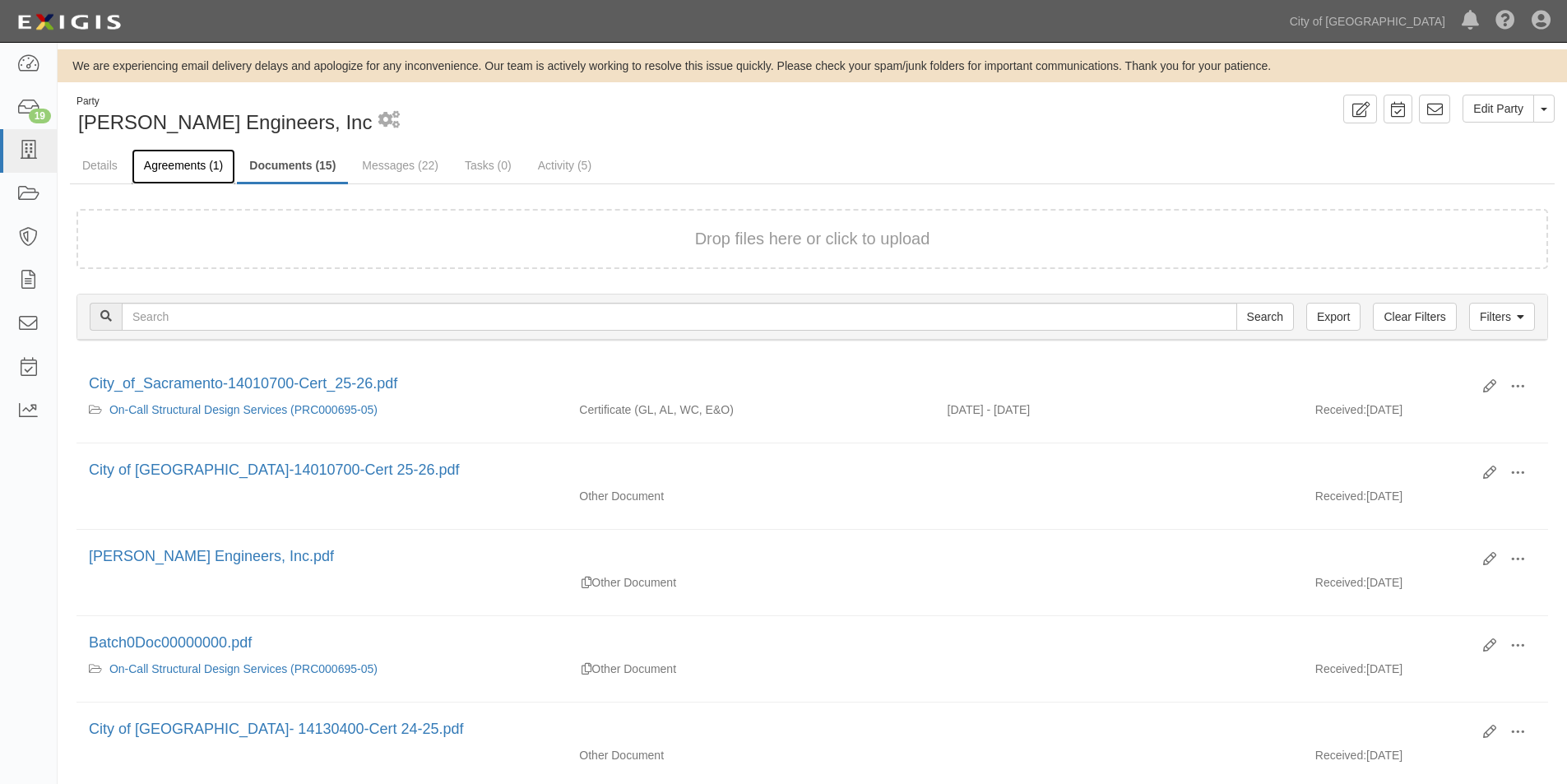
click at [197, 169] on link "Agreements (1)" at bounding box center [183, 167] width 104 height 36
click at [172, 163] on link "Agreements (1)" at bounding box center [183, 167] width 104 height 36
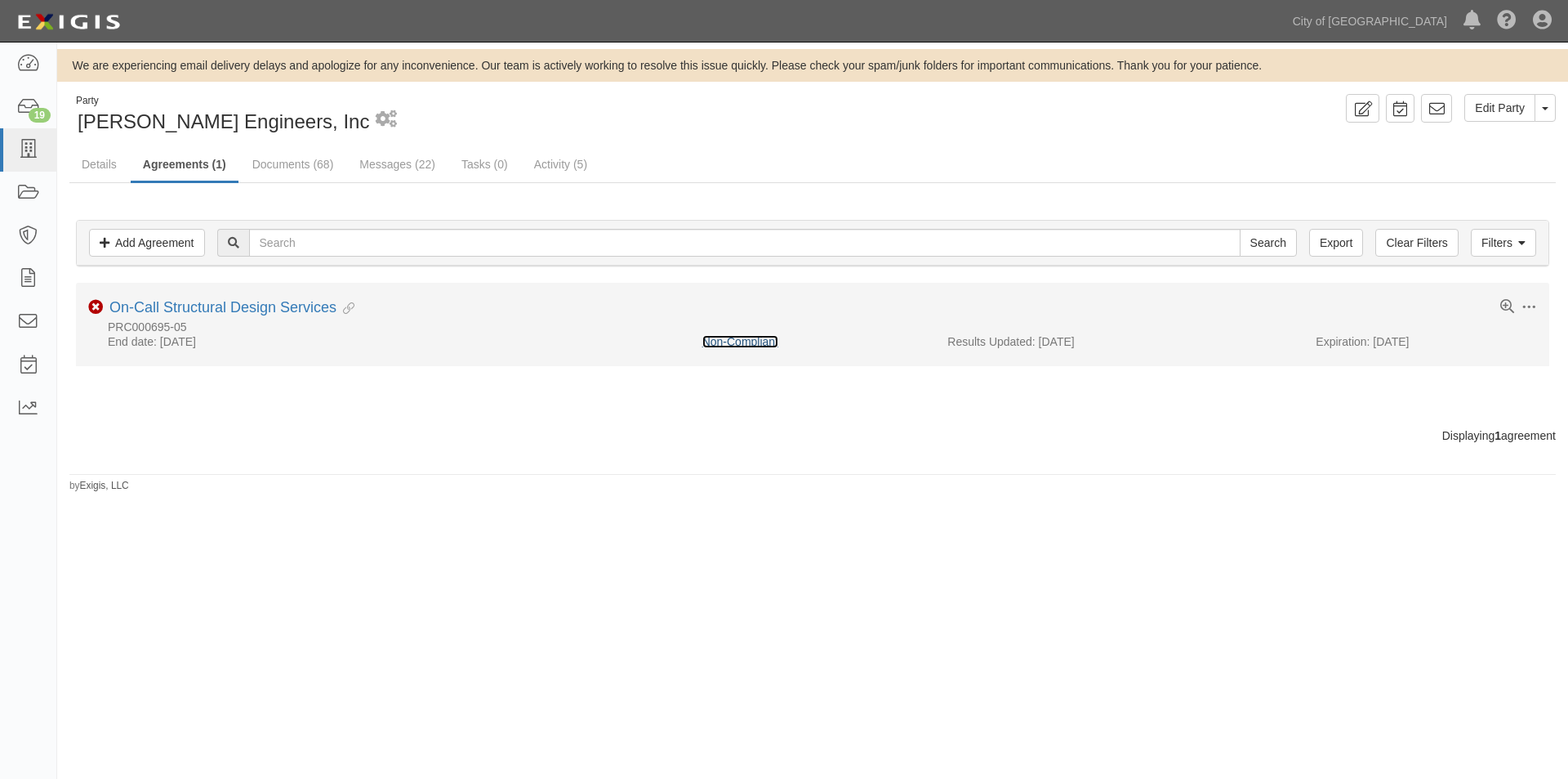
click at [739, 343] on link "Non-Compliant" at bounding box center [741, 342] width 76 height 13
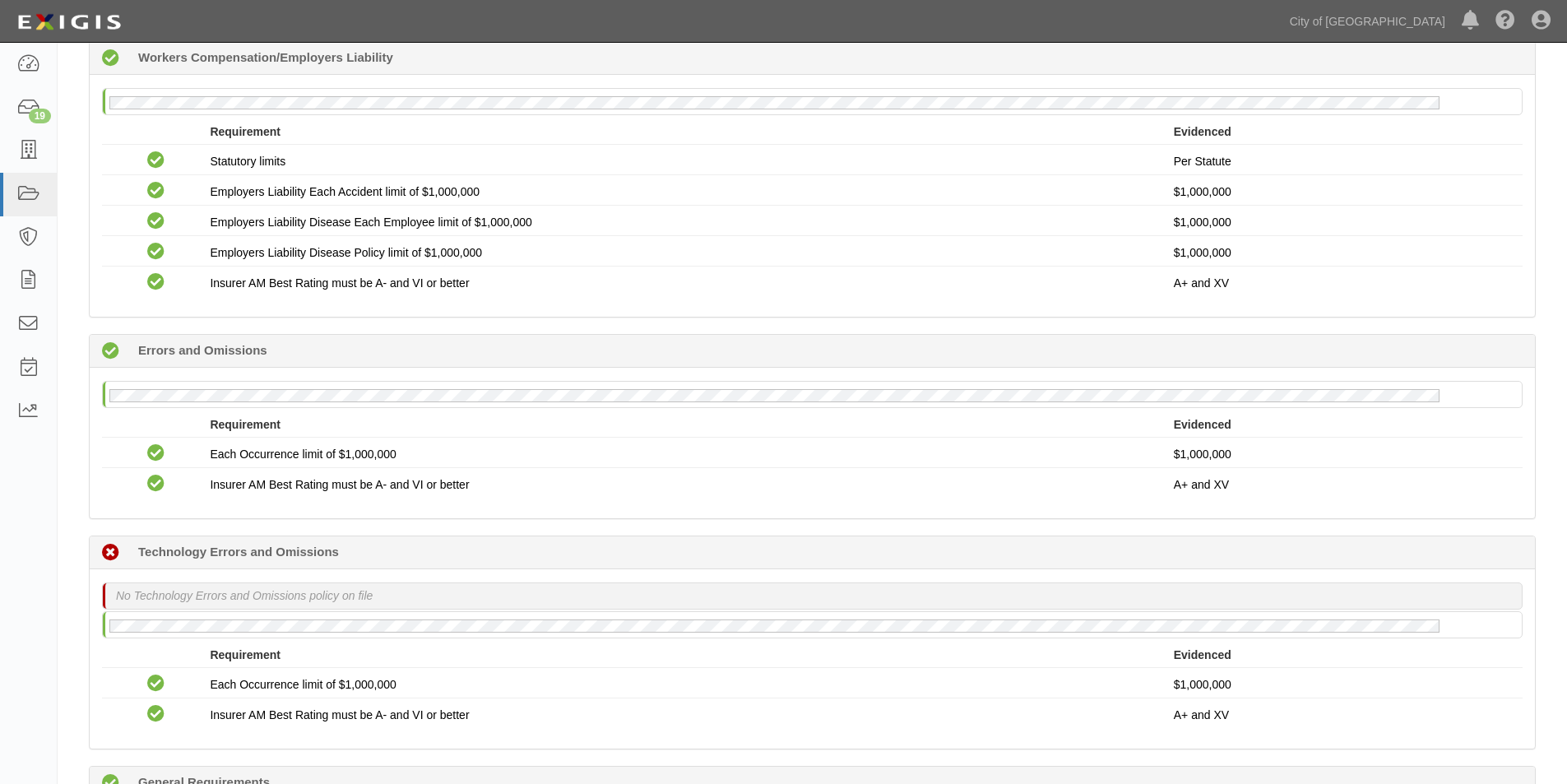
scroll to position [986, 0]
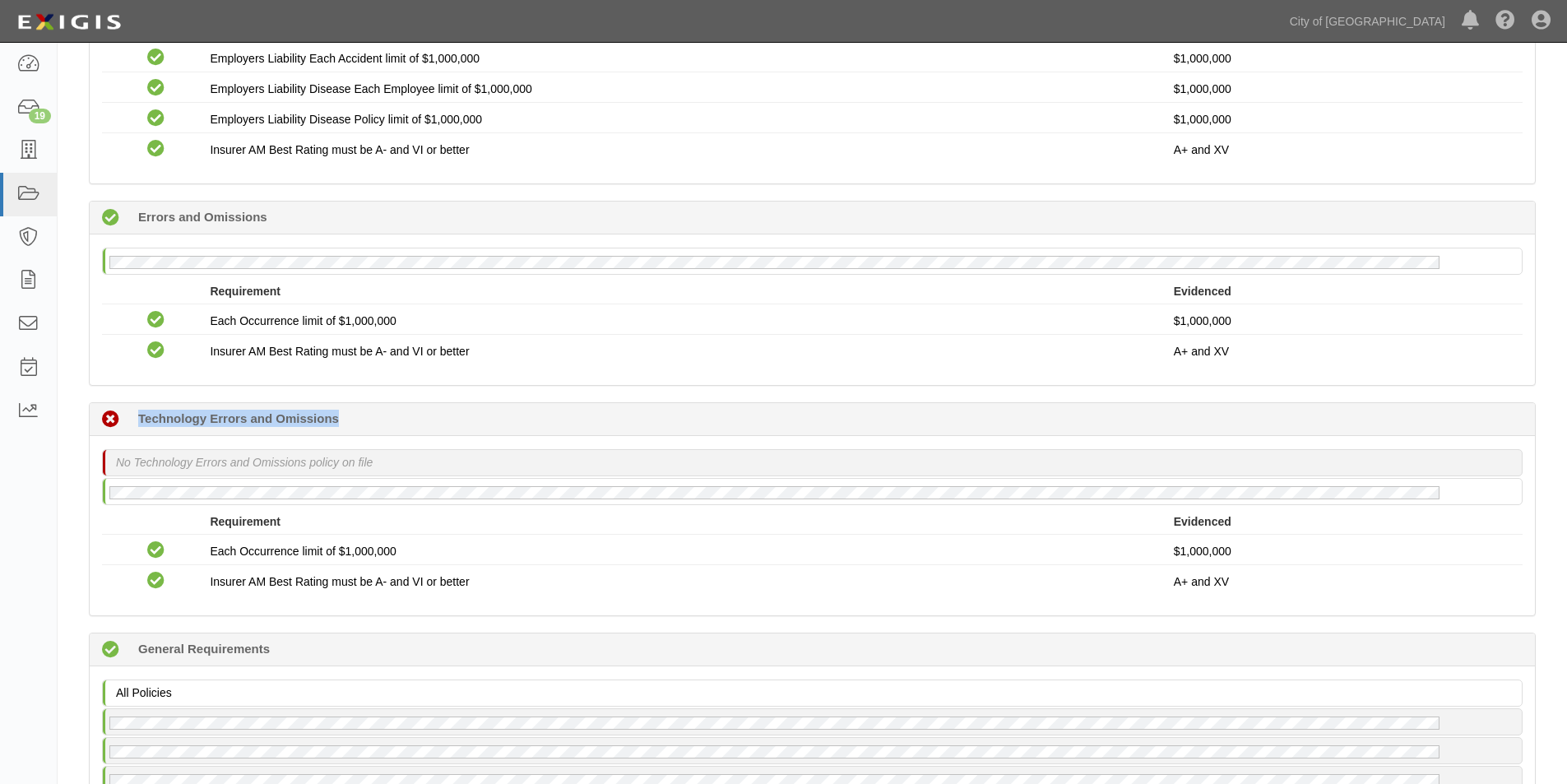
drag, startPoint x: 359, startPoint y: 414, endPoint x: 136, endPoint y: 421, distance: 223.1
click at [136, 421] on div "Non-Compliant 0 days (since [DATE]) Technology Errors and Omissions" at bounding box center [813, 419] width 1445 height 33
copy b "Technology Errors and Omissions"
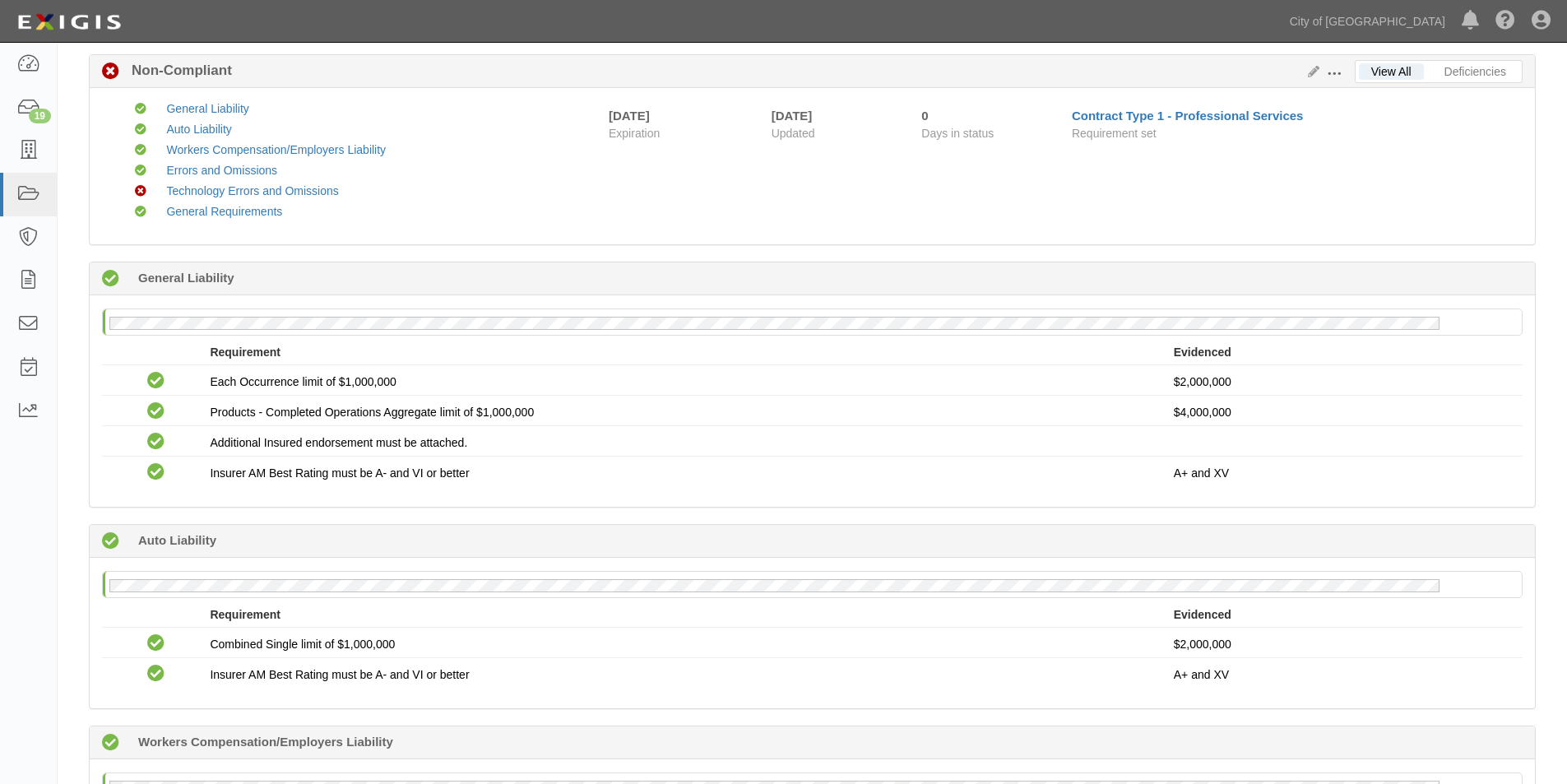
scroll to position [343, 0]
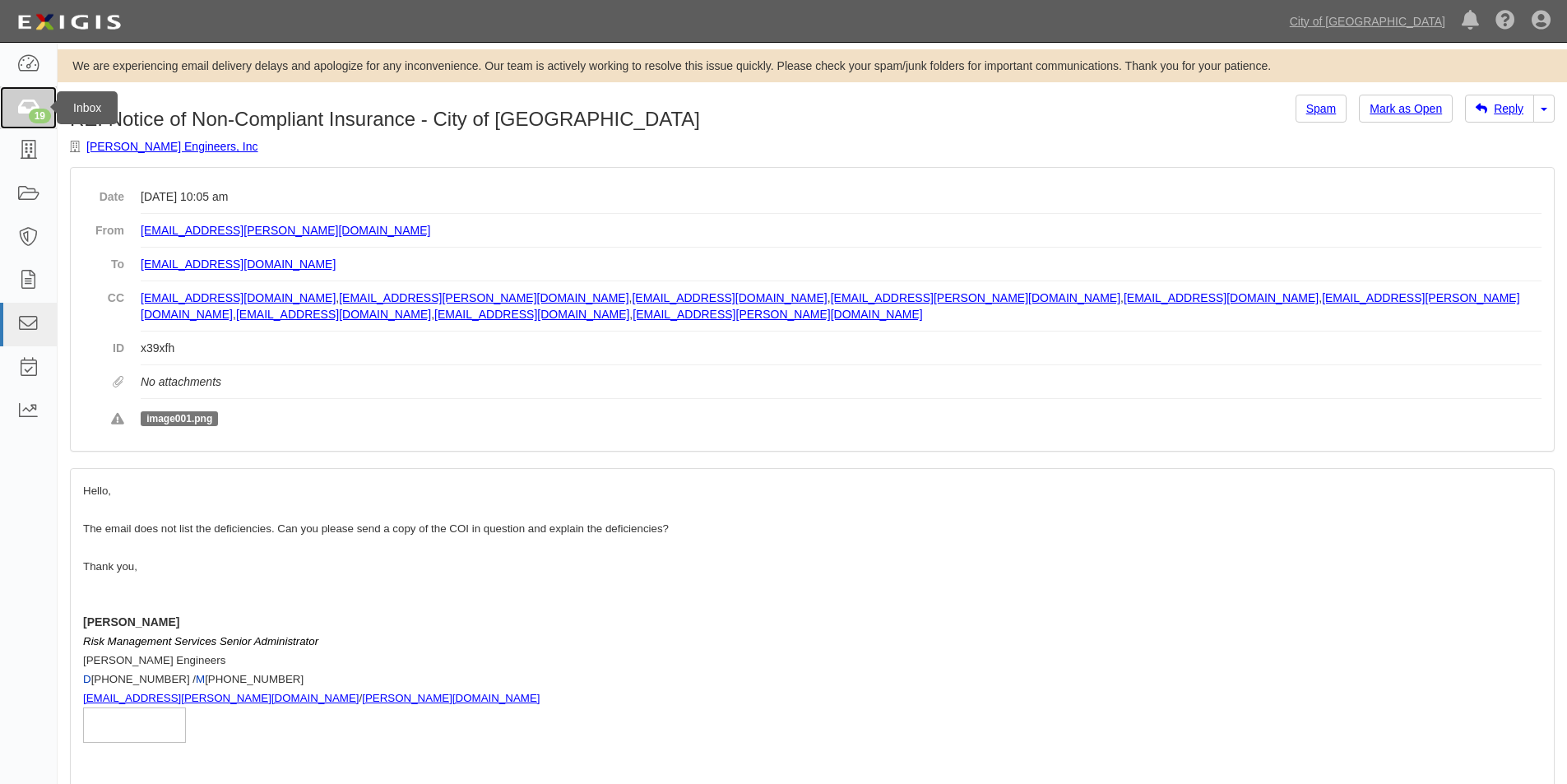
click at [22, 98] on icon at bounding box center [28, 108] width 23 height 19
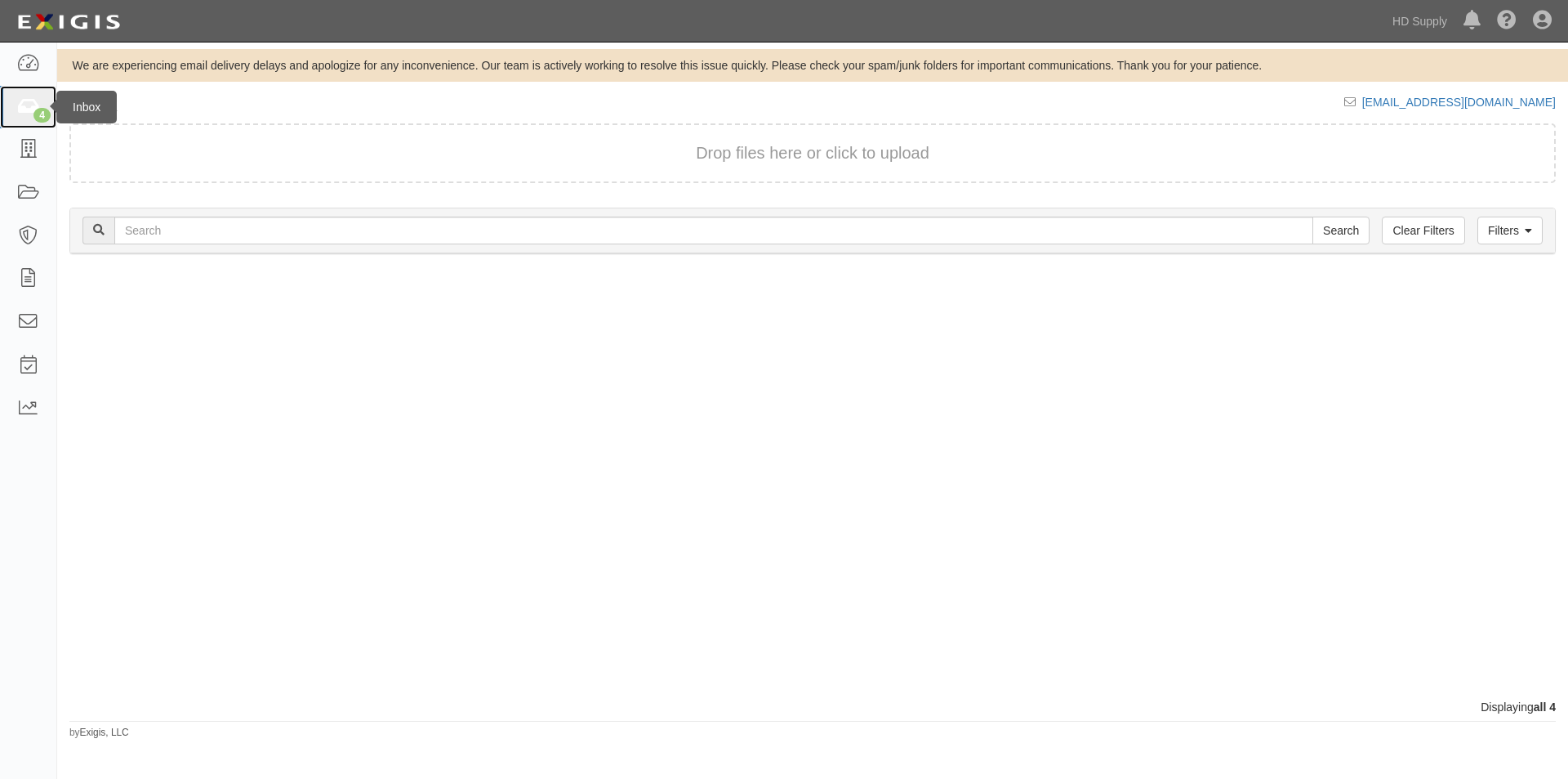
click at [32, 107] on icon at bounding box center [28, 107] width 23 height 19
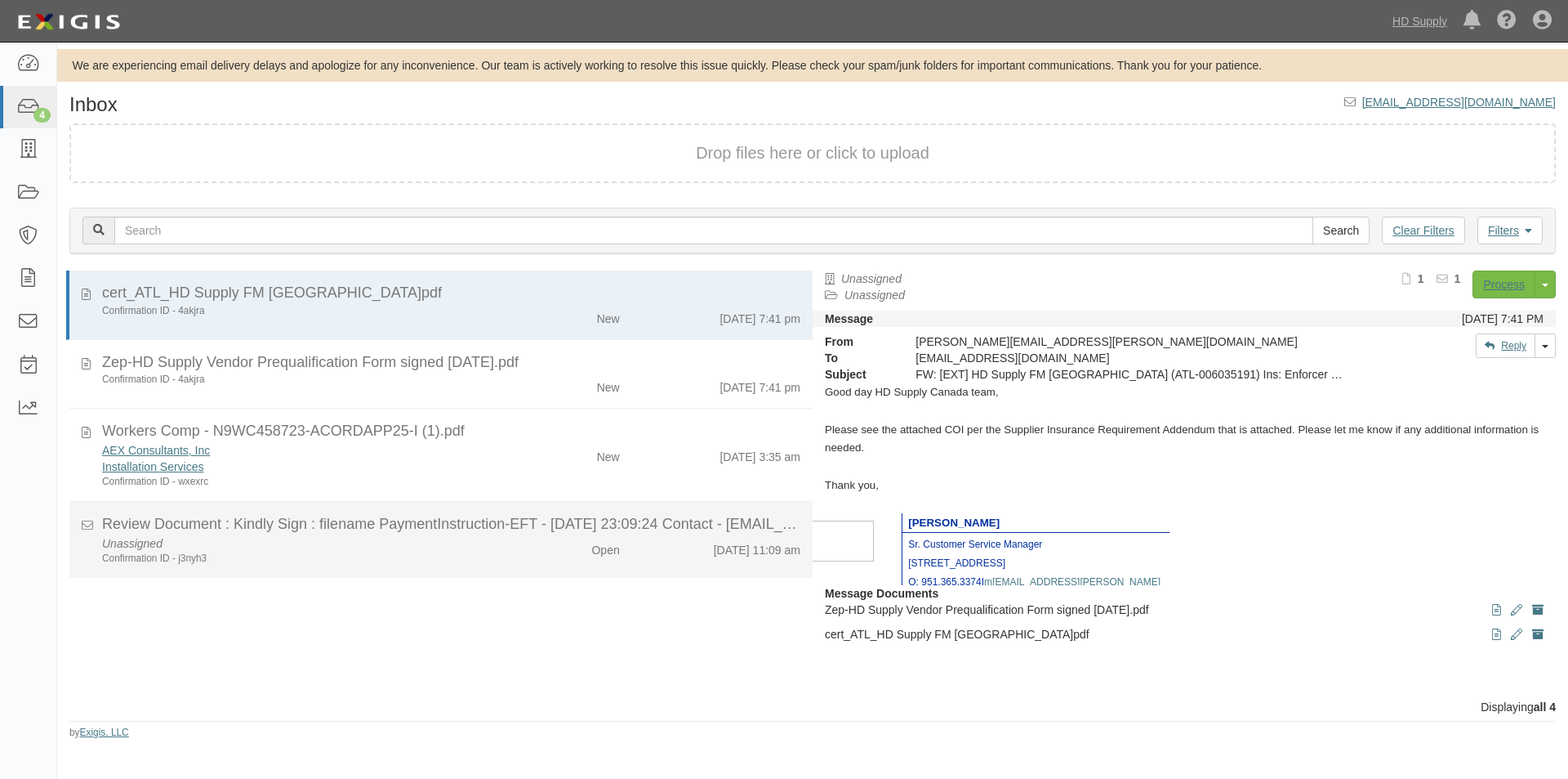
click at [241, 541] on div "Unassigned Confirmation ID - j3nyh3" at bounding box center [301, 550] width 422 height 30
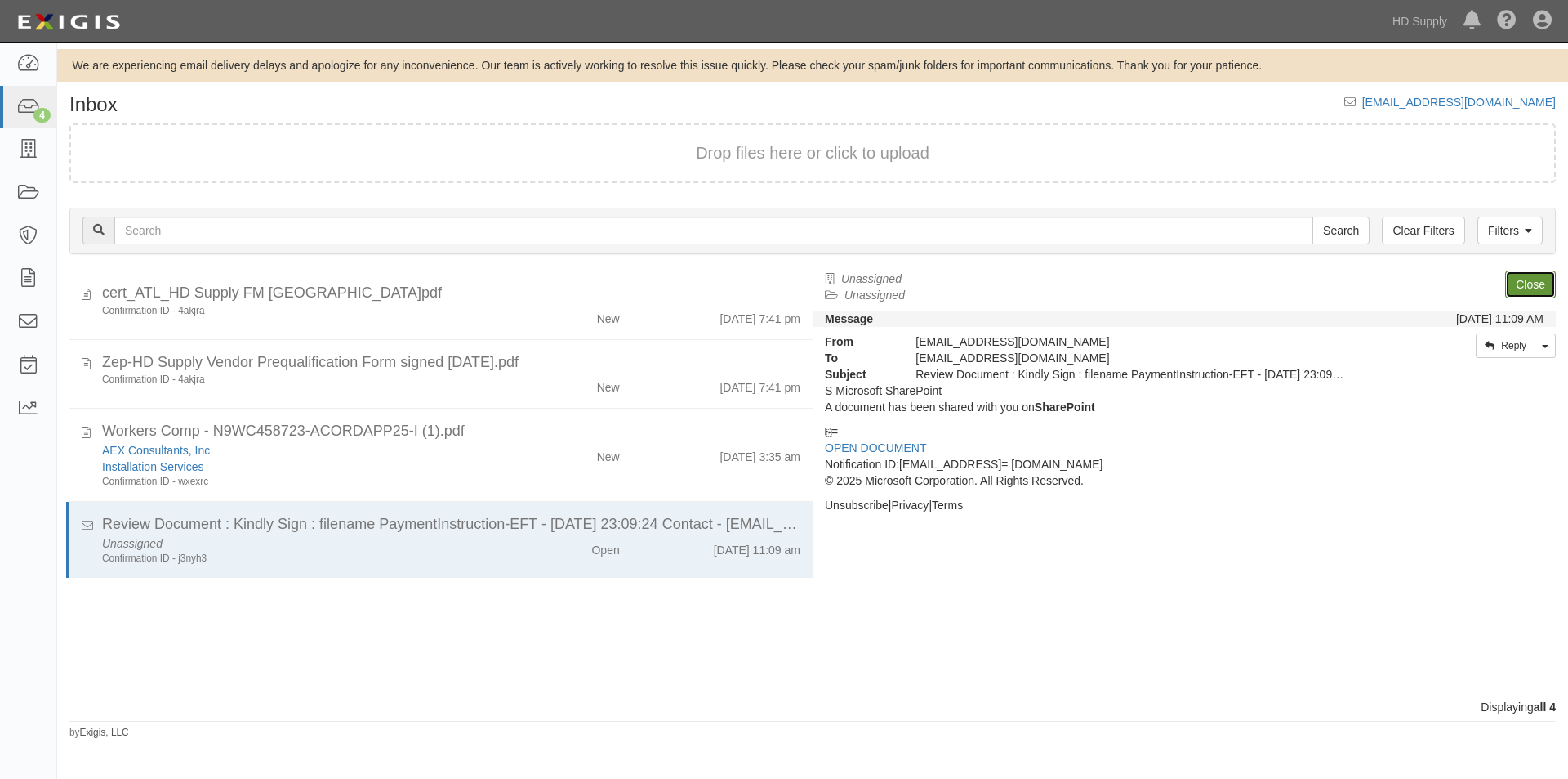
click at [1533, 281] on link "Close" at bounding box center [1531, 285] width 50 height 28
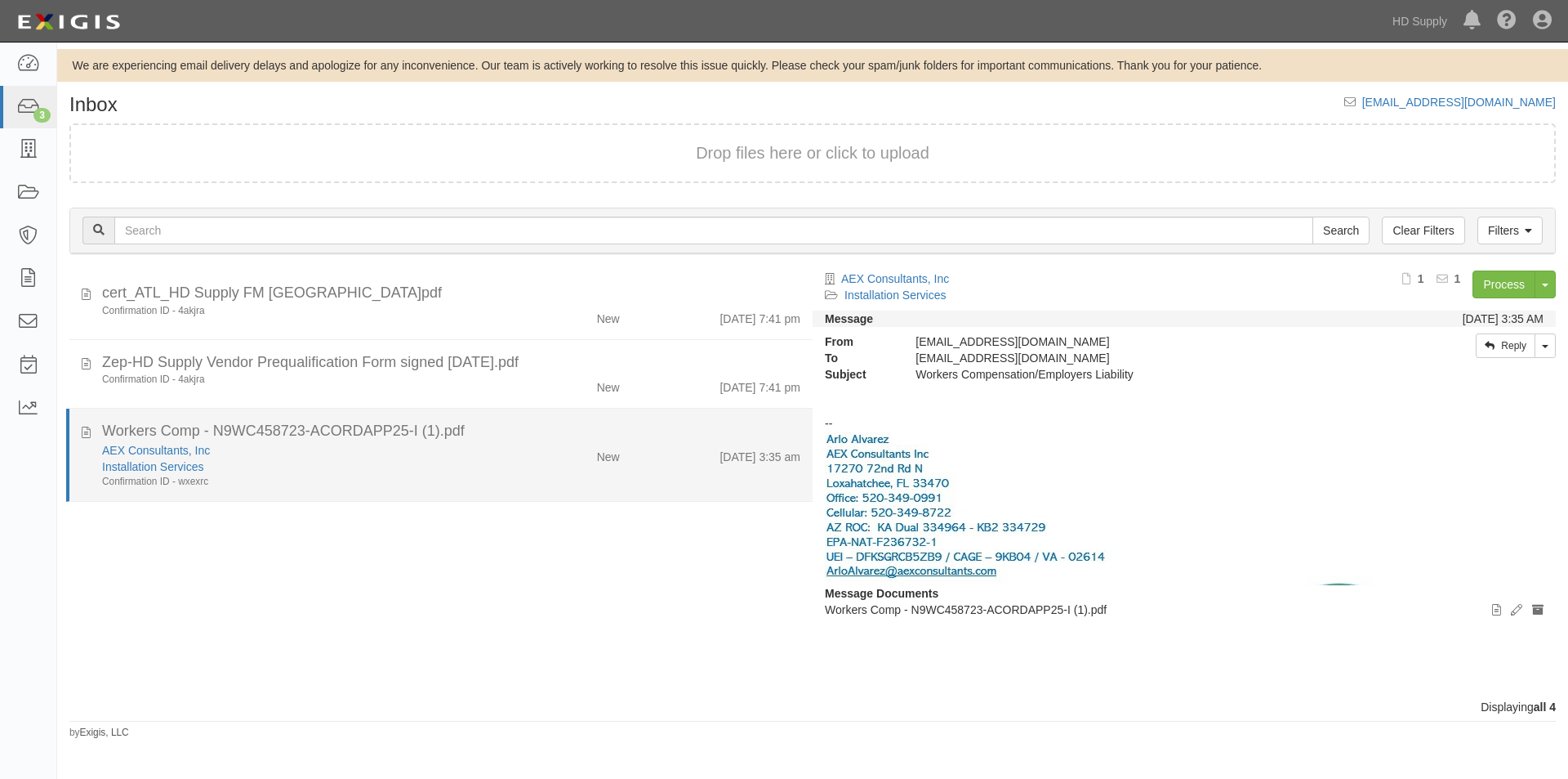
click at [318, 452] on div "AEX Consultants, Inc" at bounding box center [301, 450] width 397 height 17
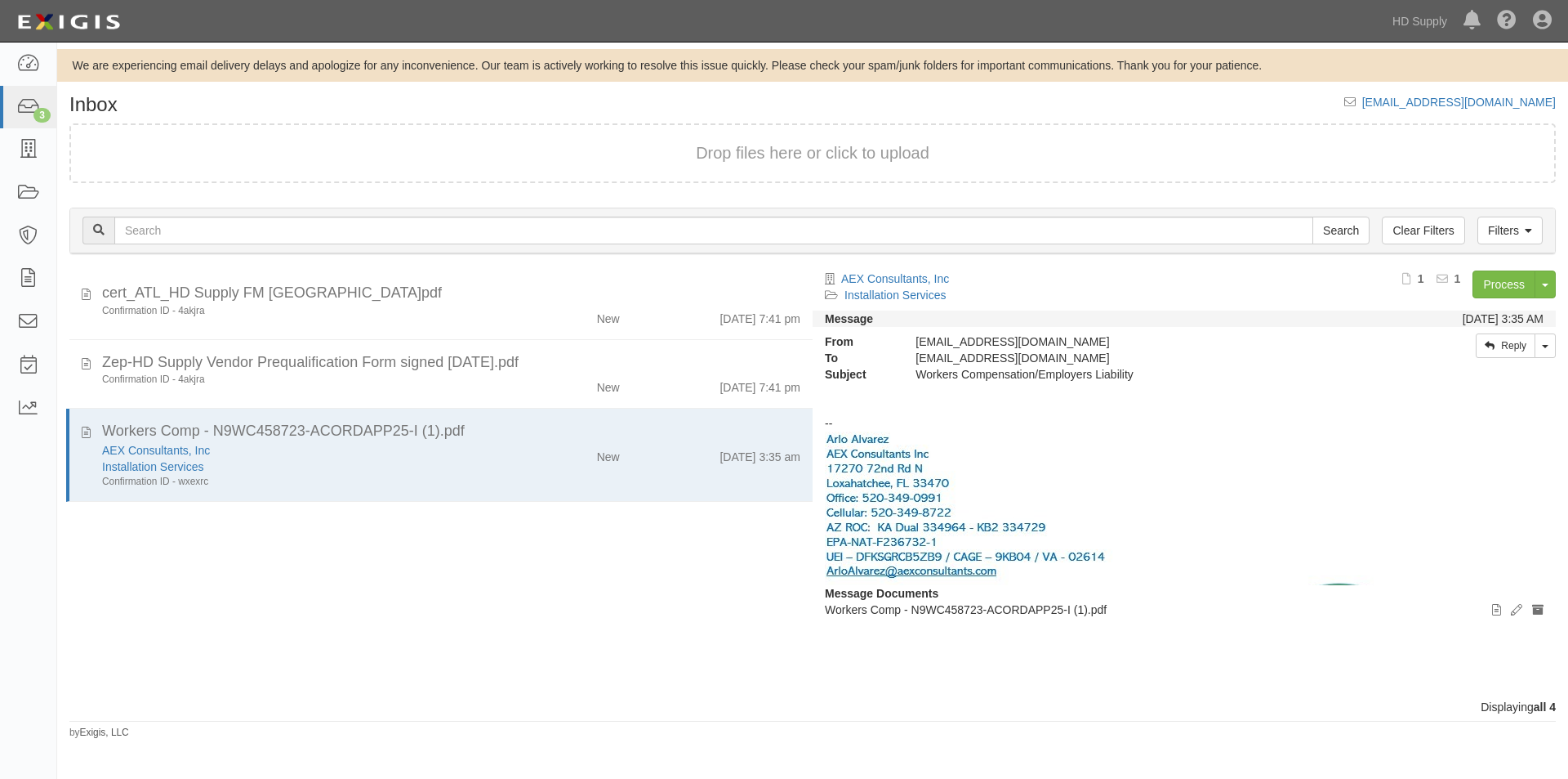
click at [344, 610] on div "cert_ATL_HD Supply FM [GEOGRAPHIC_DATA]pdf Confirmation ID - 4akjra New [DATE] …" at bounding box center [435, 485] width 756 height 428
click at [154, 611] on div "cert_ATL_HD Supply FM [GEOGRAPHIC_DATA]pdf Confirmation ID - 4akjra New [DATE] …" at bounding box center [435, 485] width 756 height 428
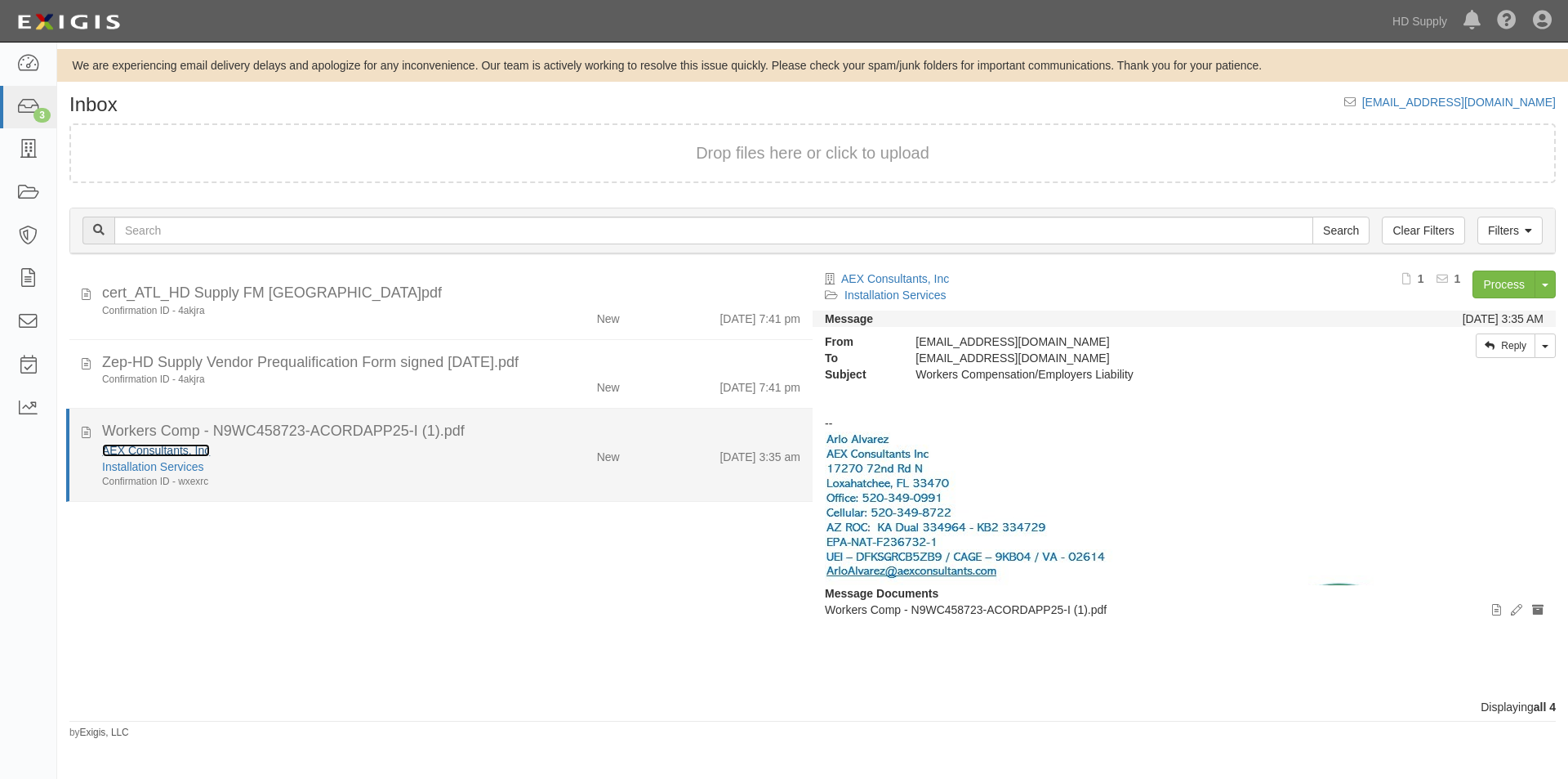
click at [150, 452] on link "AEX Consultants, Inc" at bounding box center [156, 450] width 108 height 13
click at [88, 435] on icon at bounding box center [87, 429] width 9 height 18
click at [295, 475] on div "Confirmation ID - wxexrc" at bounding box center [301, 481] width 397 height 14
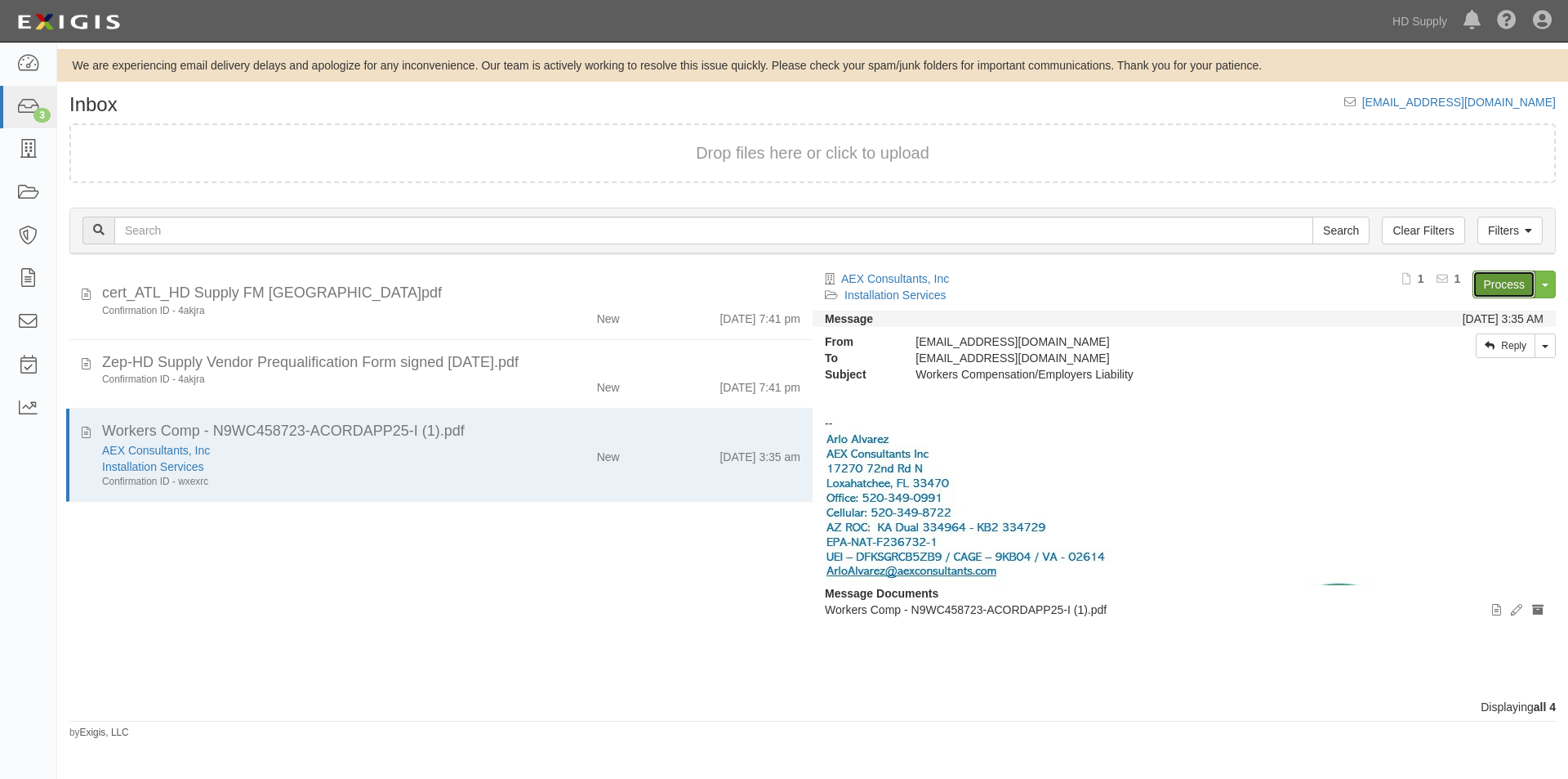
click at [1492, 289] on link "Process" at bounding box center [1505, 285] width 63 height 28
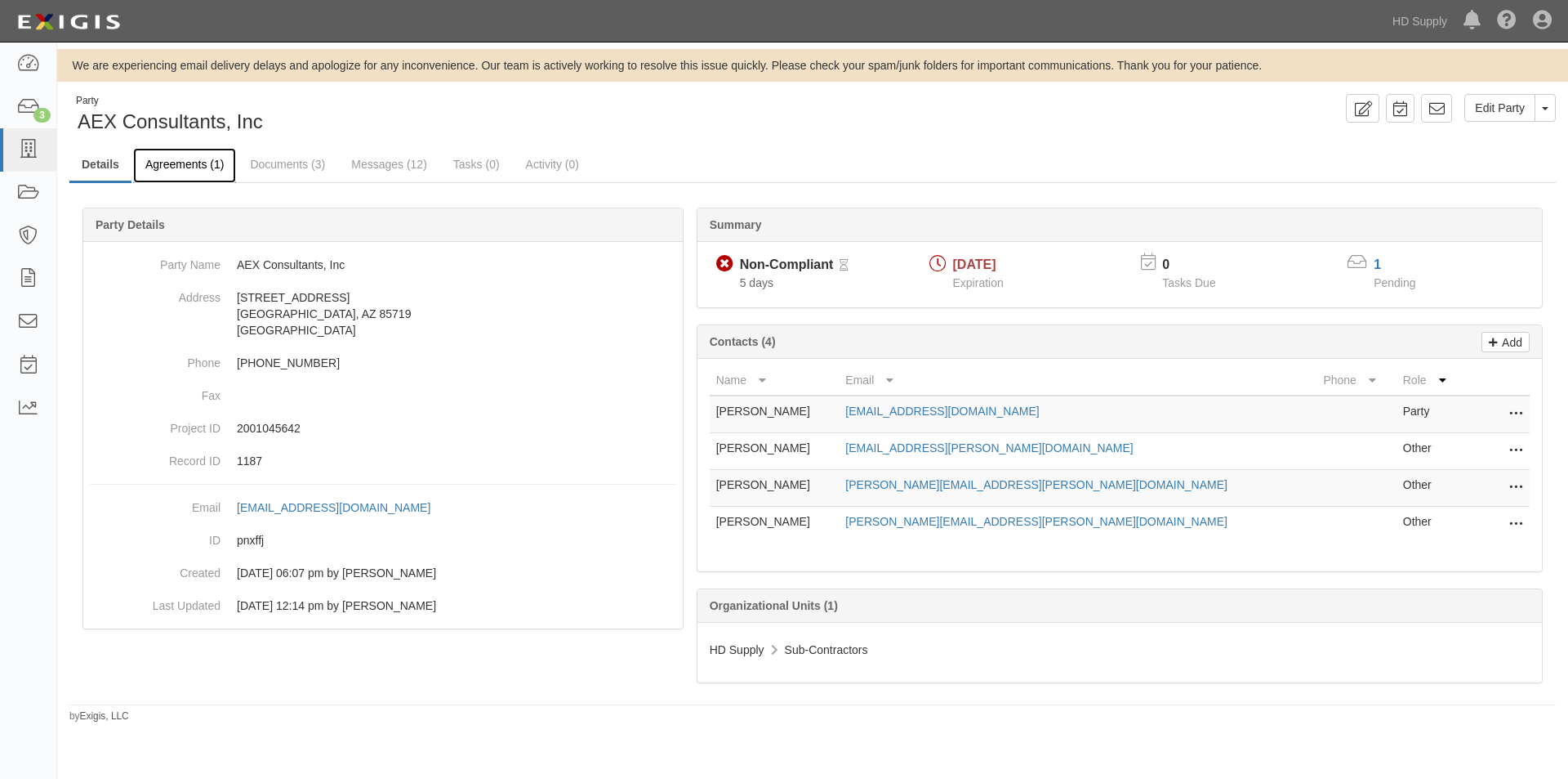
click at [202, 168] on link "Agreements (1)" at bounding box center [184, 166] width 103 height 35
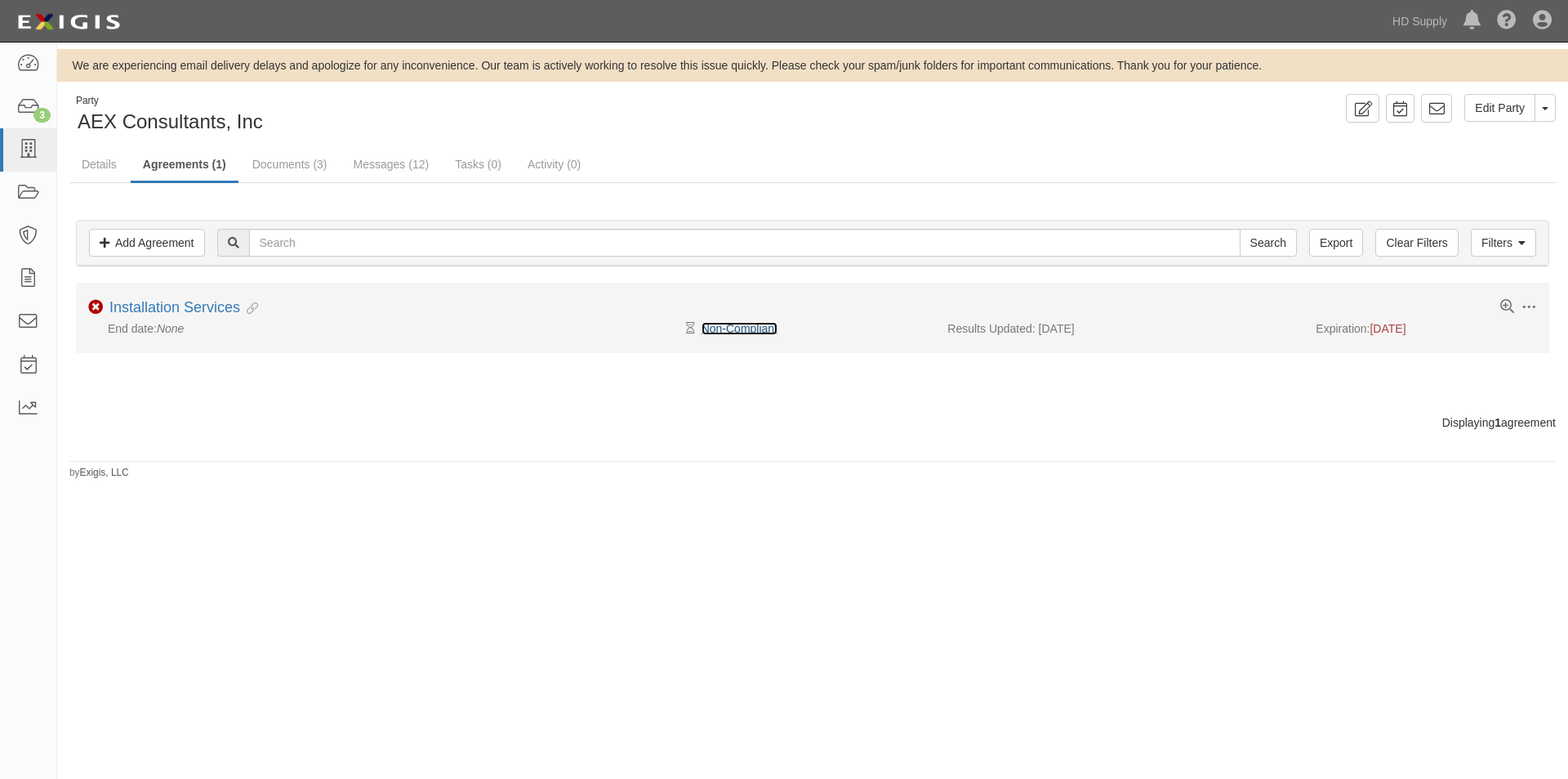
click at [743, 332] on link "Non-Compliant" at bounding box center [740, 329] width 76 height 13
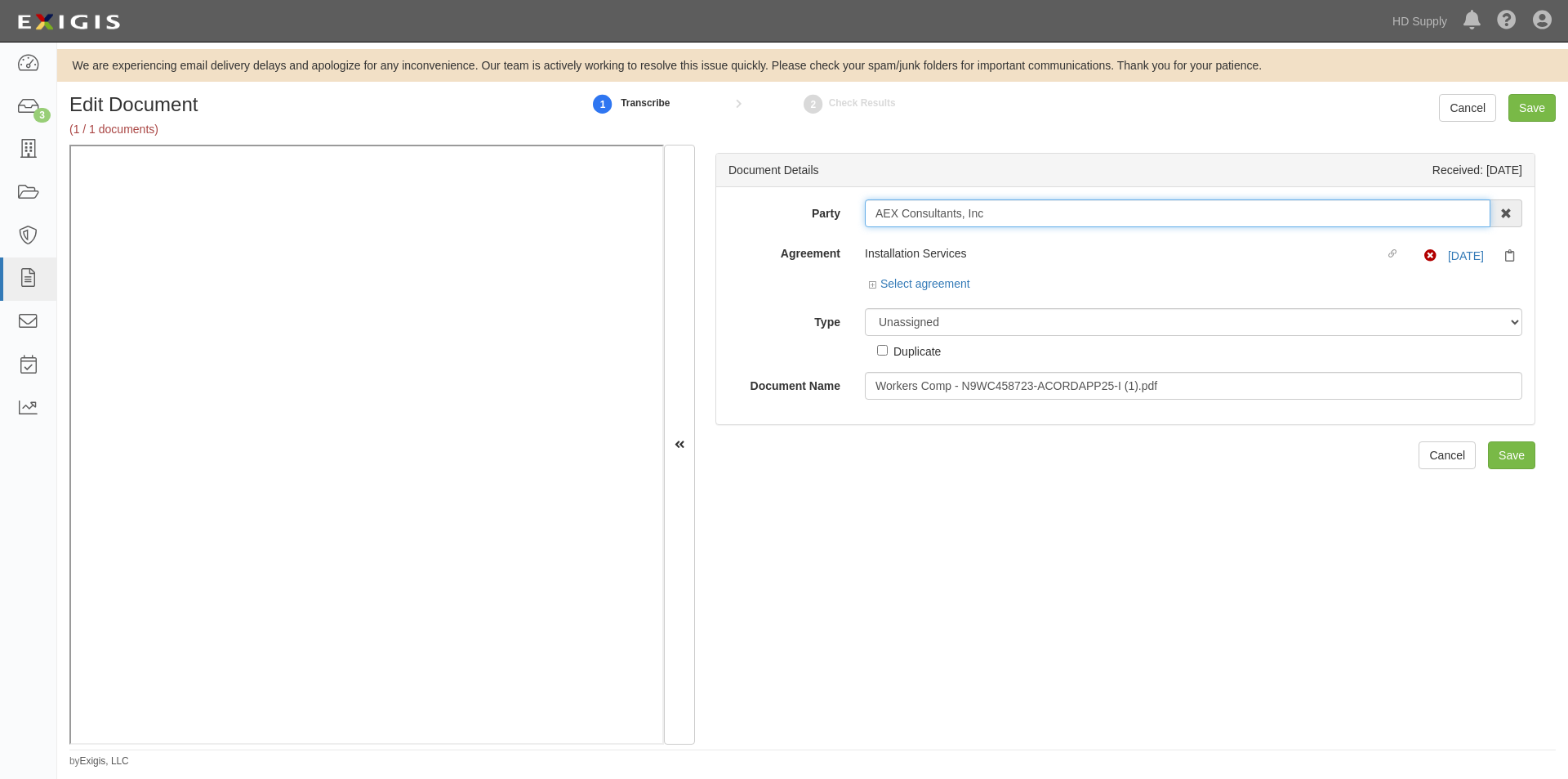
drag, startPoint x: 999, startPoint y: 211, endPoint x: 852, endPoint y: 223, distance: 147.5
click at [852, 223] on div "AEX Consultants, Inc 1888 MILLS 1888 MILLS - IMPORT 2 PATRICIA 12 2XL CORPORATI…" at bounding box center [1193, 213] width 682 height 28
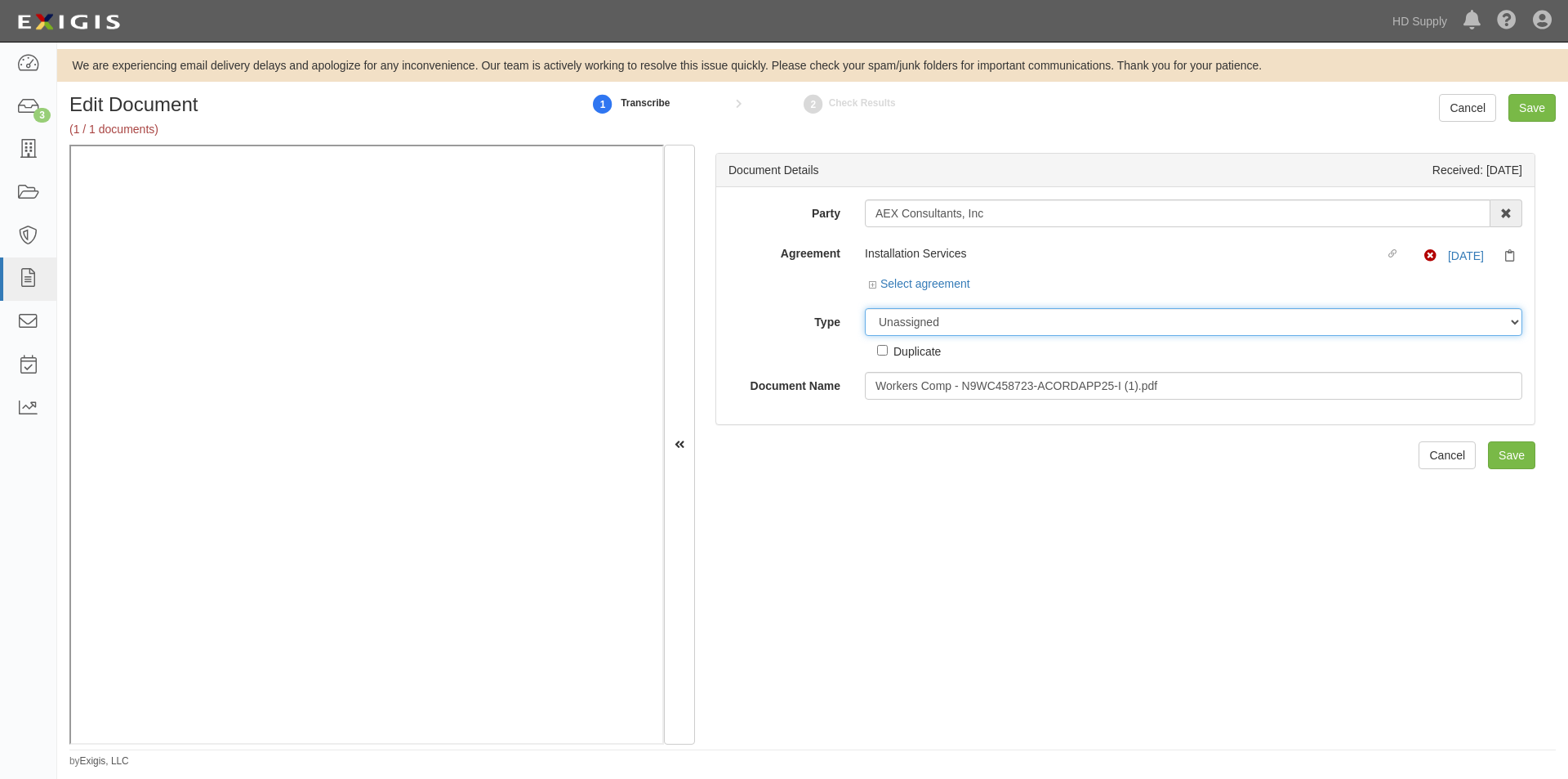
click at [1055, 319] on select "Unassigned Binder Cancellation Notice Certificate Contract Endorsement Insuranc…" at bounding box center [1194, 322] width 658 height 28
select select "CertificateDetail"
click at [865, 308] on select "Unassigned Binder Cancellation Notice Certificate Contract Endorsement Insuranc…" at bounding box center [1194, 322] width 658 height 28
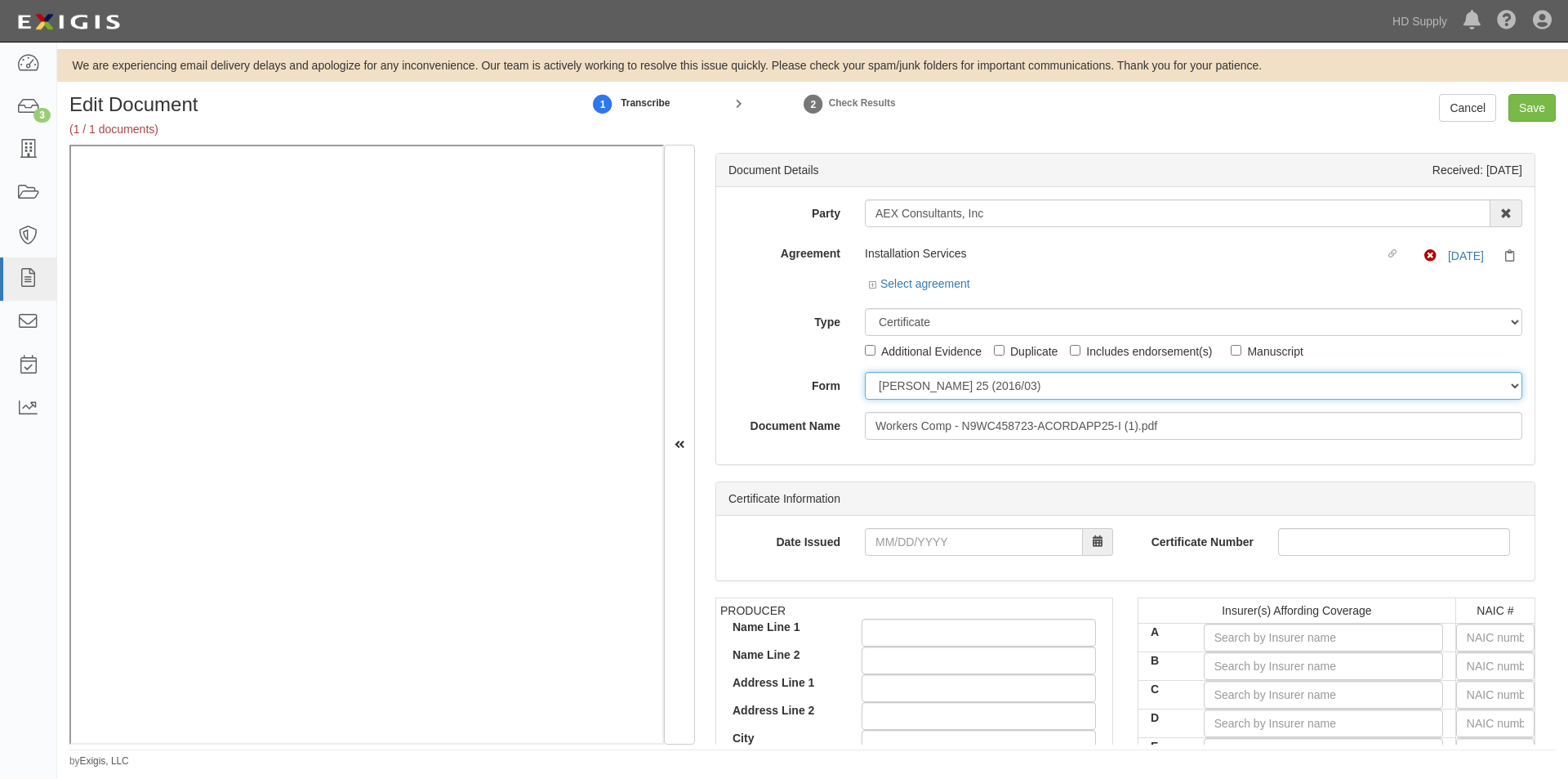
click at [898, 395] on select "ACORD 25 (2016/03) ACORD 101 ACORD 855 NY (2014/05) General" at bounding box center [1194, 385] width 658 height 28
select select "GeneralFormDetail"
click at [865, 371] on select "ACORD 25 (2016/03) ACORD 101 ACORD 855 NY (2014/05) General" at bounding box center [1194, 385] width 658 height 28
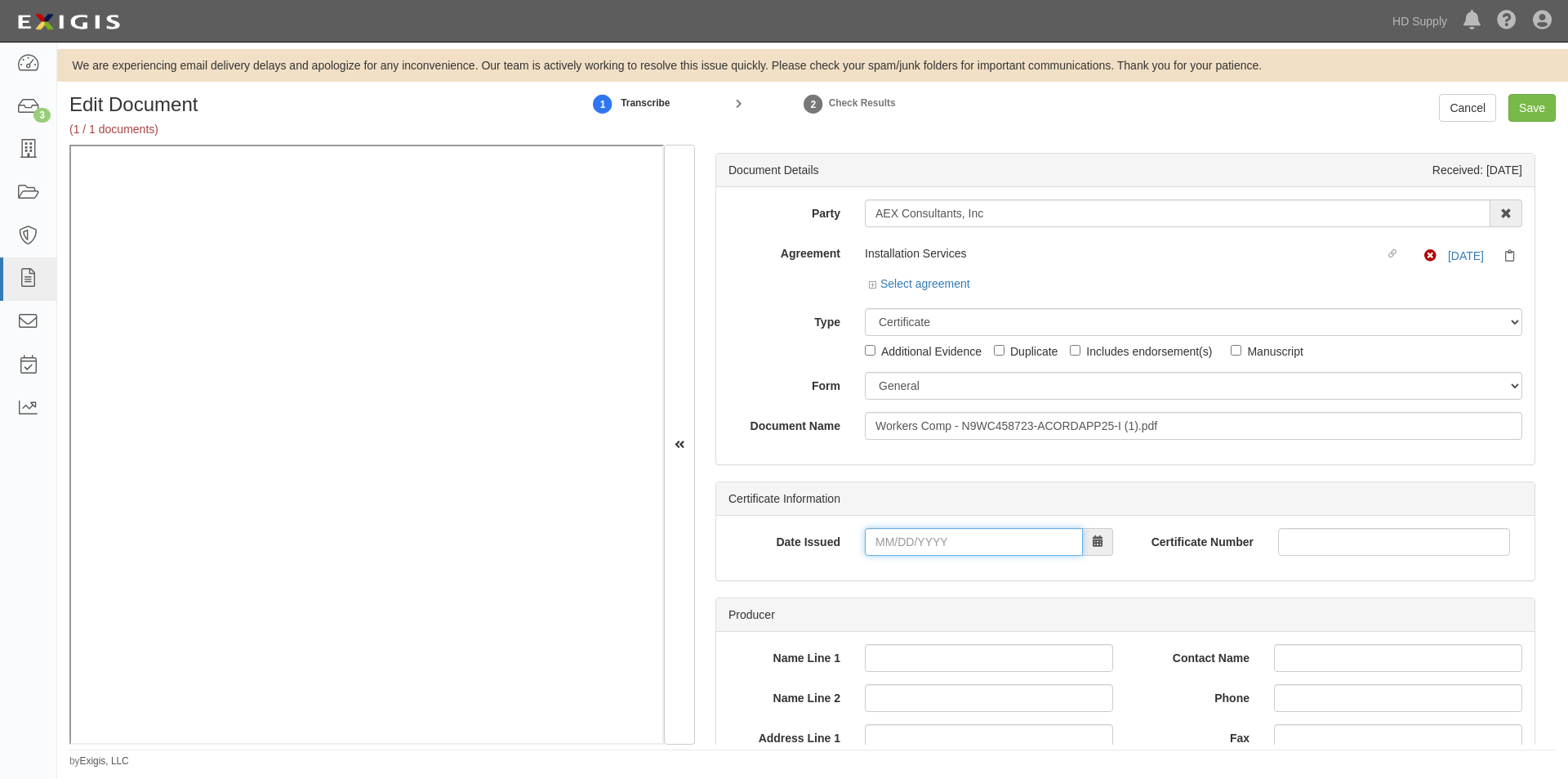
click at [906, 547] on input "Date Issued" at bounding box center [974, 542] width 218 height 28
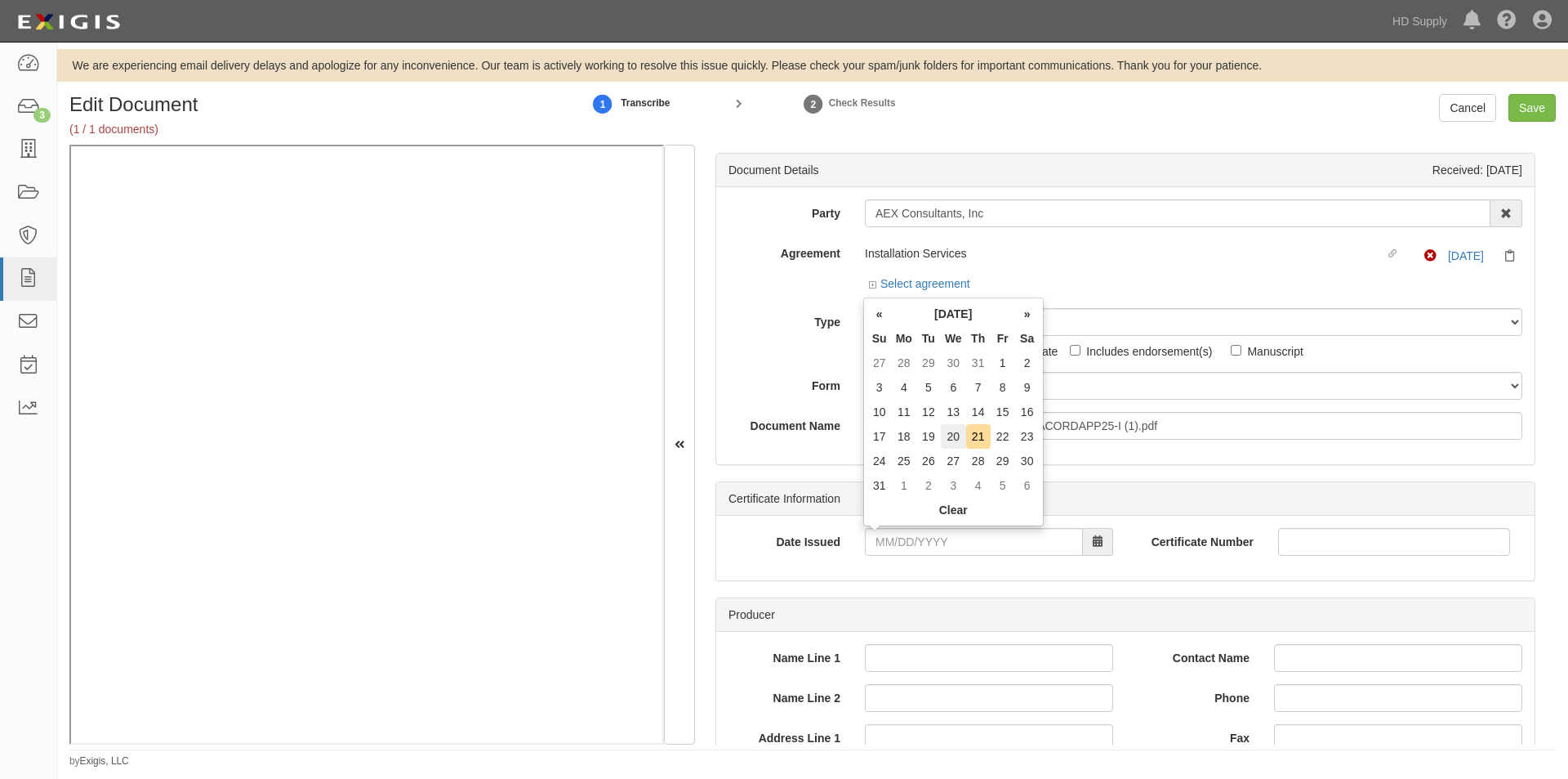
click at [952, 434] on td "20" at bounding box center [953, 437] width 25 height 24
type input "08/20/2025"
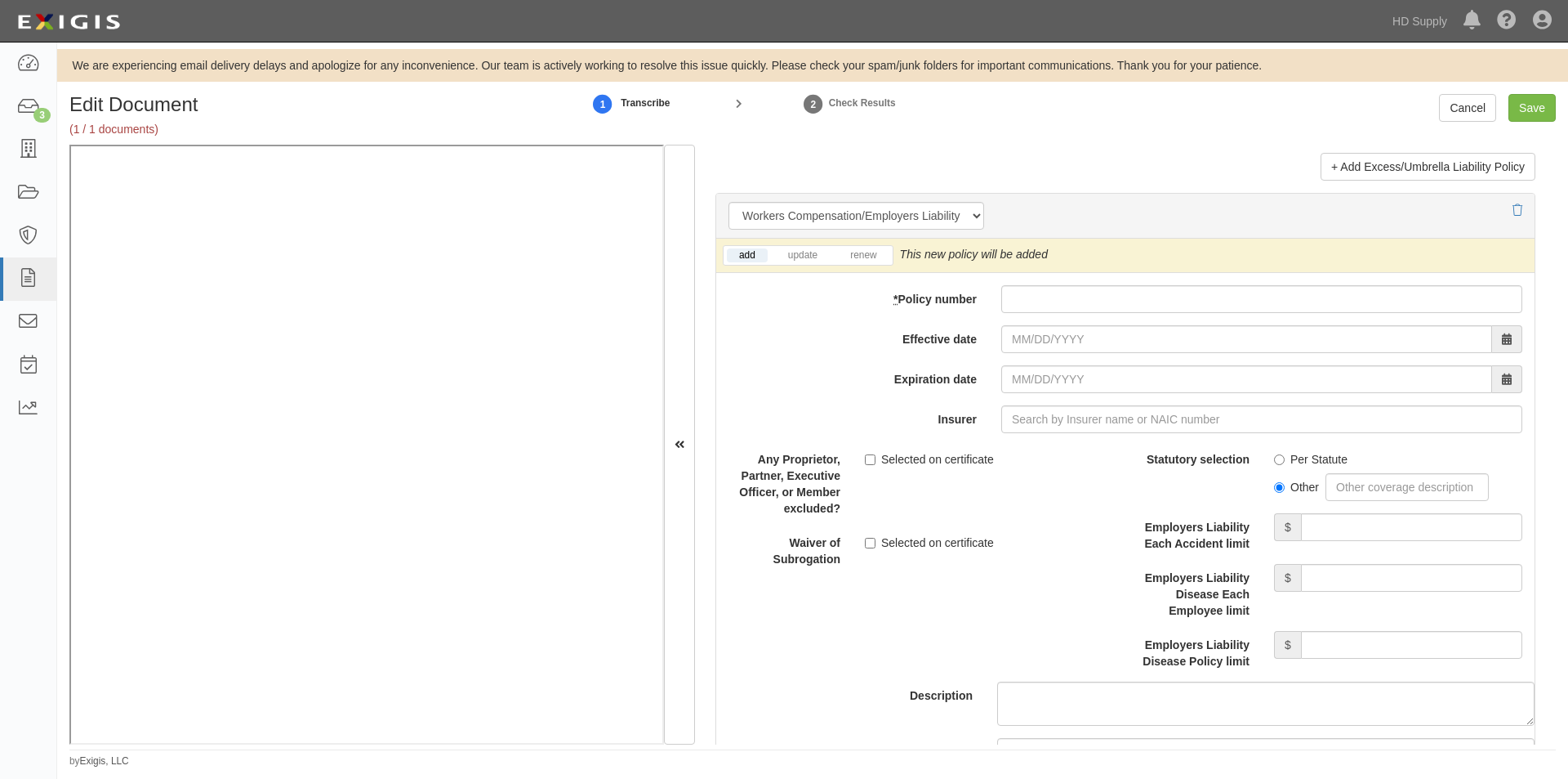
scroll to position [3996, 0]
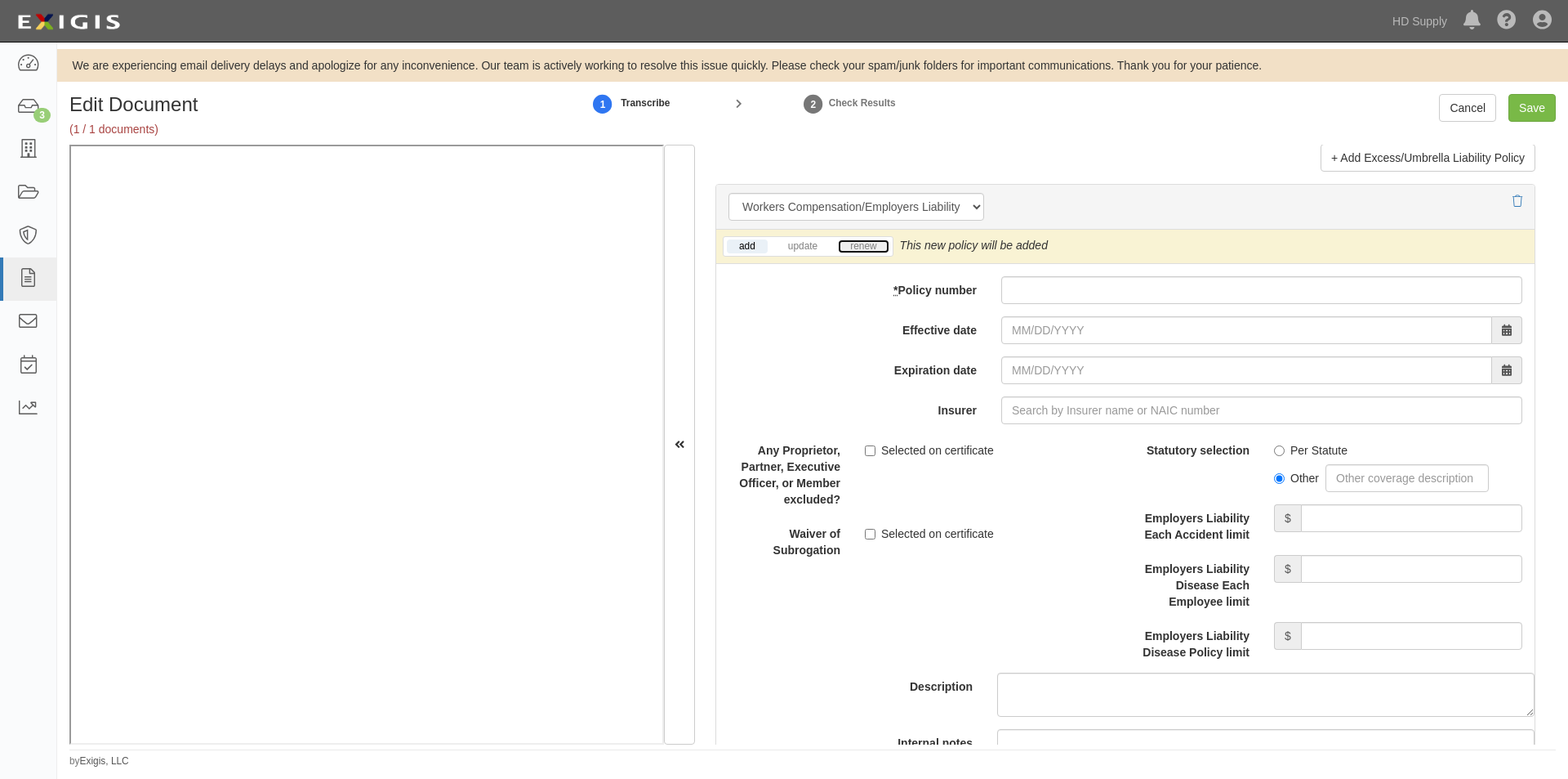
click at [865, 248] on link "renew" at bounding box center [864, 246] width 50 height 14
paste input "N9WC458723"
type input "N9WC458723"
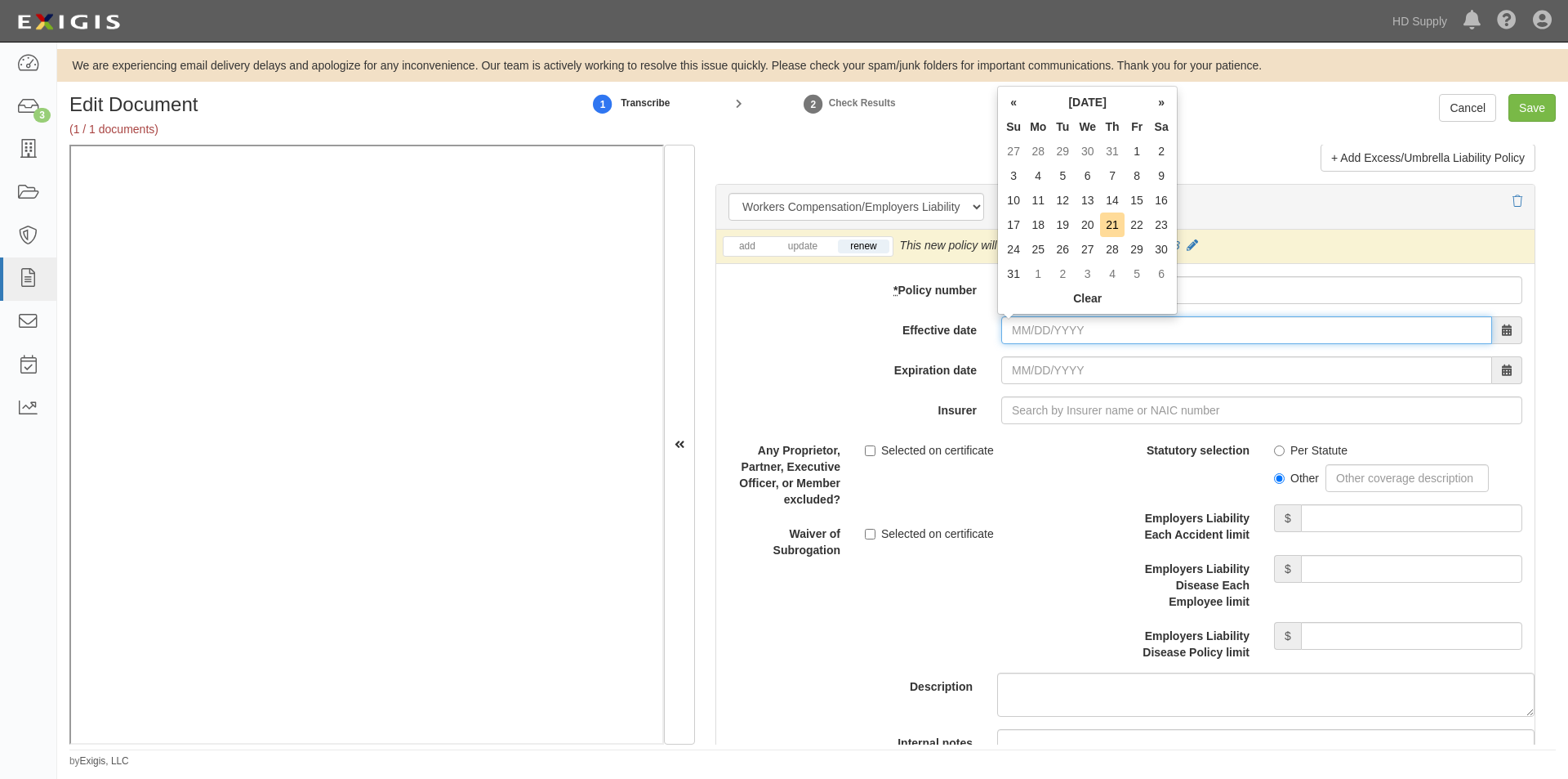
paste input "08/16/2025"
type input "08/16/2025"
type input "08/16/2026"
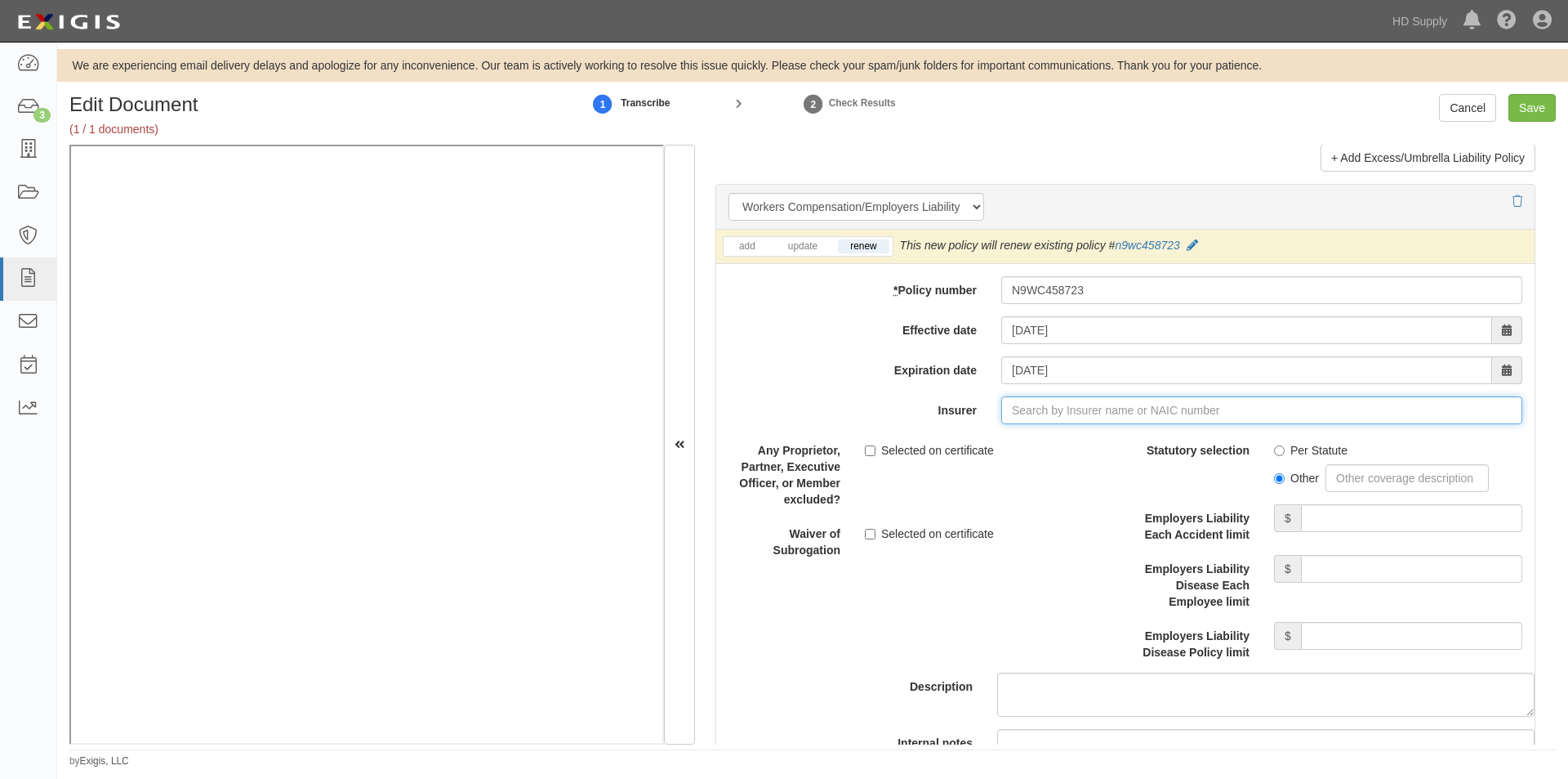
click at [1051, 405] on input "Insurer" at bounding box center [1262, 410] width 521 height 28
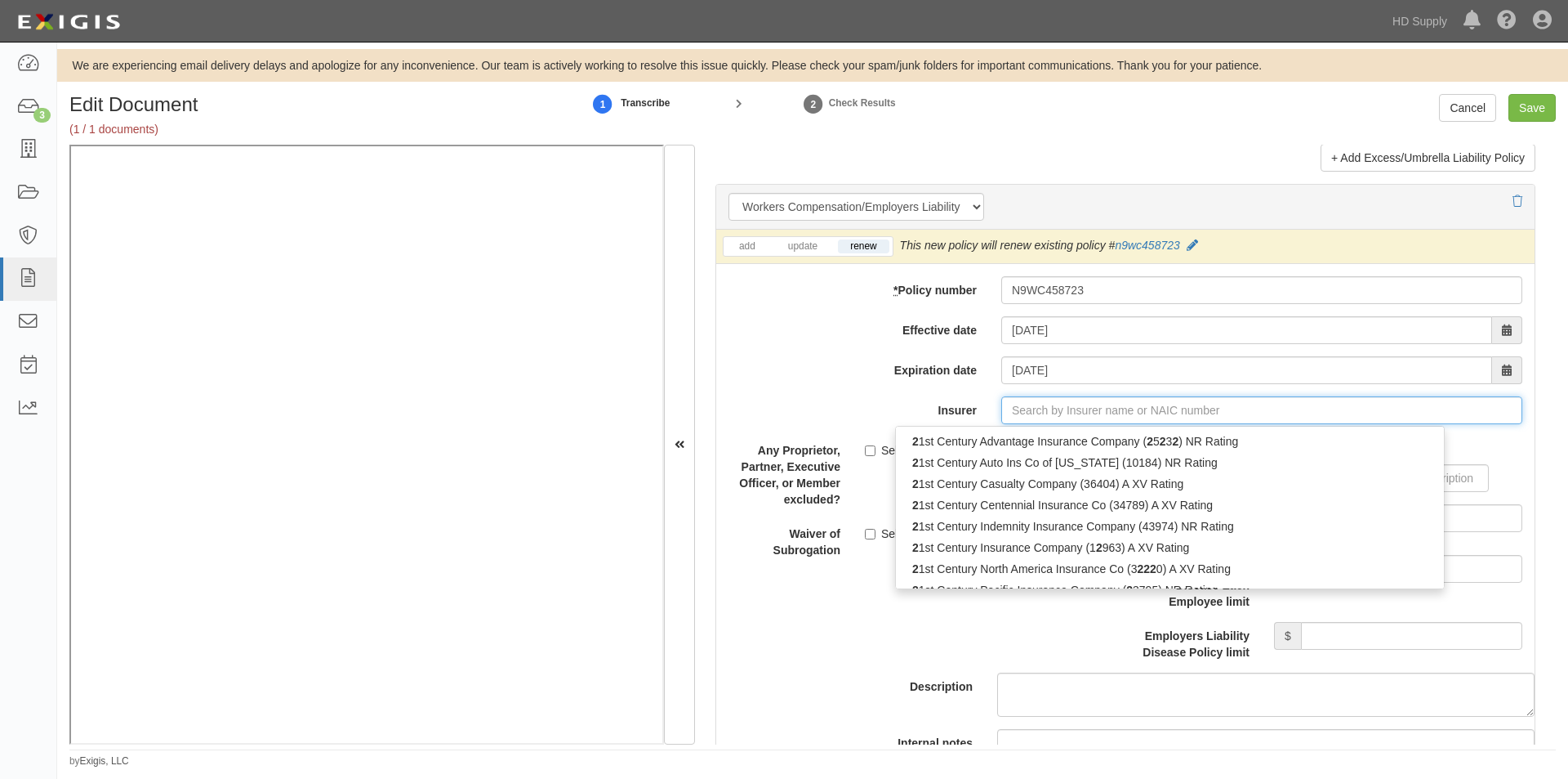
type input "21st Century Advantage Insurance Company (25232) NR Rating"
type input "2"
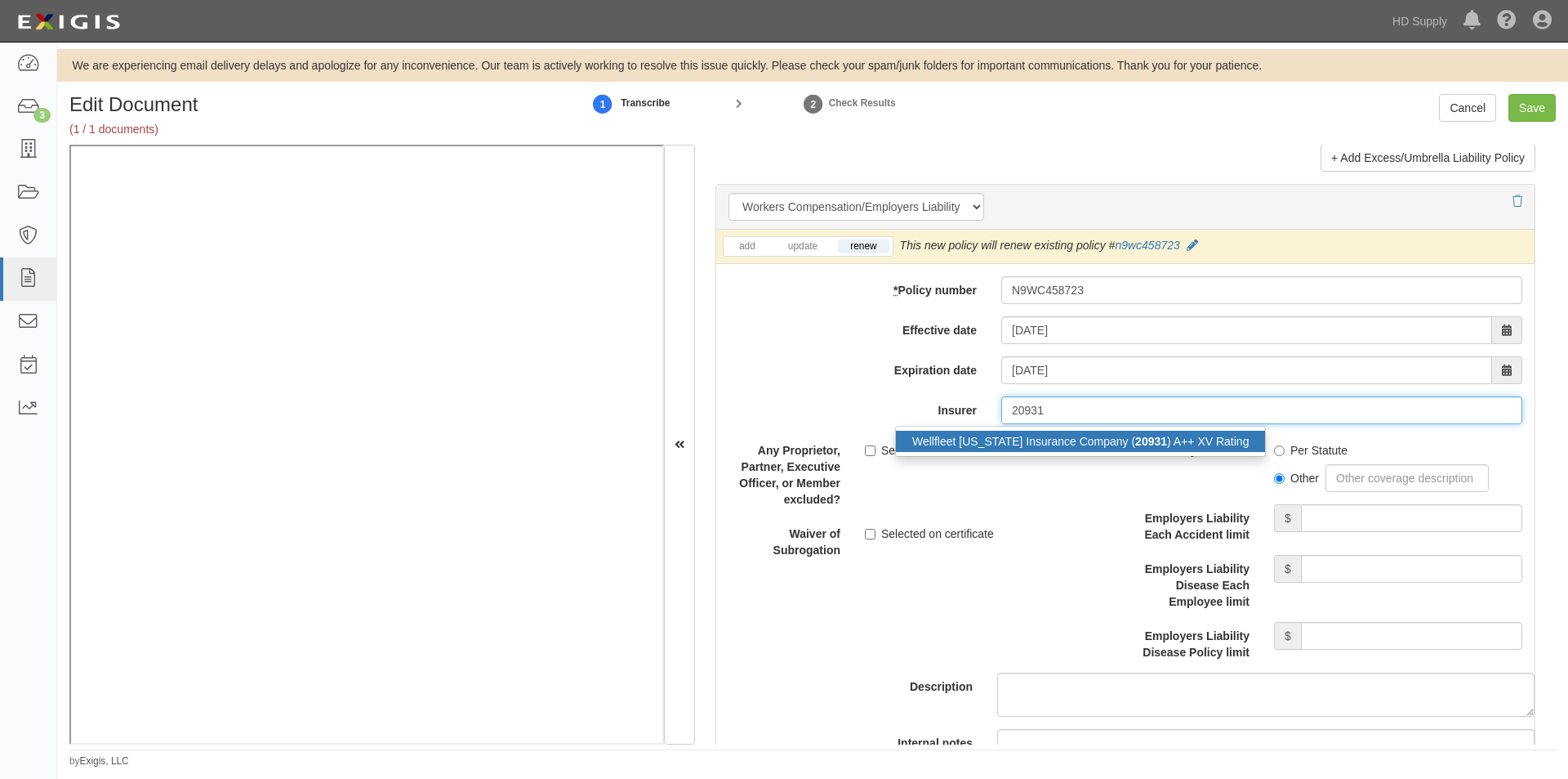
click at [1057, 438] on div "Wellfleet New York Insurance Company ( 20931 ) A++ XV Rating" at bounding box center [1080, 441] width 369 height 21
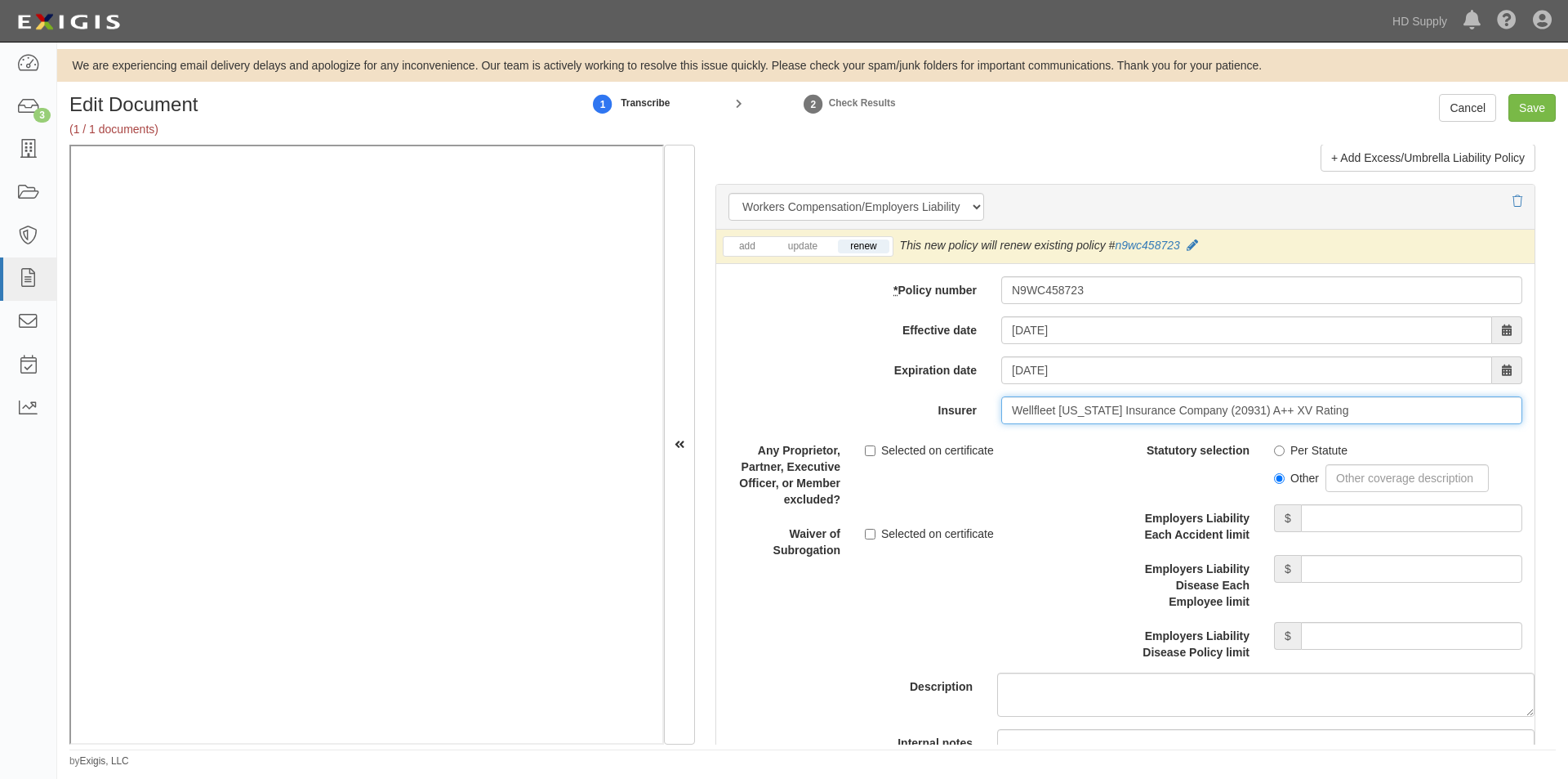
type input "Wellfleet New York Insurance Company (20931) A++ XV Rating"
click at [1274, 448] on input "Per Statute" at bounding box center [1279, 450] width 10 height 10
radio input "true"
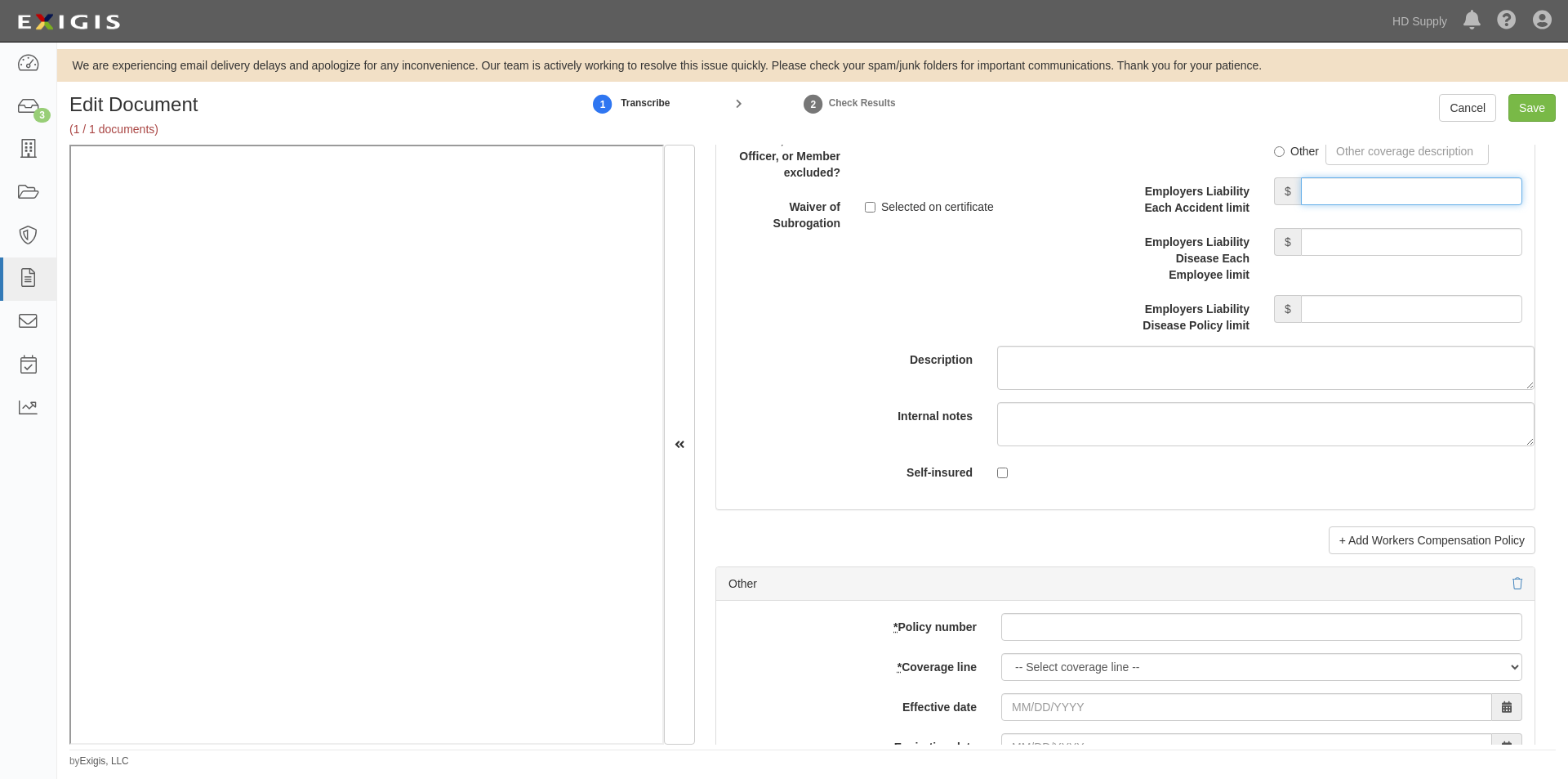
click at [1385, 194] on input "Employers Liability Each Accident limit" at bounding box center [1412, 191] width 221 height 28
type input "1,000,000"
click at [1354, 239] on input "Employers Liability Disease Each Employee limit" at bounding box center [1412, 242] width 221 height 28
type input "1,000,000"
click at [1335, 302] on input "Employers Liability Disease Policy limit" at bounding box center [1412, 309] width 221 height 28
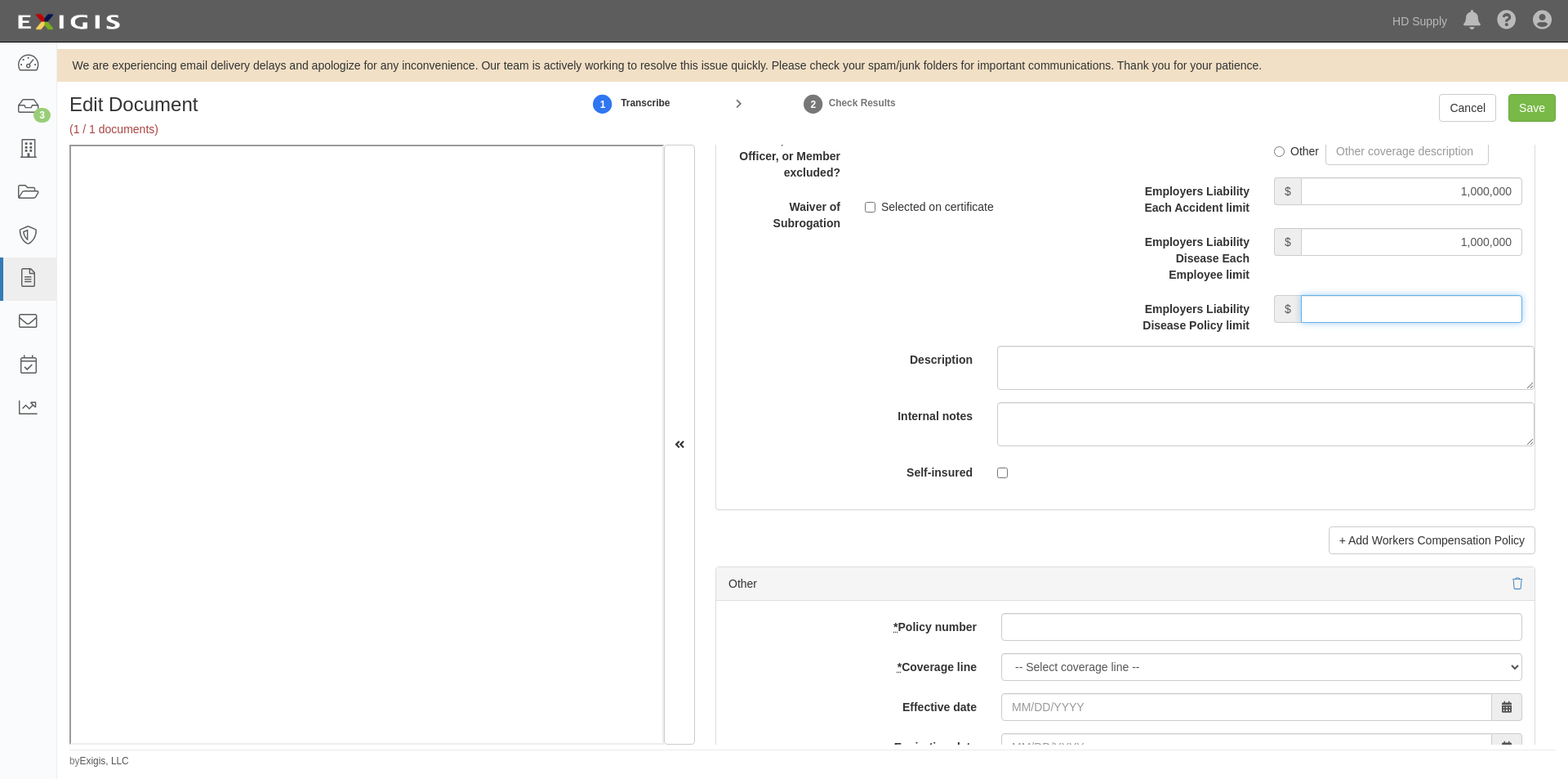
type input "1,000,000"
click at [869, 204] on input "Selected on certificate" at bounding box center [870, 207] width 10 height 10
checkbox input "true"
click at [1534, 112] on input "Save" at bounding box center [1532, 108] width 47 height 28
type input "1000000"
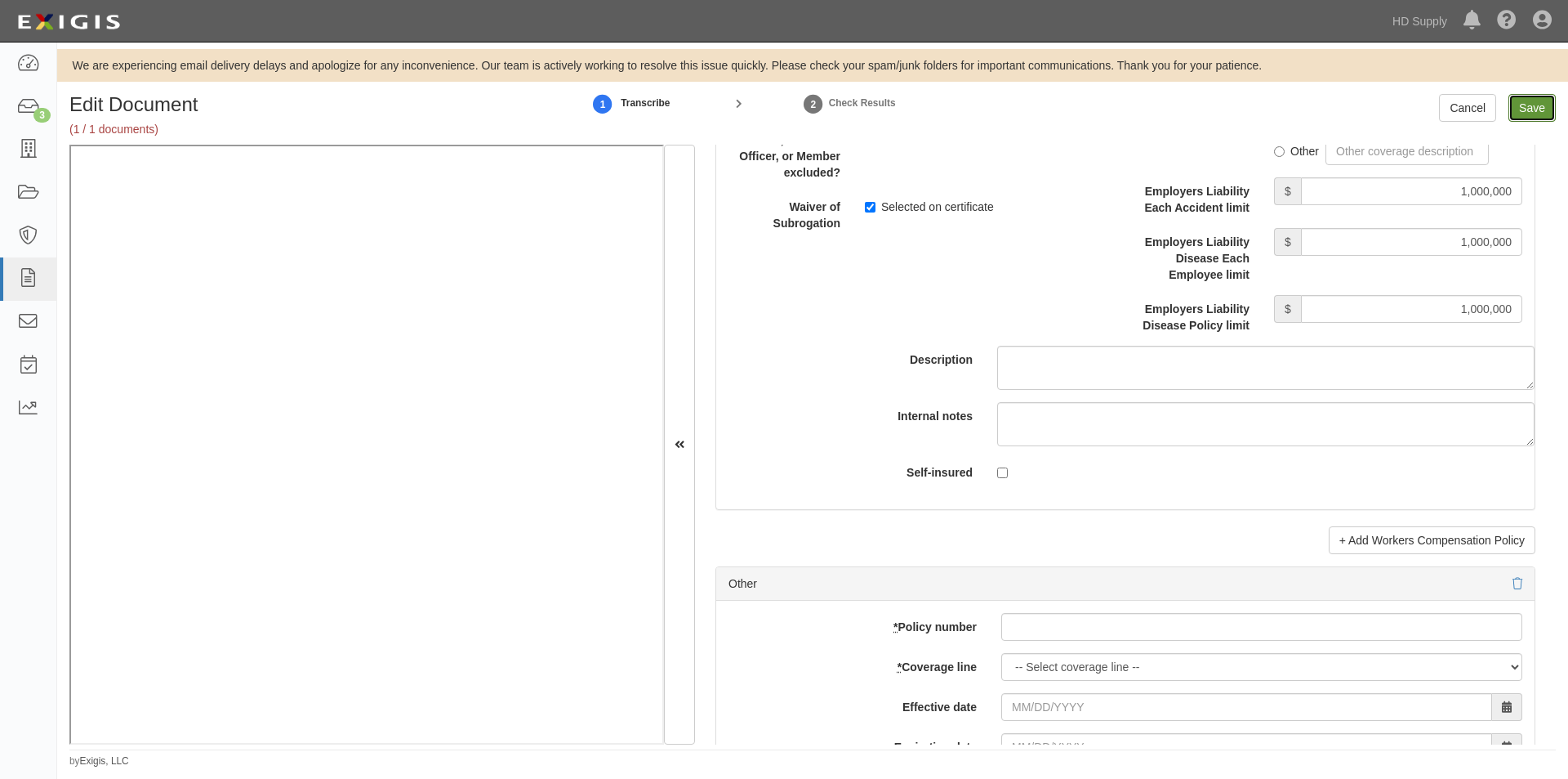
type input "1000000"
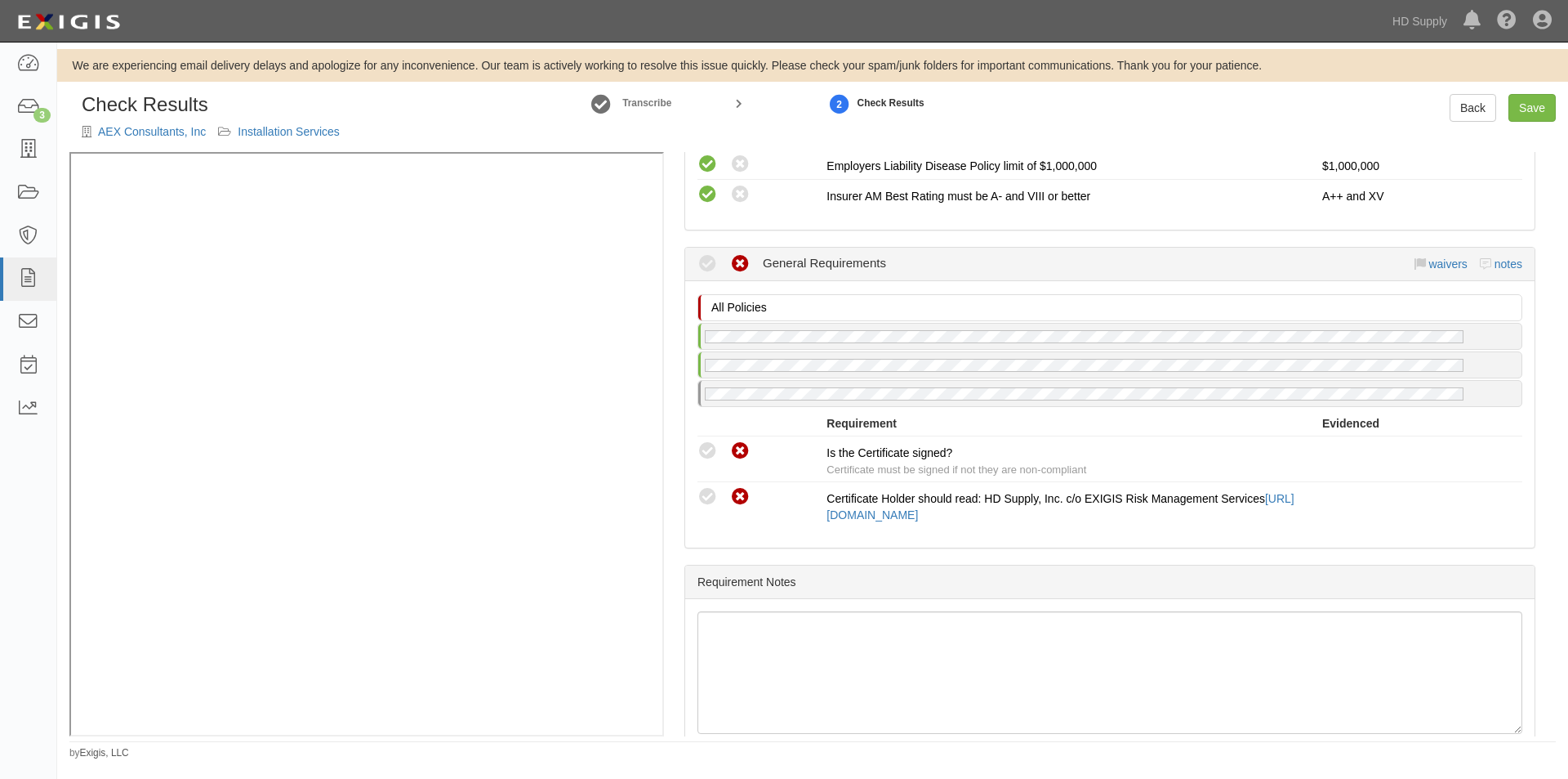
scroll to position [1389, 0]
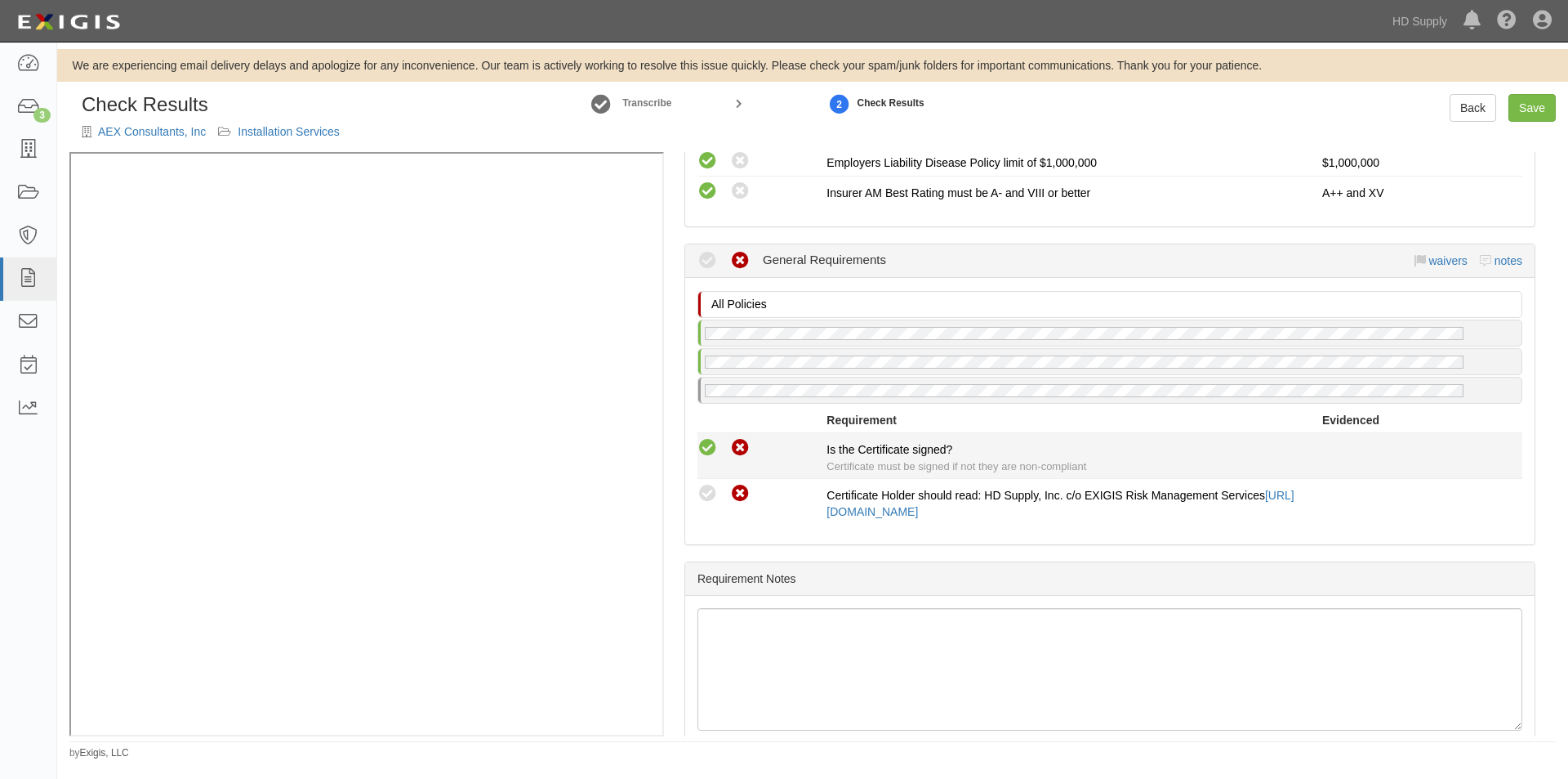
click at [711, 450] on icon at bounding box center [708, 449] width 20 height 20
radio input "true"
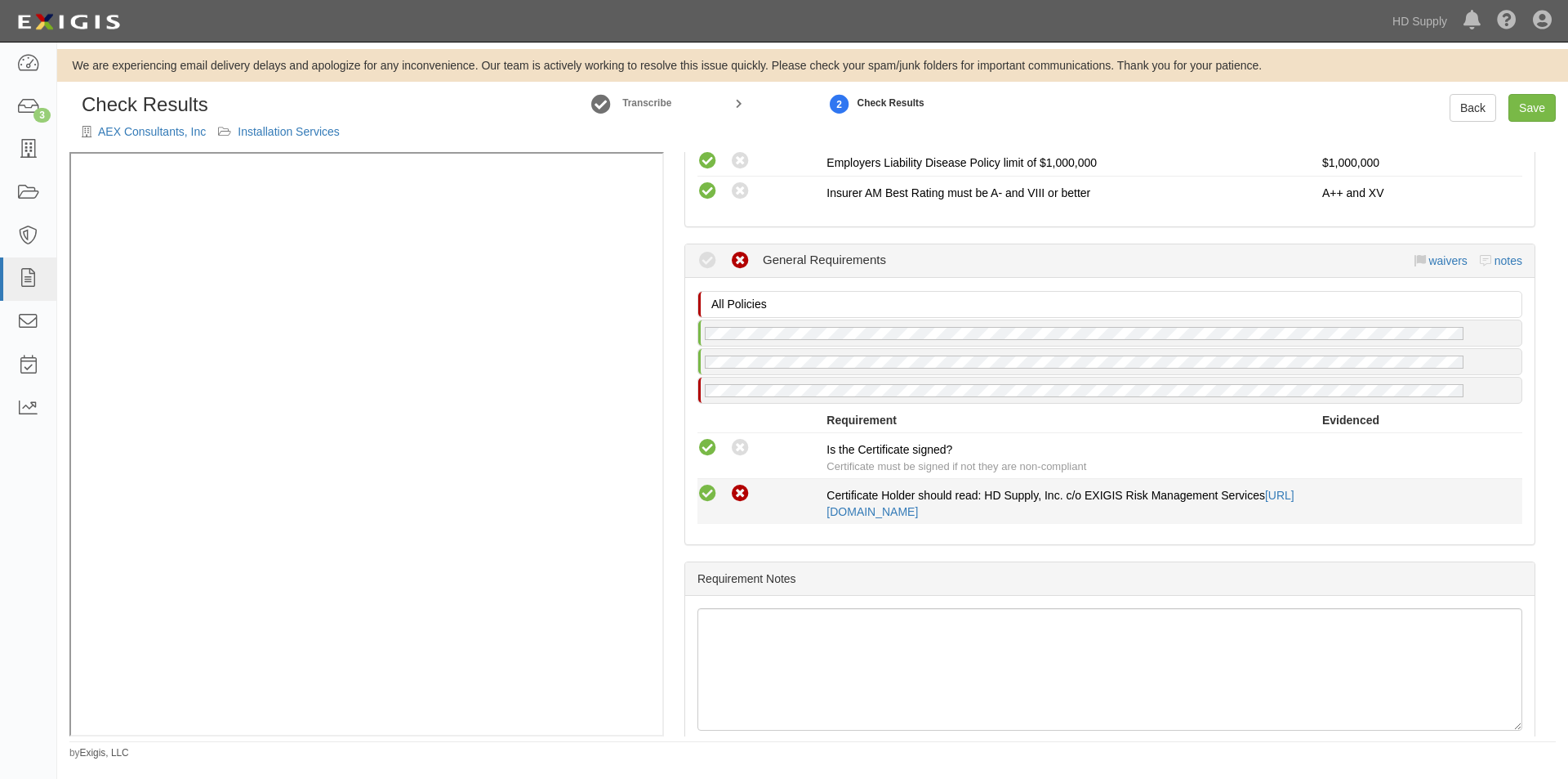
click at [707, 490] on icon at bounding box center [708, 494] width 20 height 20
radio input "true"
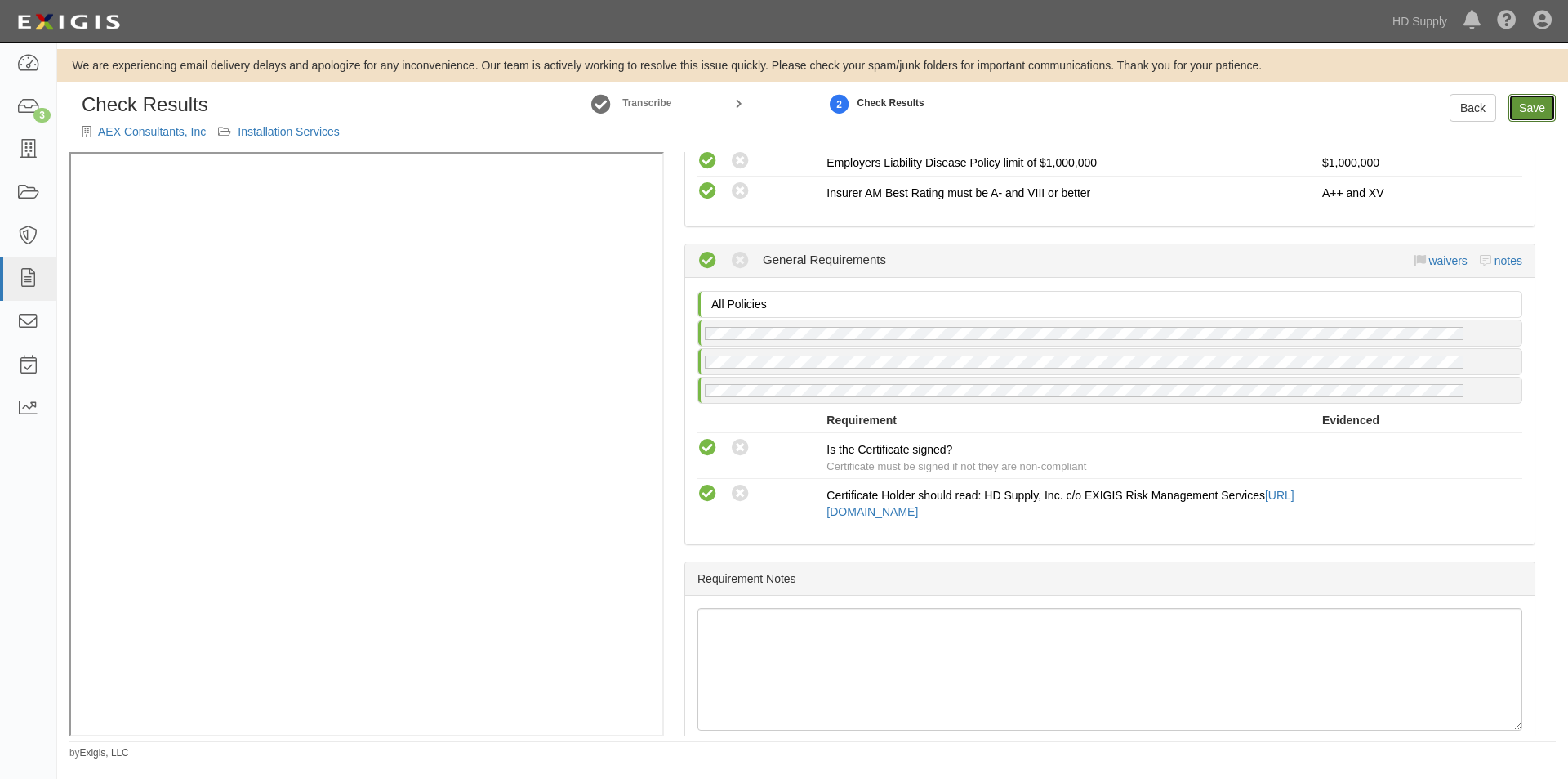
click at [1517, 103] on link "Save" at bounding box center [1532, 108] width 47 height 28
radio input "true"
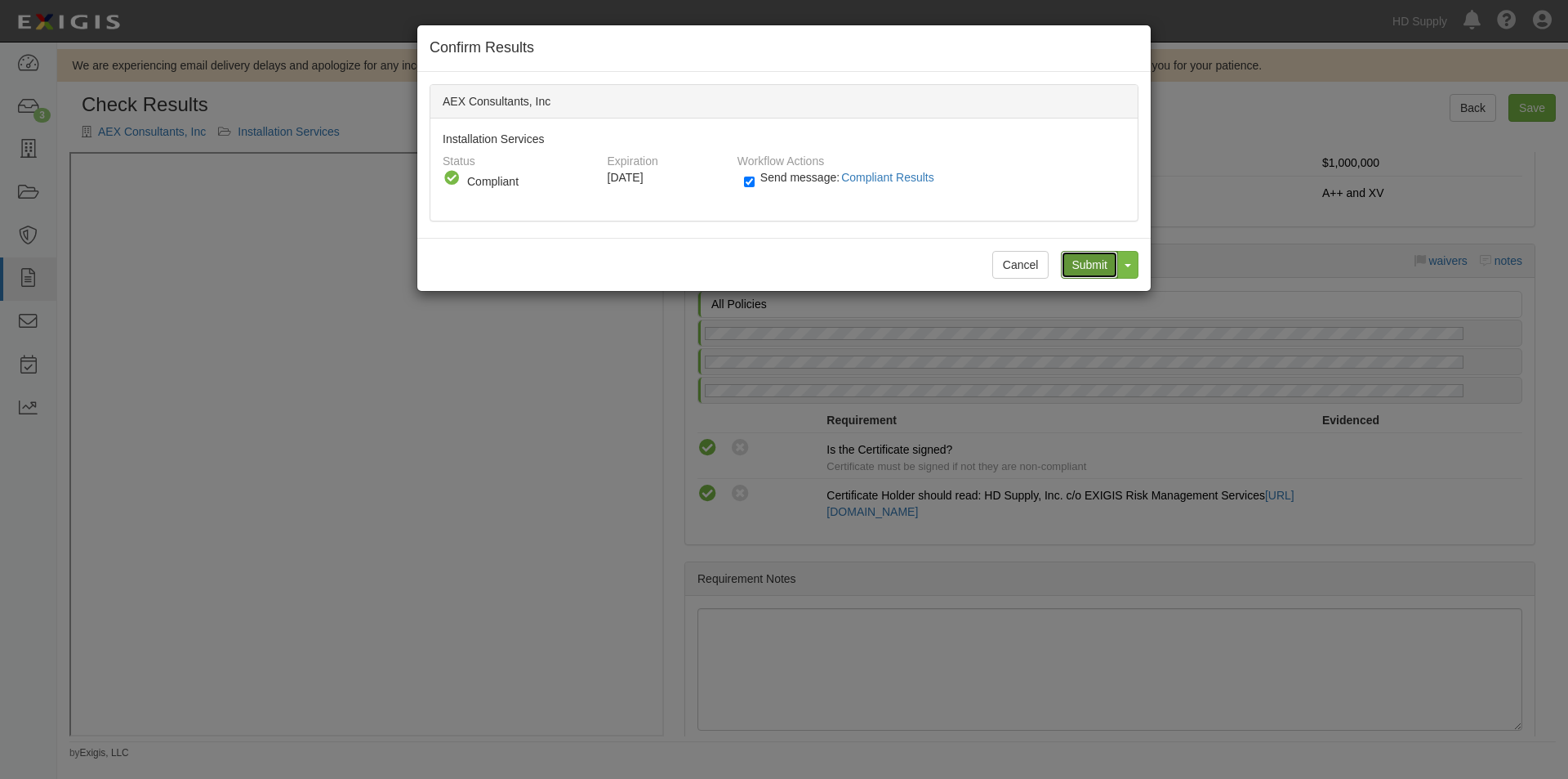
click at [1086, 265] on input "Submit" at bounding box center [1089, 264] width 57 height 28
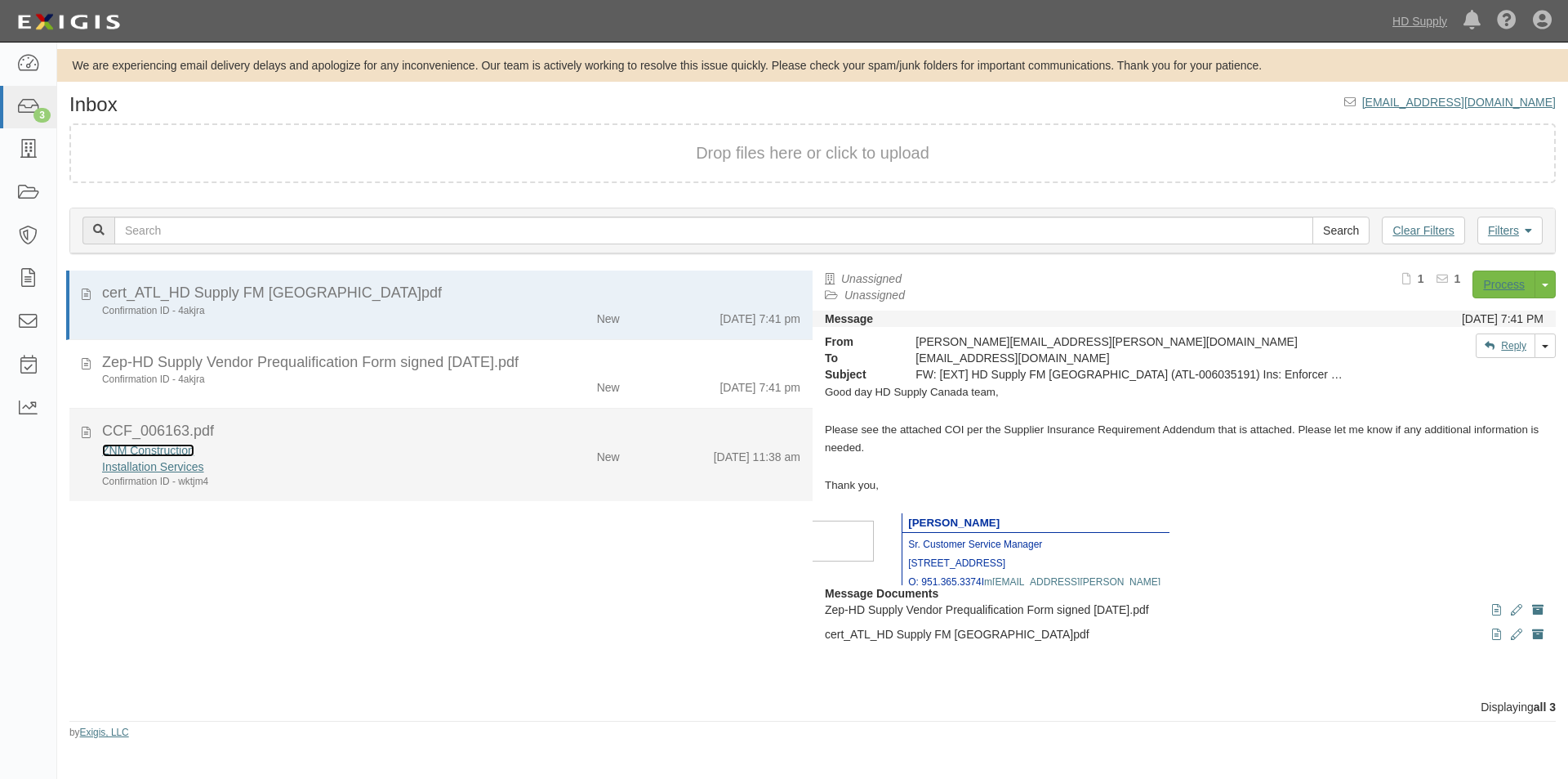
click at [141, 451] on link "ZNM Construction" at bounding box center [148, 450] width 92 height 13
click at [318, 471] on div "Installation Services" at bounding box center [301, 466] width 397 height 17
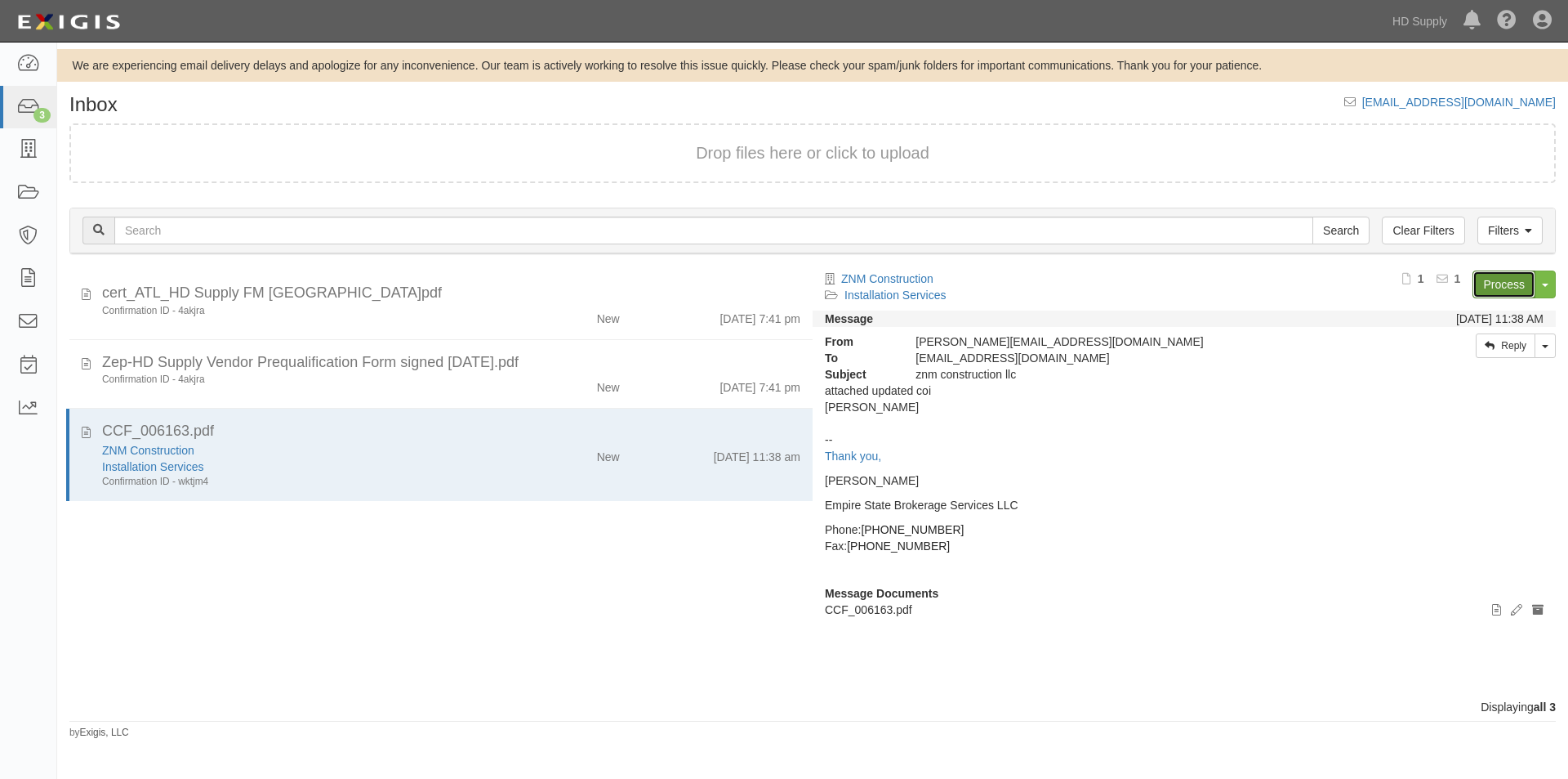
click at [1508, 285] on link "Process" at bounding box center [1505, 285] width 63 height 28
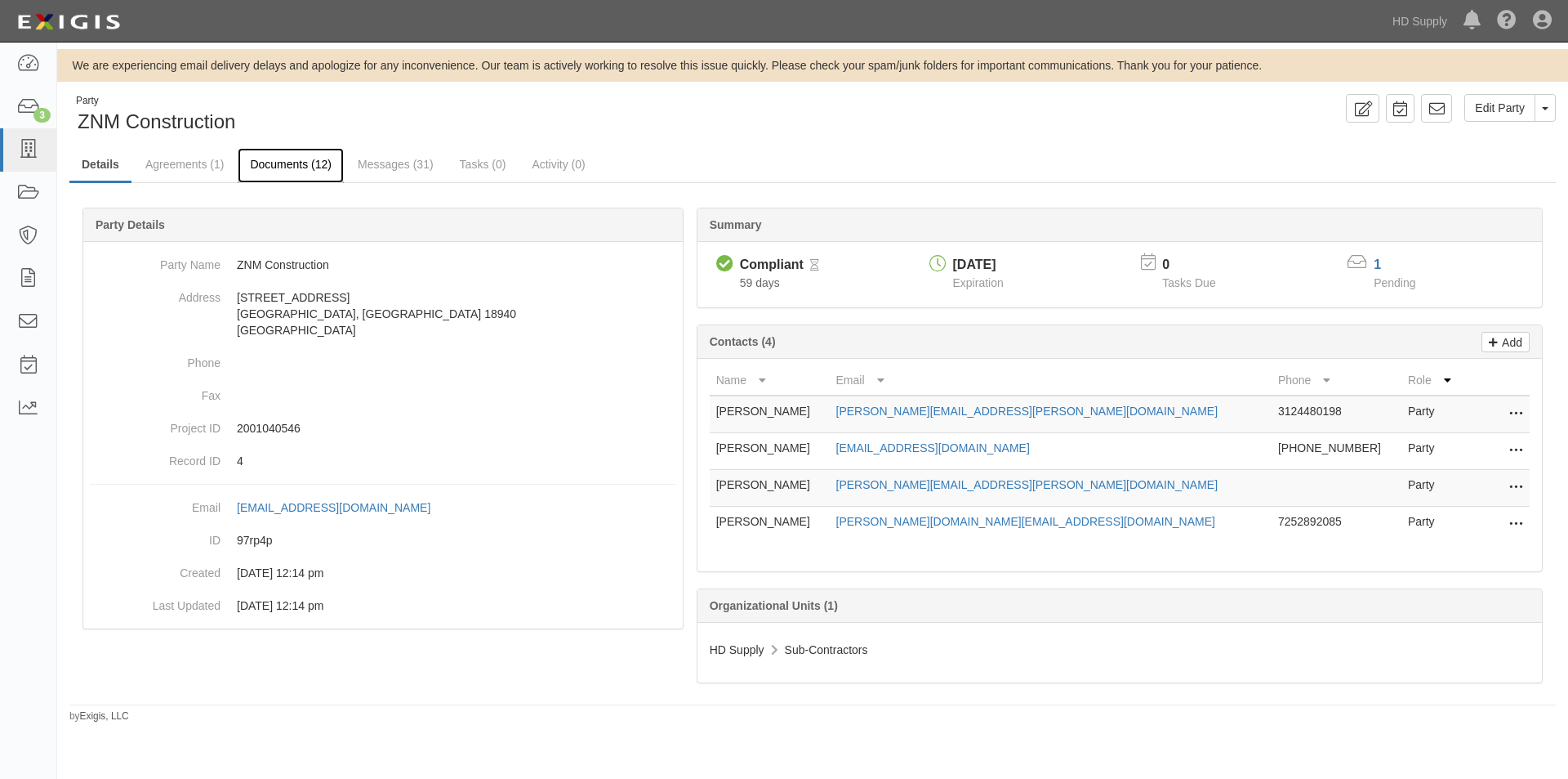
click at [292, 164] on link "Documents (12)" at bounding box center [290, 166] width 106 height 35
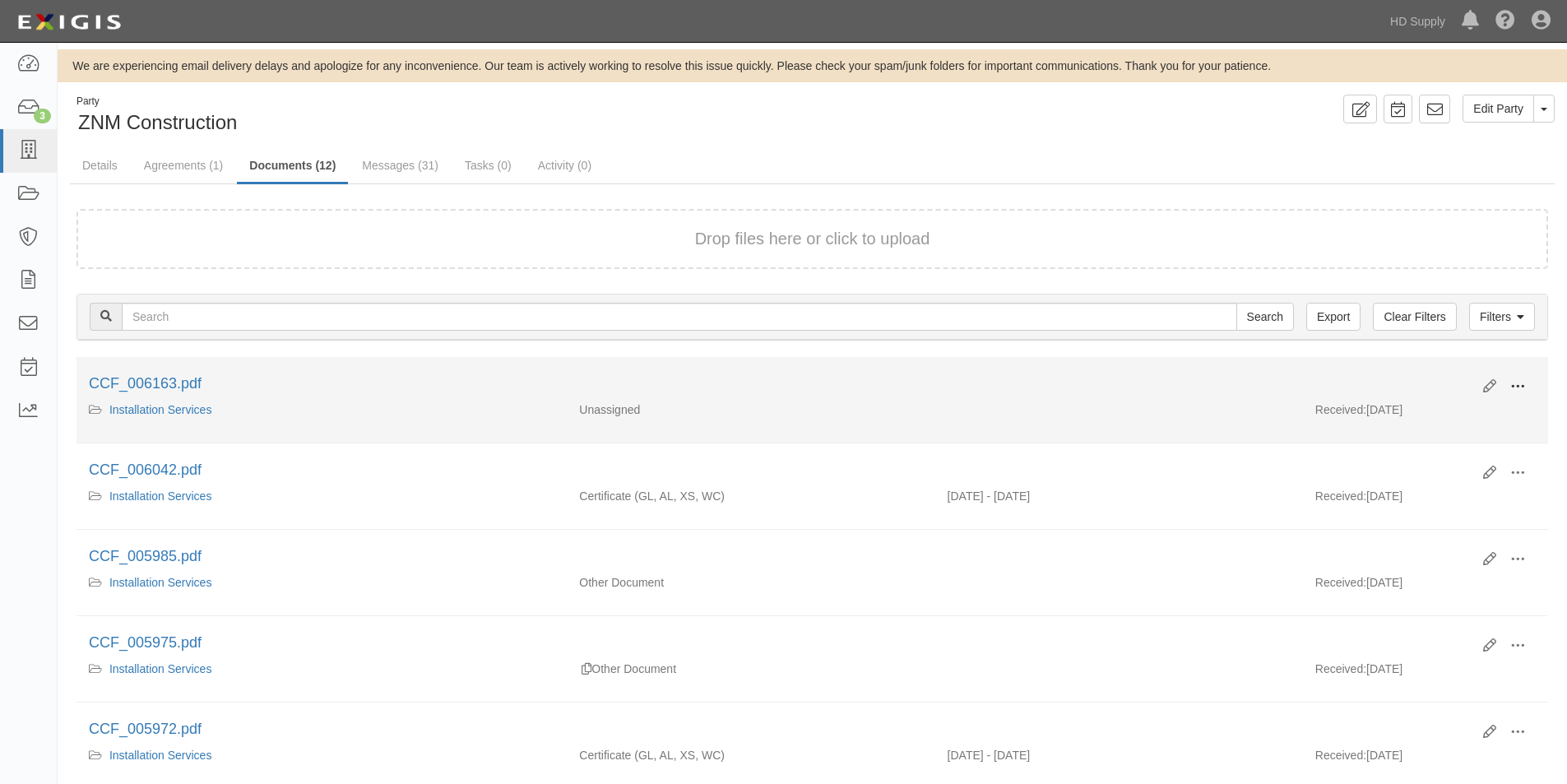
click at [1531, 387] on button at bounding box center [1517, 388] width 37 height 28
click at [1408, 416] on link "View" at bounding box center [1438, 410] width 130 height 30
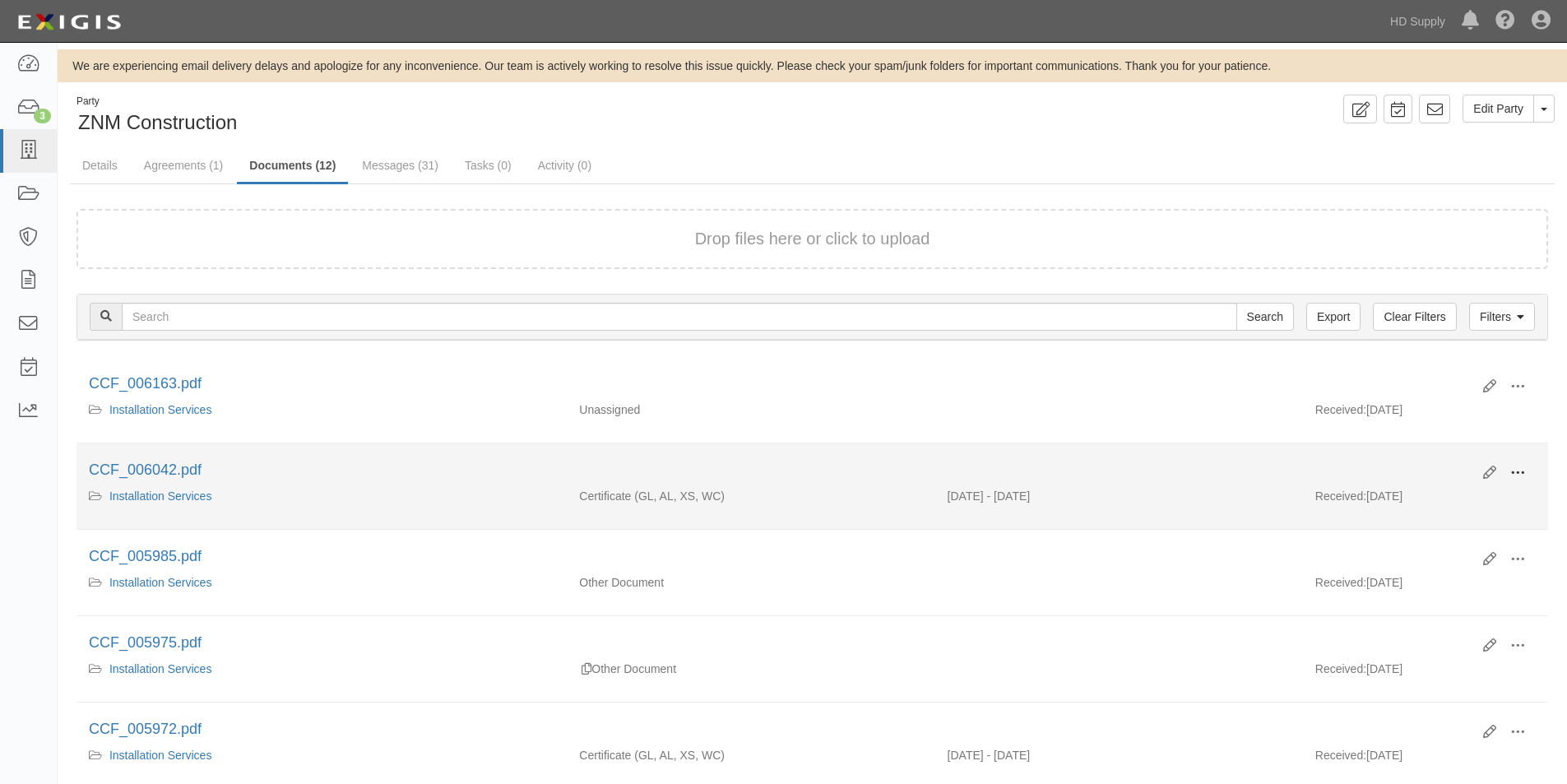
click at [1520, 472] on span at bounding box center [1518, 473] width 15 height 15
click at [1433, 503] on link "View" at bounding box center [1438, 496] width 130 height 30
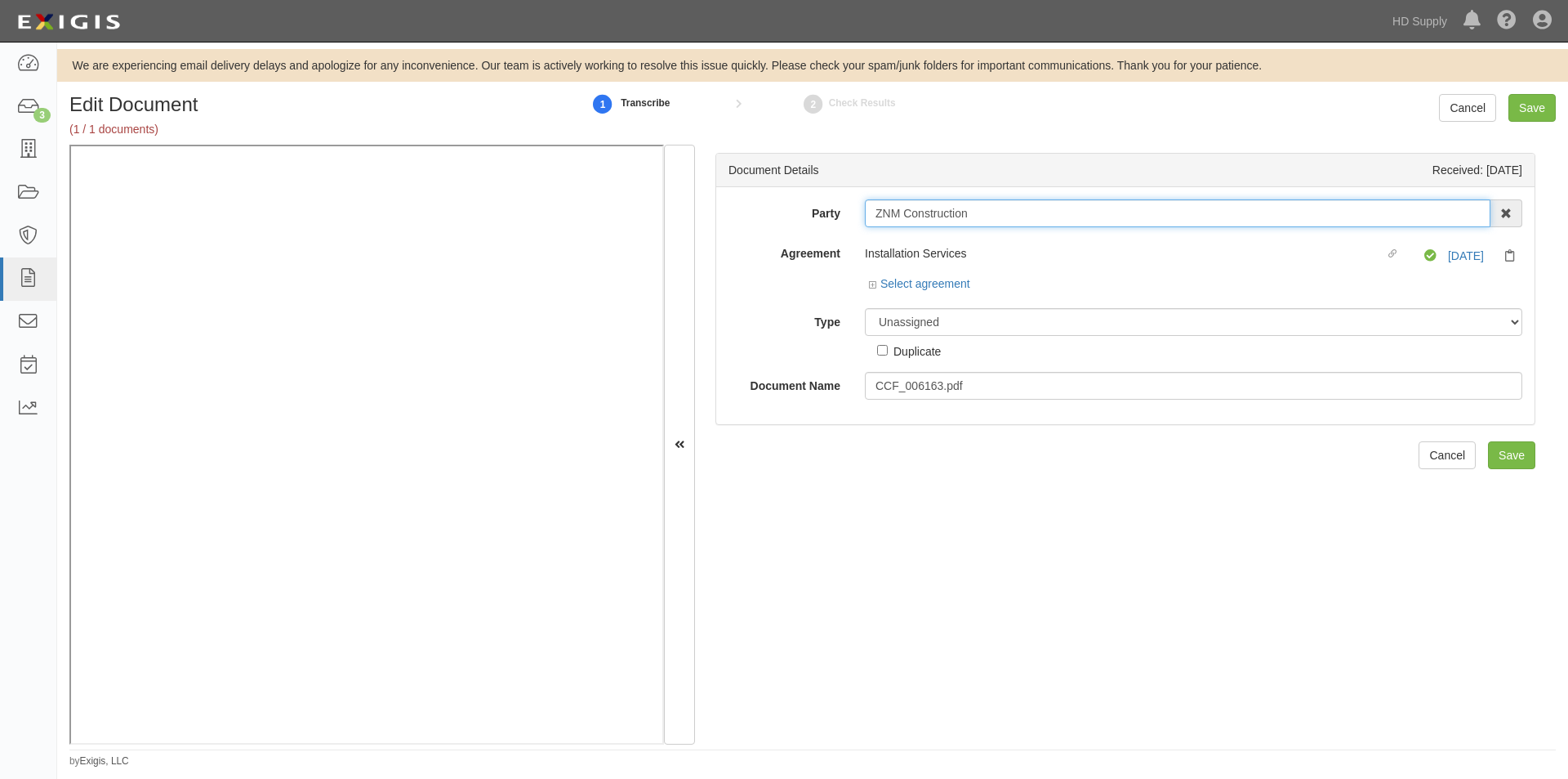
click at [992, 210] on input "ZNM Construction" at bounding box center [1178, 213] width 625 height 28
drag, startPoint x: 940, startPoint y: 208, endPoint x: 865, endPoint y: 208, distance: 75.0
click at [865, 208] on input "ZNM Construction" at bounding box center [1178, 213] width 625 height 28
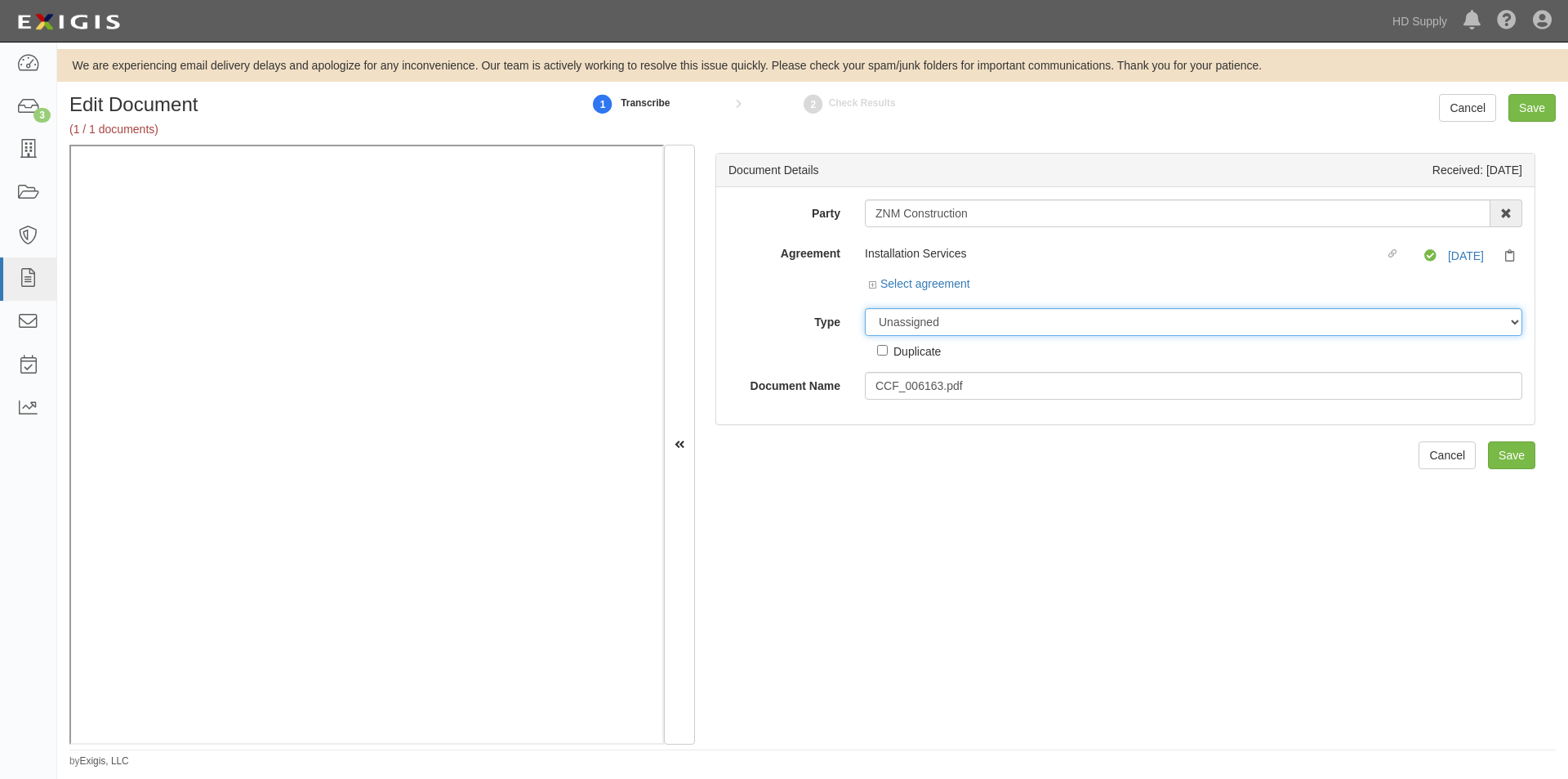
click at [1170, 318] on select "Unassigned Binder Cancellation Notice Certificate Contract Endorsement Insuranc…" at bounding box center [1194, 322] width 658 height 28
select select "CertificateDetail"
click at [865, 308] on select "Unassigned Binder Cancellation Notice Certificate Contract Endorsement Insuranc…" at bounding box center [1194, 322] width 658 height 28
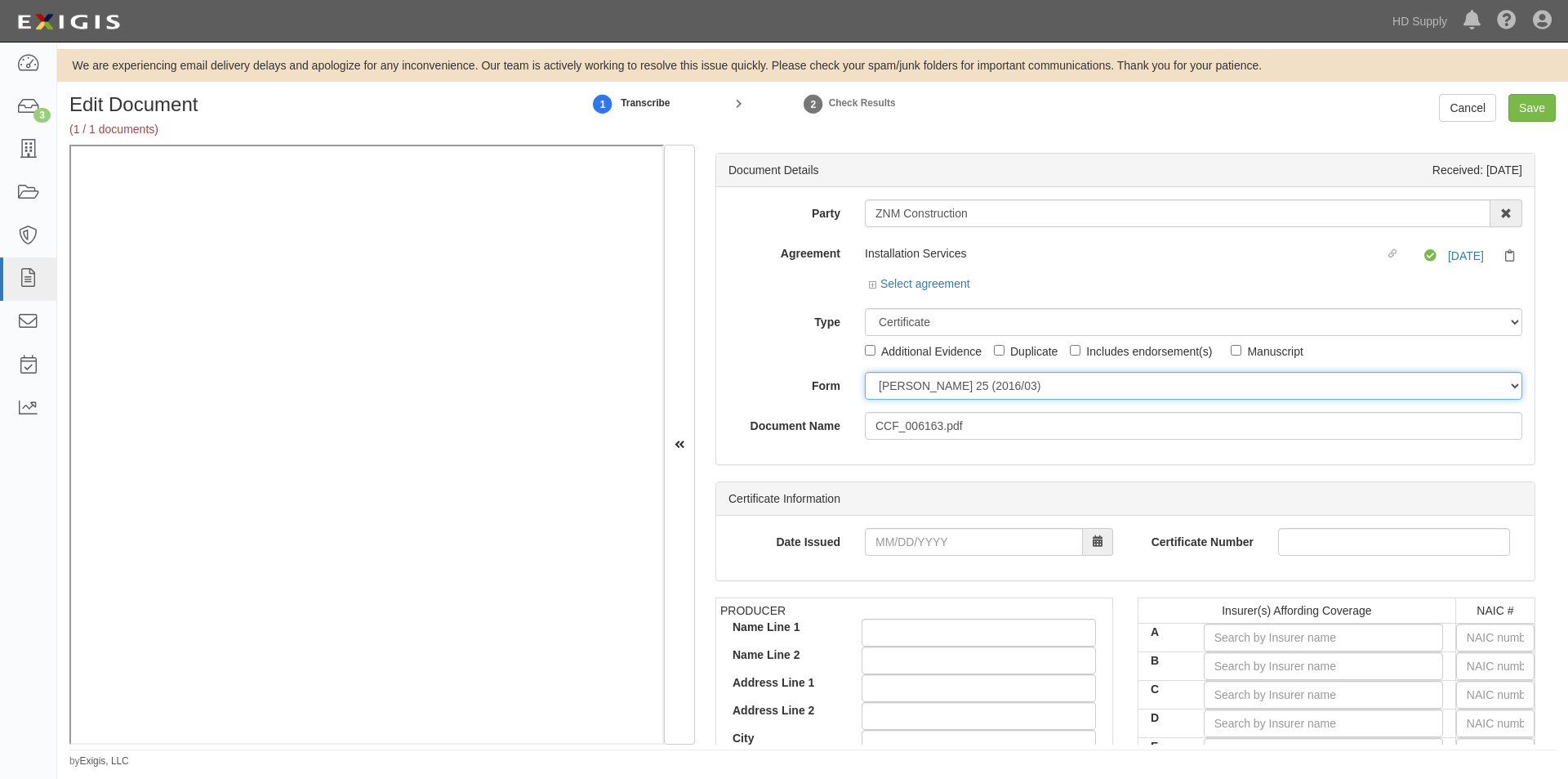
click at [905, 387] on select "ACORD 25 (2016/03) ACORD 101 ACORD 855 NY (2014/05) General" at bounding box center [1194, 385] width 658 height 28
select select "GeneralFormDetail"
click at [865, 371] on select "ACORD 25 (2016/03) ACORD 101 ACORD 855 NY (2014/05) General" at bounding box center [1194, 385] width 658 height 28
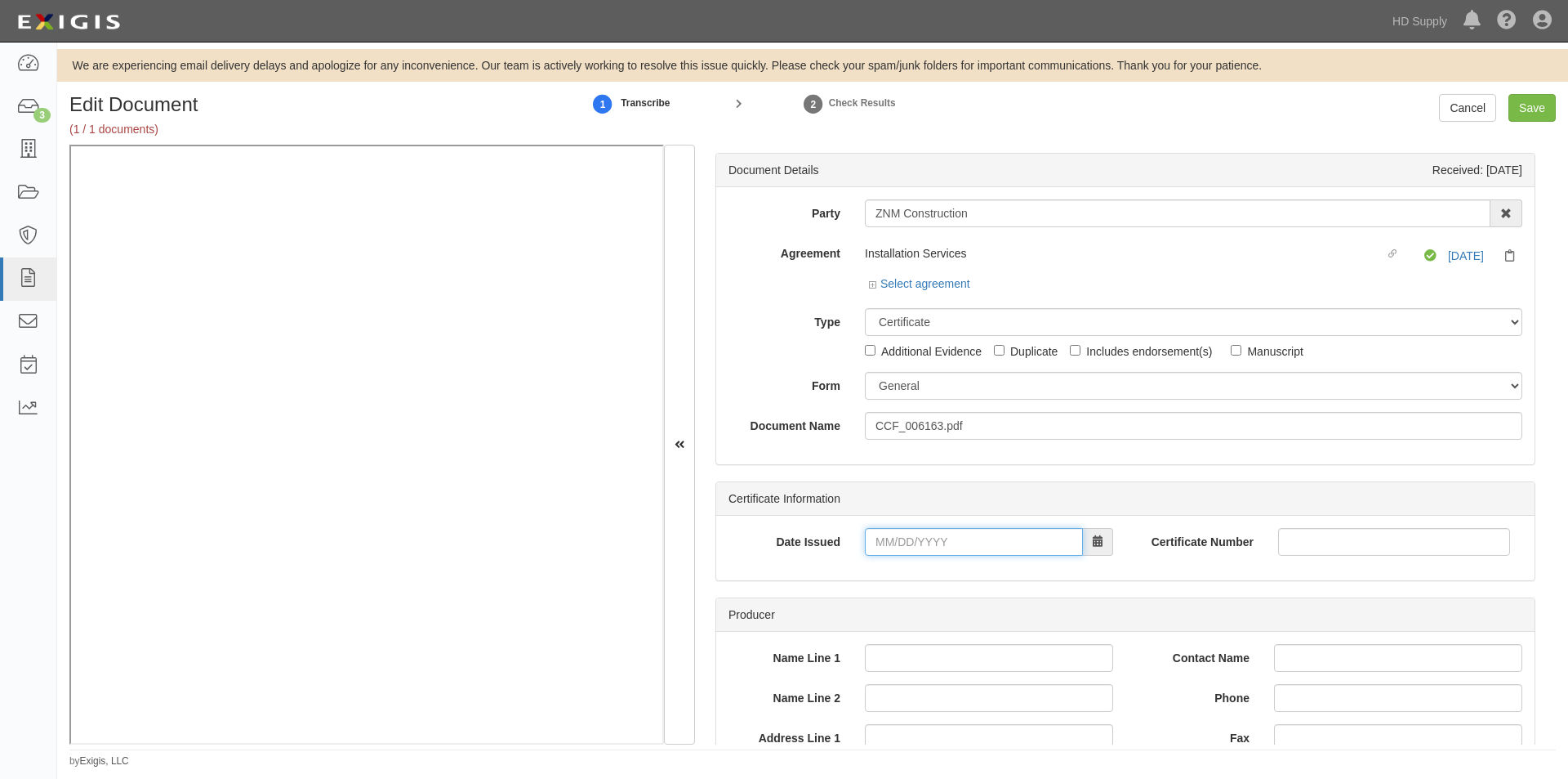
click at [886, 539] on input "Date Issued" at bounding box center [974, 542] width 218 height 28
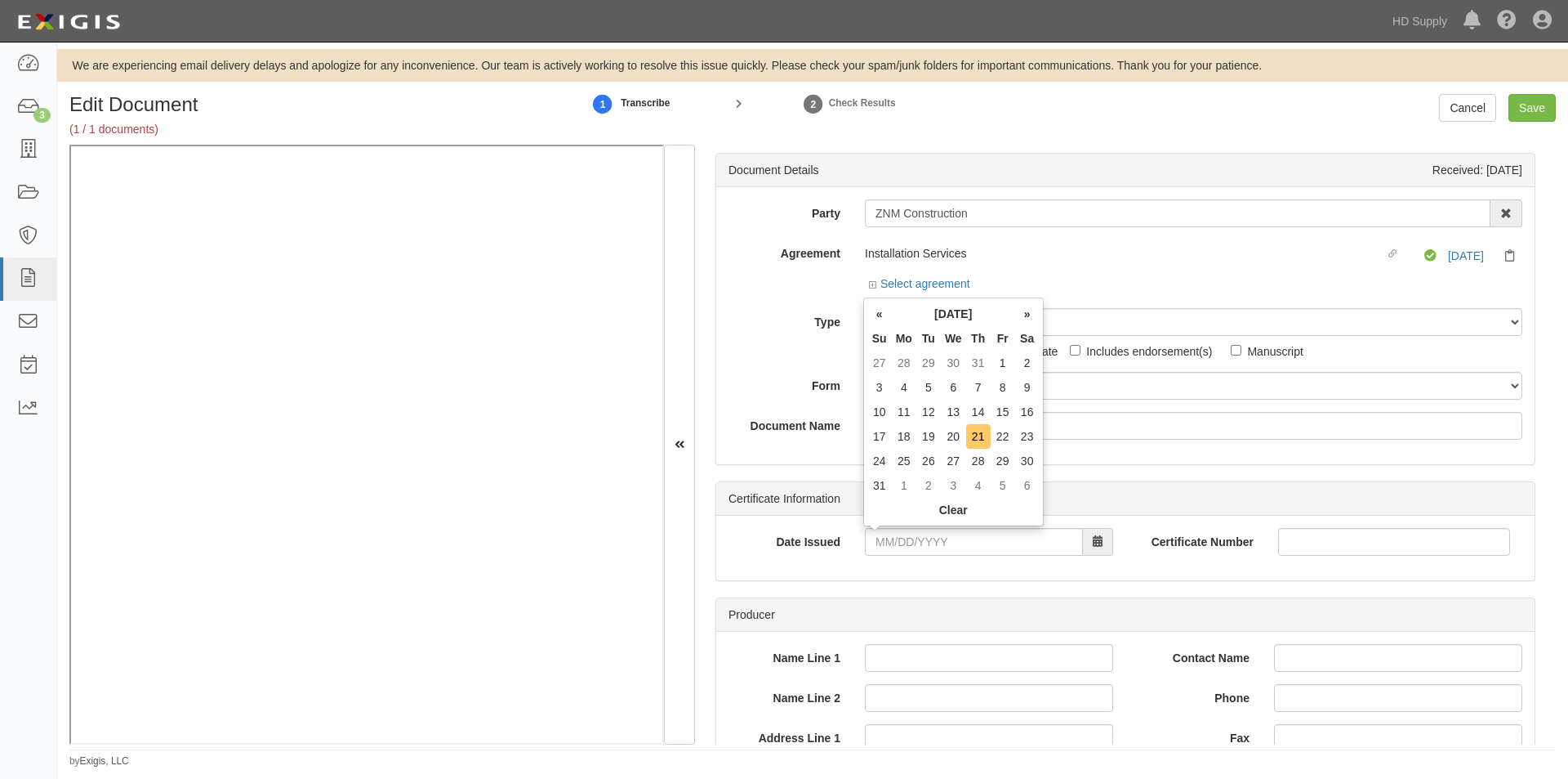
click at [983, 441] on td "21" at bounding box center [978, 437] width 24 height 24
type input "08/21/2025"
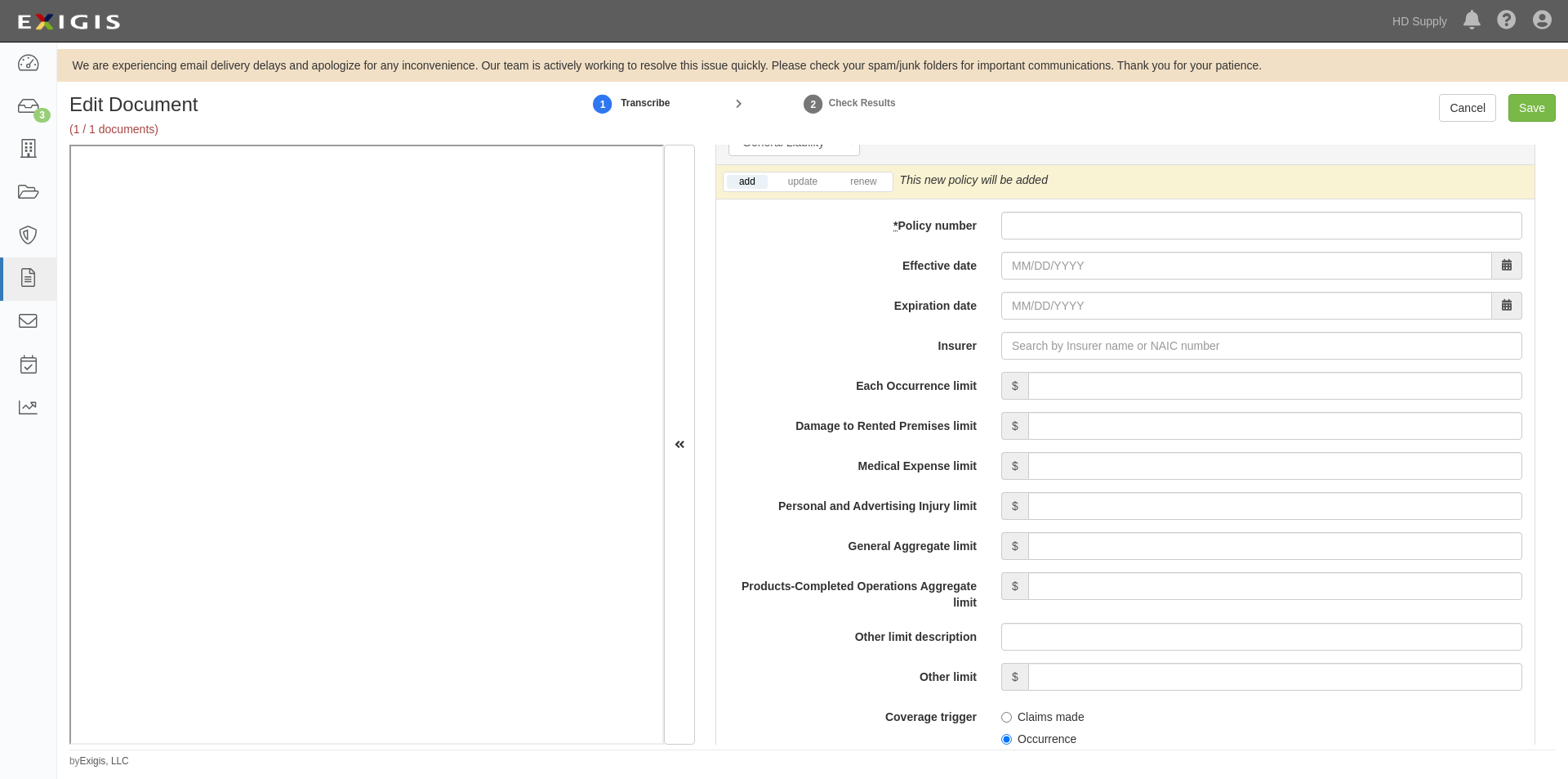
scroll to position [1199, 0]
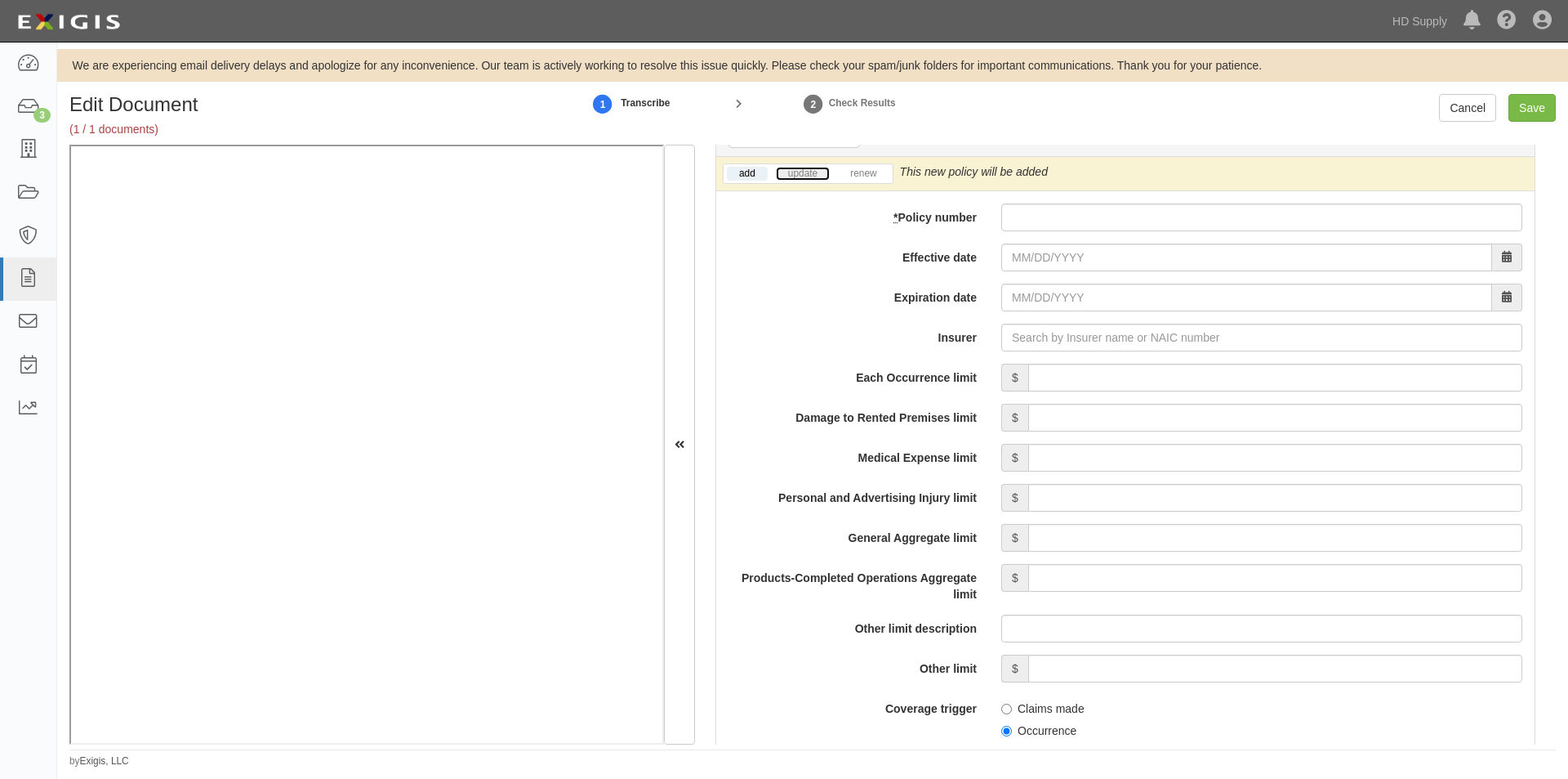
click at [808, 173] on link "update" at bounding box center [803, 173] width 54 height 14
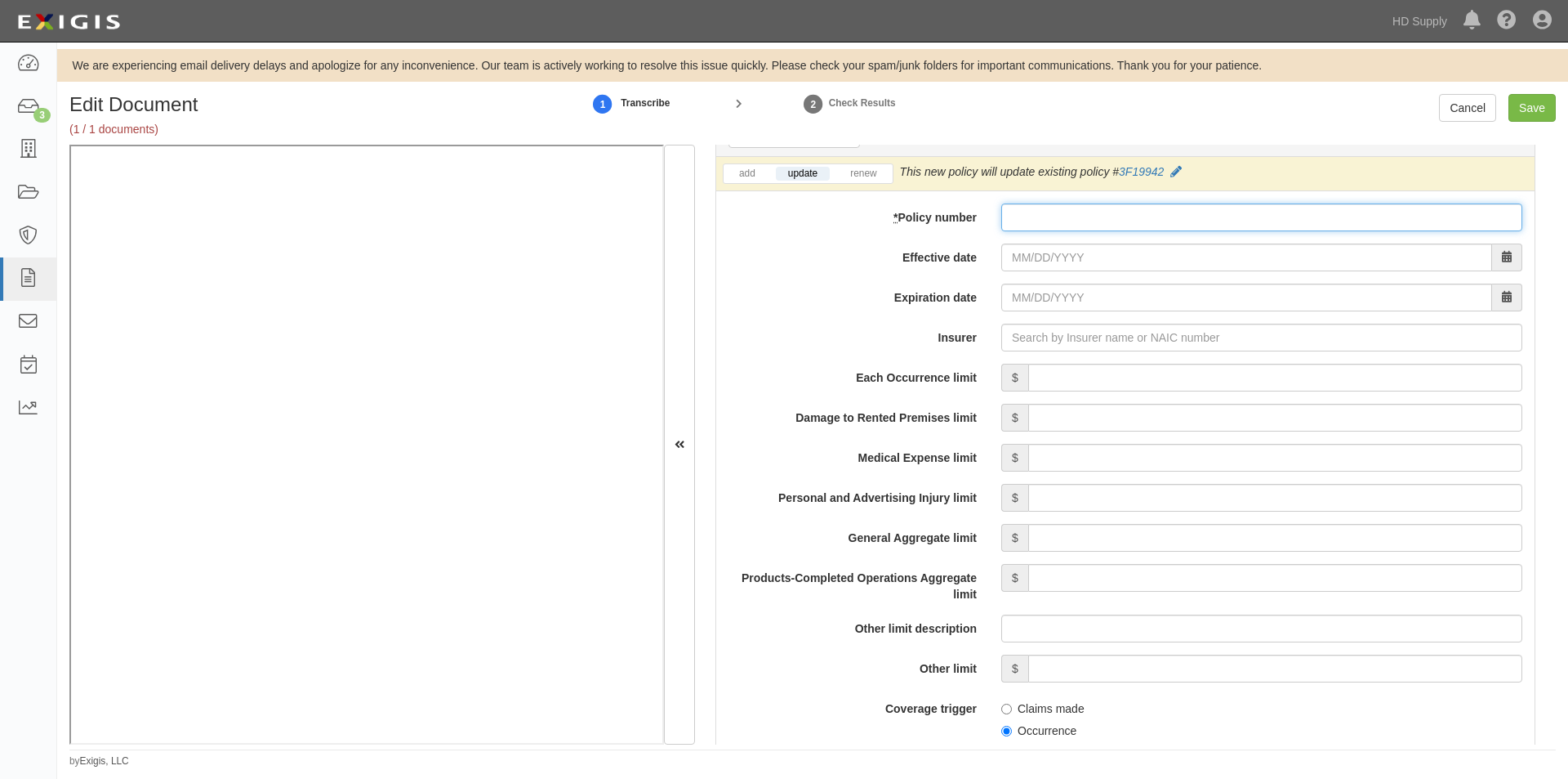
paste input "3FI9942"
type input "3FI9942"
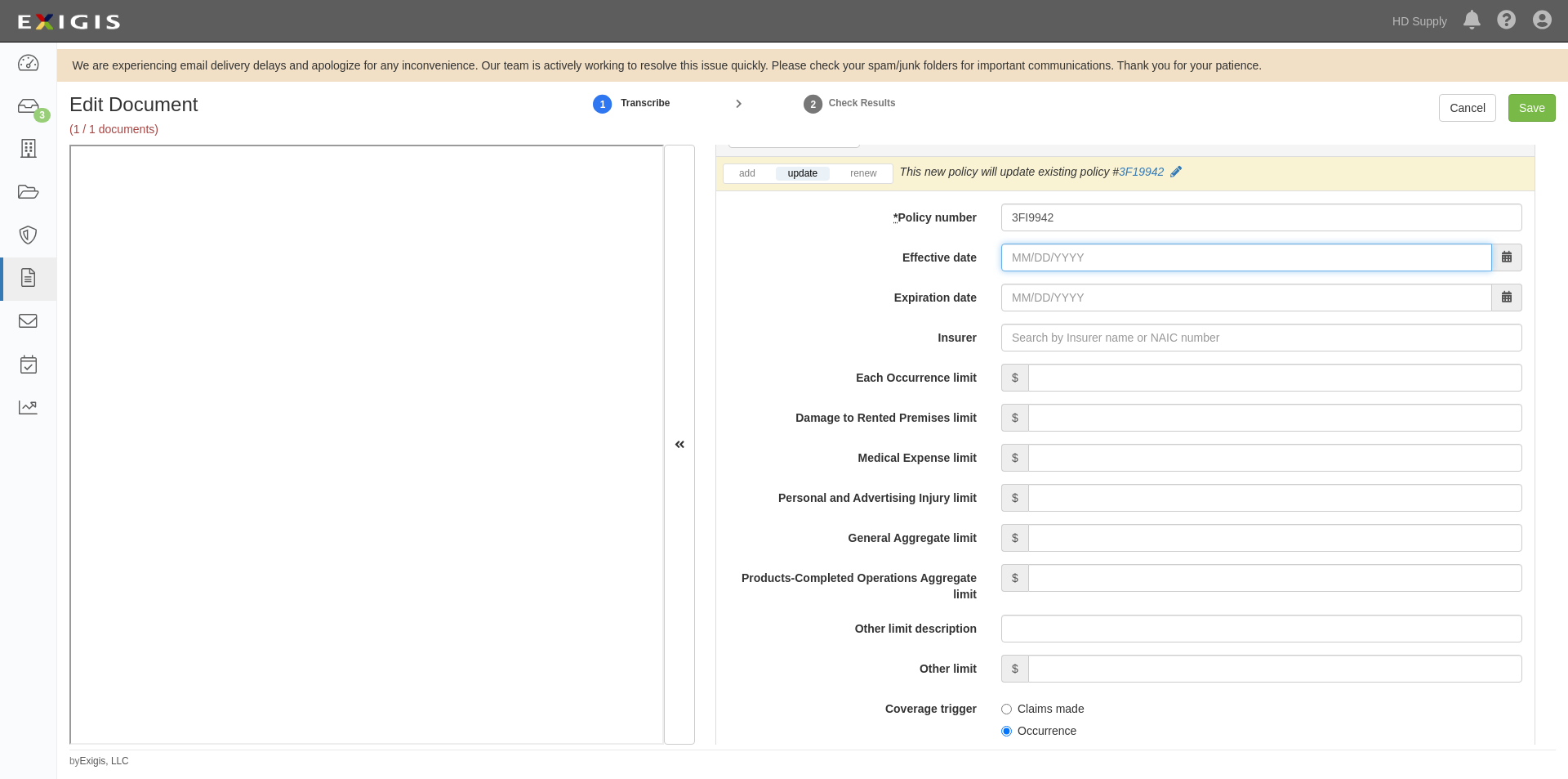
click at [1066, 263] on input "Effective date" at bounding box center [1247, 258] width 491 height 28
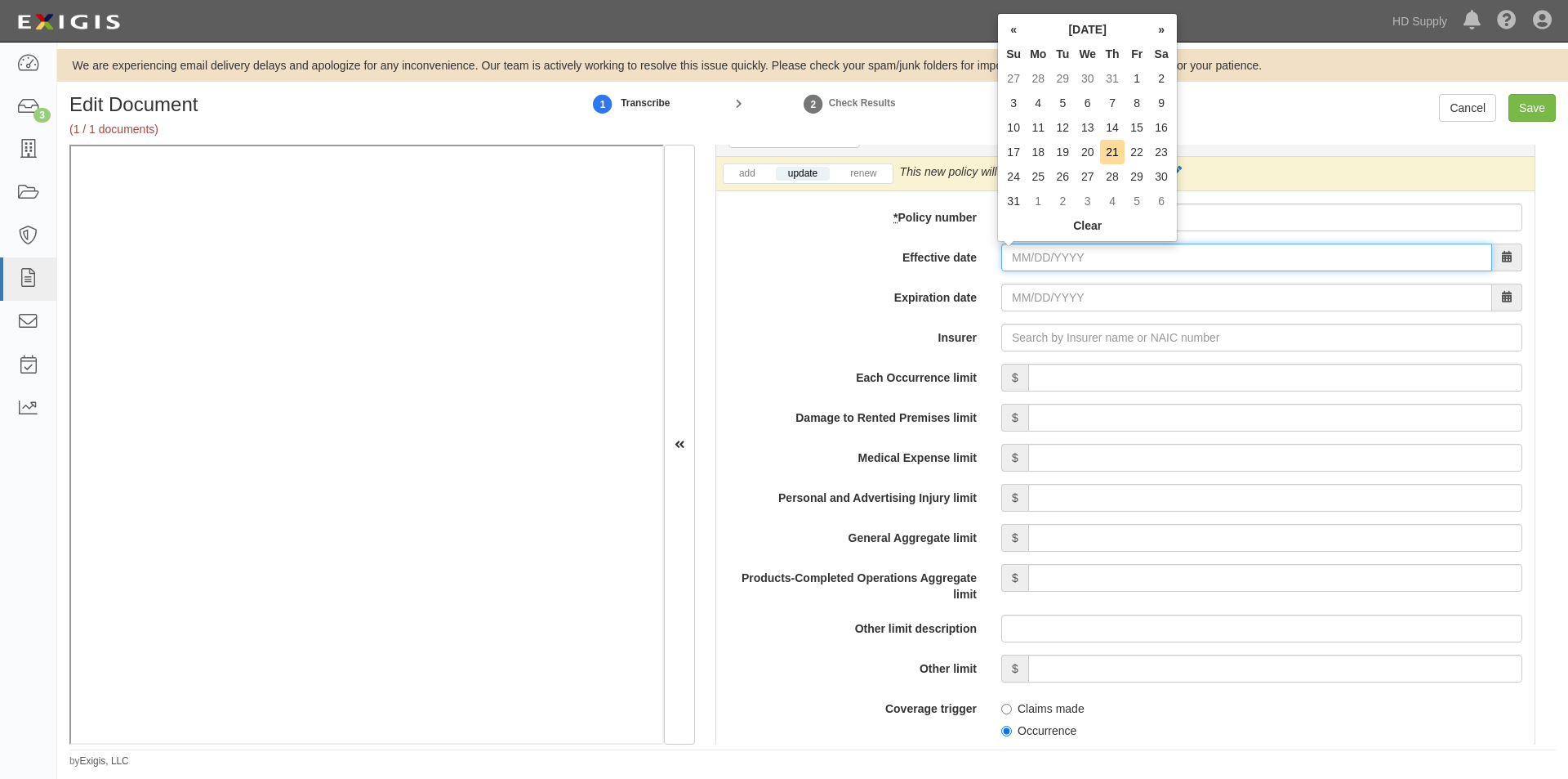
paste input "12/02/2024"
type input "12/02/2024"
type input "12/02/2025"
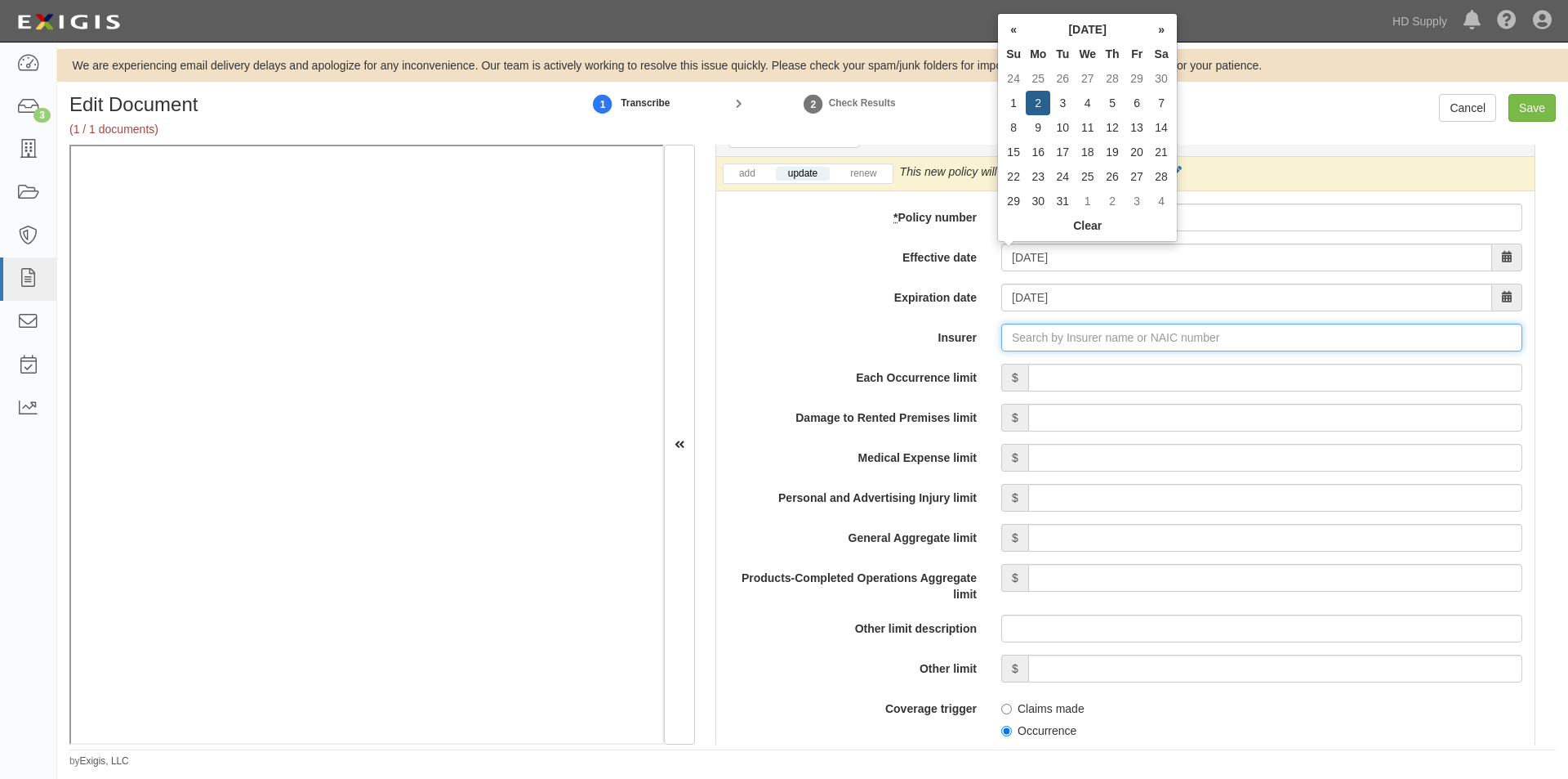
click at [1037, 338] on input "Insurer" at bounding box center [1262, 338] width 521 height 28
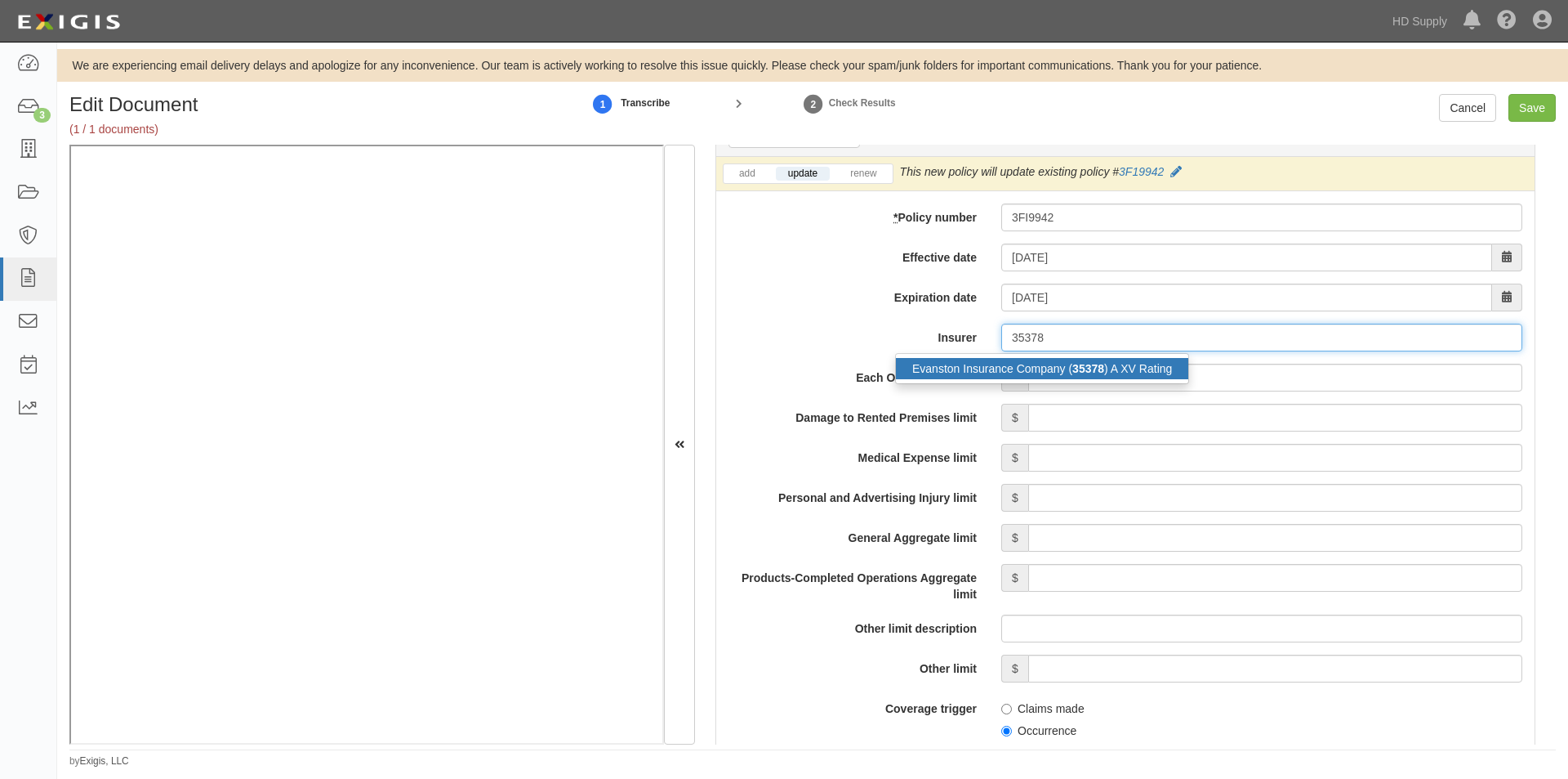
click at [1028, 378] on div "Evanston Insurance Company ( 35378 ) A XV Rating" at bounding box center [1042, 368] width 292 height 21
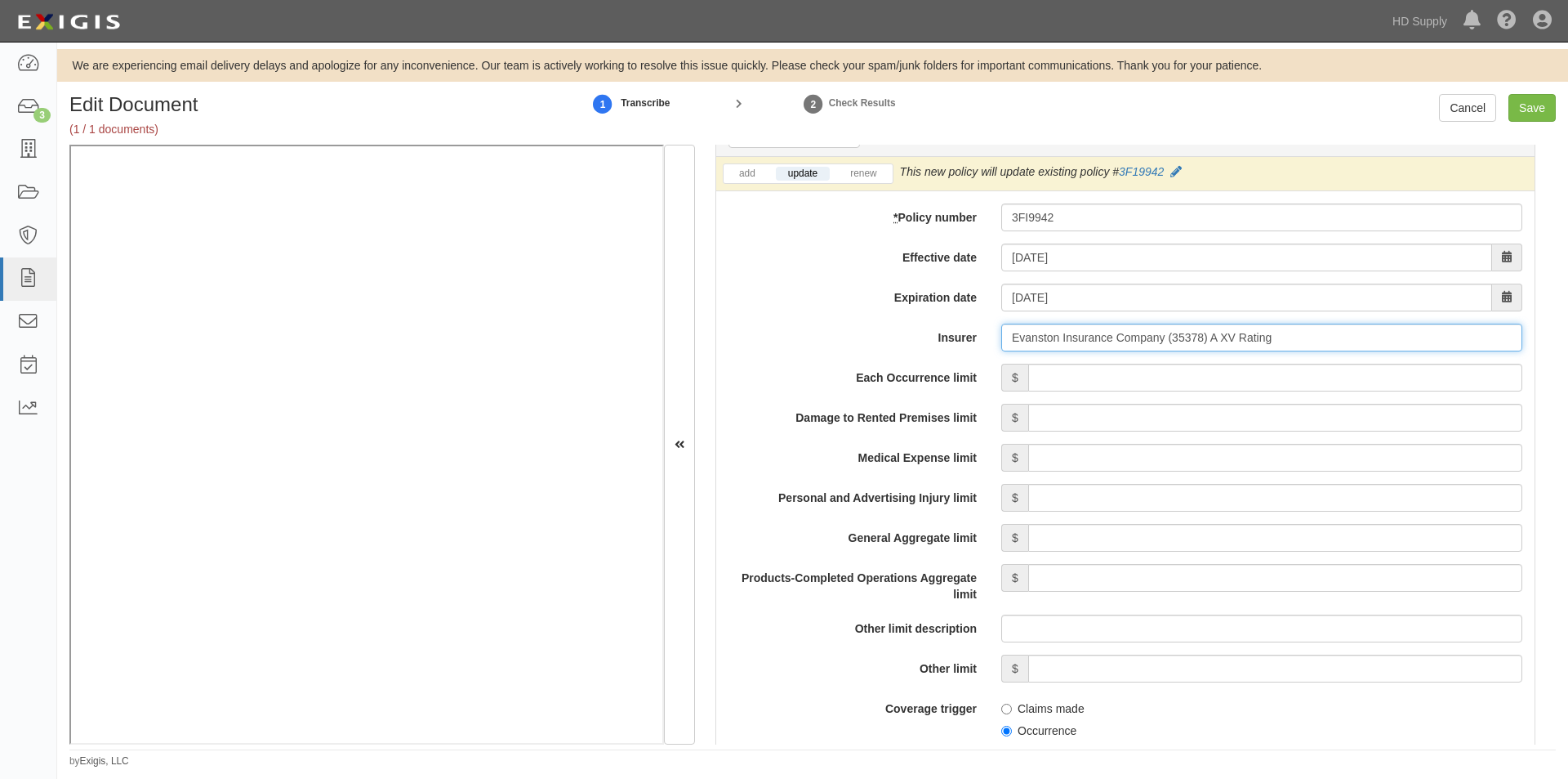
type input "Evanston Insurance Company (35378) A XV Rating"
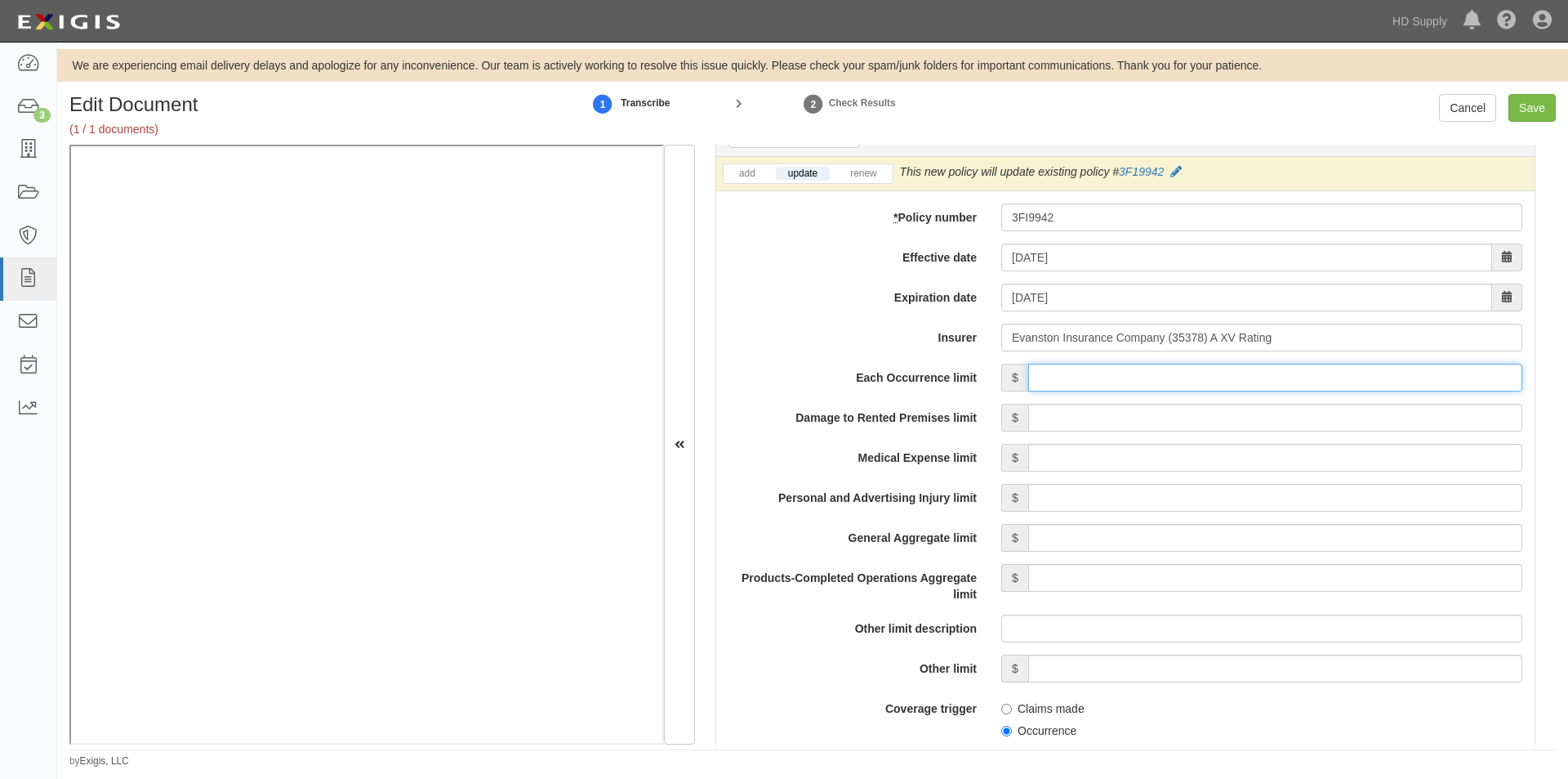
click at [1100, 377] on input "Each Occurrence limit" at bounding box center [1275, 378] width 494 height 28
type input "2,000,000"
click at [1332, 423] on input "Damage to Rented Premises limit" at bounding box center [1275, 418] width 494 height 28
type input "100,000"
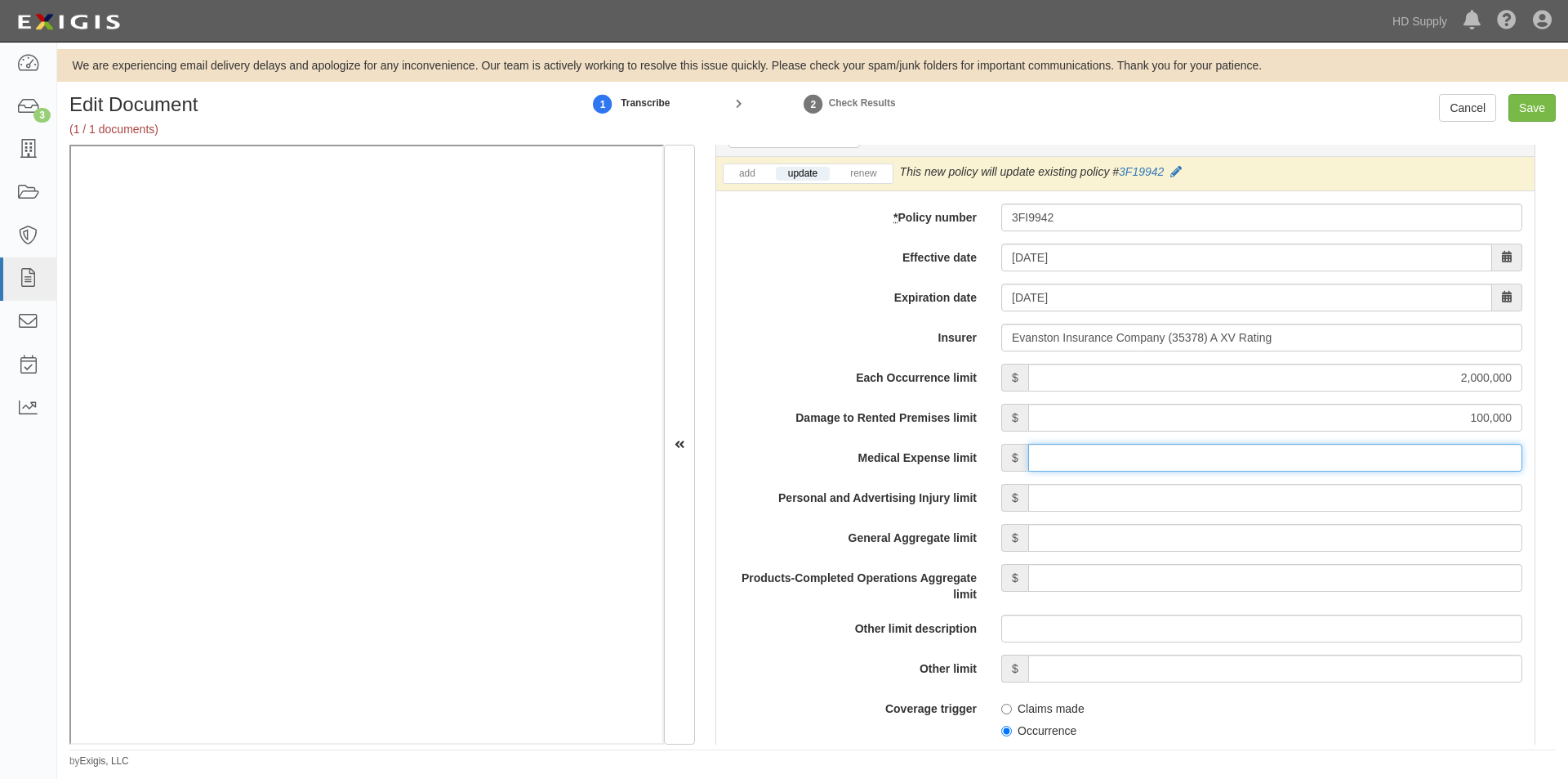
click at [1332, 453] on input "Medical Expense limit" at bounding box center [1275, 458] width 494 height 28
type input "5,000"
click at [1329, 498] on input "Personal and Advertising Injury limit" at bounding box center [1275, 498] width 494 height 28
type input "1,000,000"
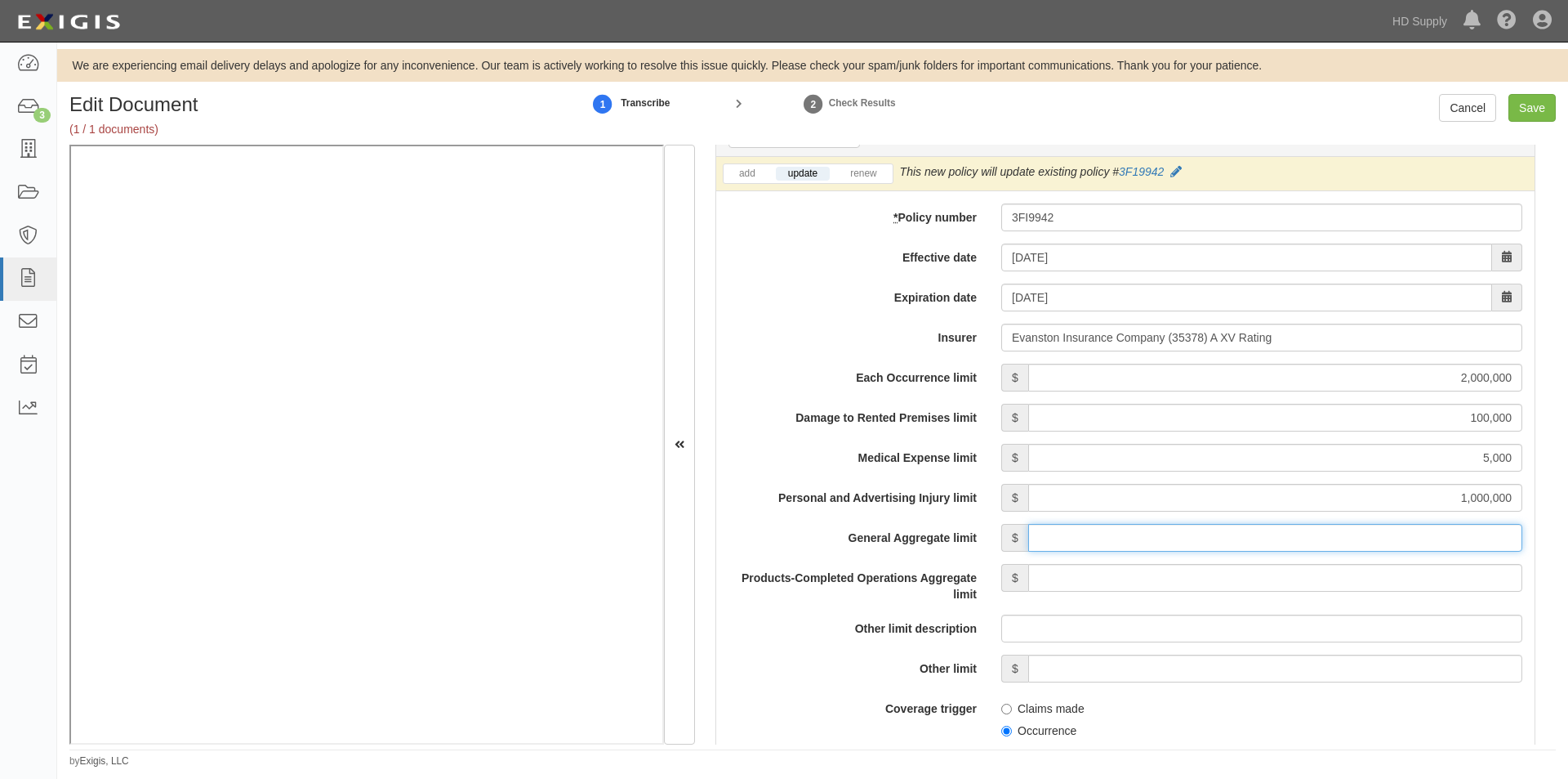
click at [1327, 539] on input "General Aggregate limit" at bounding box center [1275, 538] width 494 height 28
type input "2,000,000"
click at [1325, 574] on input "Products-Completed Operations Aggregate limit" at bounding box center [1275, 578] width 494 height 28
type input "2,000,000"
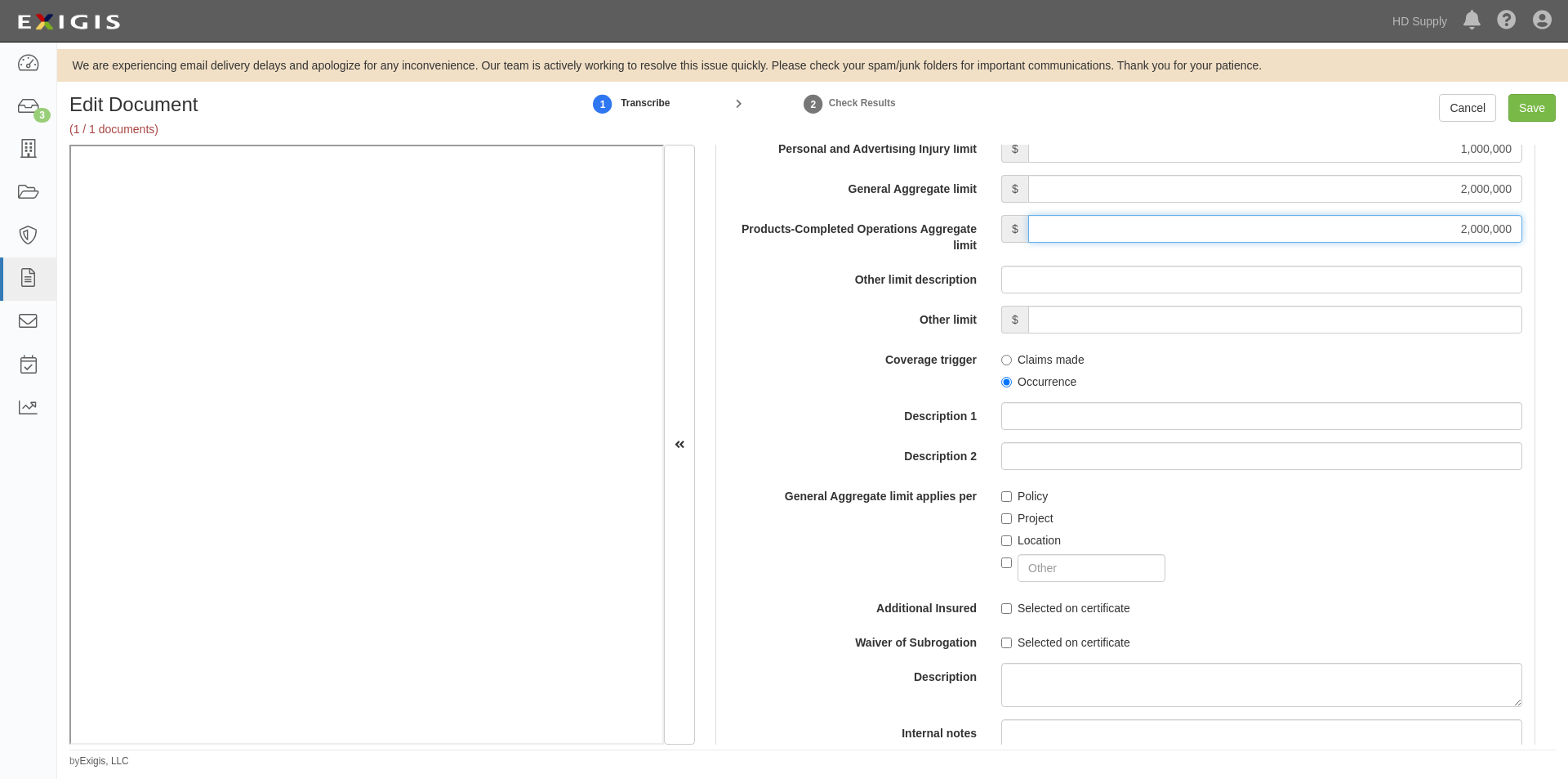
scroll to position [1581, 0]
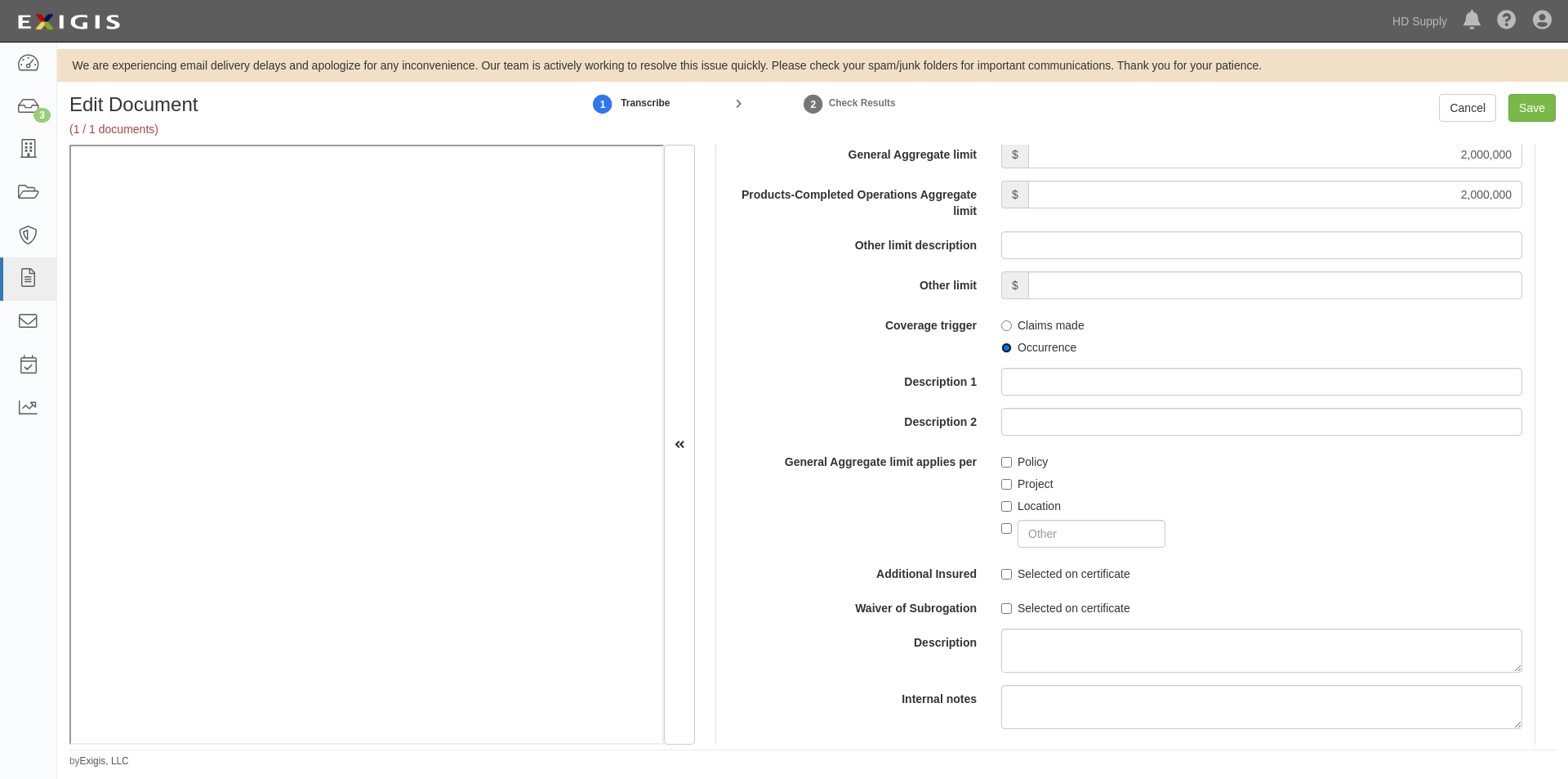
click at [1002, 342] on input "Occurrence" at bounding box center [1006, 347] width 10 height 10
radio input "true"
click at [1003, 570] on input "Selected on certificate" at bounding box center [1006, 573] width 10 height 10
checkbox input "true"
click at [1001, 611] on input "Selected on certificate" at bounding box center [1006, 608] width 10 height 10
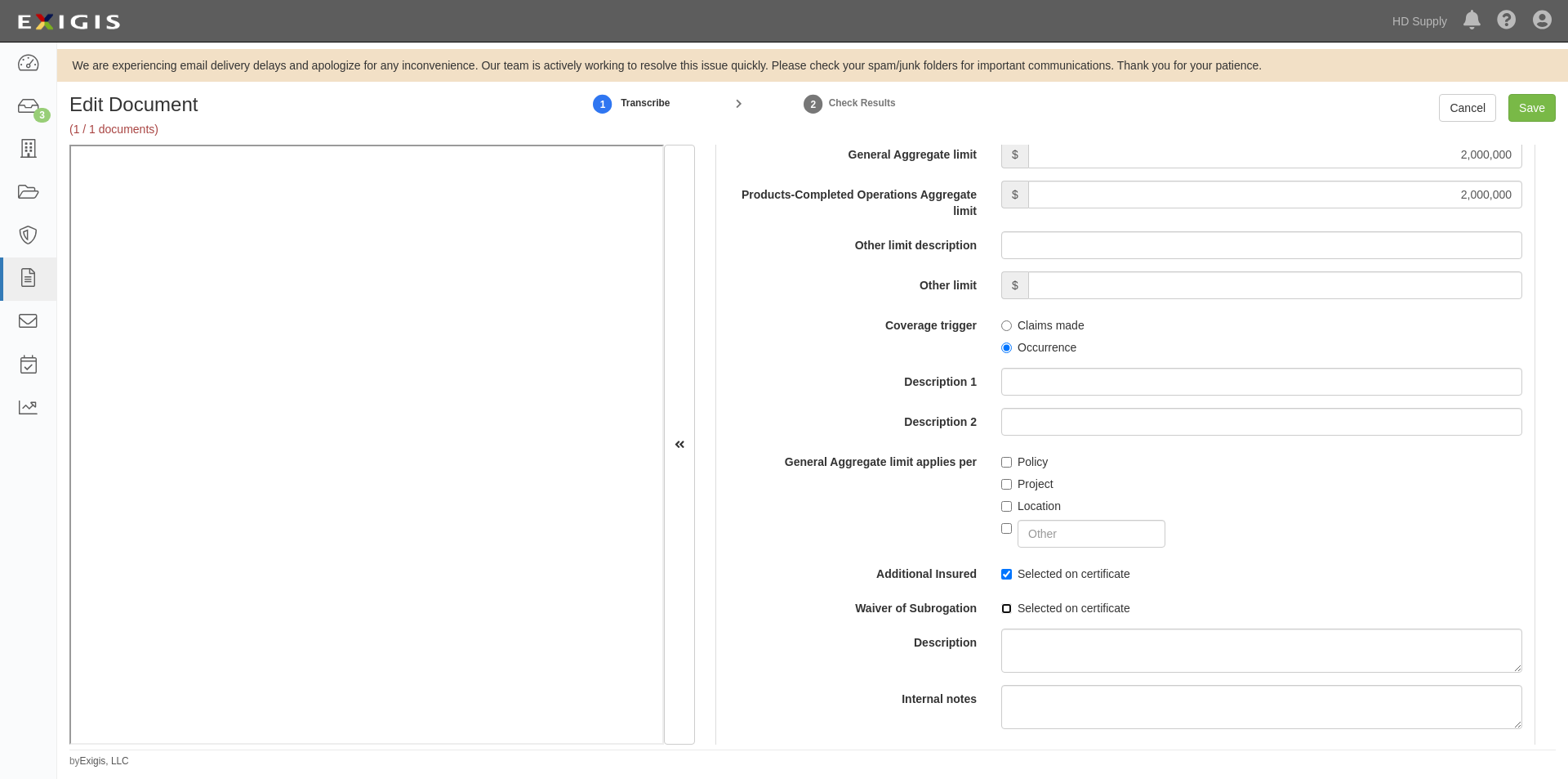
checkbox input "true"
drag, startPoint x: 1557, startPoint y: 338, endPoint x: 1560, endPoint y: 347, distance: 9.5
click at [1560, 347] on div "Edit Document (1 / 1 documents) 1 Transcribe 2 Check Results Cancel Save Docume…" at bounding box center [812, 431] width 1511 height 674
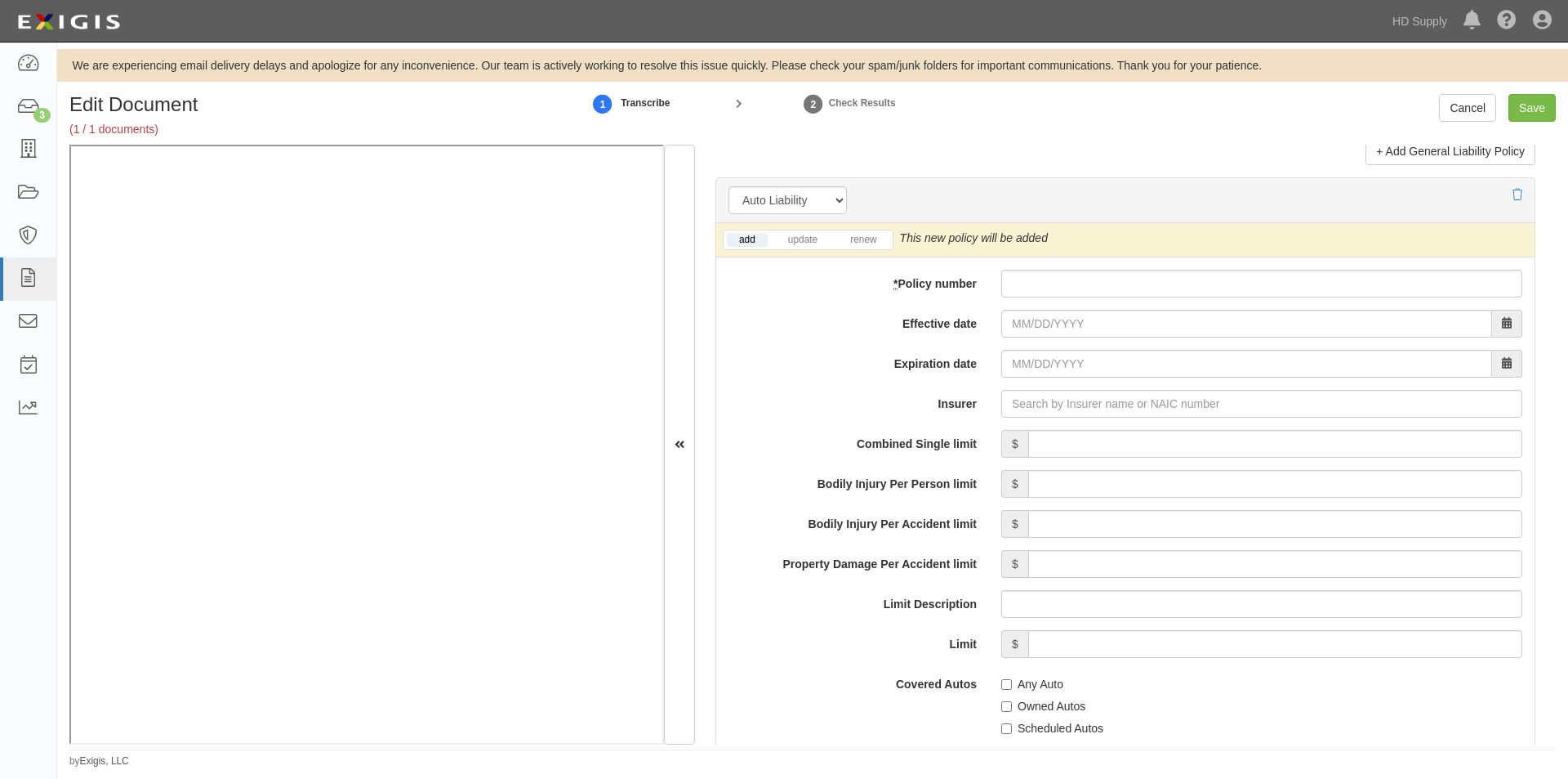
scroll to position [2270, 0]
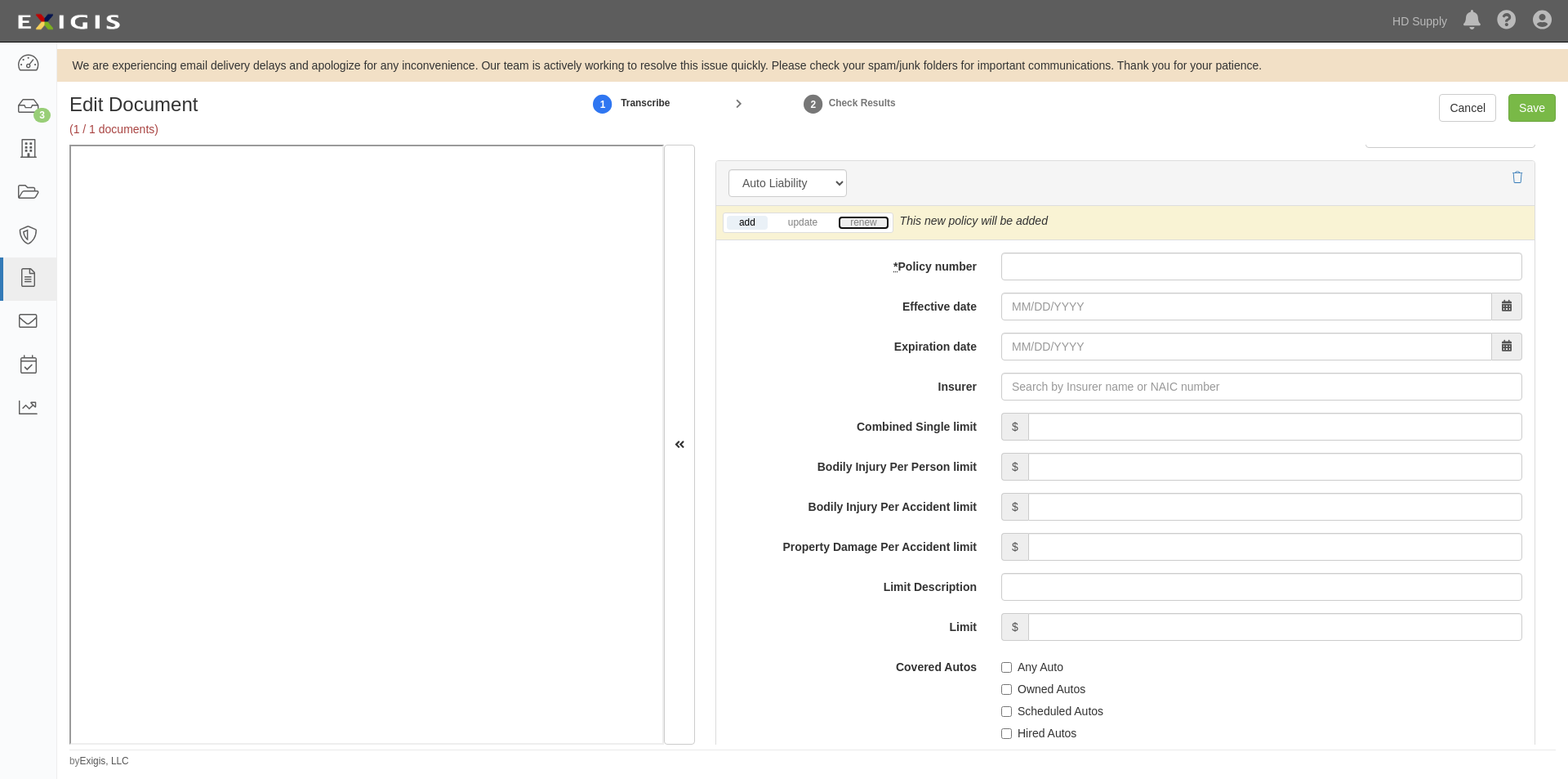
click at [878, 224] on link "renew" at bounding box center [864, 222] width 50 height 14
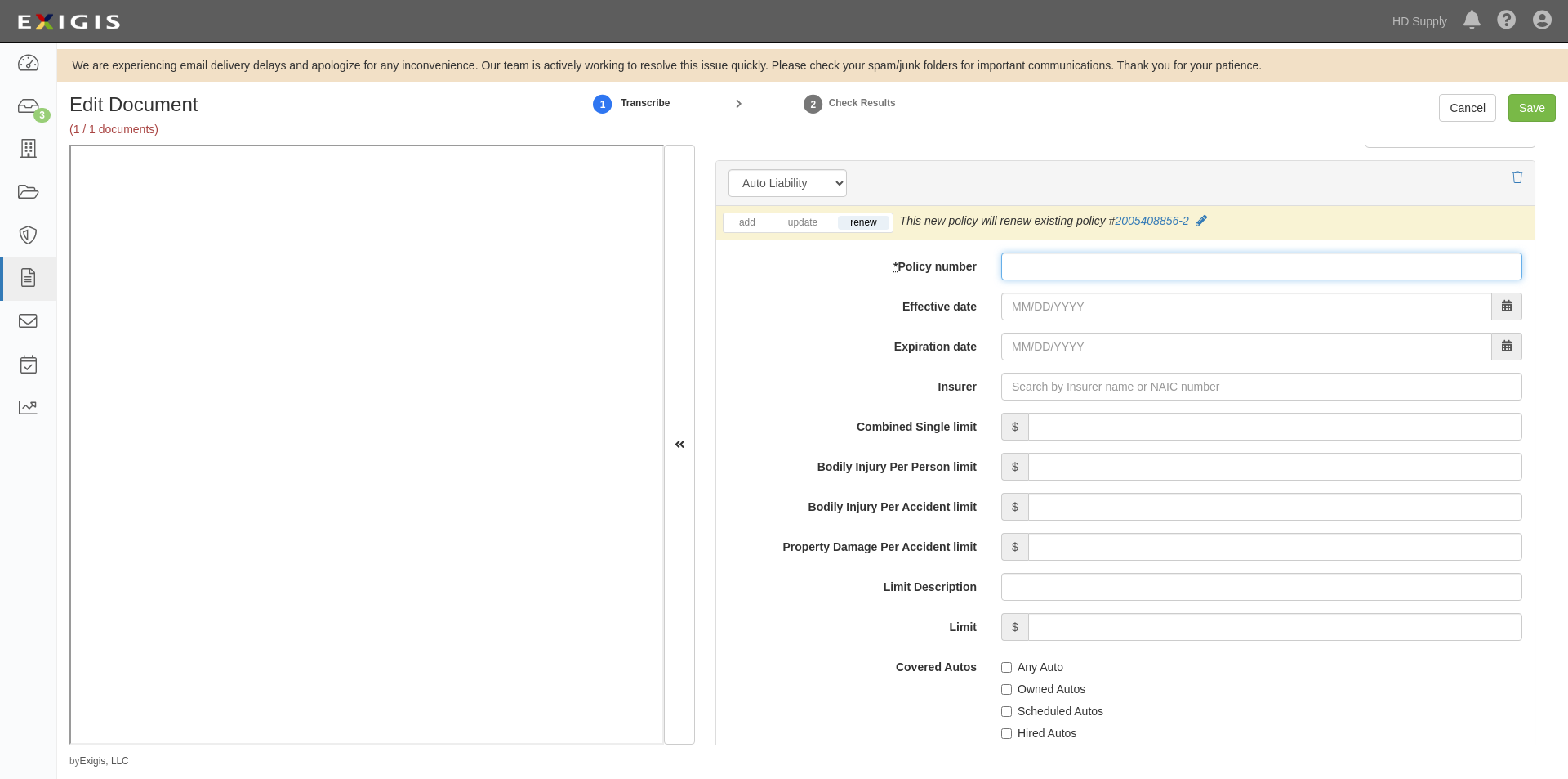
paste input "2005408856-2"
type input "2005408856-2"
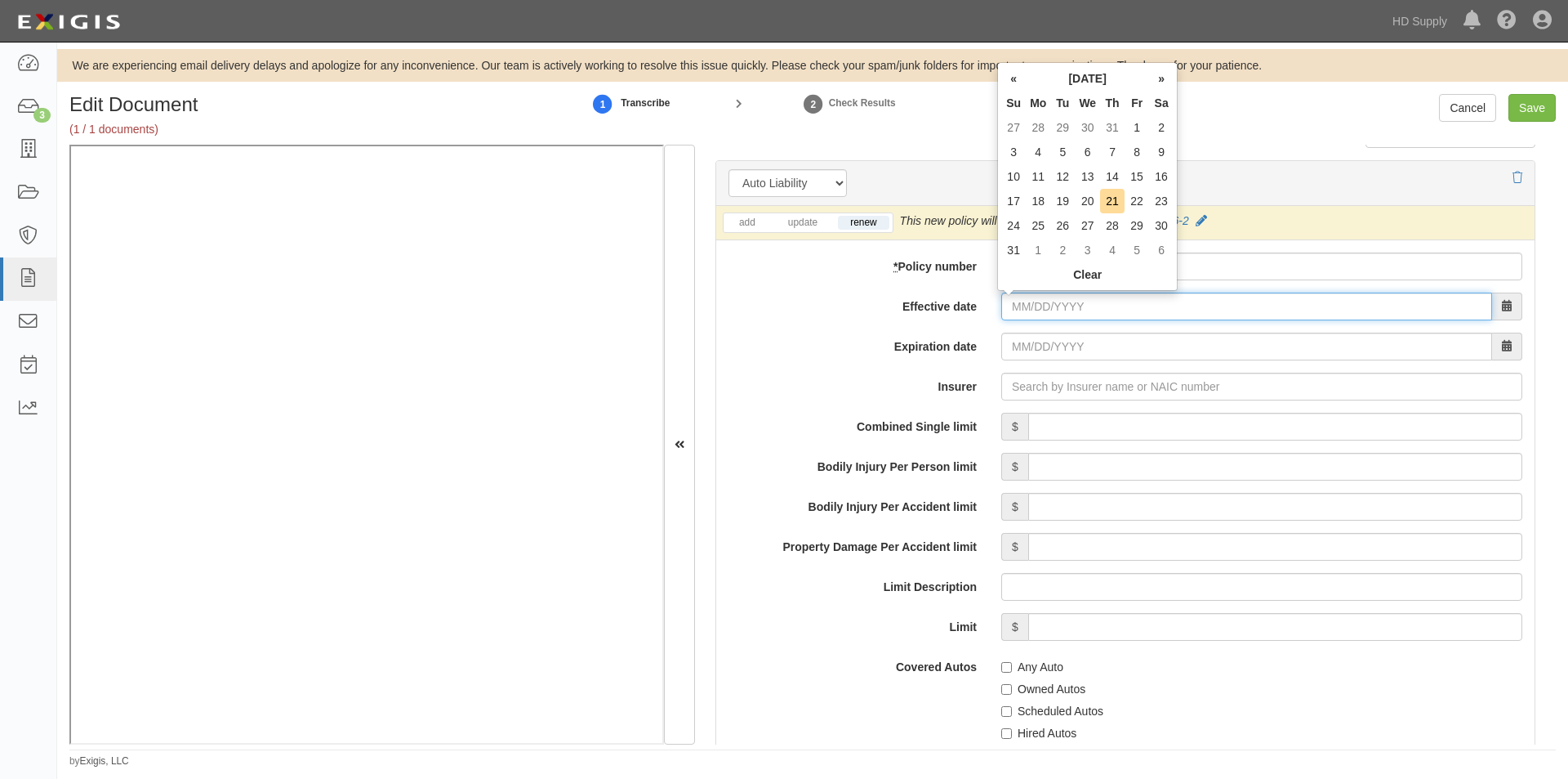
click at [1044, 311] on input "Effective date" at bounding box center [1247, 306] width 491 height 28
click at [1114, 226] on td "28" at bounding box center [1112, 225] width 24 height 24
type input "08/28/2025"
type input "08/28/2026"
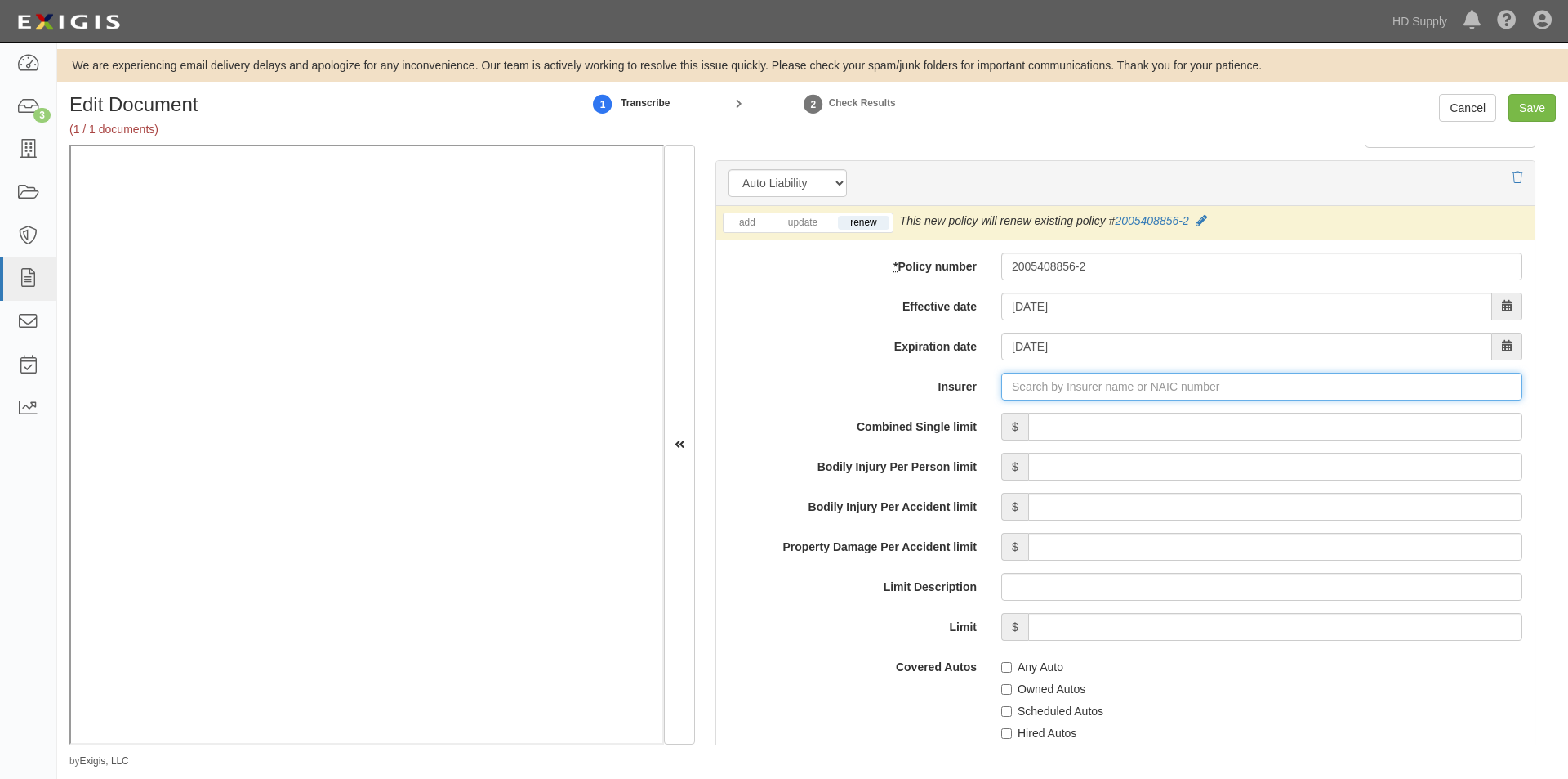
click at [1047, 390] on input "Insurer" at bounding box center [1262, 386] width 521 height 28
type input "180 Seguros S.A. (0) NR Rating"
type input "1"
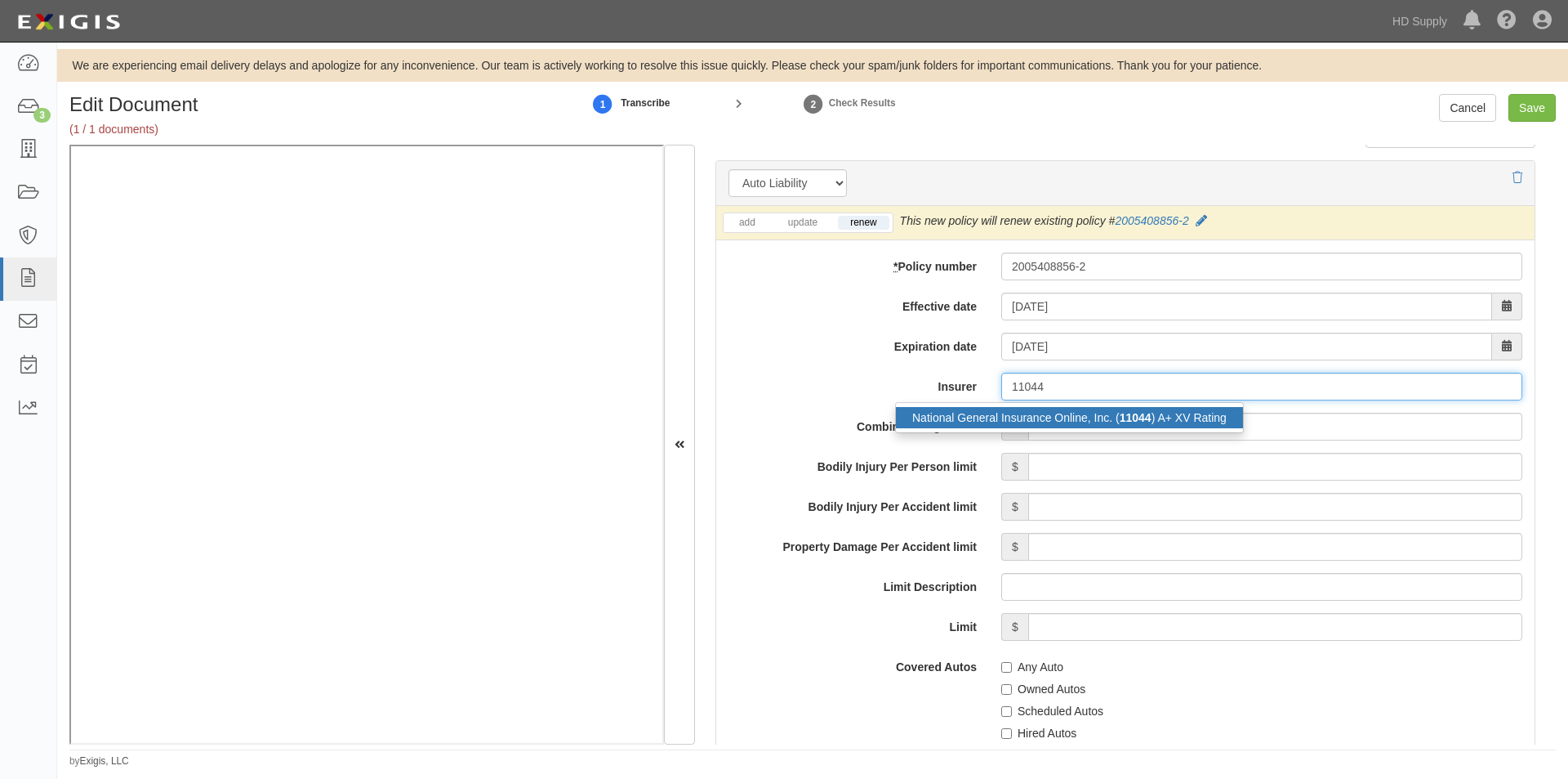
click at [1040, 414] on div "National General Insurance Online, Inc. ( 11044 ) A+ XV Rating" at bounding box center [1069, 417] width 347 height 21
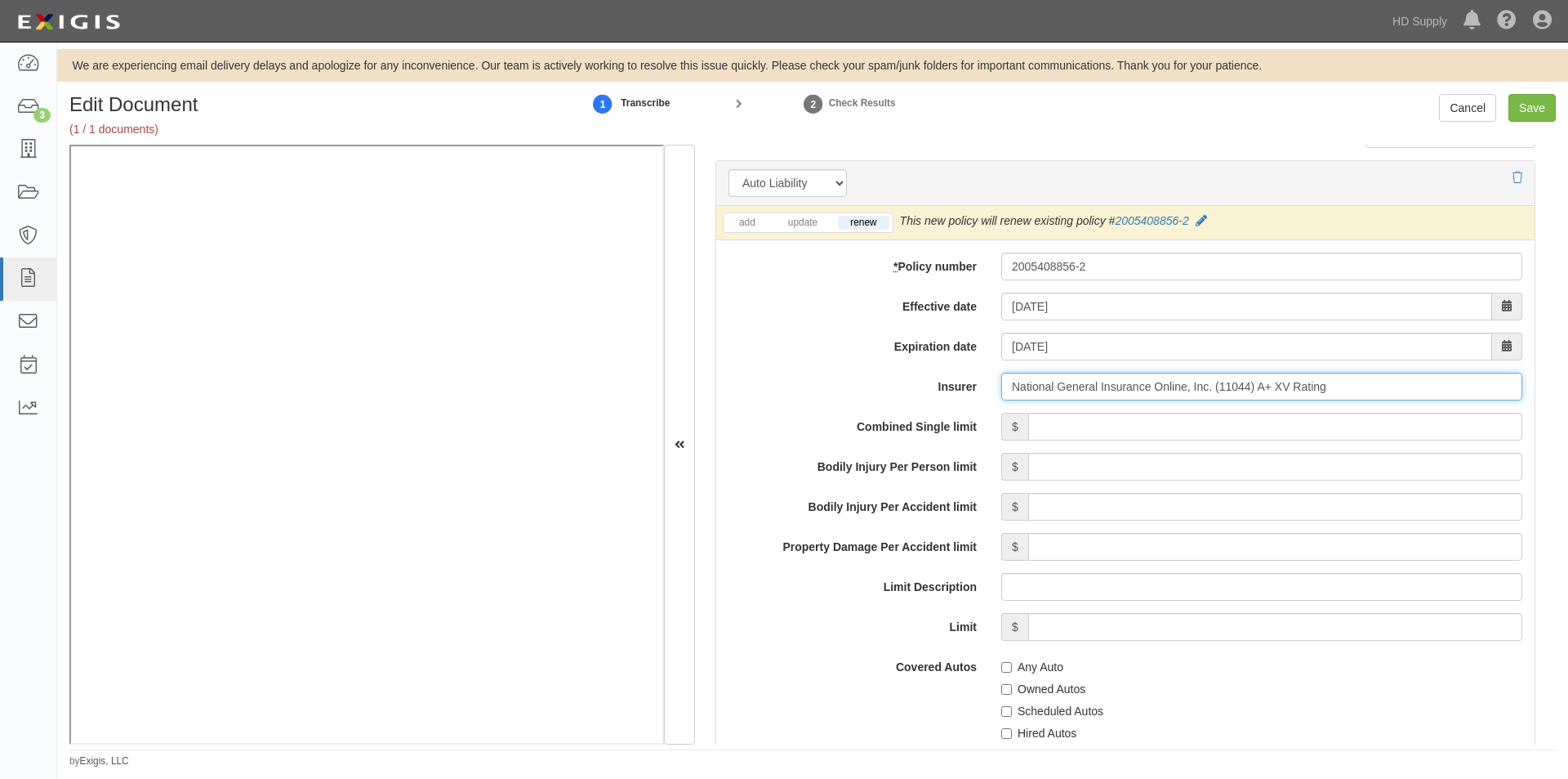
type input "National General Insurance Online, Inc. (11044) A+ XV Rating"
drag, startPoint x: 1146, startPoint y: 432, endPoint x: 1168, endPoint y: 430, distance: 22.1
click at [1146, 431] on input "Combined Single limit" at bounding box center [1275, 426] width 494 height 28
type input "1,000,000"
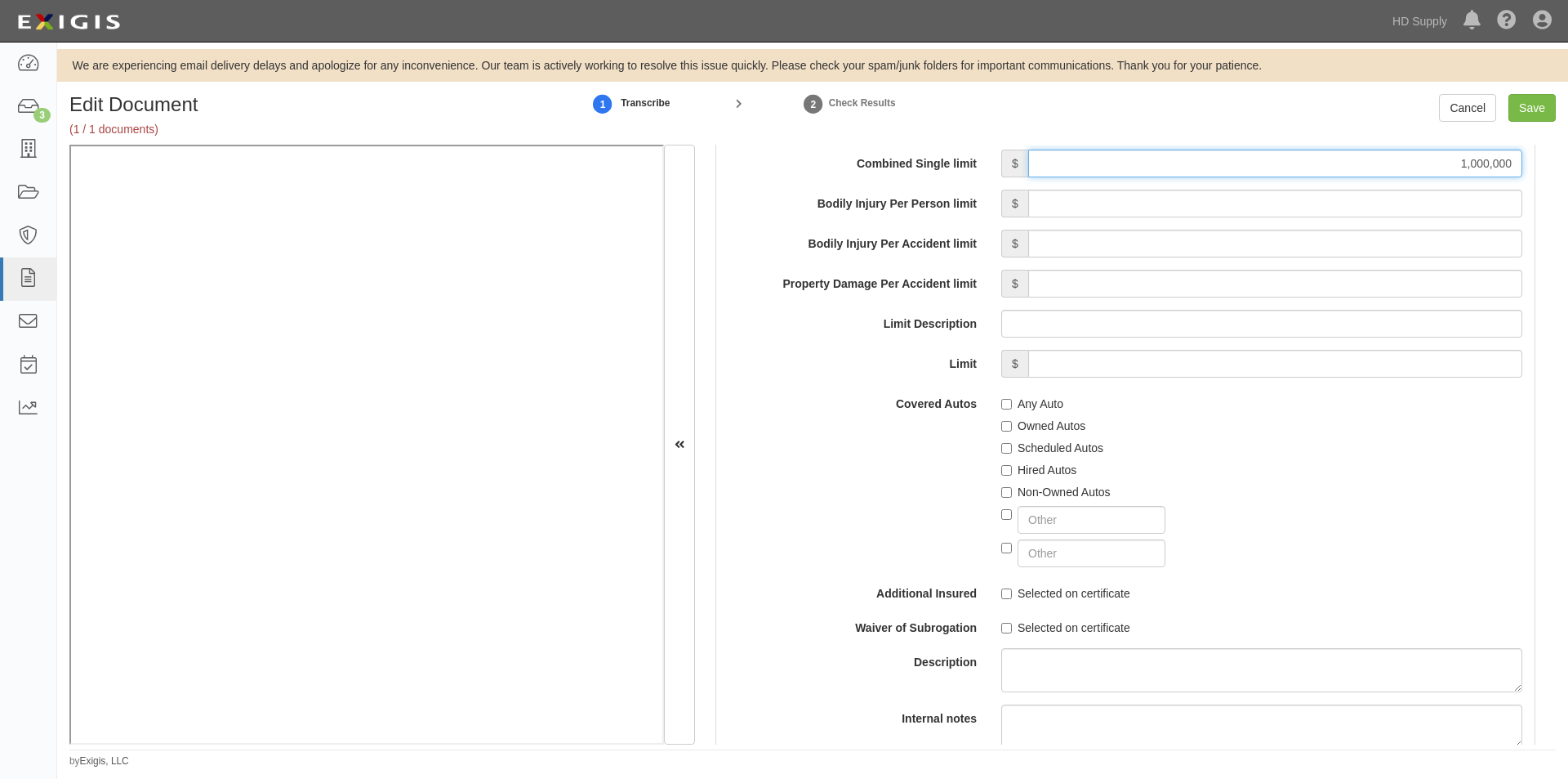
scroll to position [2543, 0]
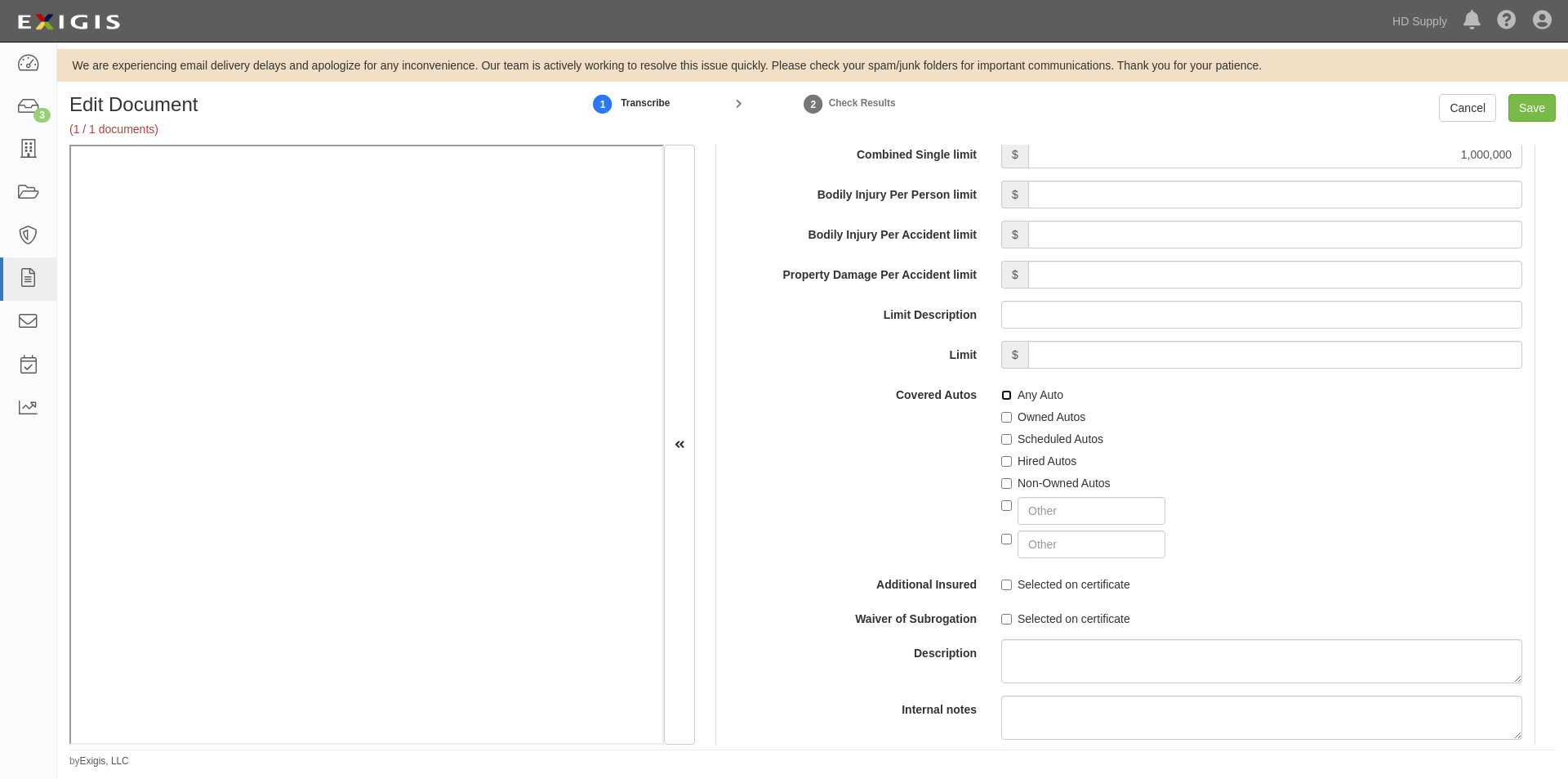
click at [1006, 397] on input "Any Auto" at bounding box center [1006, 395] width 10 height 10
checkbox input "true"
click at [1008, 420] on input "Owned Autos" at bounding box center [1006, 416] width 10 height 10
checkbox input "true"
click at [1005, 447] on div "Hired Autos" at bounding box center [1262, 458] width 521 height 22
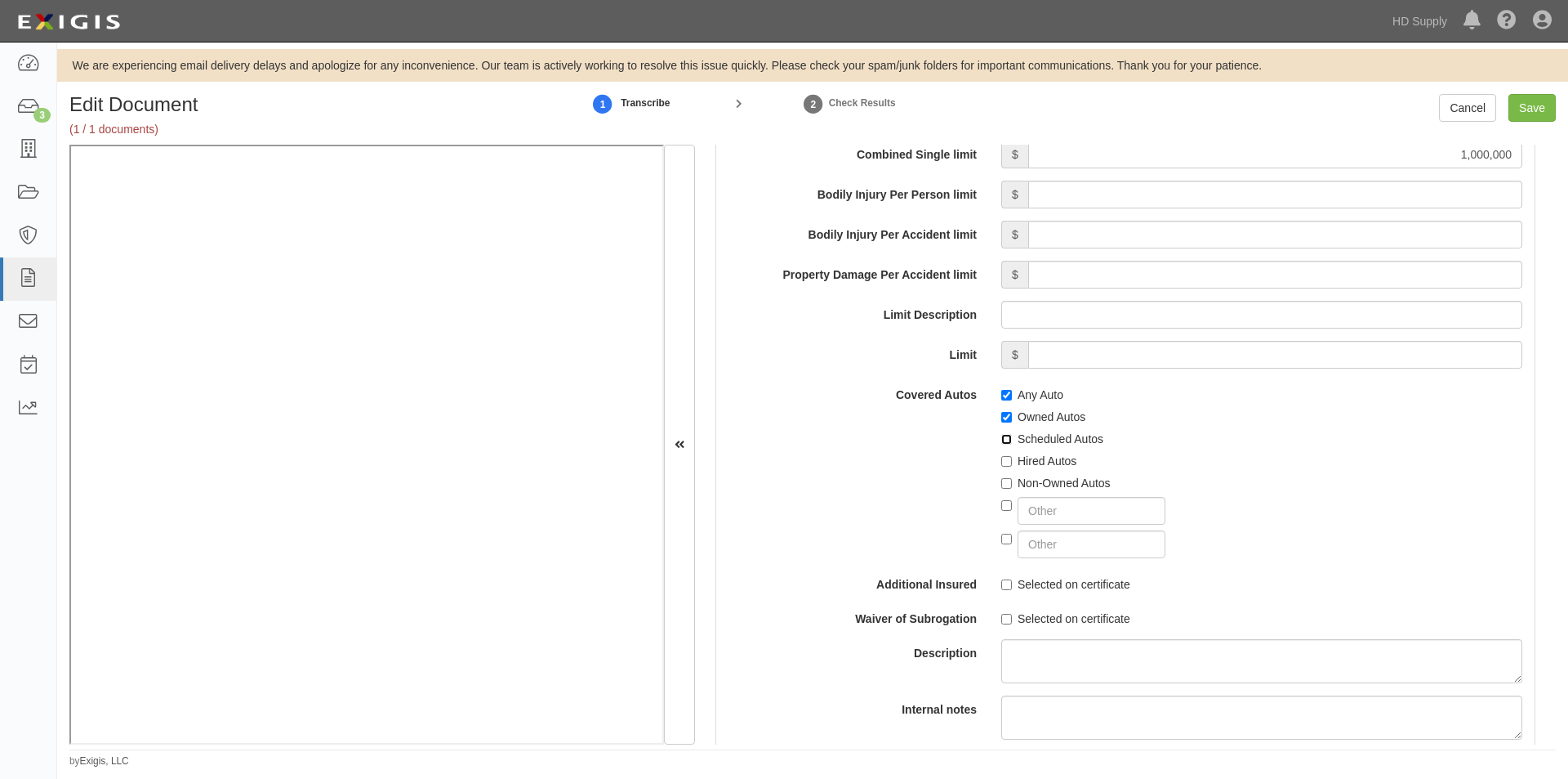
click at [1003, 439] on input "Scheduled Autos" at bounding box center [1006, 438] width 10 height 10
checkbox input "true"
click at [1003, 458] on input "Hired Autos" at bounding box center [1006, 461] width 10 height 10
checkbox input "true"
click at [1001, 481] on input "Non-Owned Autos" at bounding box center [1006, 483] width 10 height 10
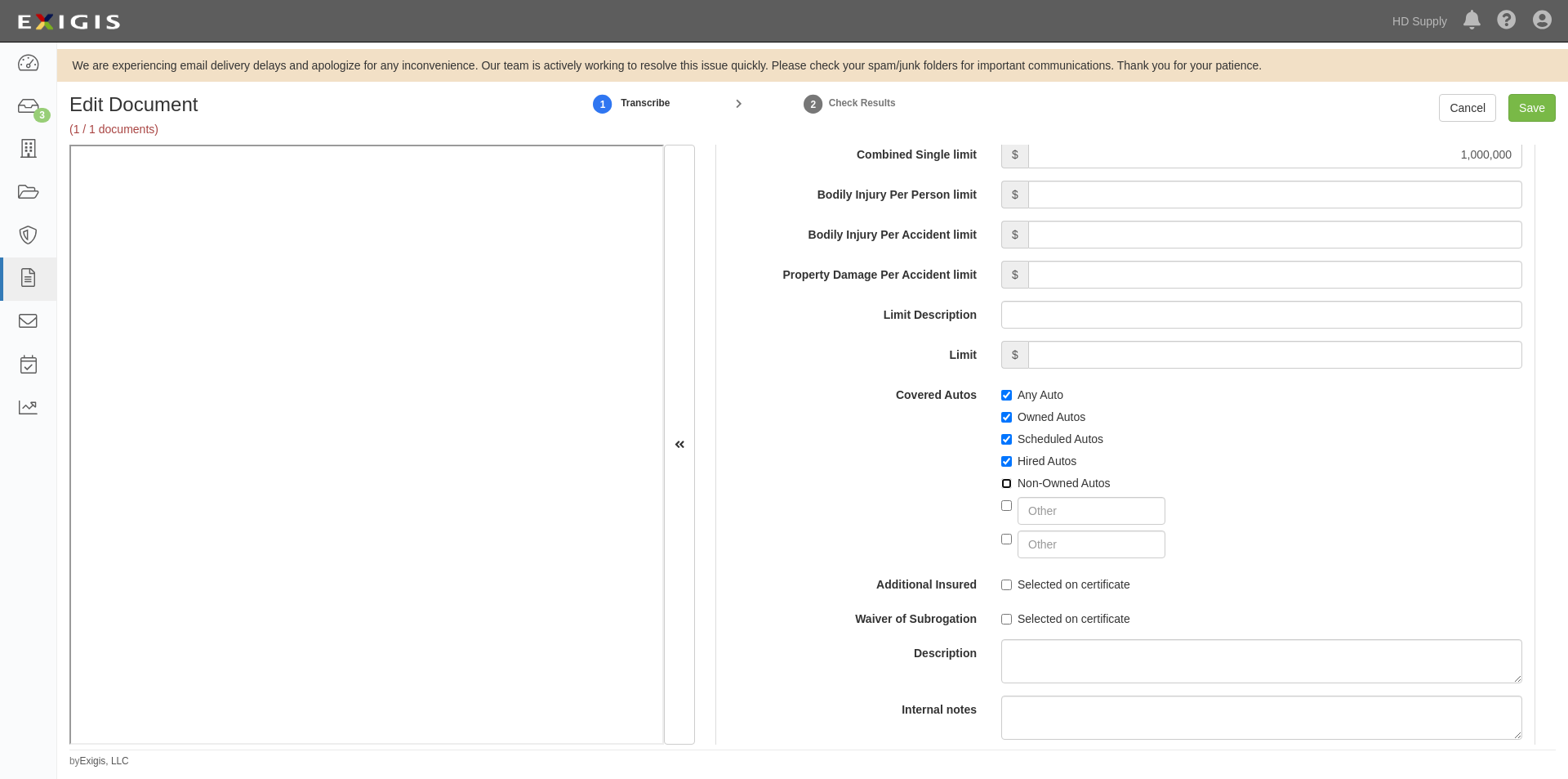
checkbox input "true"
click at [1006, 583] on input "Selected on certificate" at bounding box center [1006, 584] width 10 height 10
checkbox input "true"
click at [1006, 615] on input "Selected on certificate" at bounding box center [1006, 618] width 10 height 10
checkbox input "true"
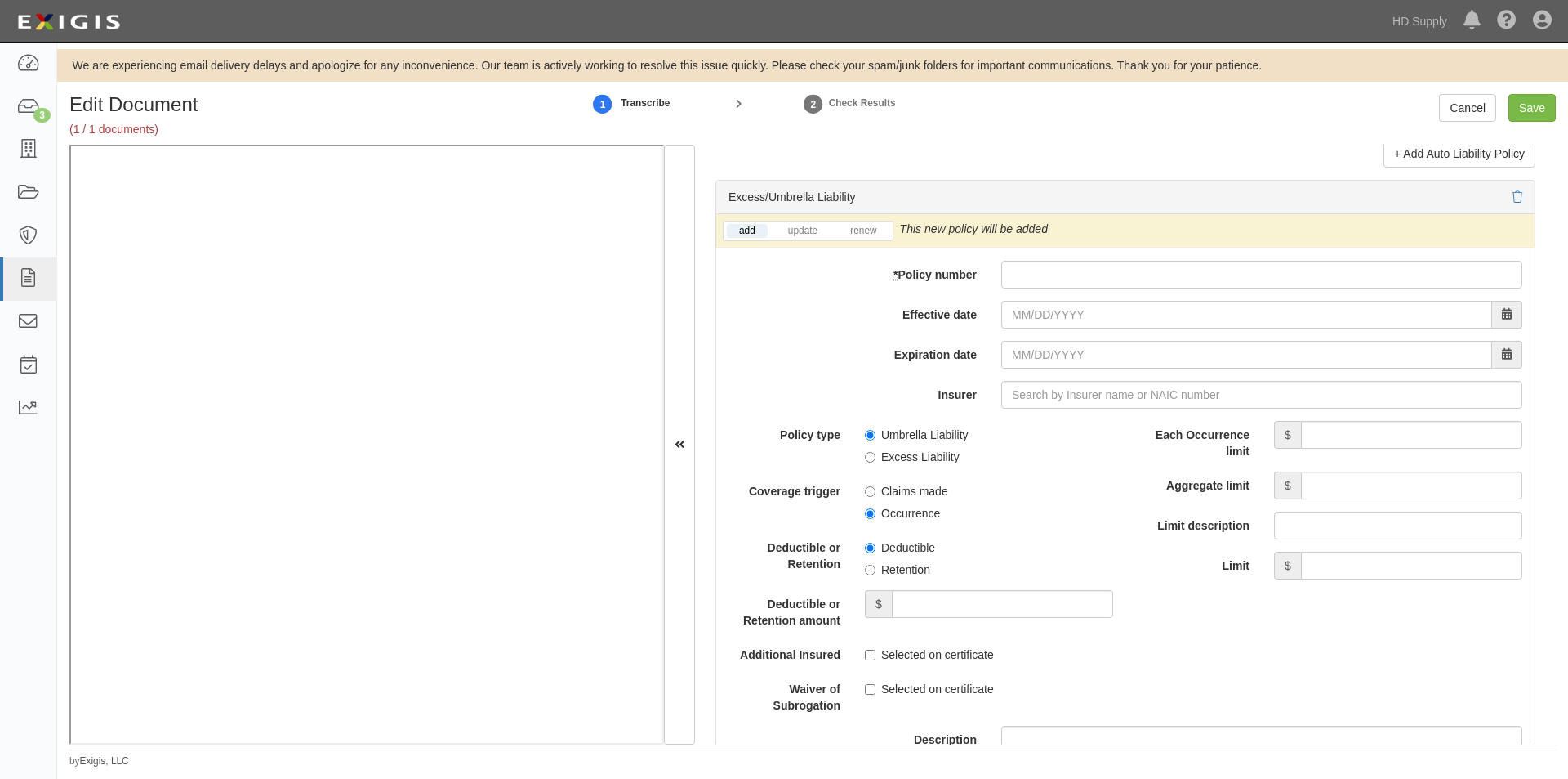
scroll to position [3239, 0]
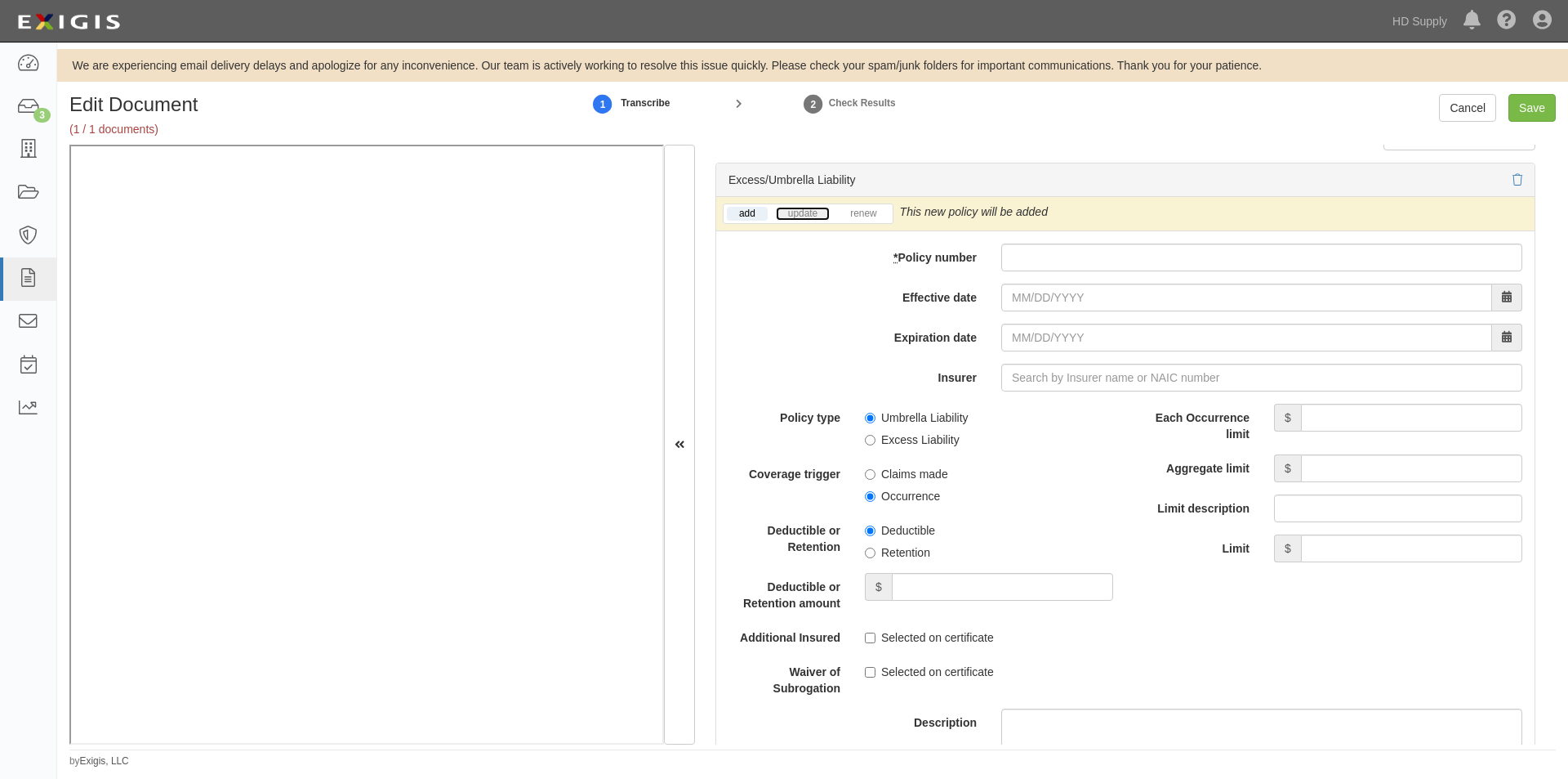
click at [814, 208] on link "update" at bounding box center [803, 213] width 54 height 14
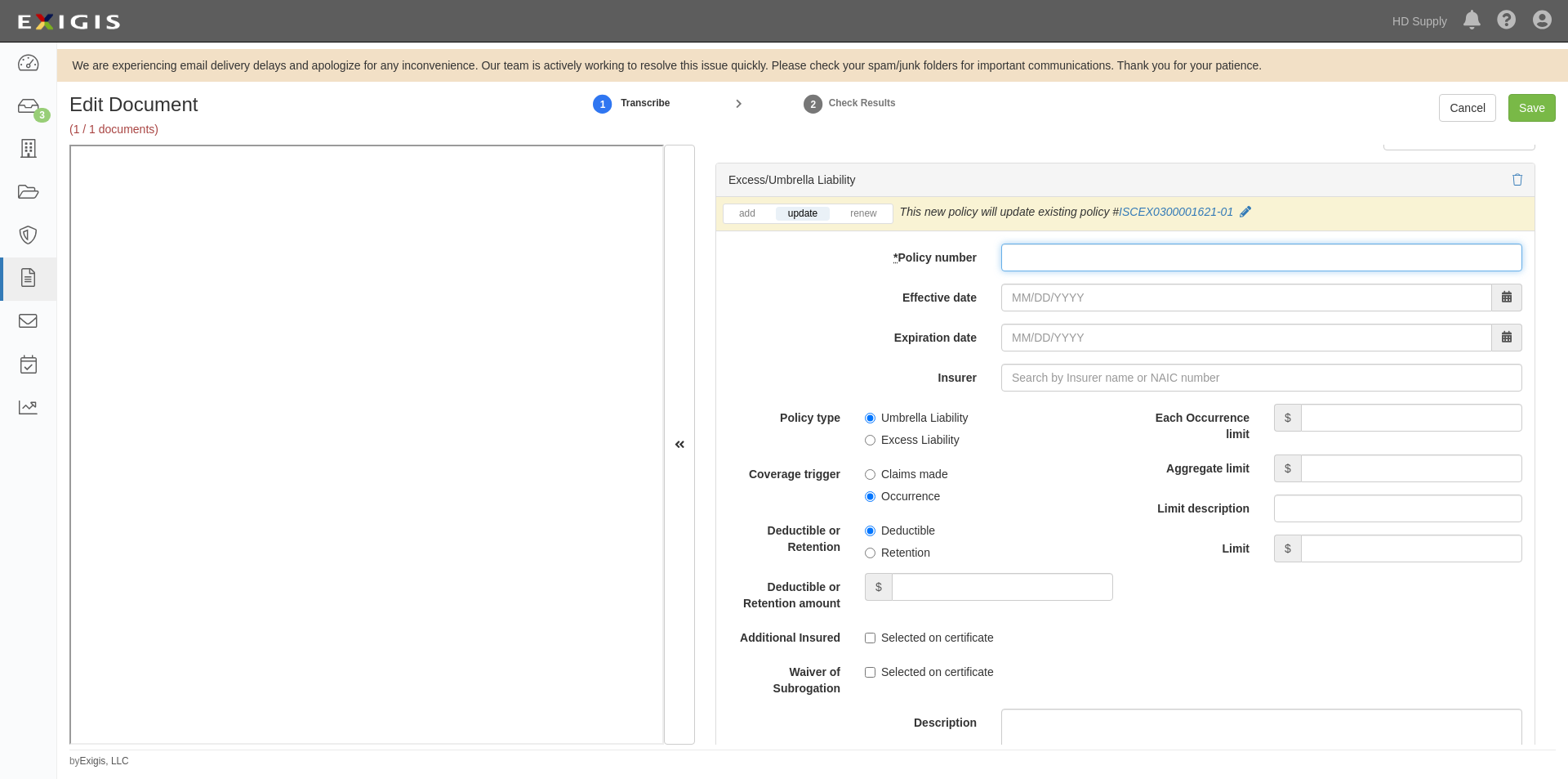
paste input "ISCEX0300001621-01"
type input "ISCEX0300001621-01"
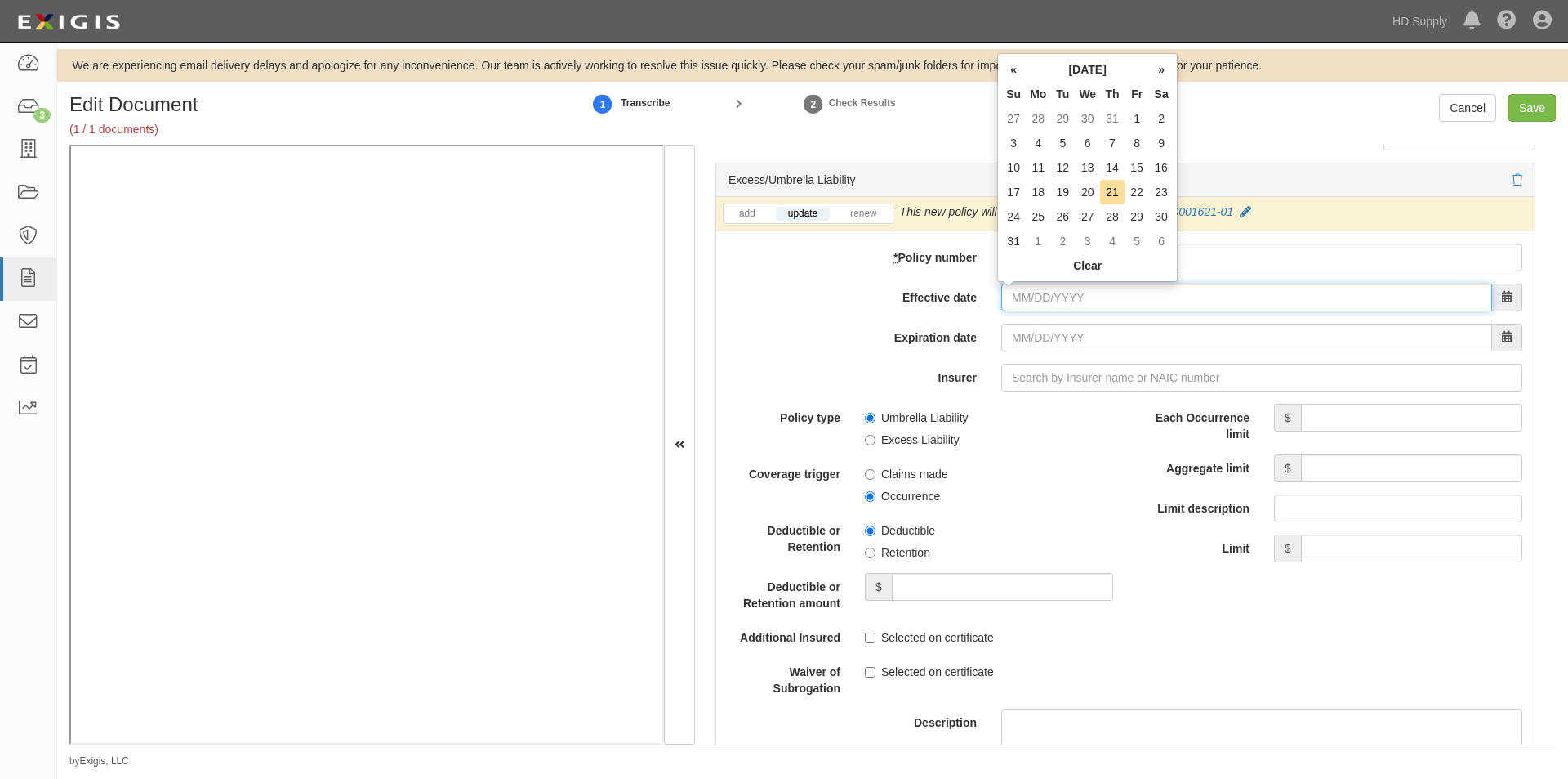
paste input "07/20/2025"
type input "07/20/2025"
type input "07/20/2026"
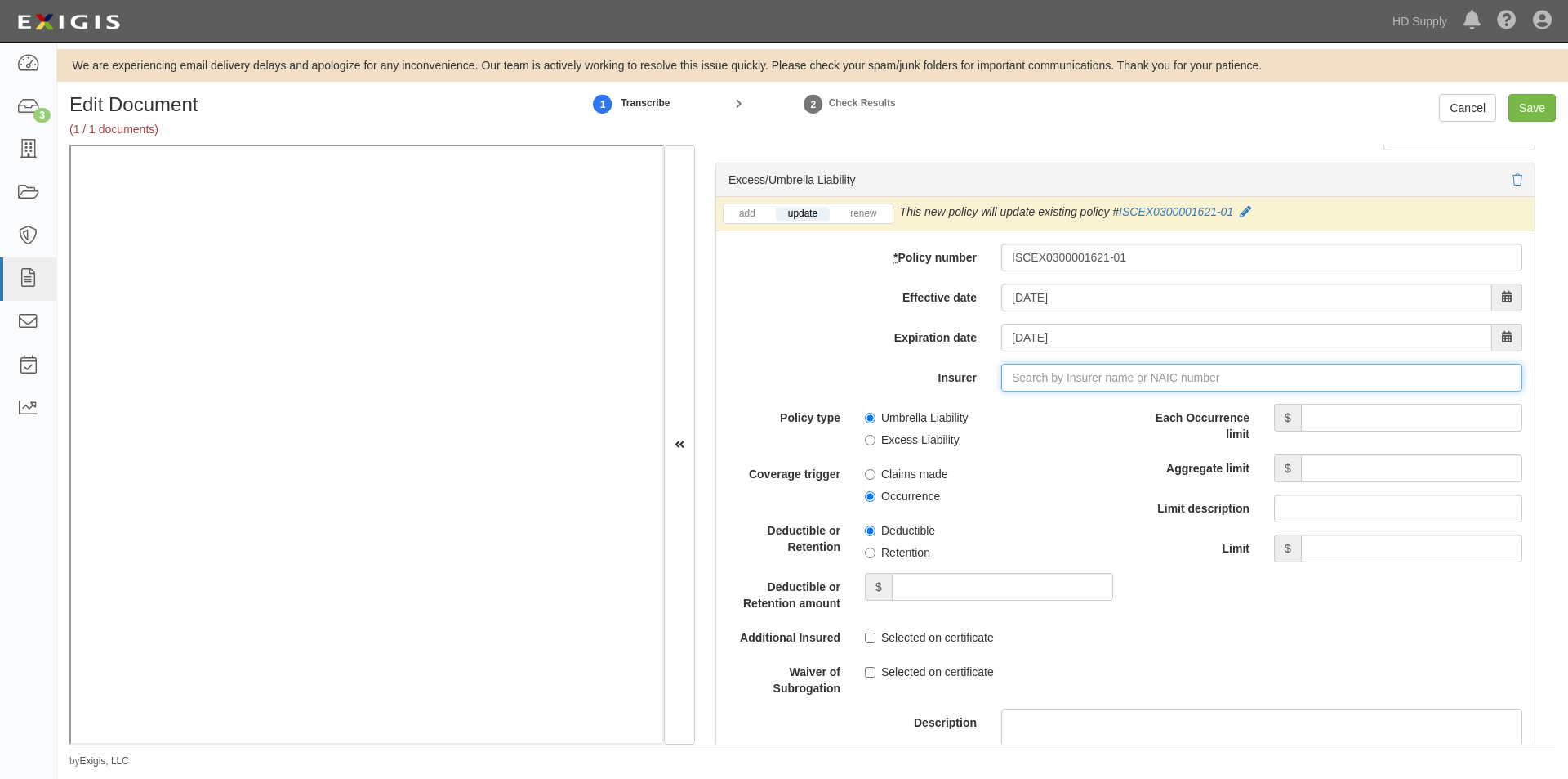
click at [1023, 380] on input "Insurer" at bounding box center [1262, 378] width 521 height 28
type input "180 Seguros S.A. (0) NR Rating"
type input "1"
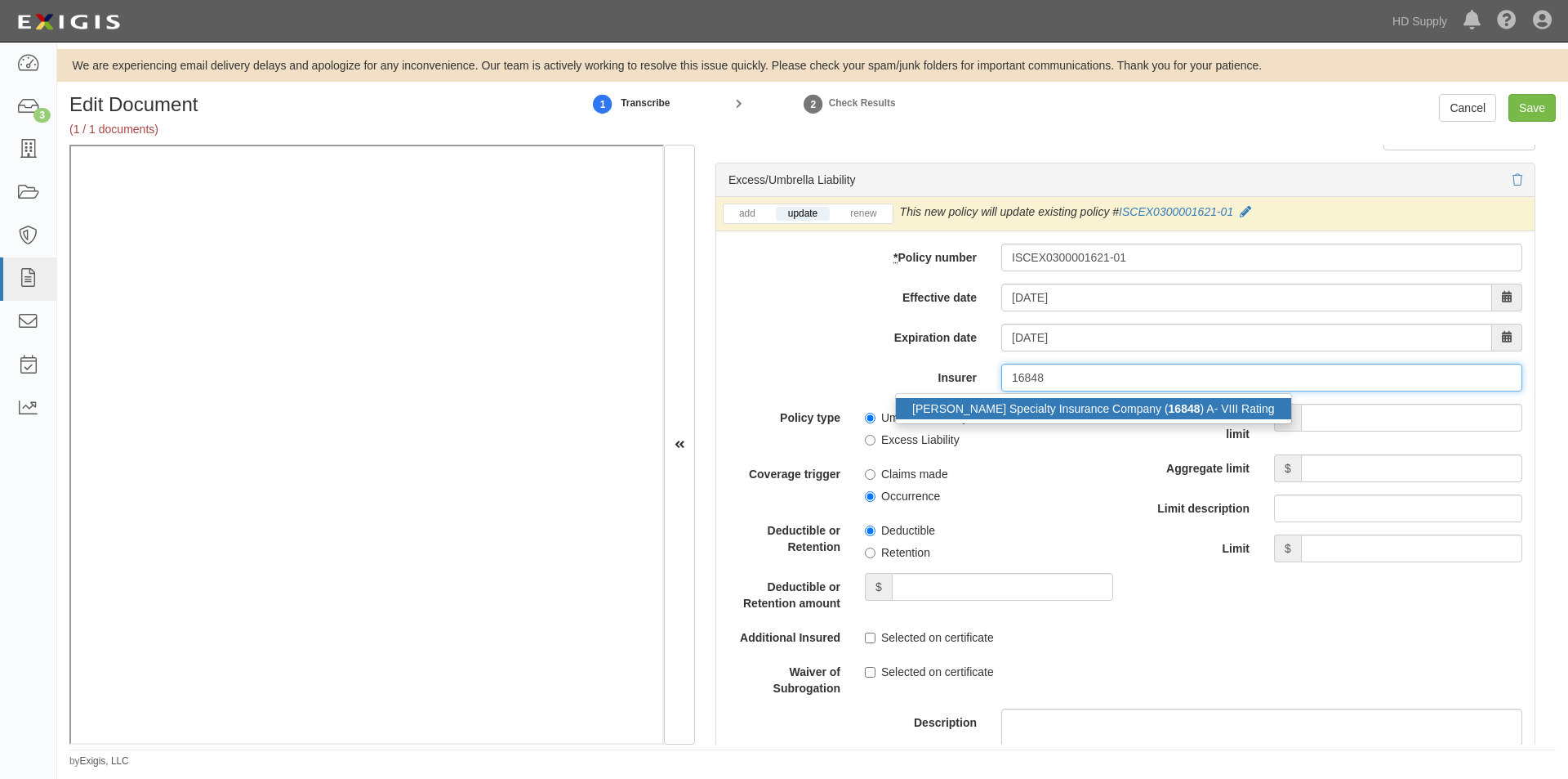
click at [1026, 403] on div "Sutton Specialty Insurance Company ( 16848 ) A- VIII Rating" at bounding box center [1093, 408] width 395 height 21
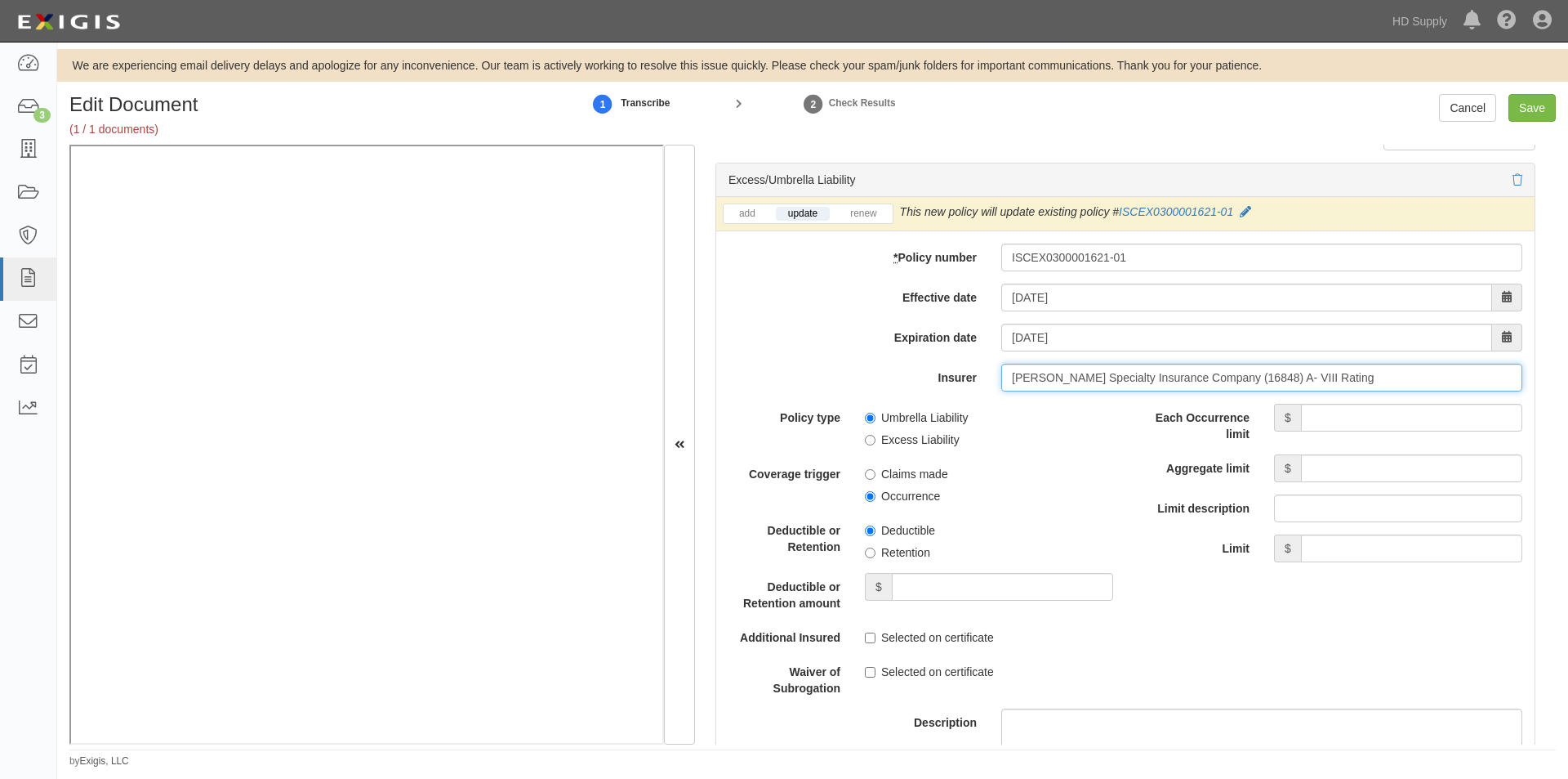
type input "Sutton Specialty Insurance Company (16848) A- VIII Rating"
click at [1329, 415] on input "Each Occurrence limit" at bounding box center [1412, 418] width 221 height 28
type input "1,000,000"
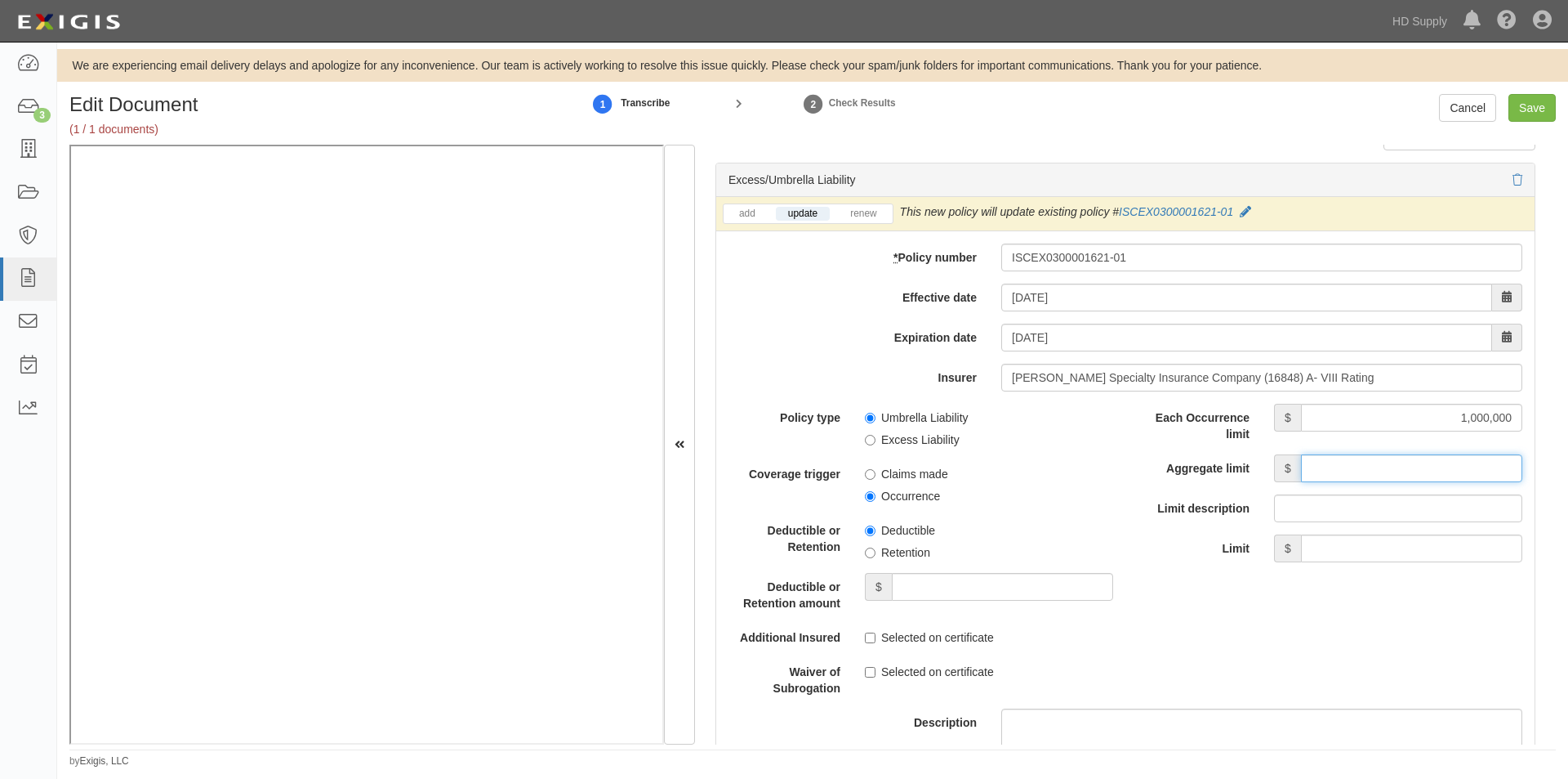
click at [1326, 455] on input "Aggregate limit" at bounding box center [1412, 468] width 221 height 28
type input "1,000,000"
click at [871, 440] on input "Excess Liability" at bounding box center [870, 439] width 10 height 10
radio input "true"
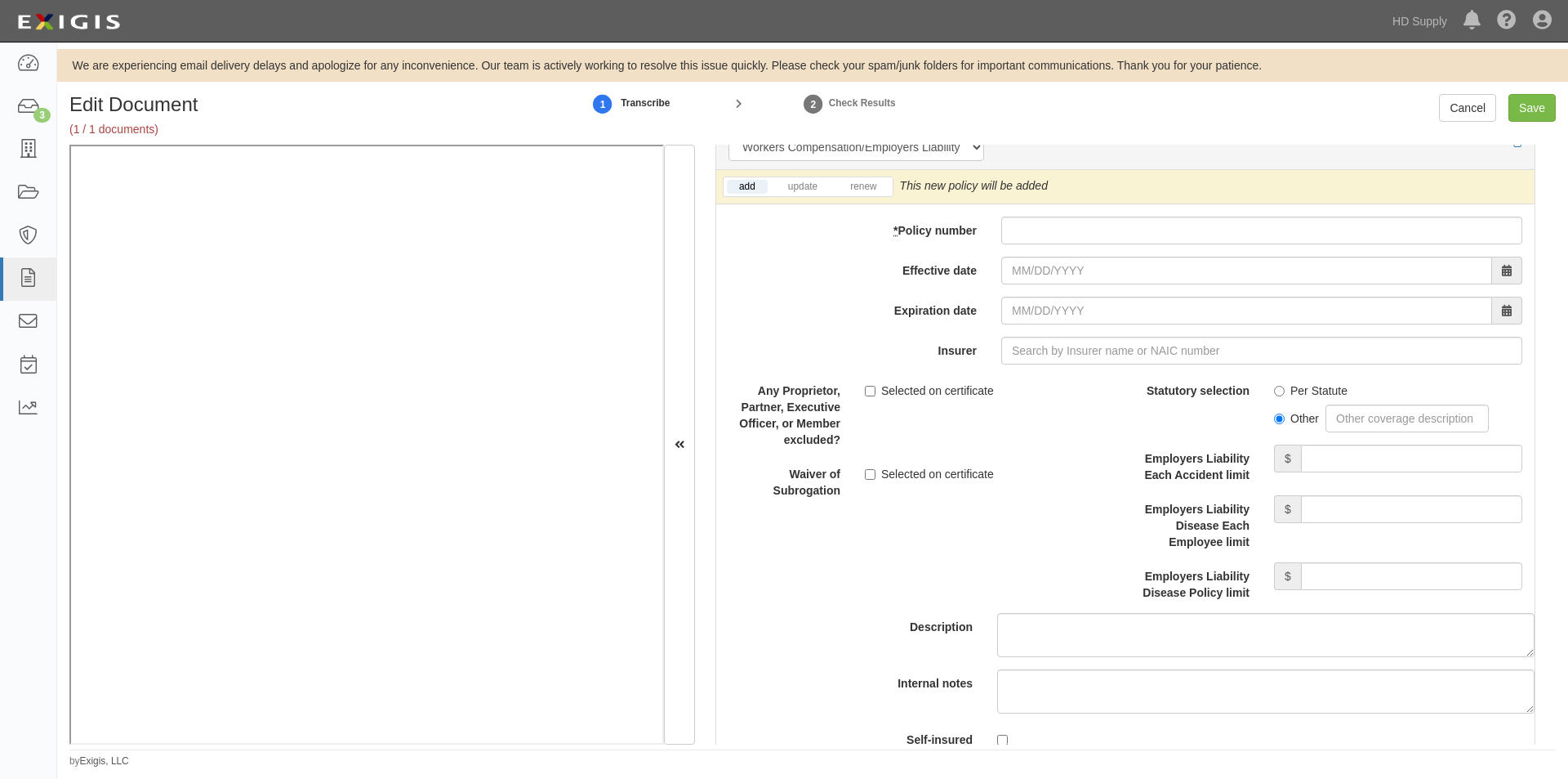
scroll to position [4106, 0]
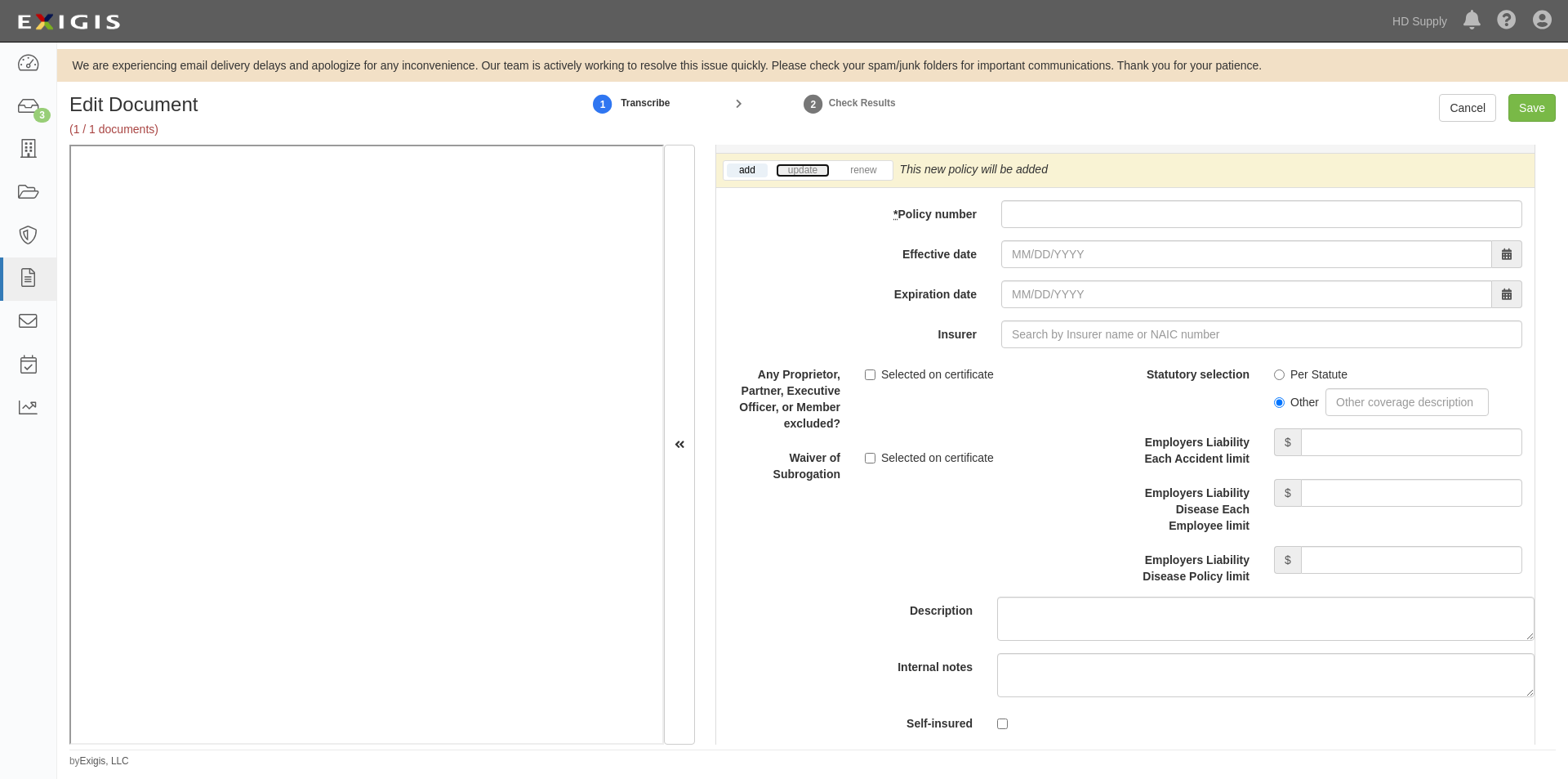
click at [783, 173] on link "update" at bounding box center [803, 170] width 54 height 14
paste input "UB-2J472277-25-42-G"
type input "UB-2J472277-25-42-G"
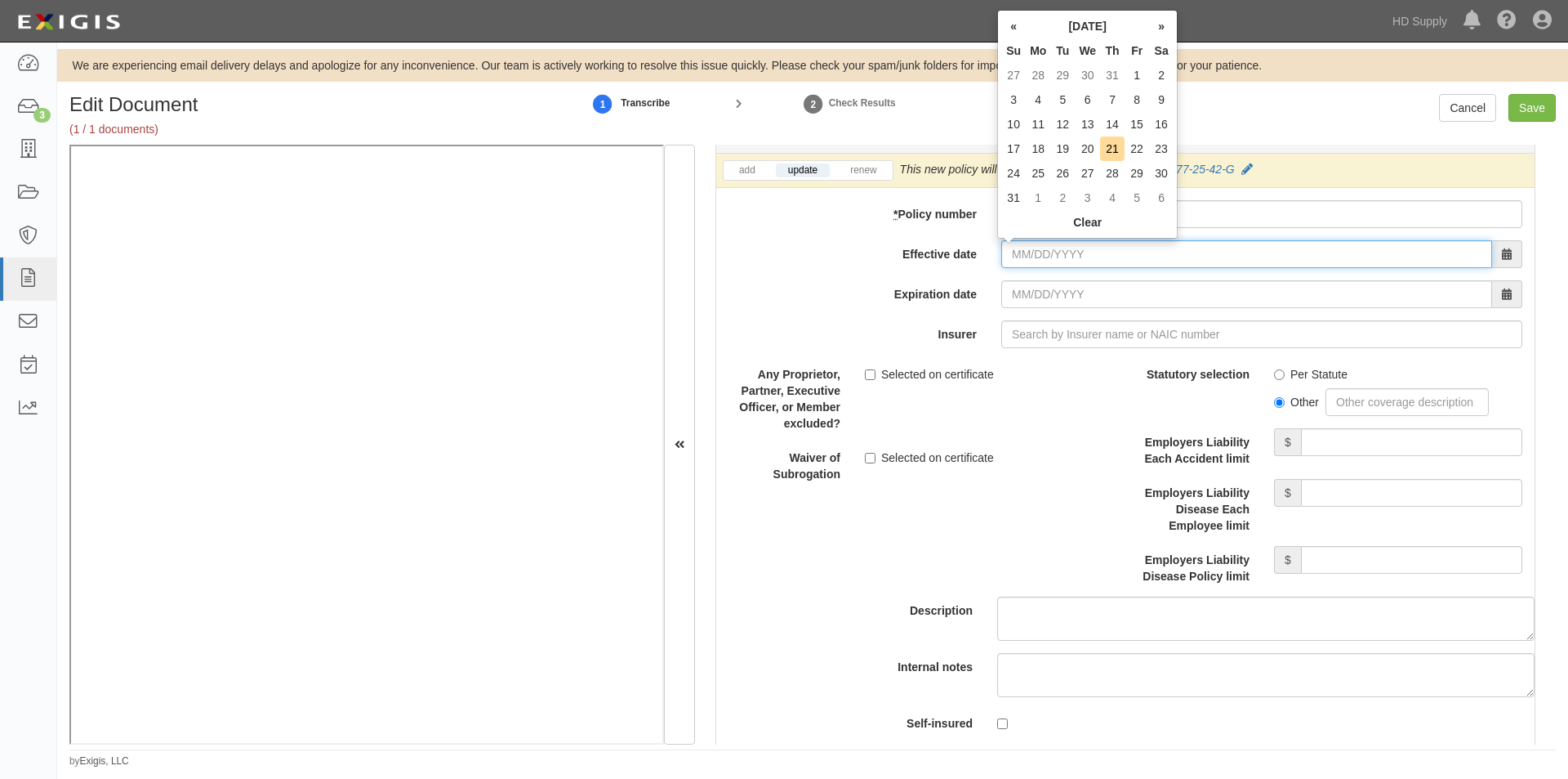
paste input "06/27/2025"
type input "06/27/2025"
type input "06/27/2026"
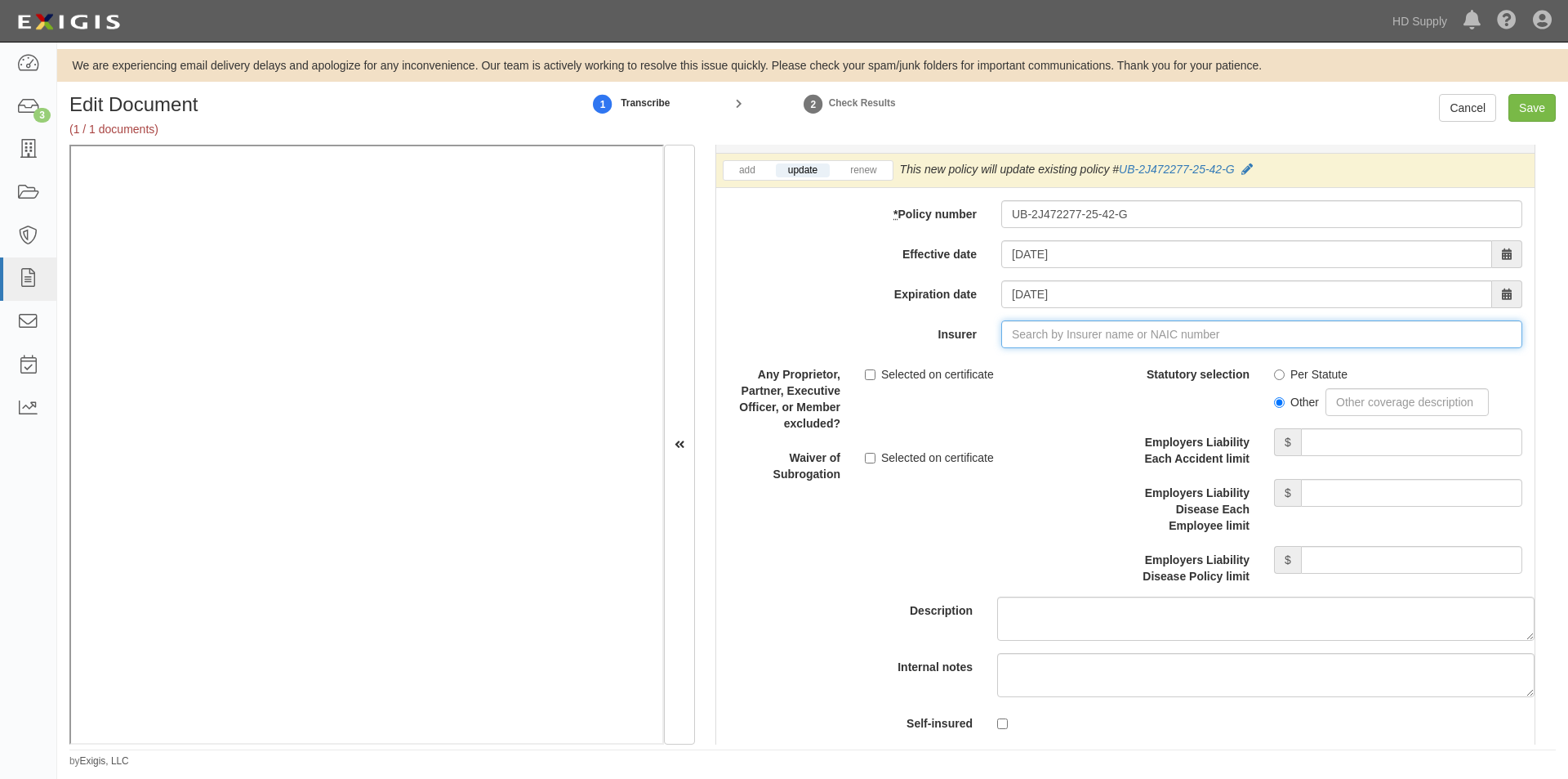
click at [1047, 330] on input "Insurer" at bounding box center [1262, 334] width 521 height 28
type input "21st Century Advantage Insurance Company (25232) NR Rating"
type input "2"
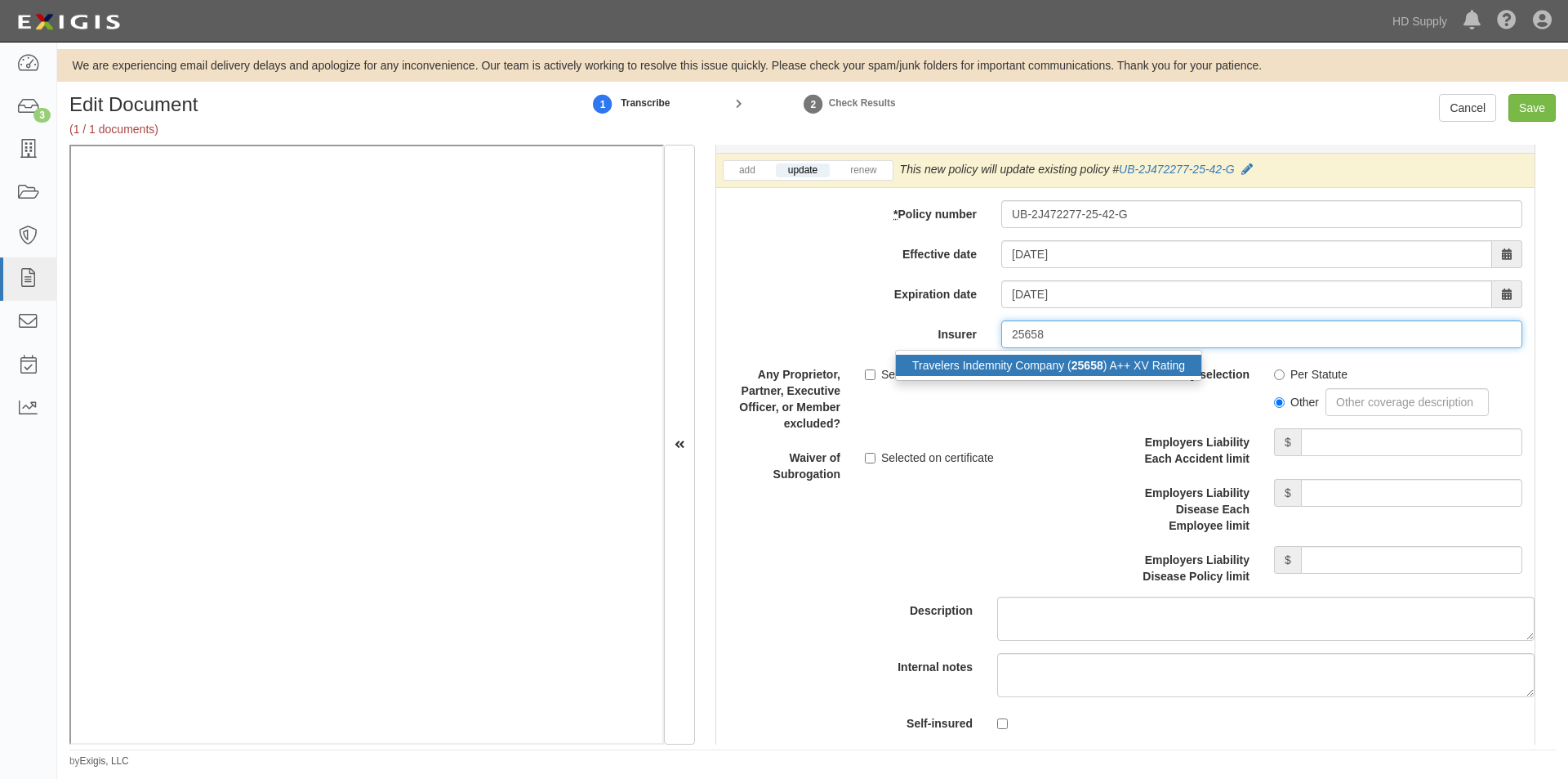
click at [1033, 363] on div "Travelers Indemnity Company ( 25658 ) A++ XV Rating" at bounding box center [1049, 365] width 305 height 21
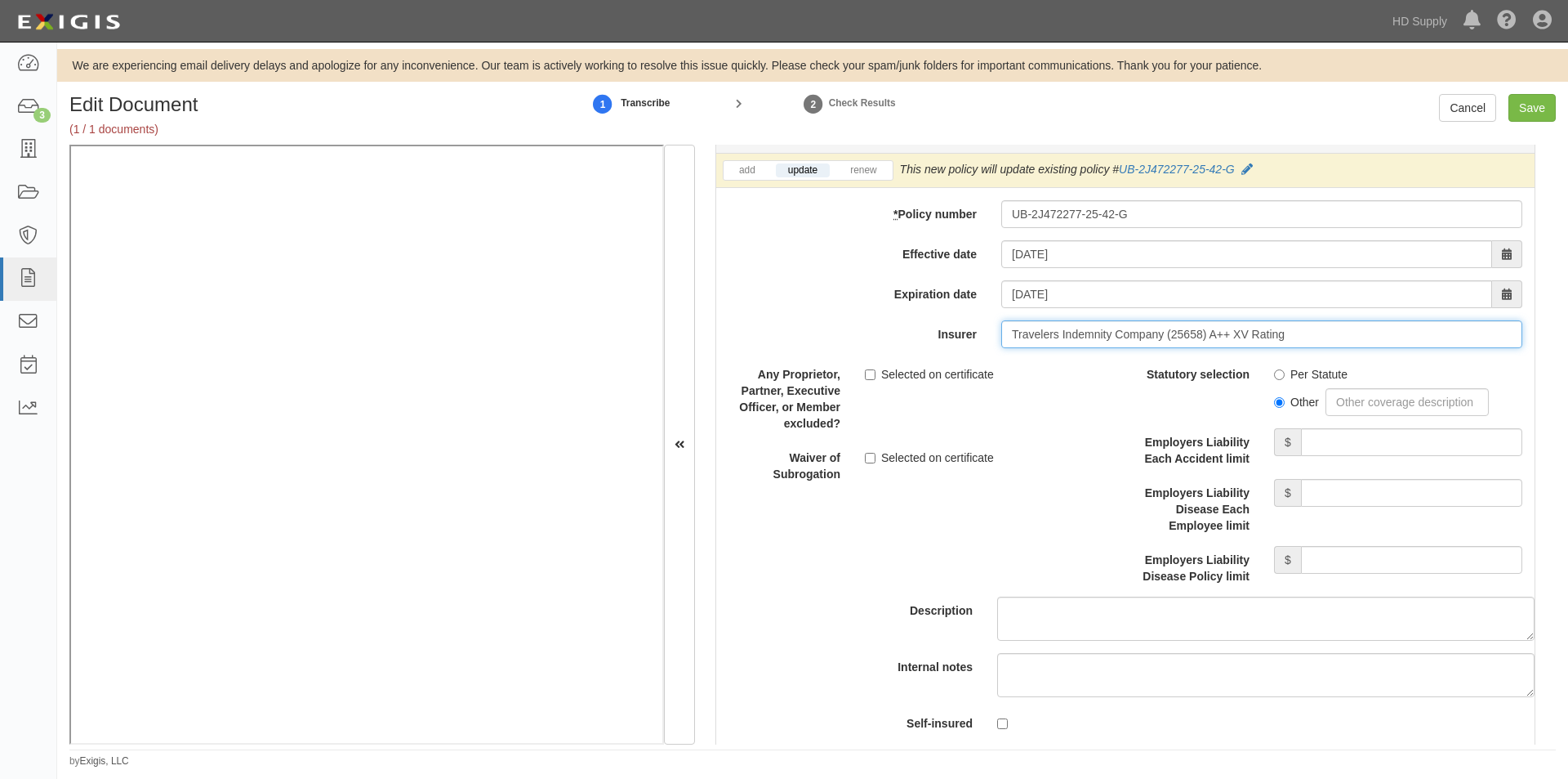
type input "Travelers Indemnity Company (25658) A++ XV Rating"
click at [1274, 374] on input "Per Statute" at bounding box center [1279, 374] width 10 height 10
radio input "true"
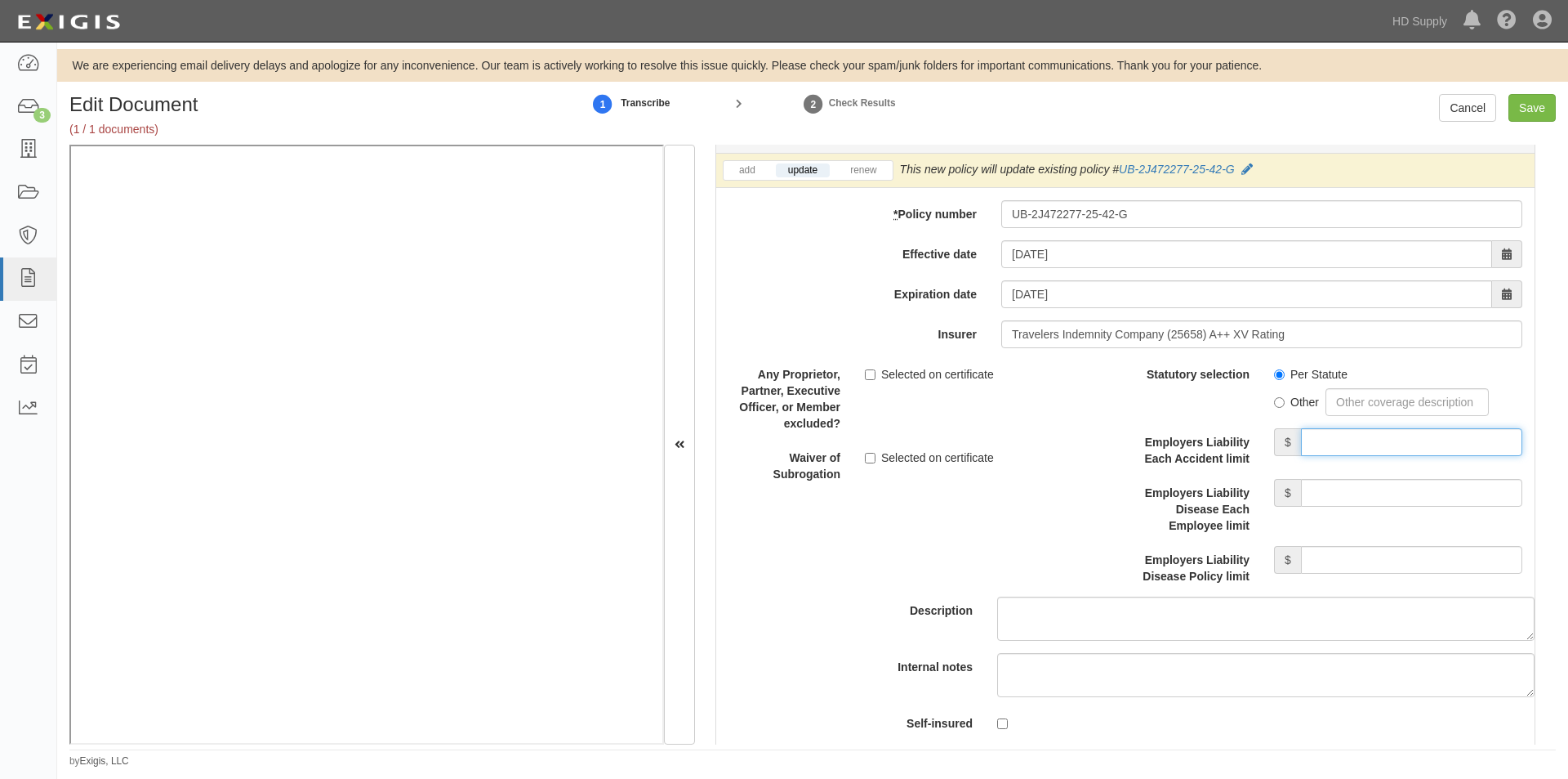
click at [1325, 437] on input "Employers Liability Each Accident limit" at bounding box center [1412, 442] width 221 height 28
type input "1,000,000"
click at [1333, 494] on input "Employers Liability Disease Each Employee limit" at bounding box center [1412, 492] width 221 height 28
type input "1,000,000"
click at [1327, 565] on input "Employers Liability Disease Policy limit" at bounding box center [1412, 559] width 221 height 28
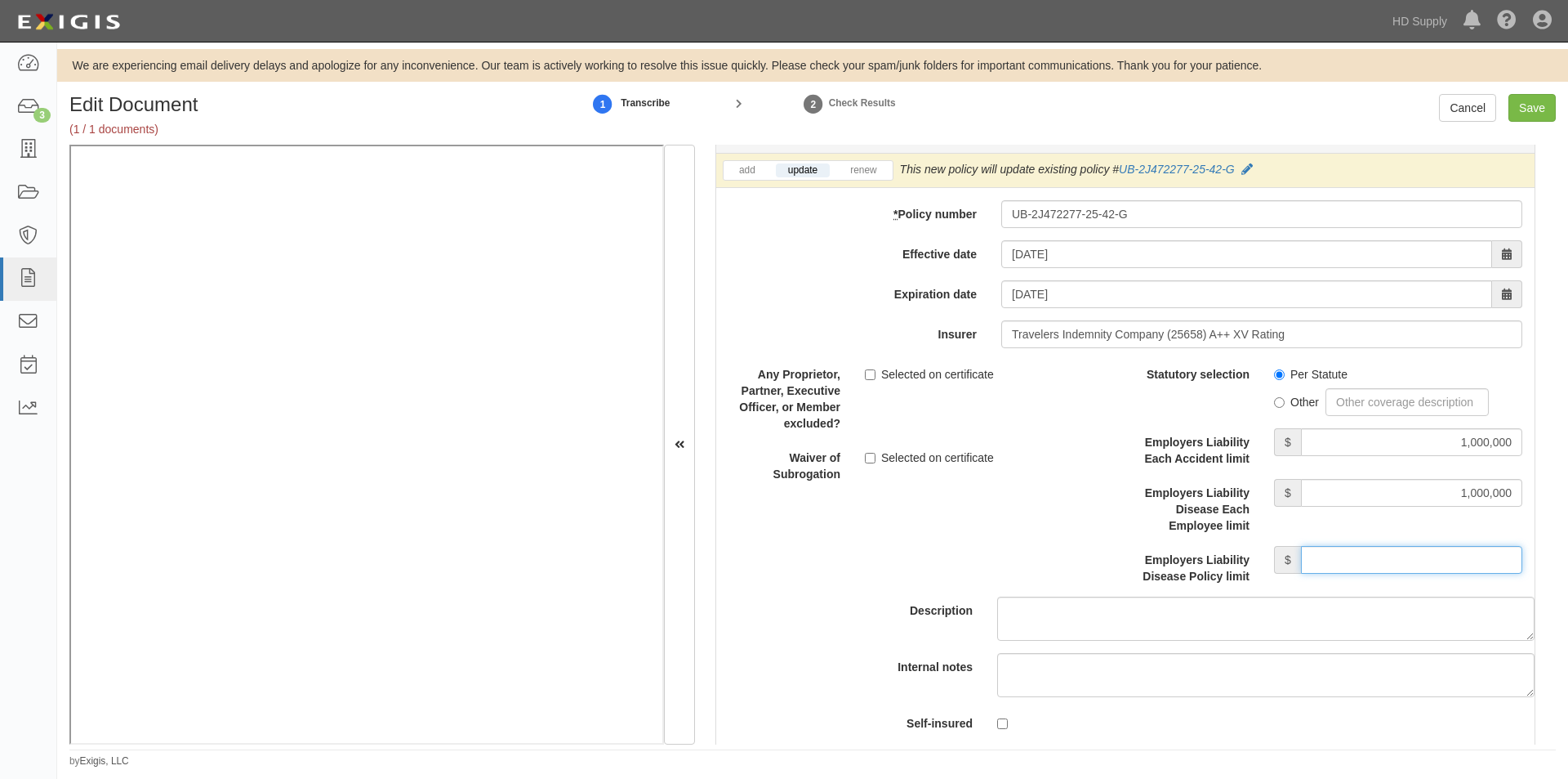
type input "1,000,000"
click at [875, 459] on label "Selected on certificate" at bounding box center [930, 458] width 129 height 17
click at [875, 459] on input "Selected on certificate" at bounding box center [870, 457] width 10 height 10
checkbox input "true"
click at [1534, 114] on input "Save" at bounding box center [1532, 108] width 47 height 28
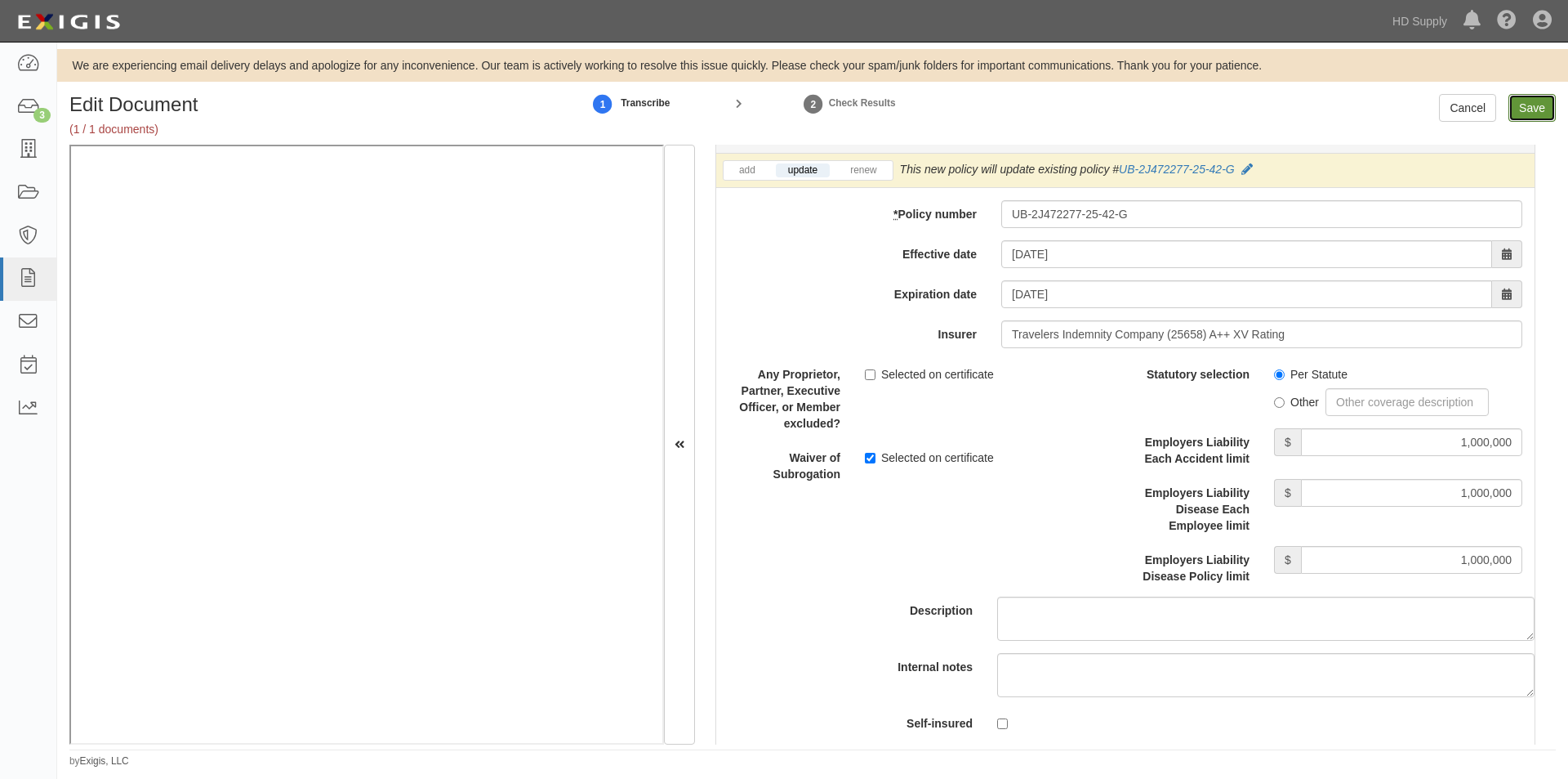
type input "2000000"
type input "100000"
type input "5000"
type input "1000000"
type input "2000000"
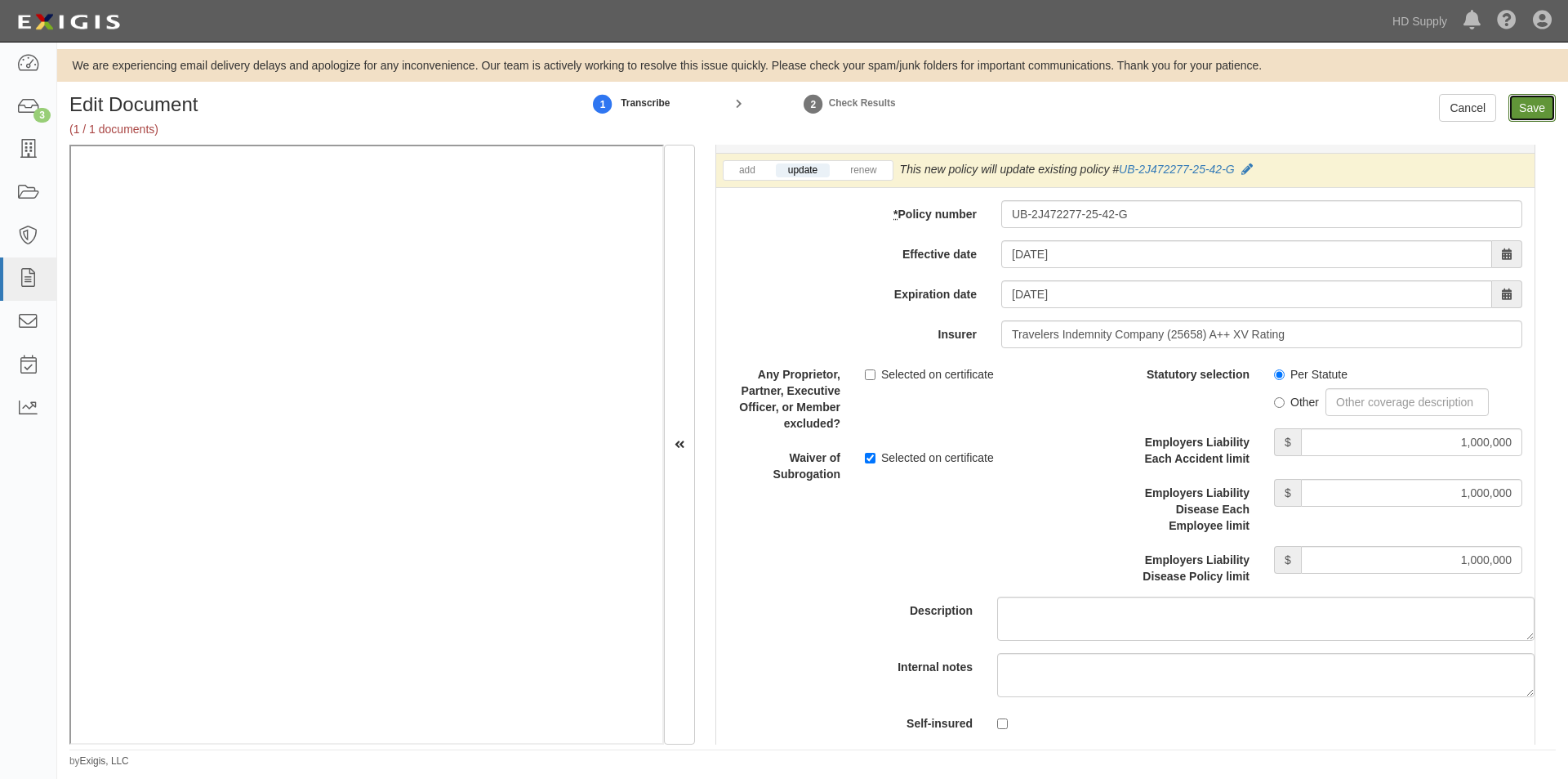
type input "2000000"
type input "1000000"
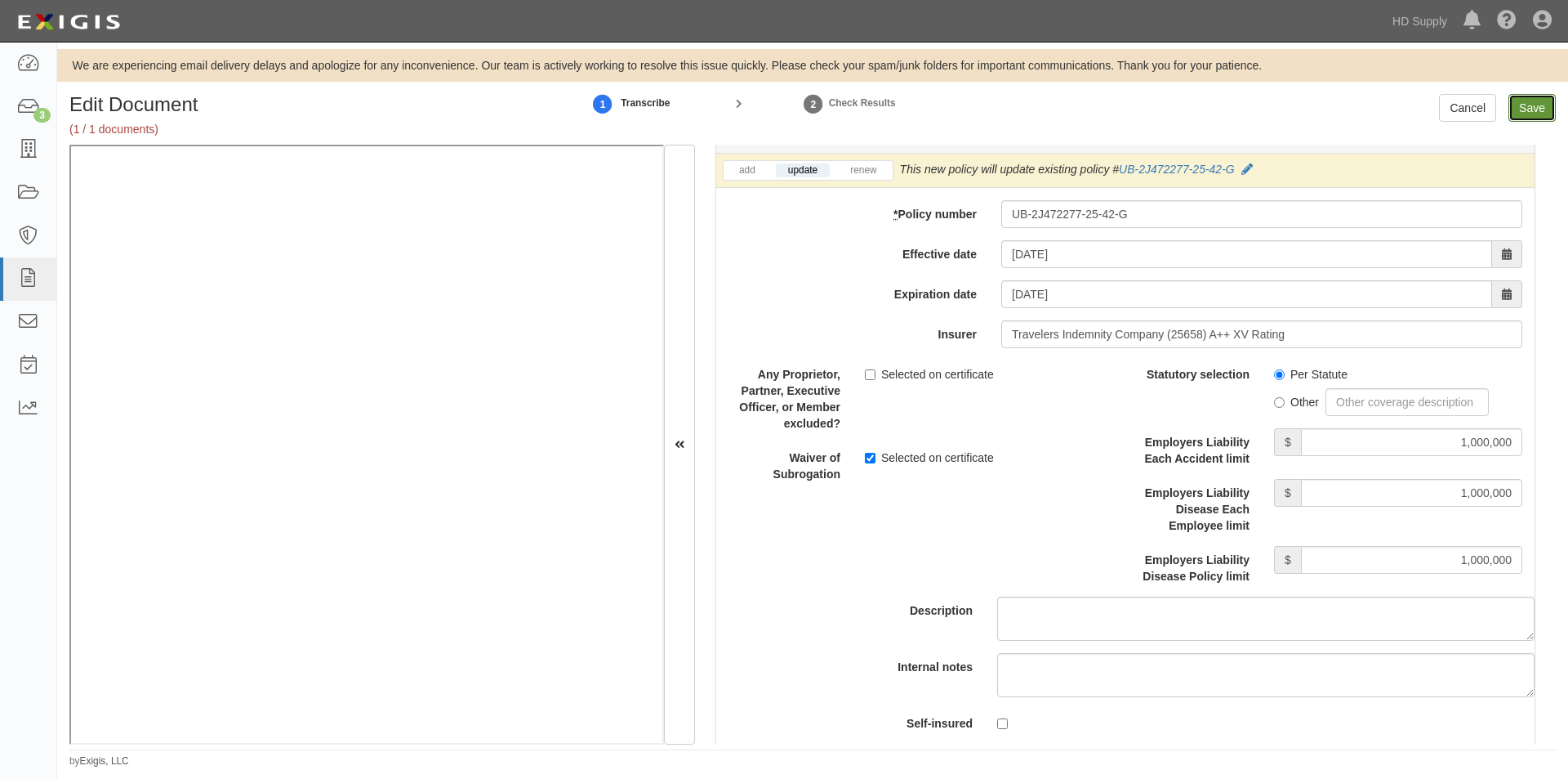
type input "1000000"
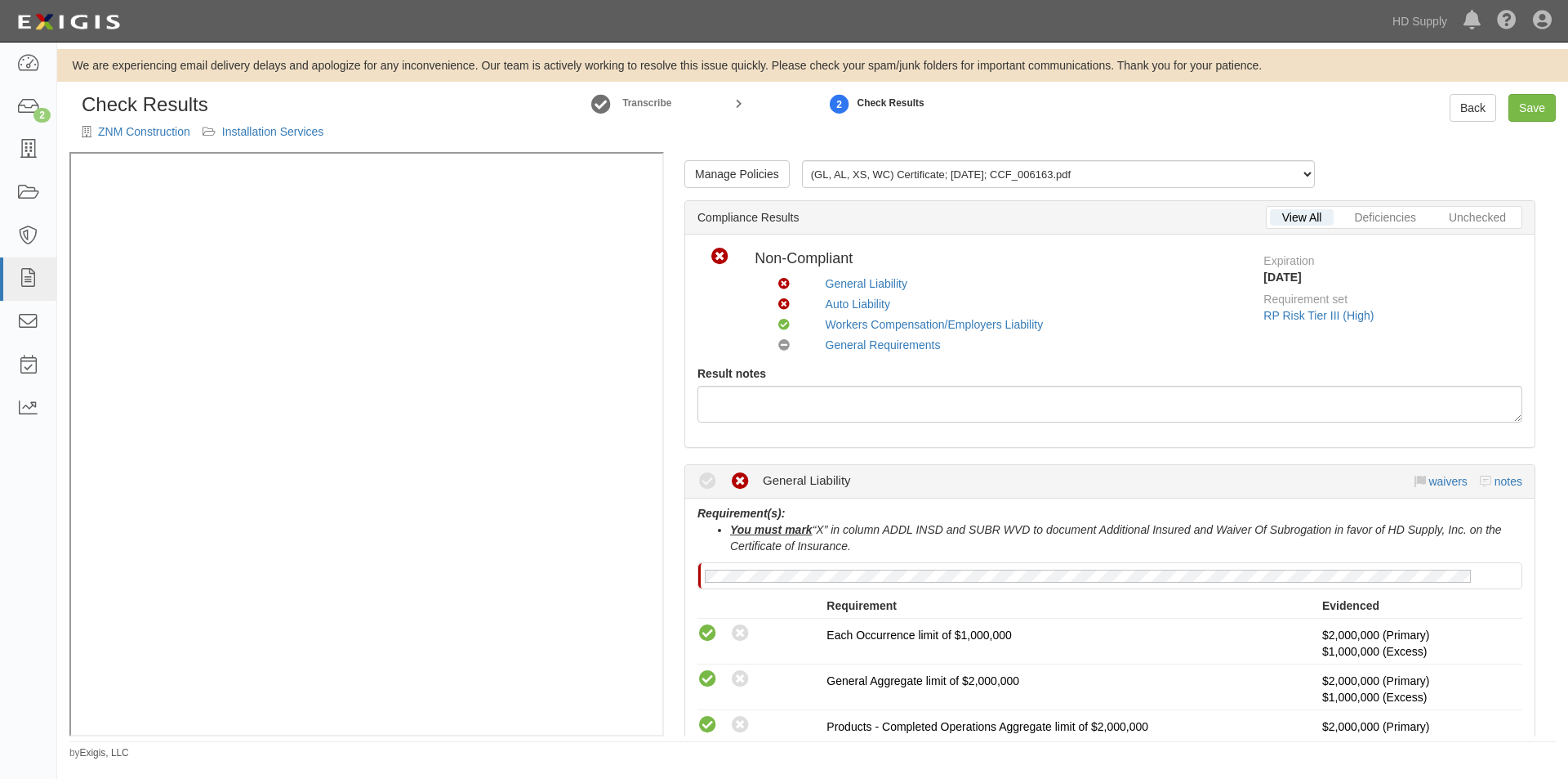
scroll to position [490, 0]
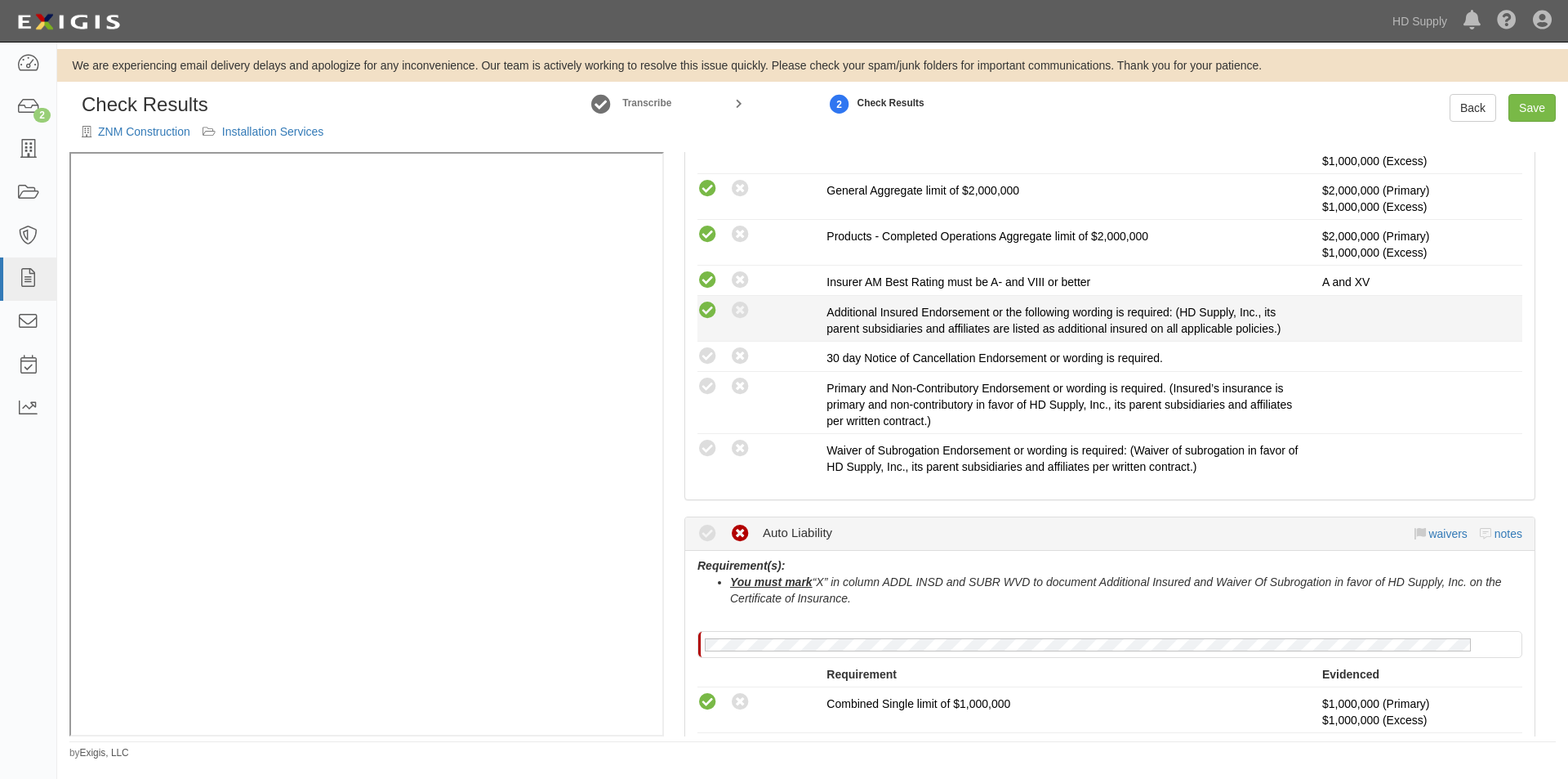
click at [704, 315] on icon at bounding box center [708, 311] width 20 height 20
radio input "true"
click at [705, 351] on icon at bounding box center [708, 356] width 20 height 20
radio input "true"
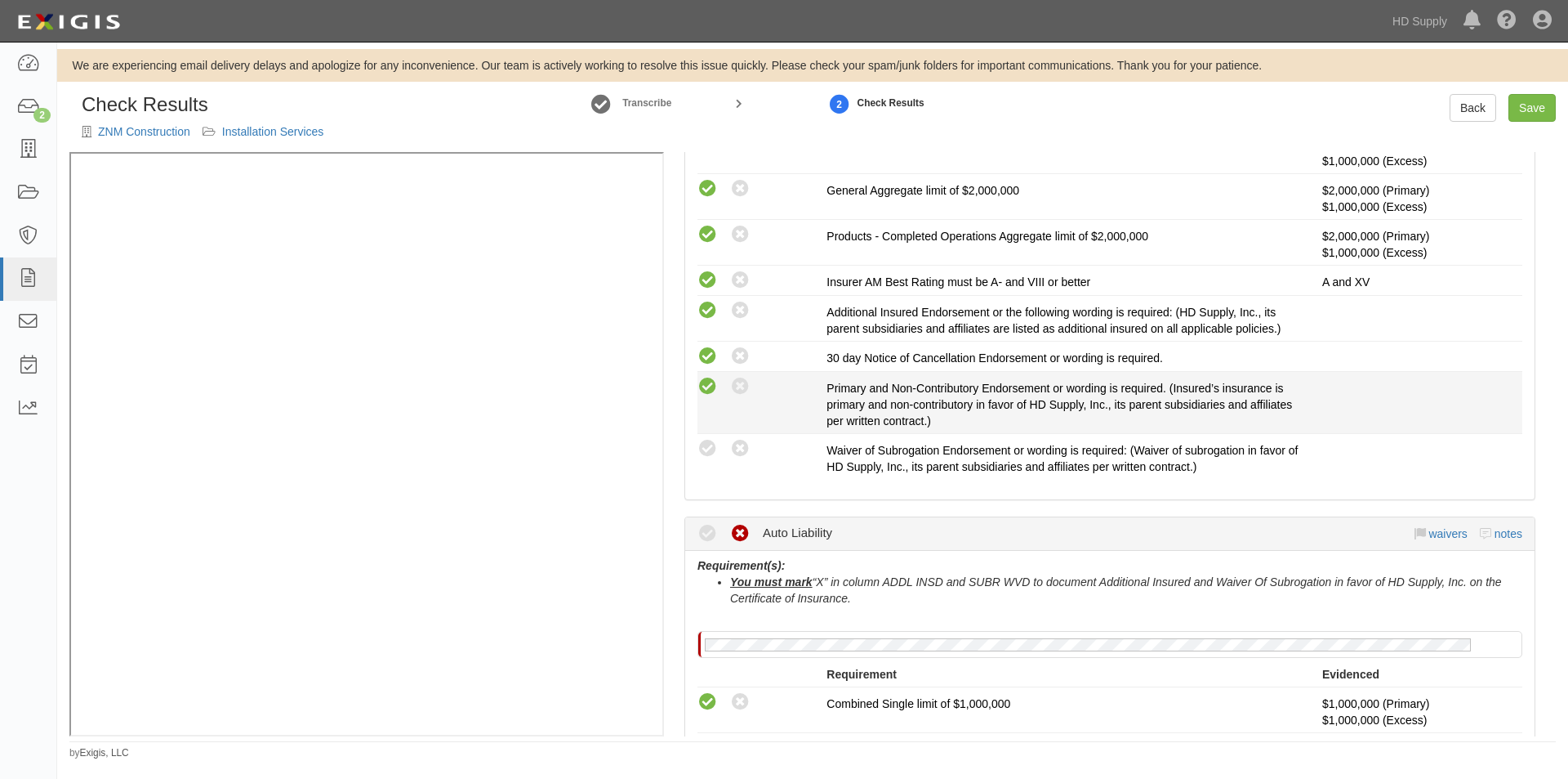
click at [705, 383] on icon at bounding box center [708, 387] width 20 height 20
radio input "true"
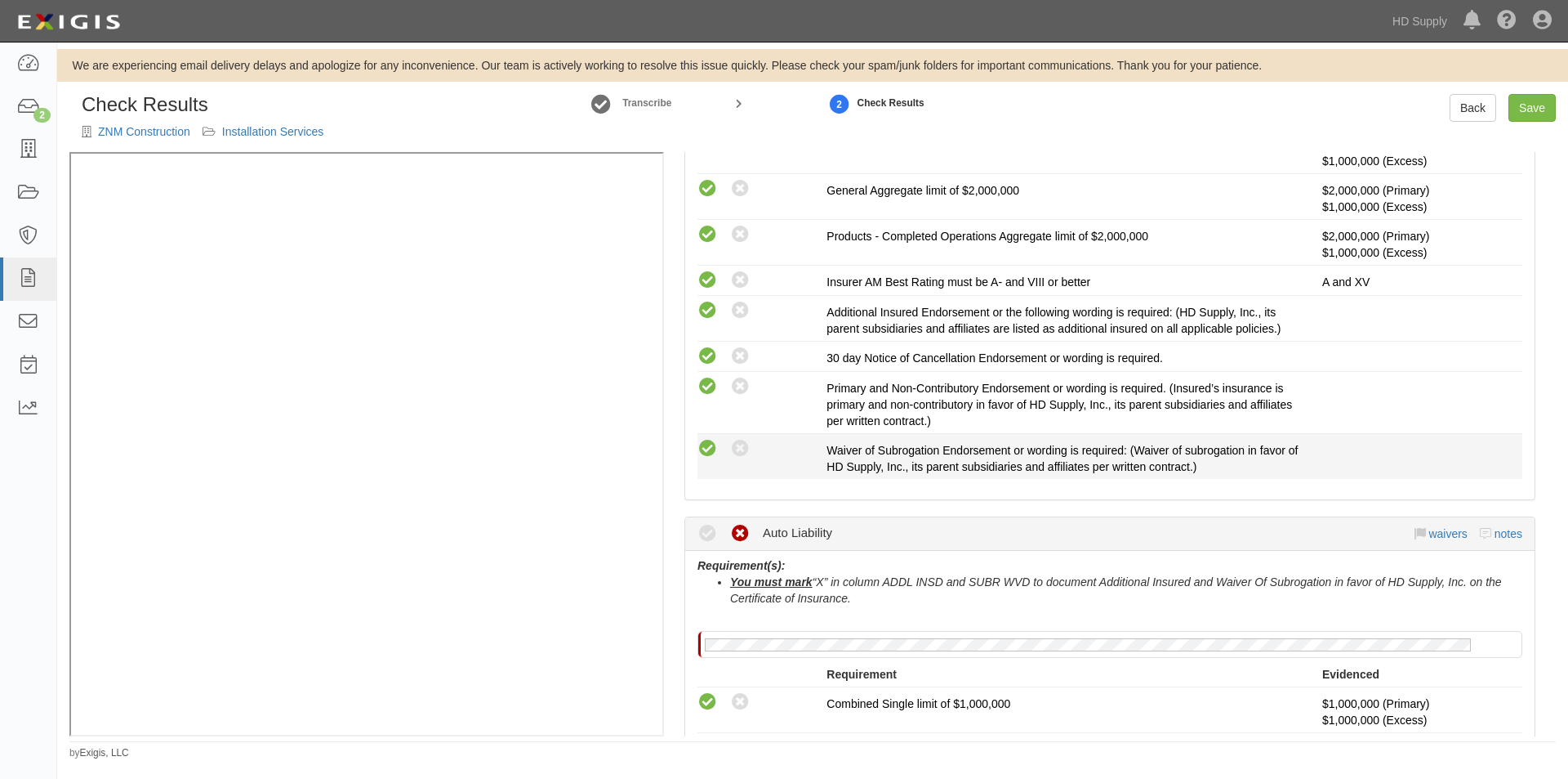
click at [705, 448] on icon at bounding box center [708, 449] width 20 height 20
radio input "true"
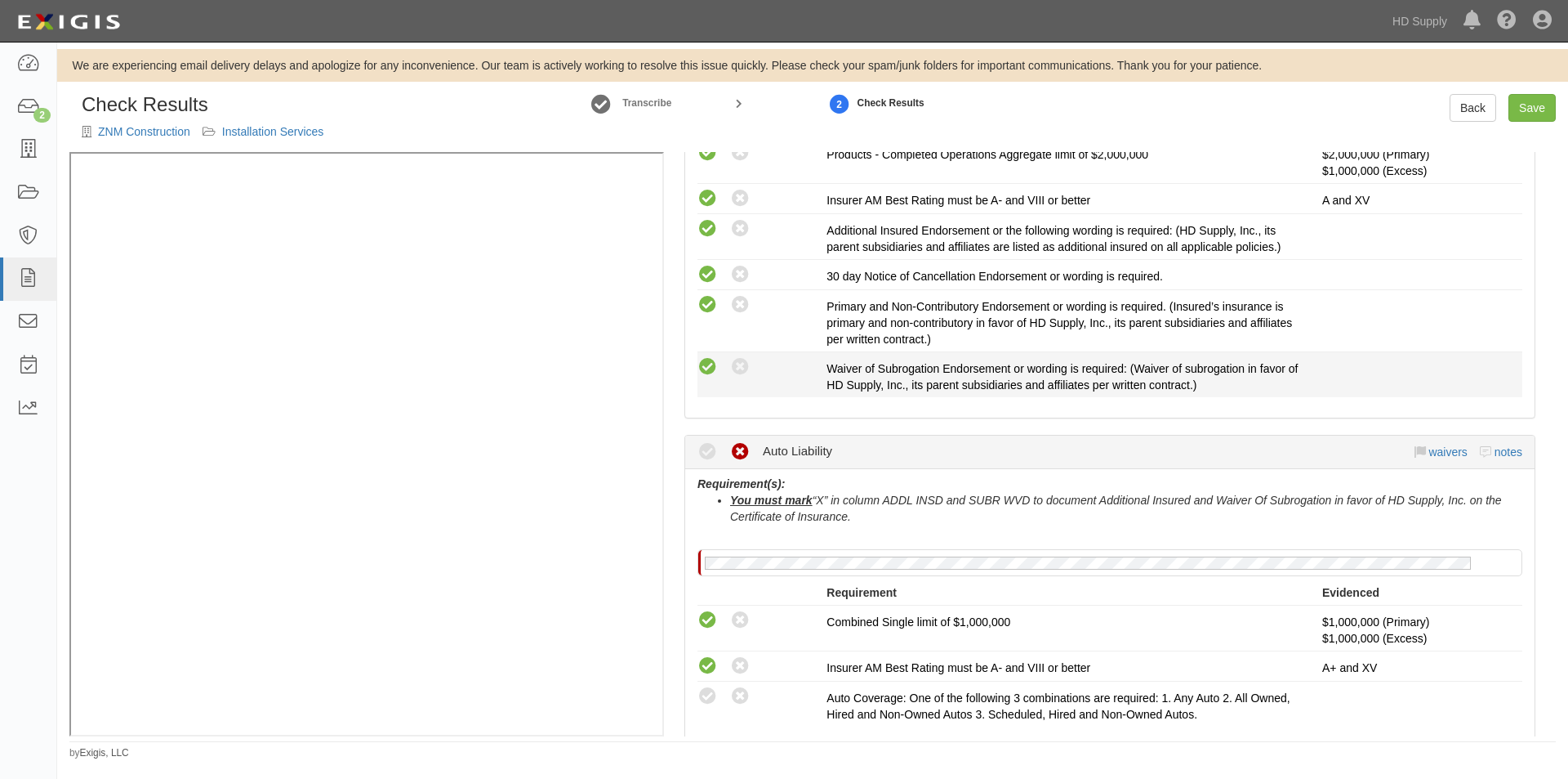
scroll to position [653, 0]
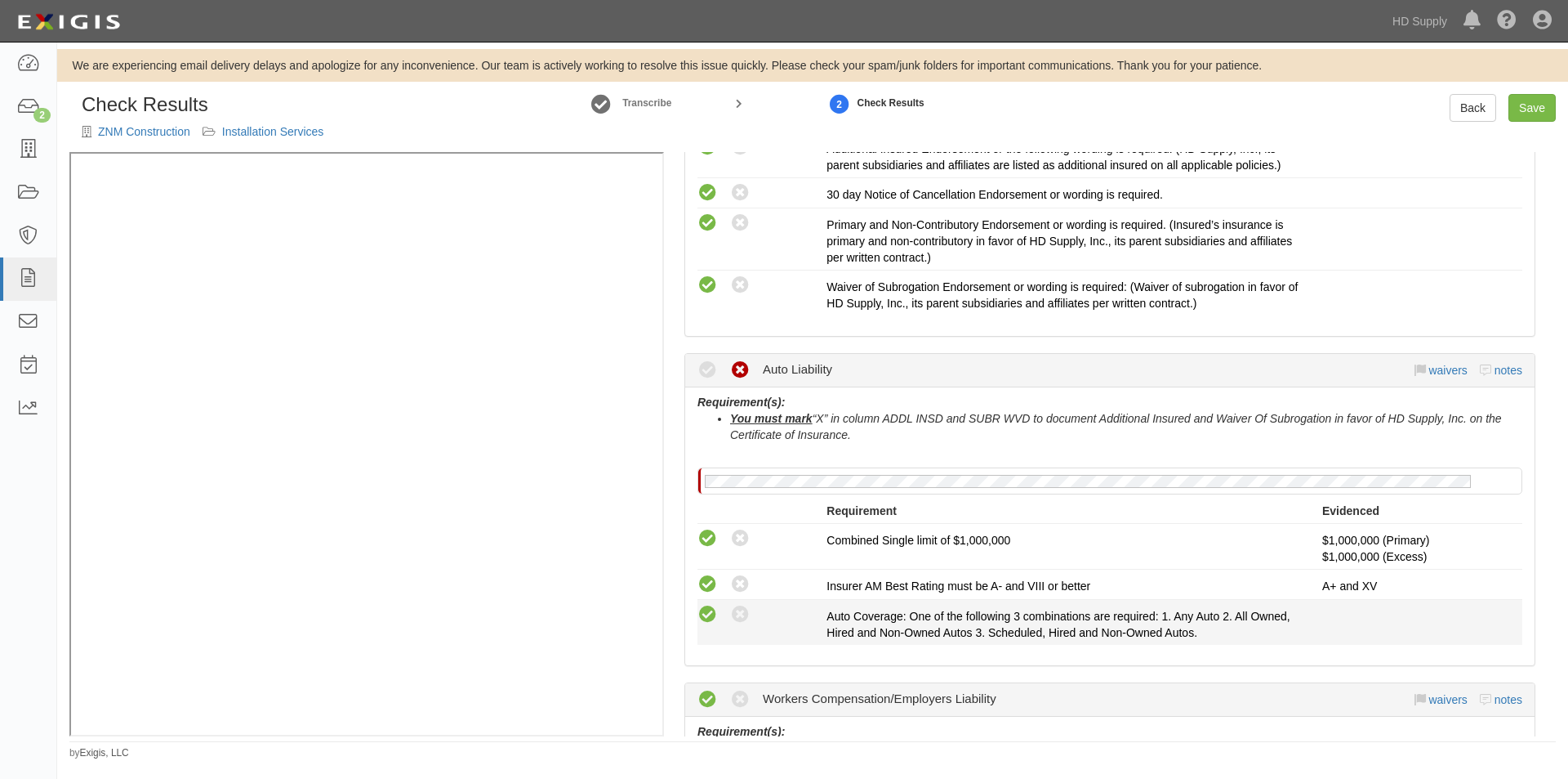
click at [711, 619] on icon at bounding box center [708, 615] width 20 height 20
radio input "true"
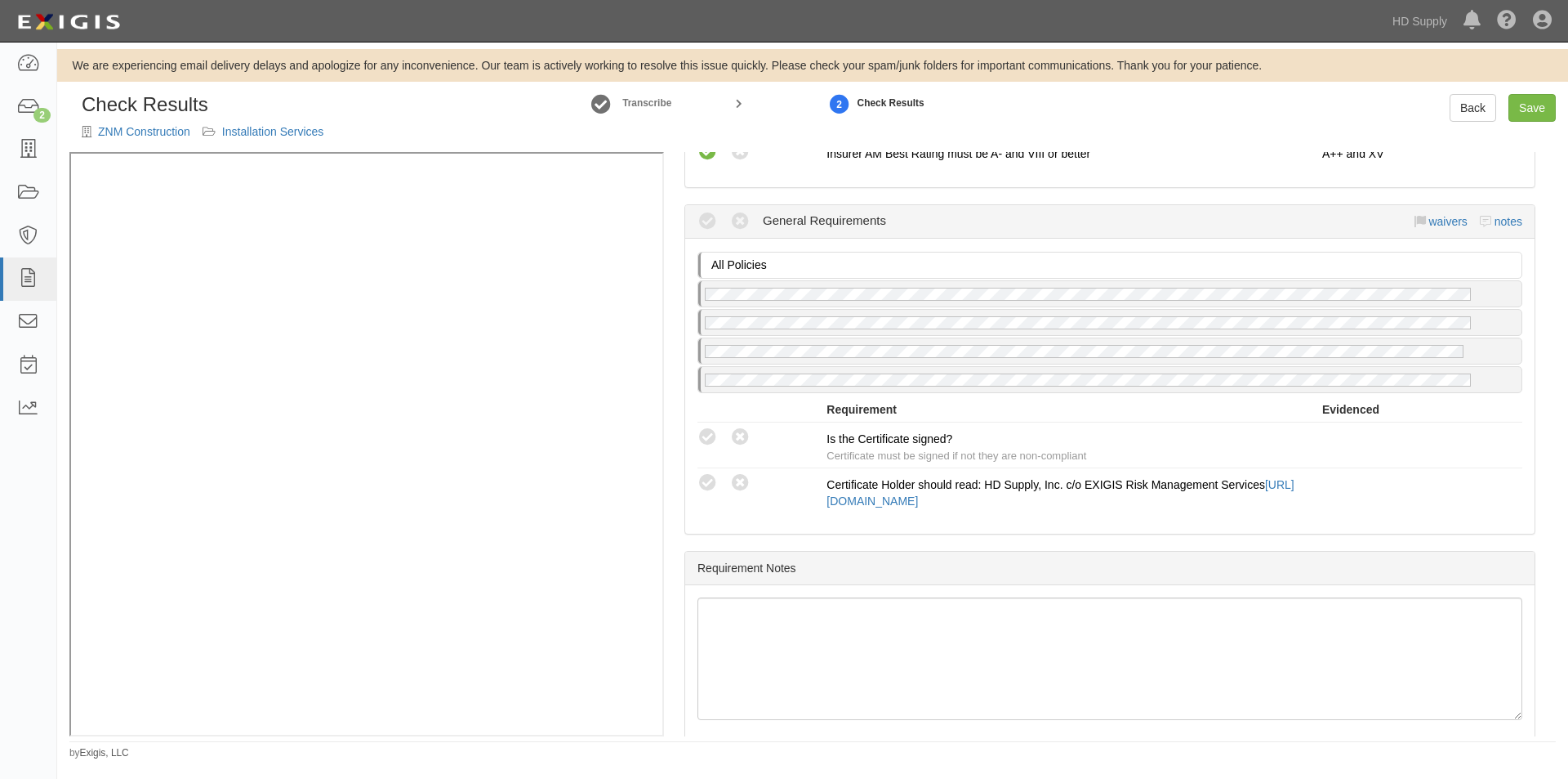
scroll to position [1570, 0]
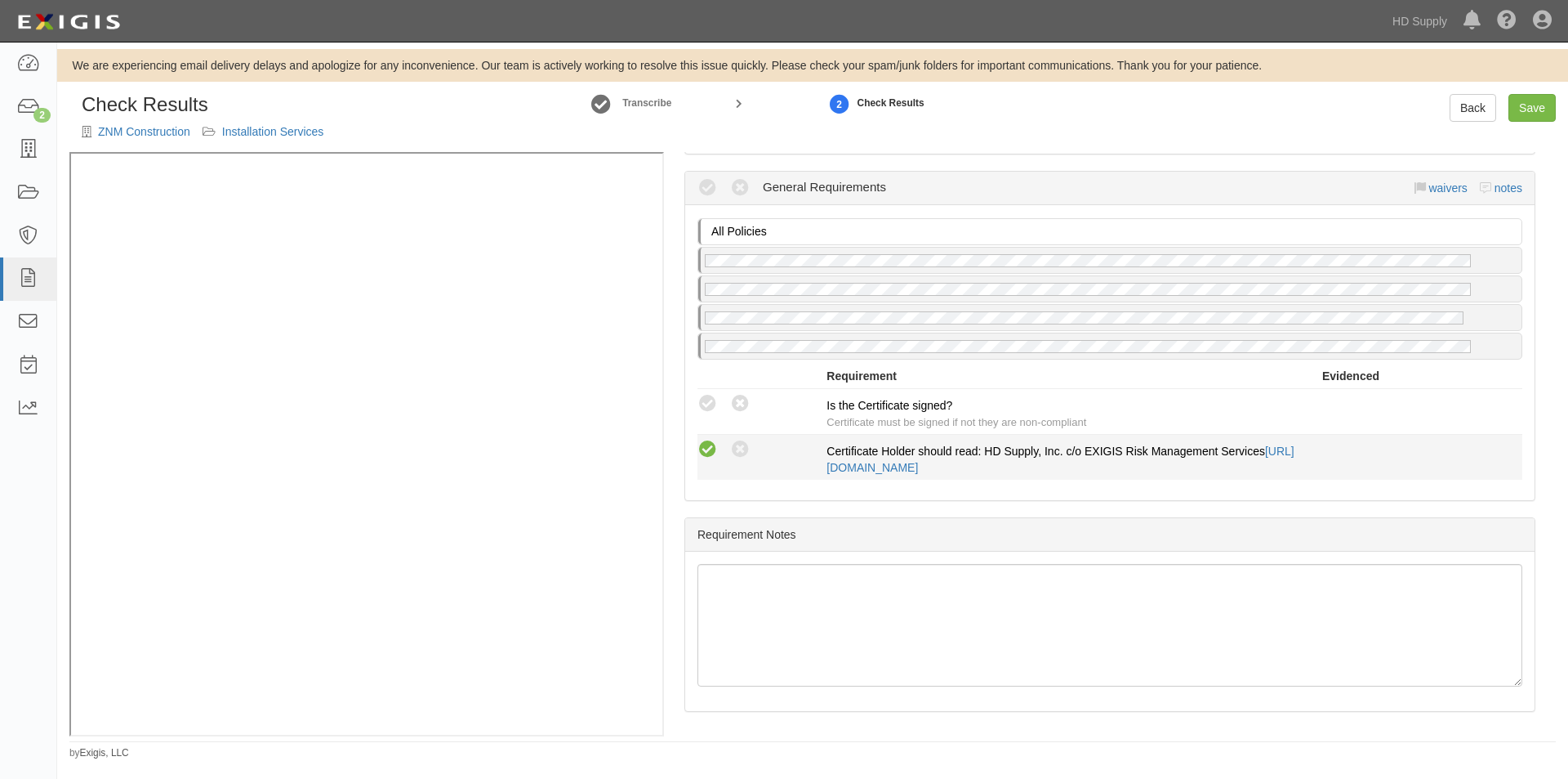
click at [709, 450] on icon at bounding box center [708, 450] width 20 height 20
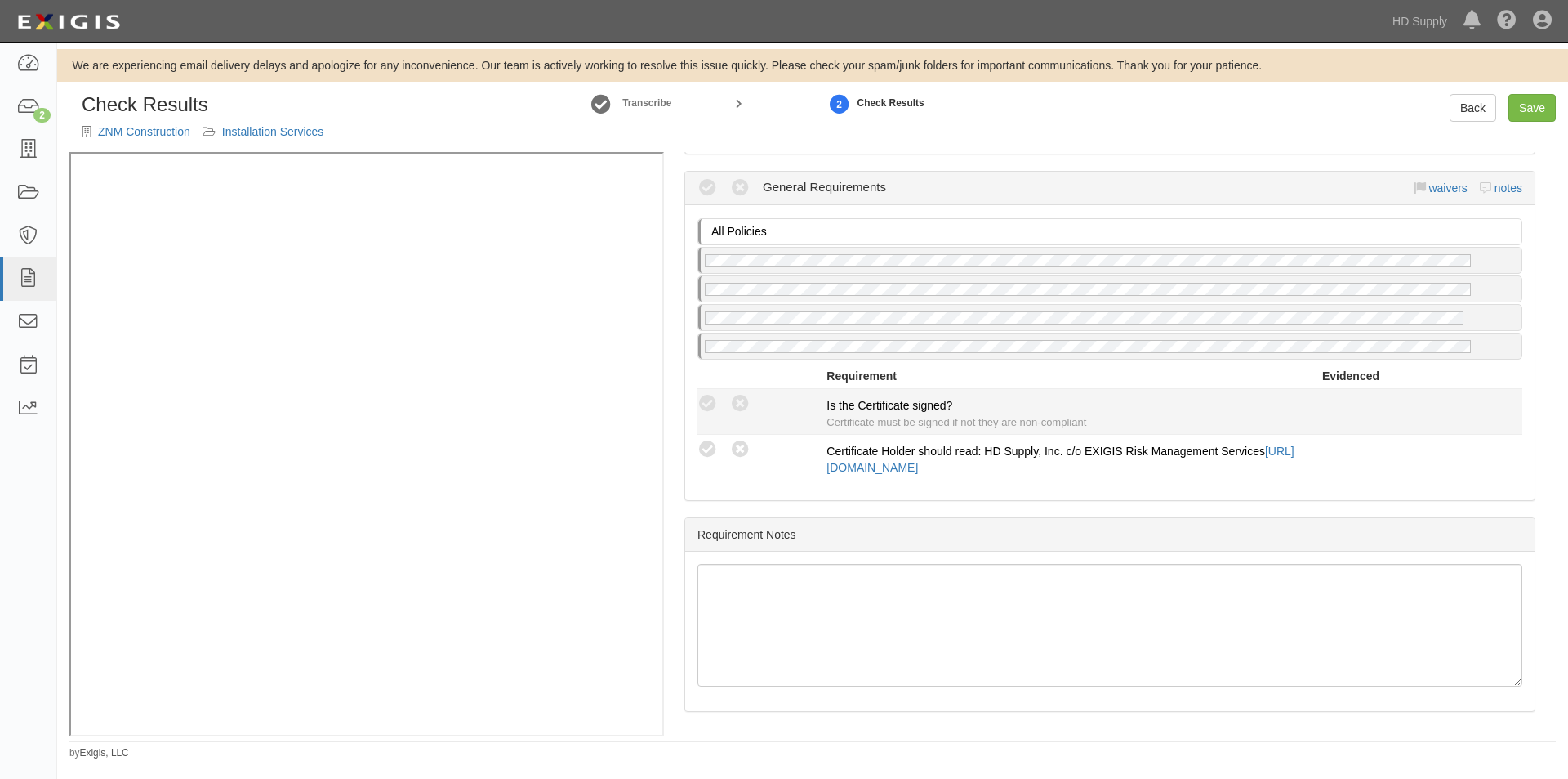
radio input "true"
click at [710, 407] on icon at bounding box center [708, 404] width 20 height 20
radio input "true"
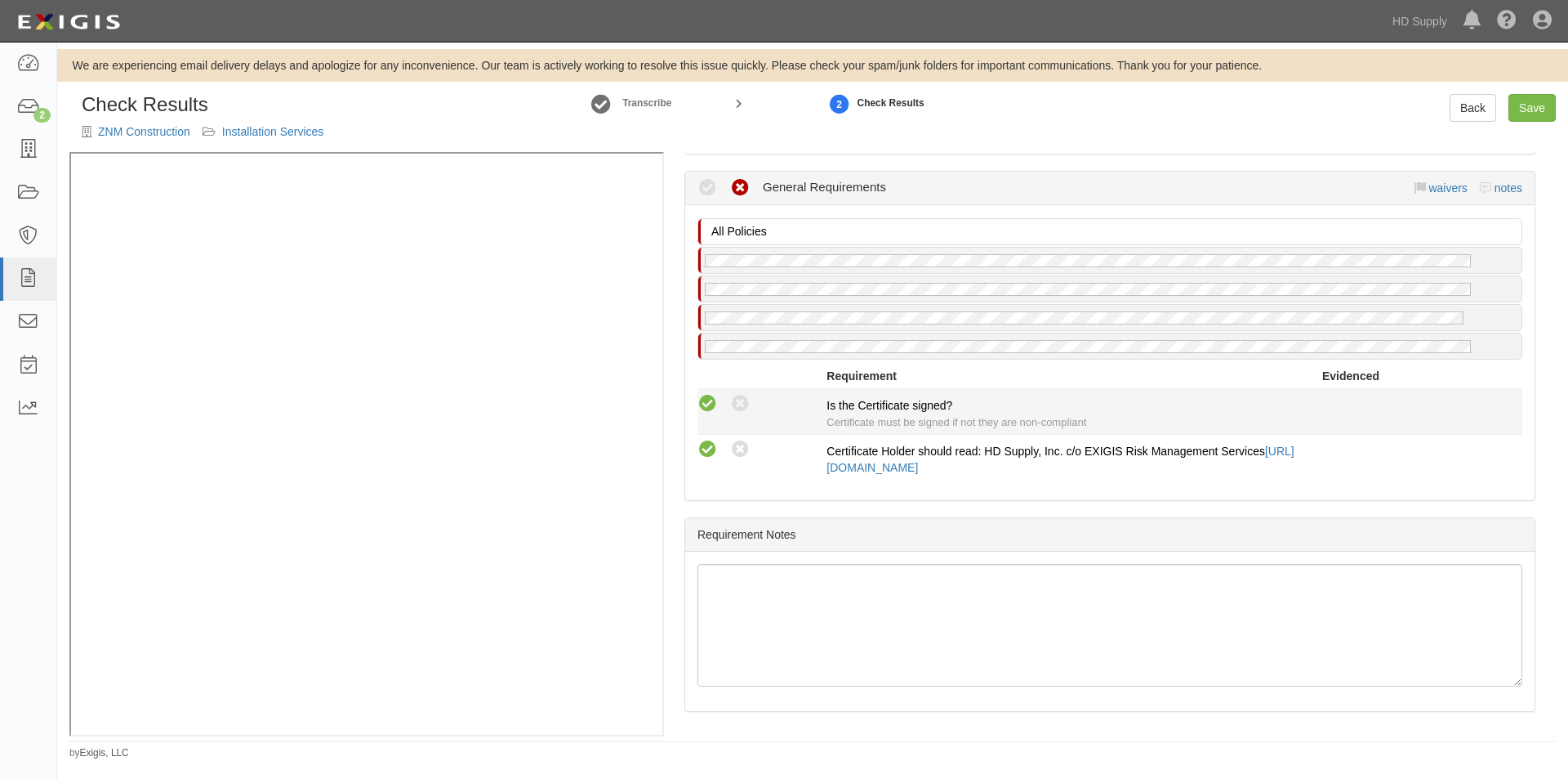
radio input "true"
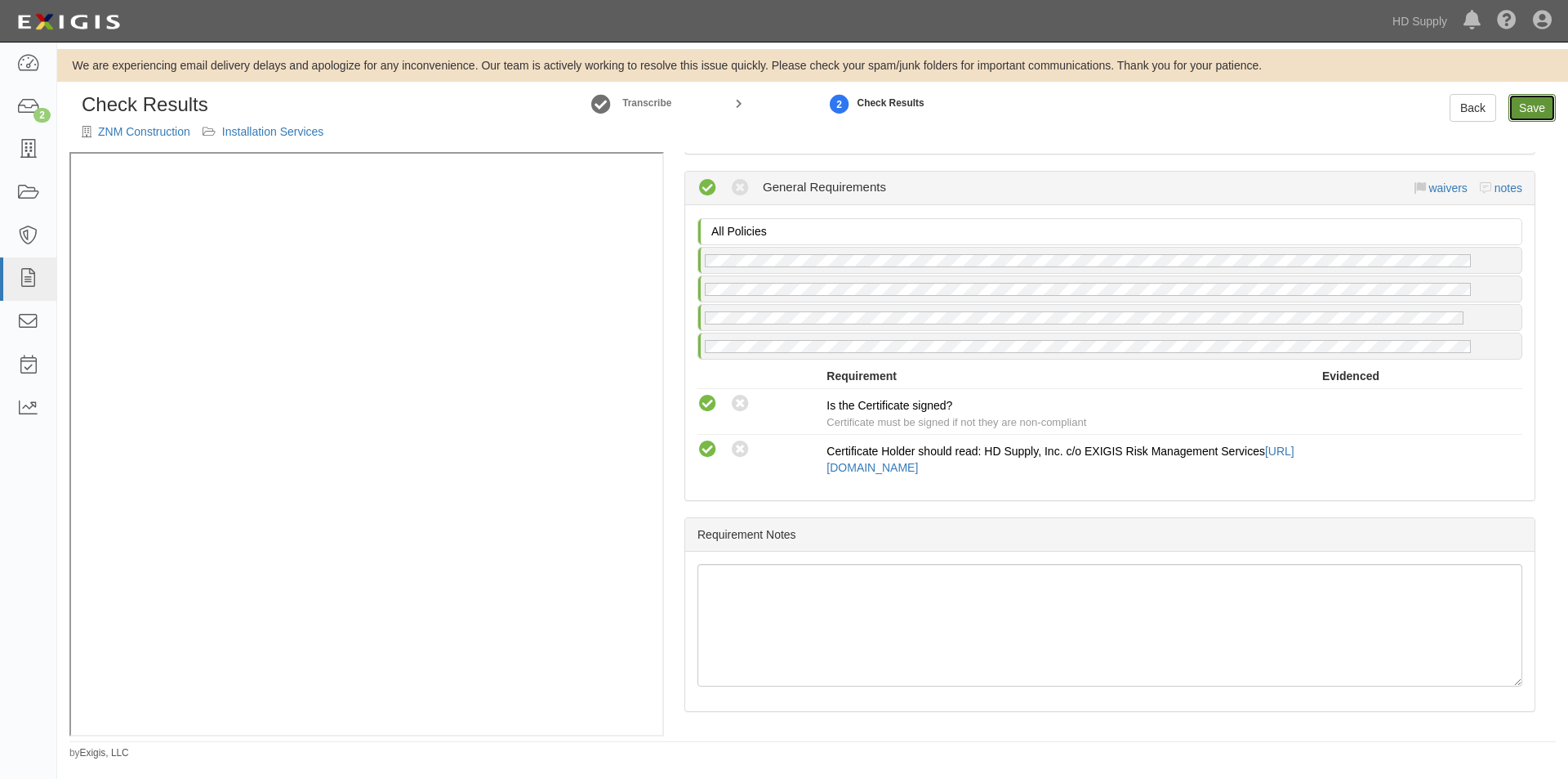
click at [1541, 112] on link "Save" at bounding box center [1532, 108] width 47 height 28
radio input "true"
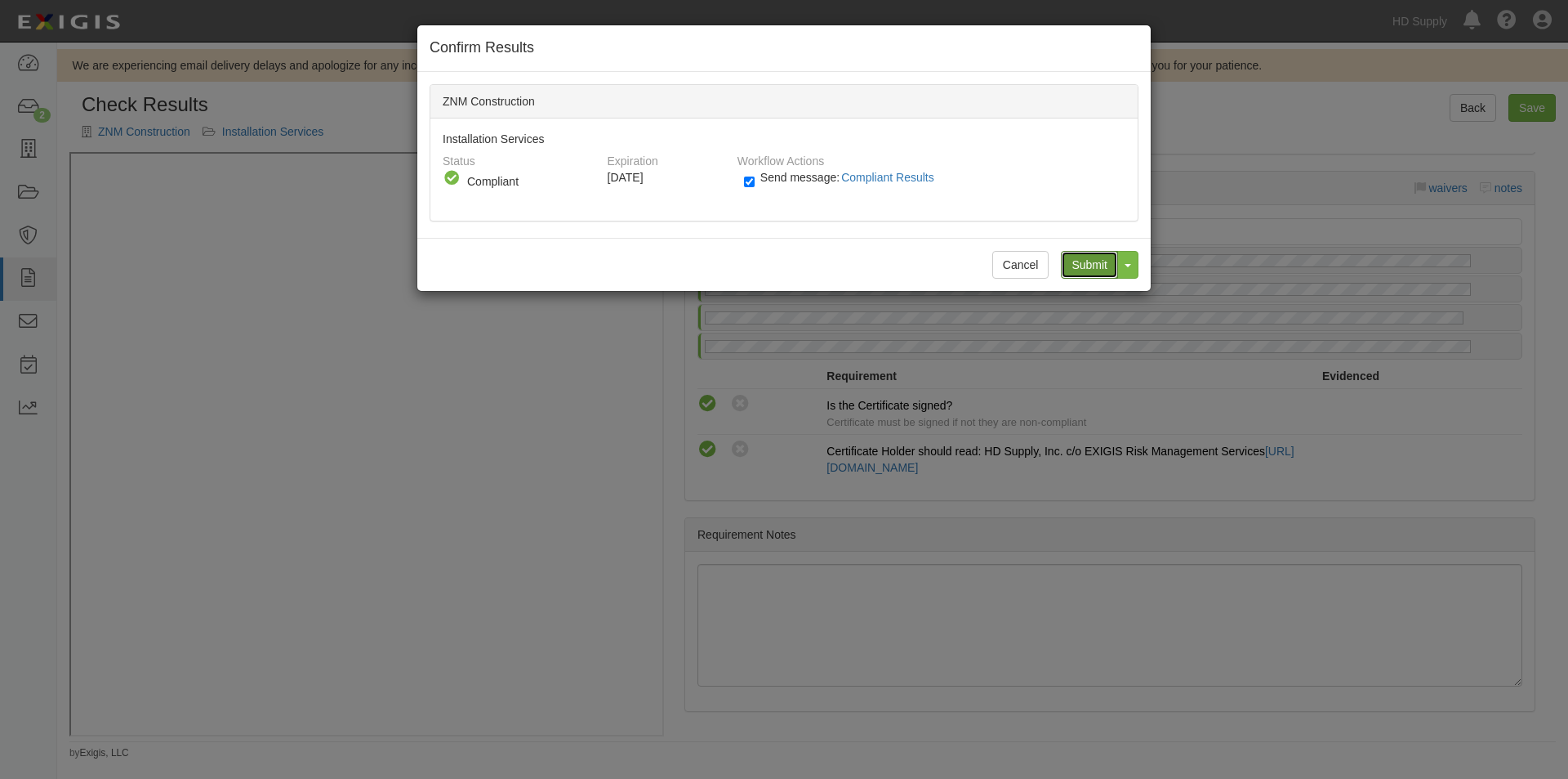
click at [1085, 260] on input "Submit" at bounding box center [1089, 264] width 57 height 28
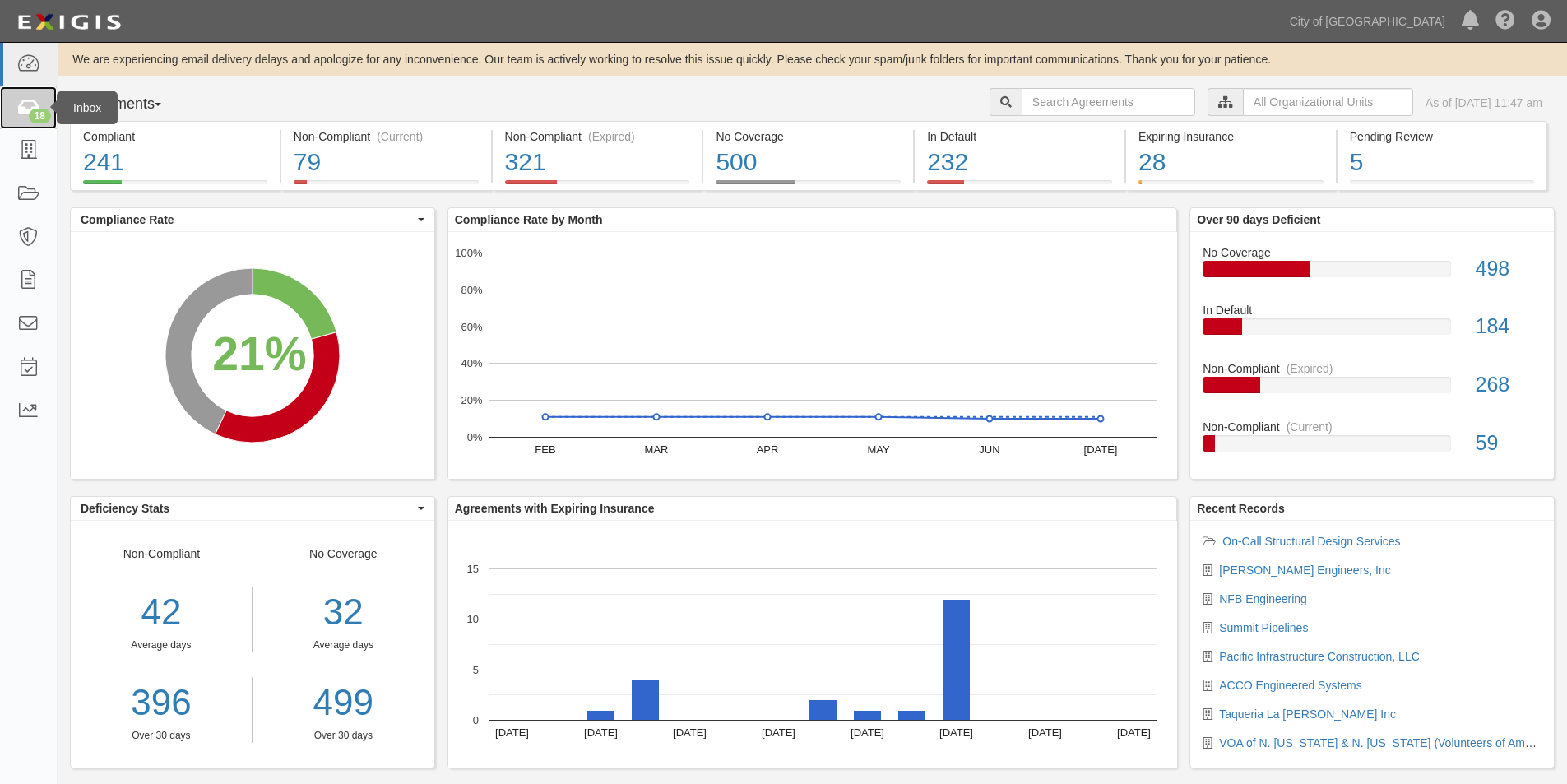
click at [26, 108] on icon at bounding box center [28, 108] width 23 height 19
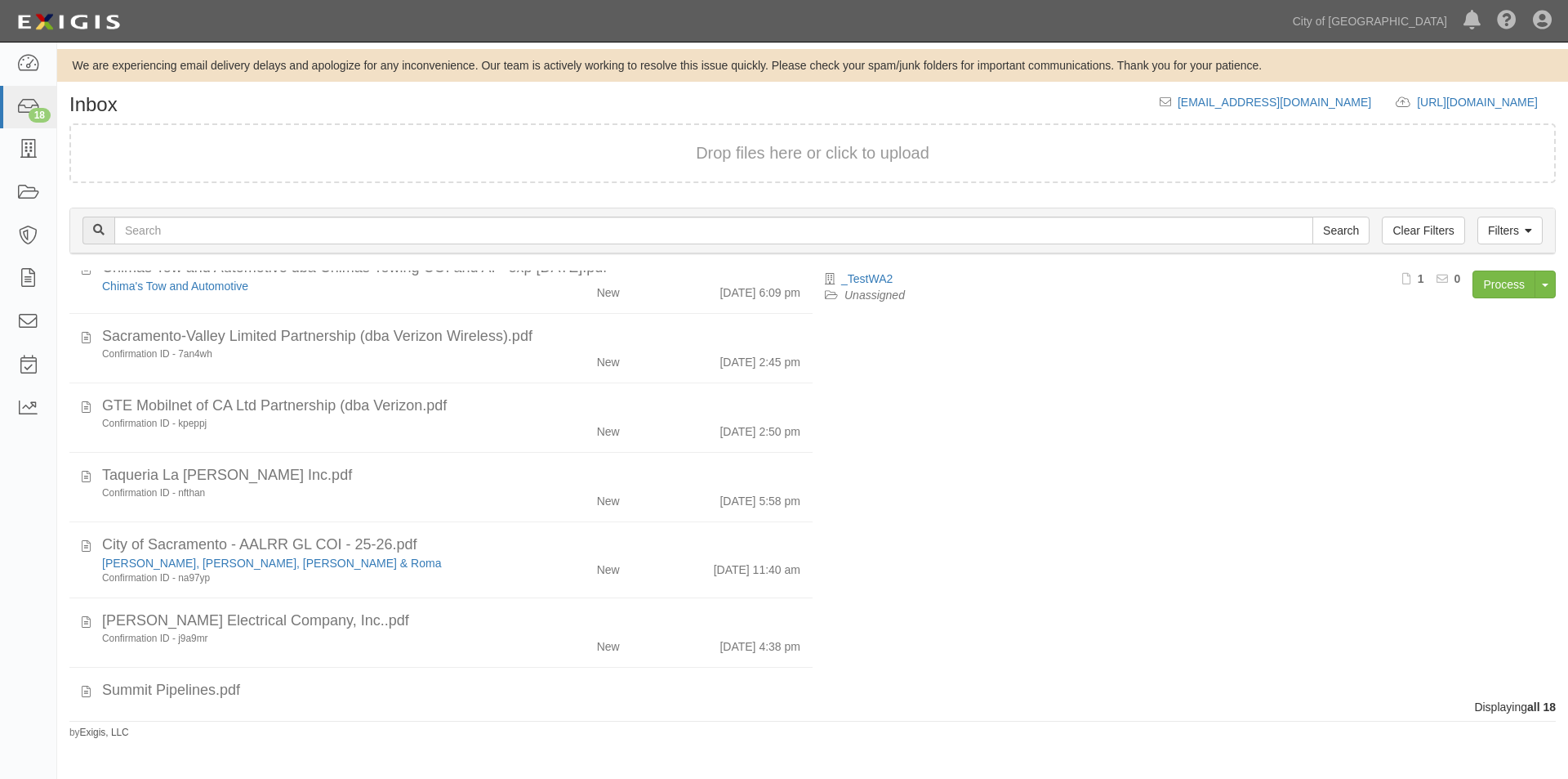
scroll to position [884, 0]
